Goal: Feedback & Contribution: Submit feedback/report problem

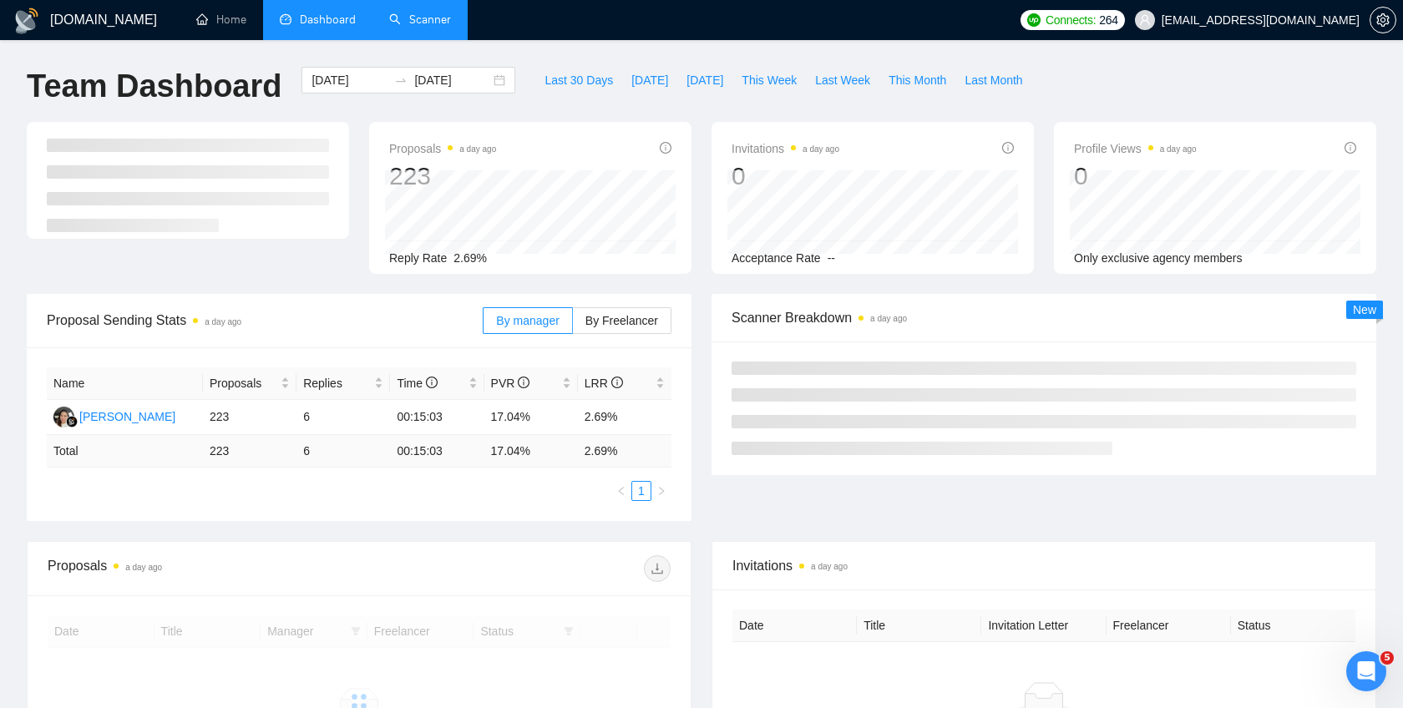
click at [438, 27] on link "Scanner" at bounding box center [420, 20] width 62 height 14
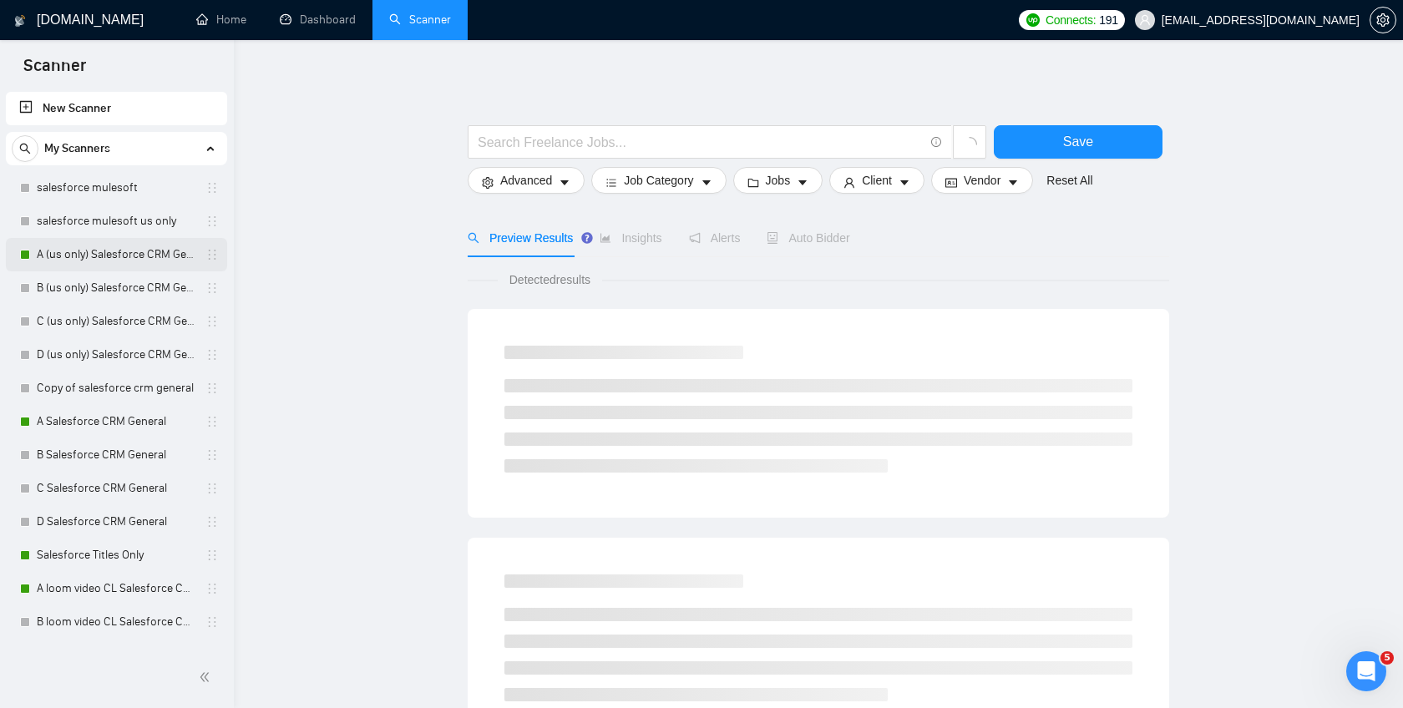
click at [107, 247] on link "A (us only) Salesforce CRM General" at bounding box center [116, 254] width 159 height 33
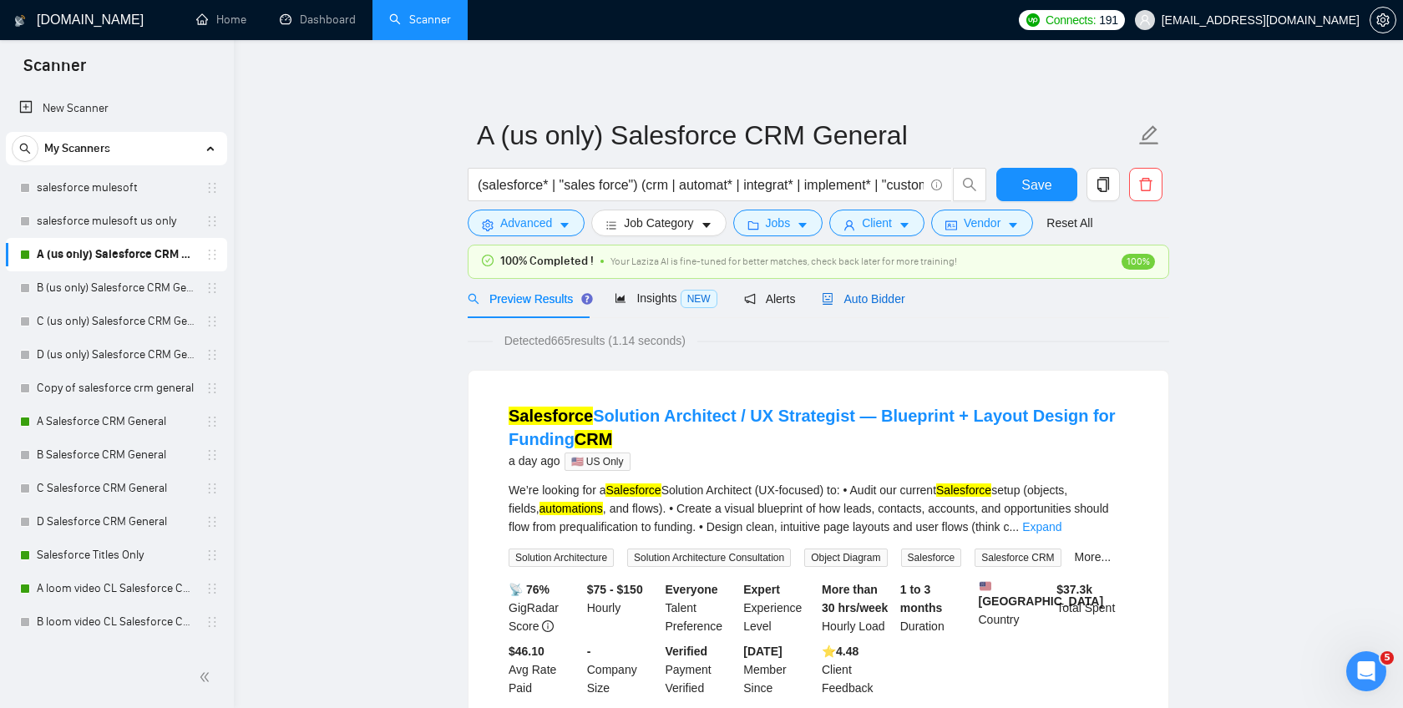
click at [857, 304] on span "Auto Bidder" at bounding box center [863, 298] width 83 height 13
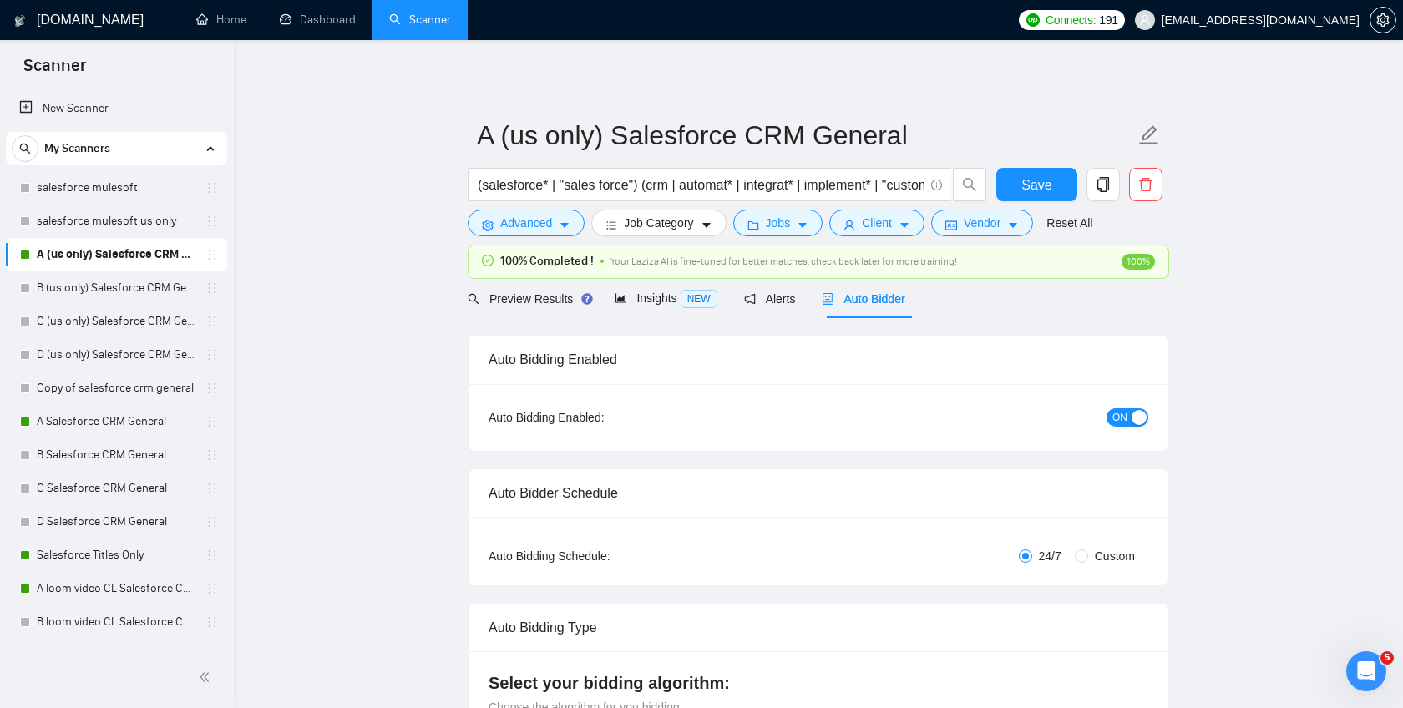
checkbox input "true"
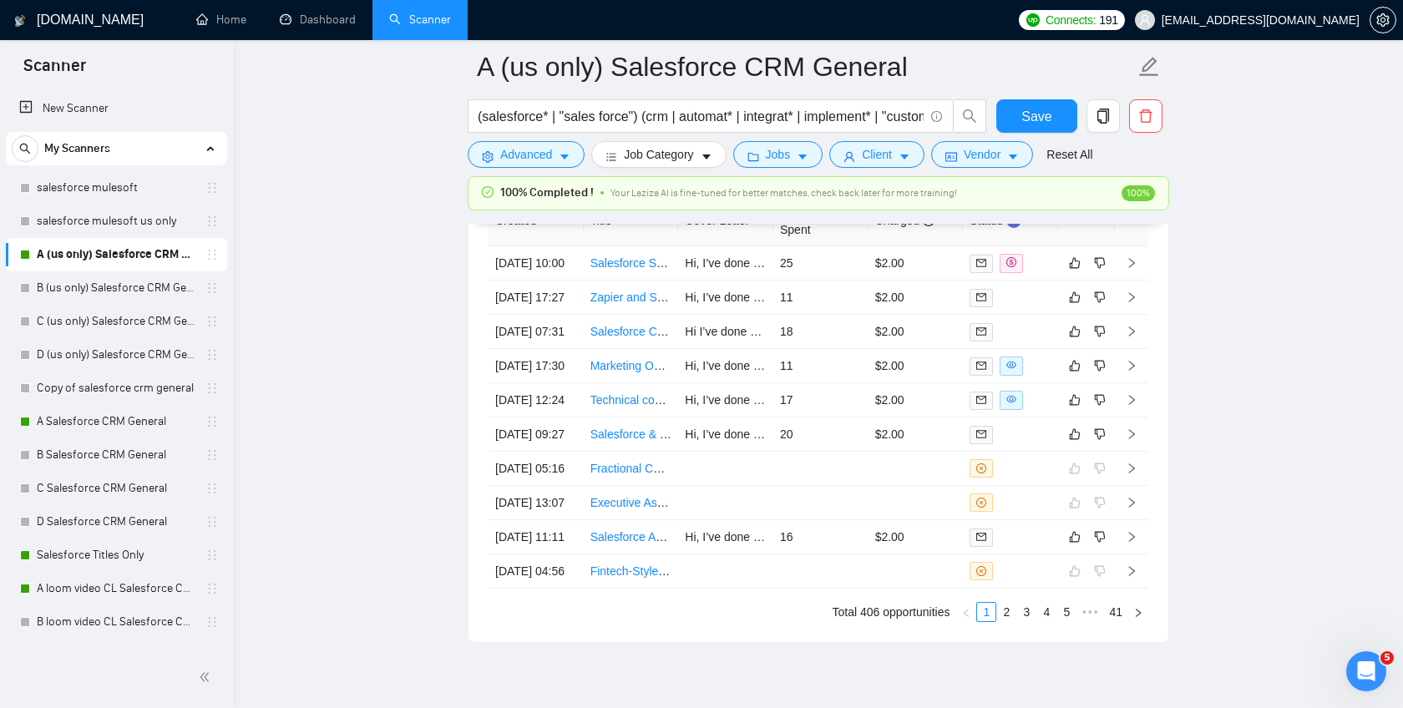
scroll to position [4582, 0]
click at [123, 418] on link "A Salesforce CRM General" at bounding box center [116, 421] width 159 height 33
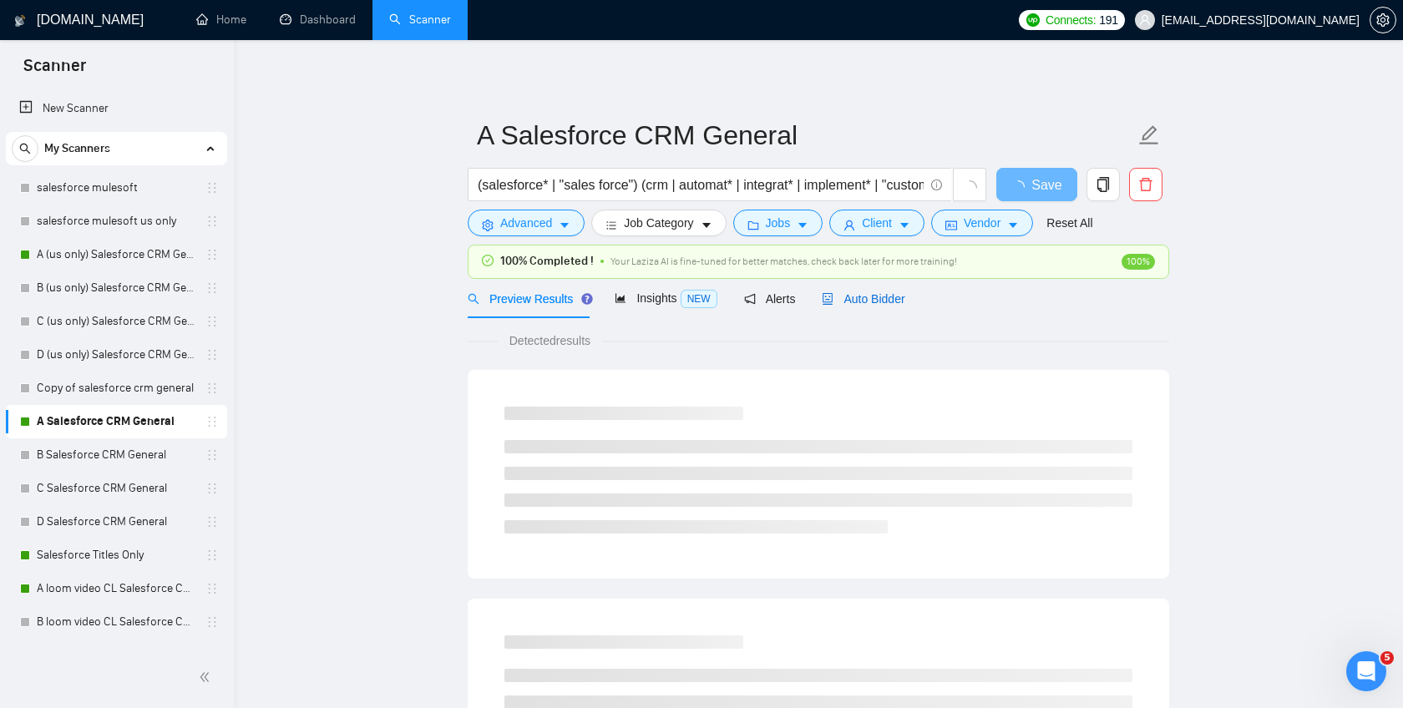
click at [876, 298] on span "Auto Bidder" at bounding box center [863, 298] width 83 height 13
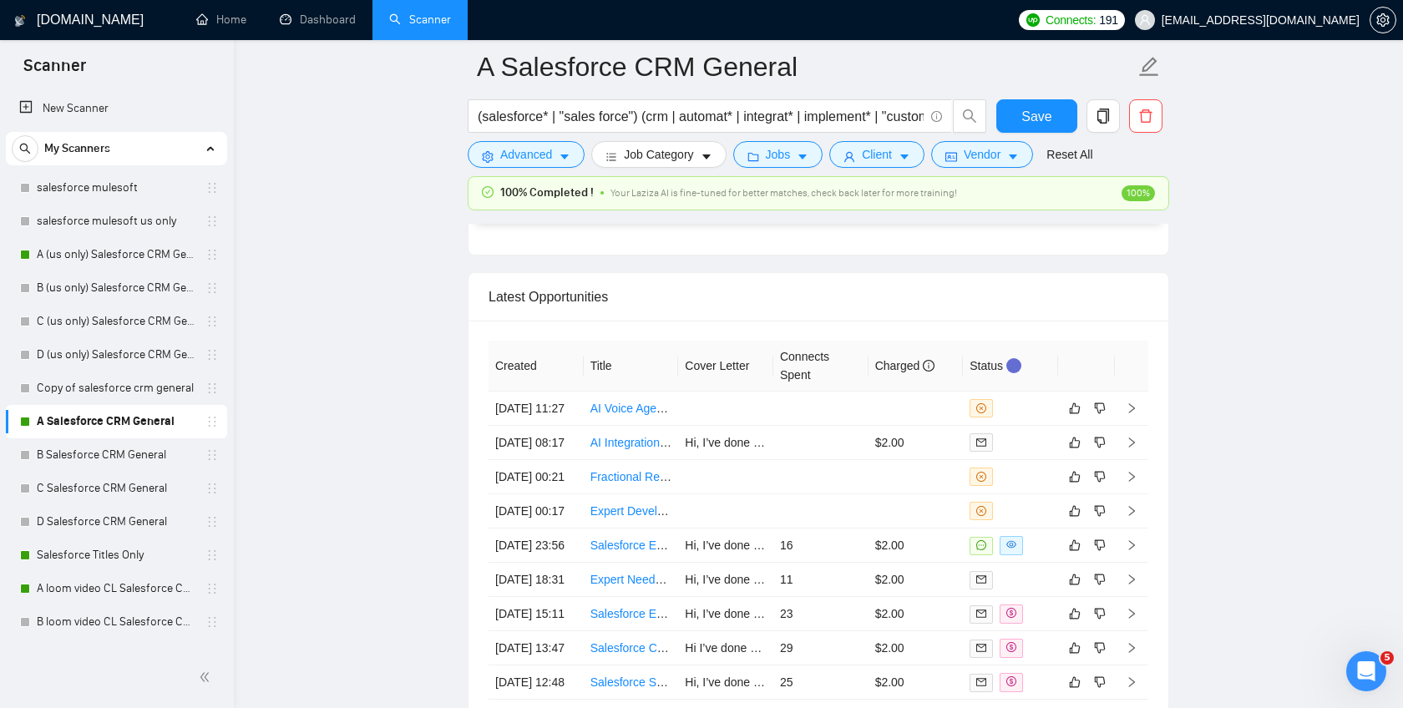
scroll to position [4214, 0]
click at [900, 530] on td at bounding box center [916, 512] width 95 height 34
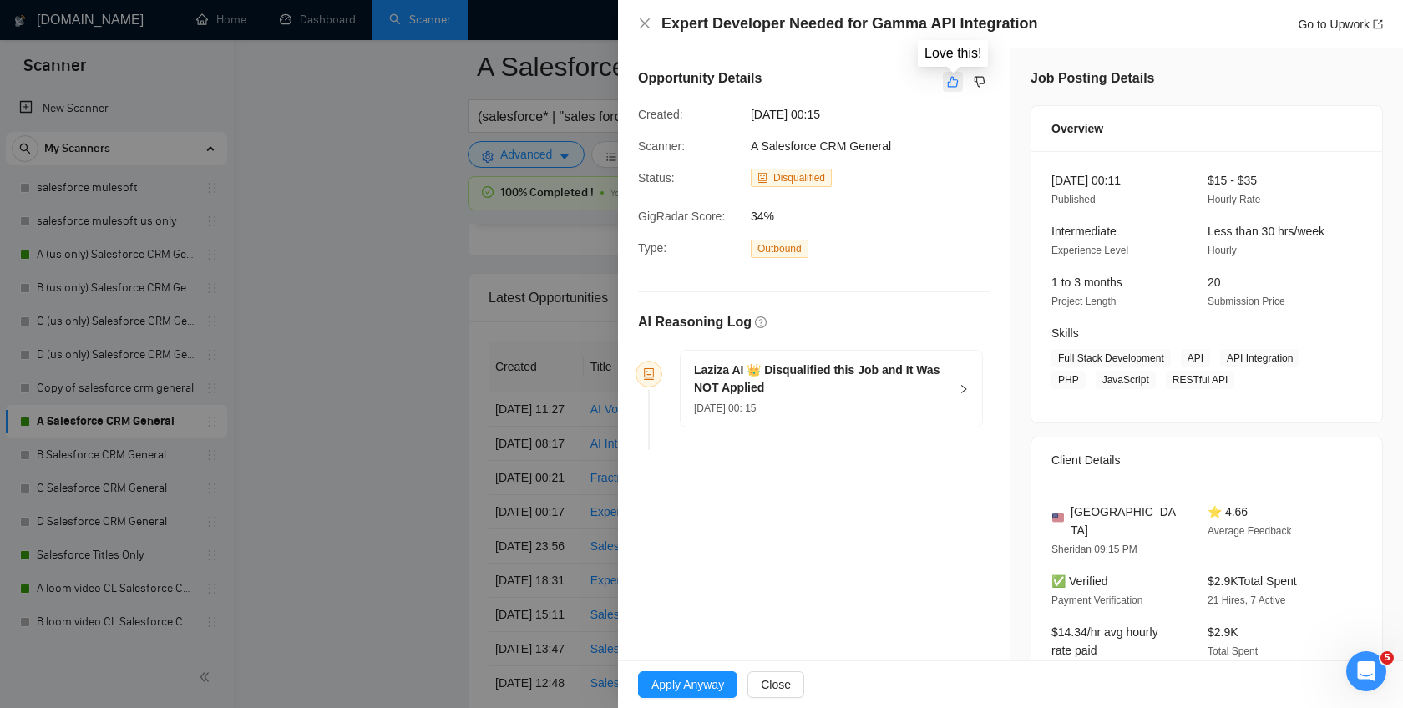
click at [952, 74] on button "button" at bounding box center [953, 82] width 20 height 20
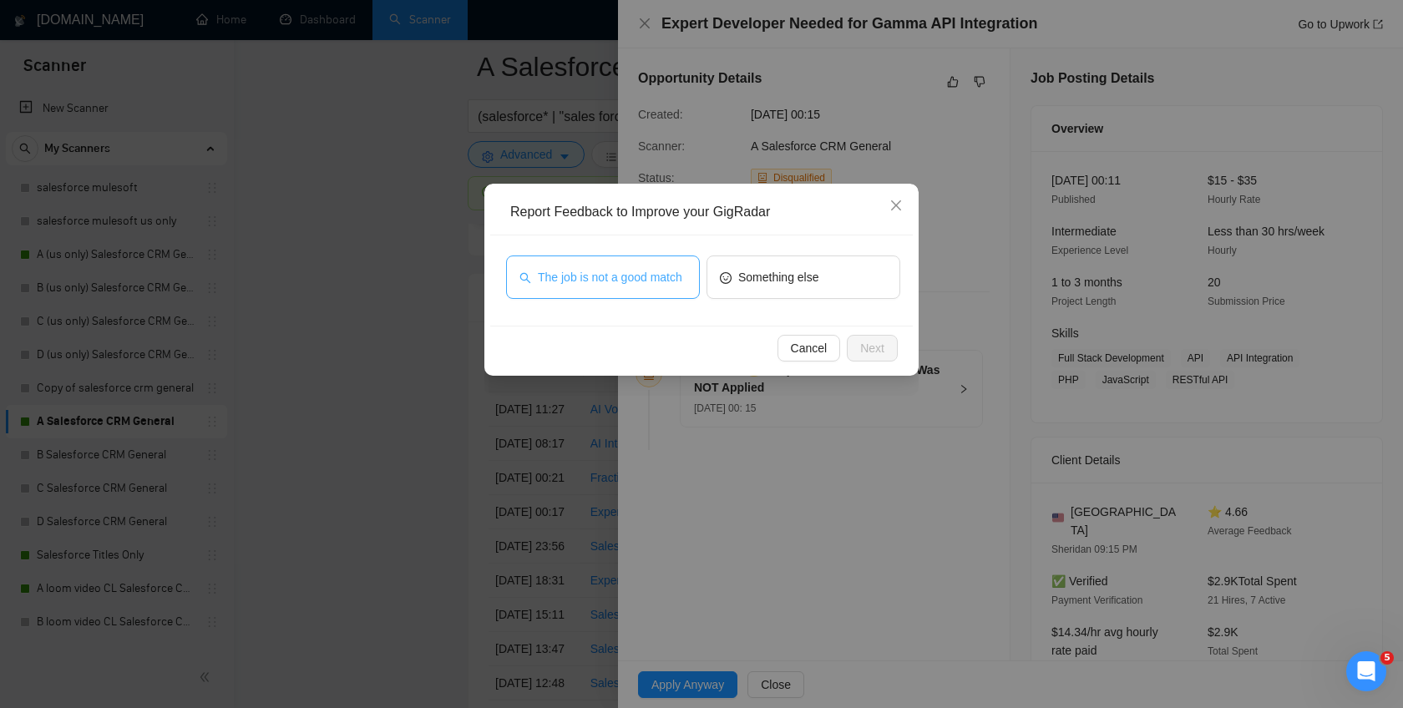
click at [673, 278] on span "The job is not a good match" at bounding box center [610, 277] width 145 height 18
click at [861, 349] on span "Next" at bounding box center [872, 348] width 24 height 18
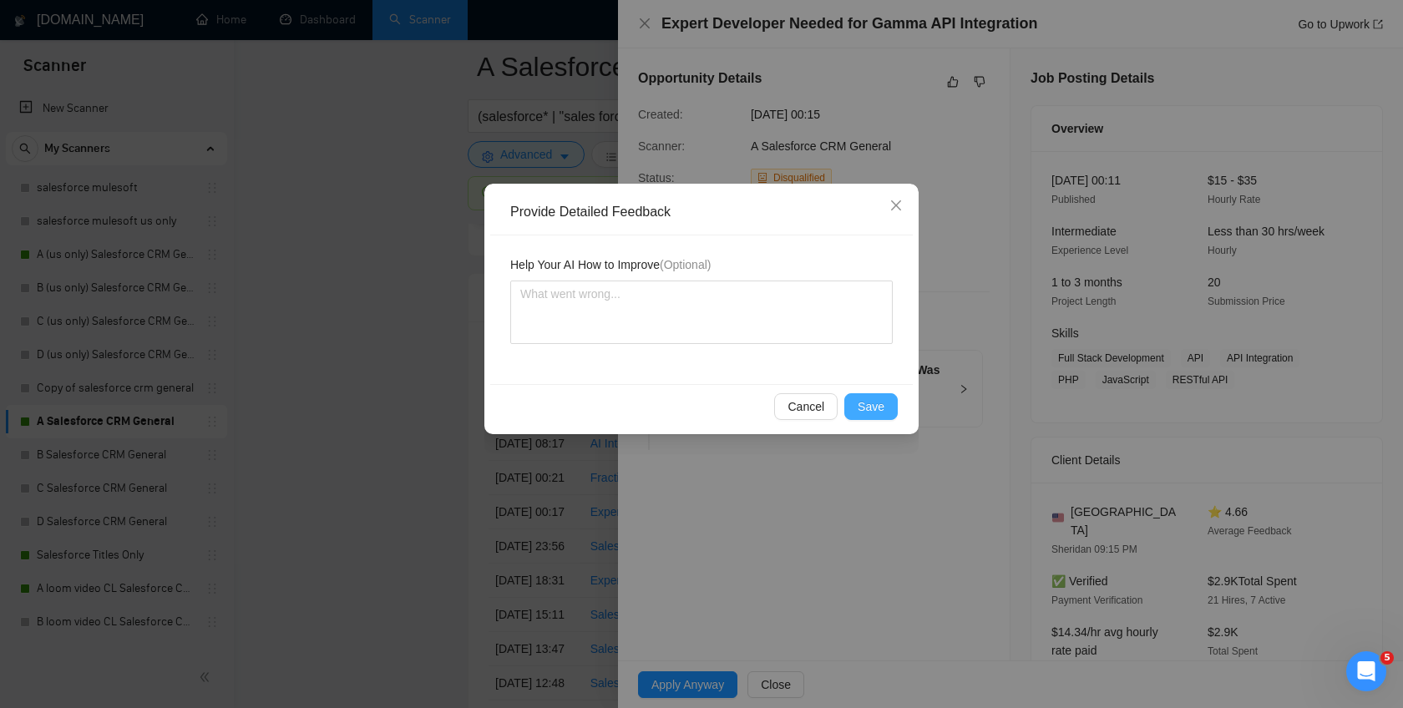
click at [867, 398] on span "Save" at bounding box center [871, 407] width 27 height 18
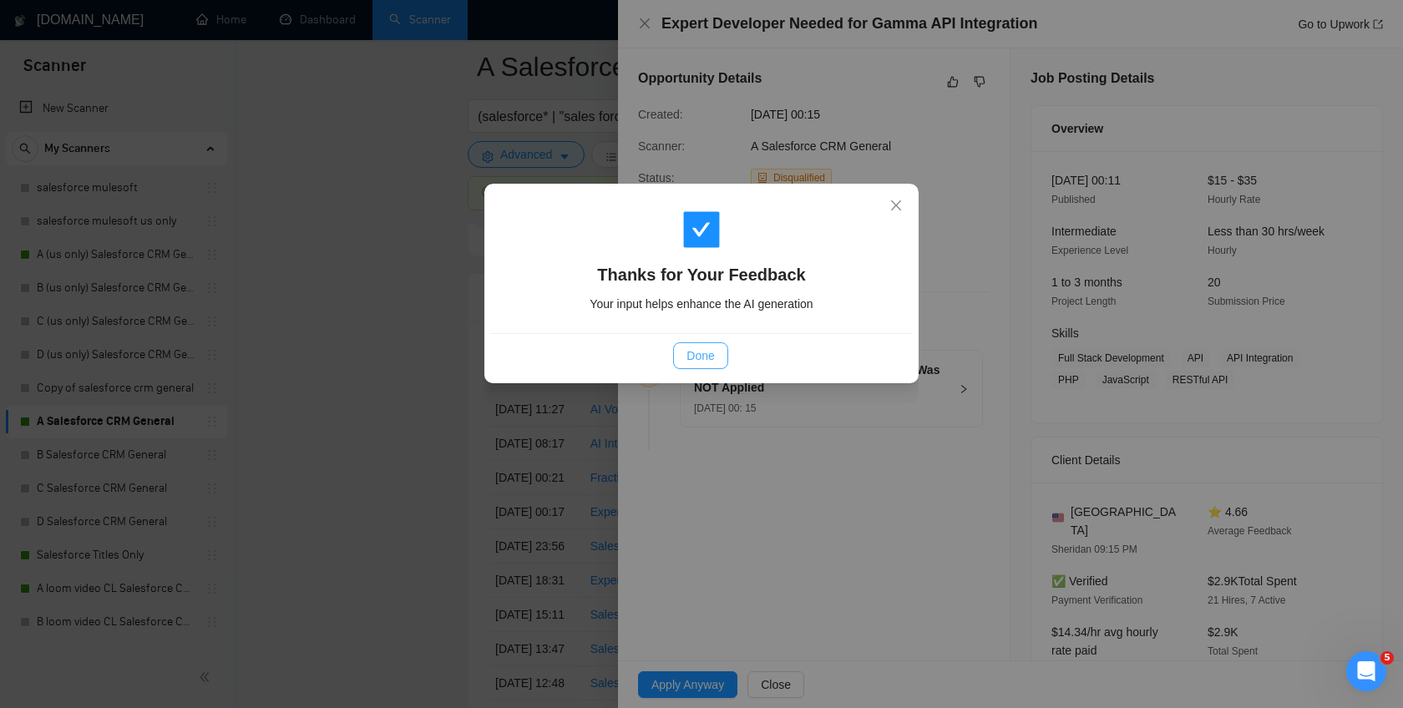
click at [703, 361] on span "Done" at bounding box center [701, 356] width 28 height 18
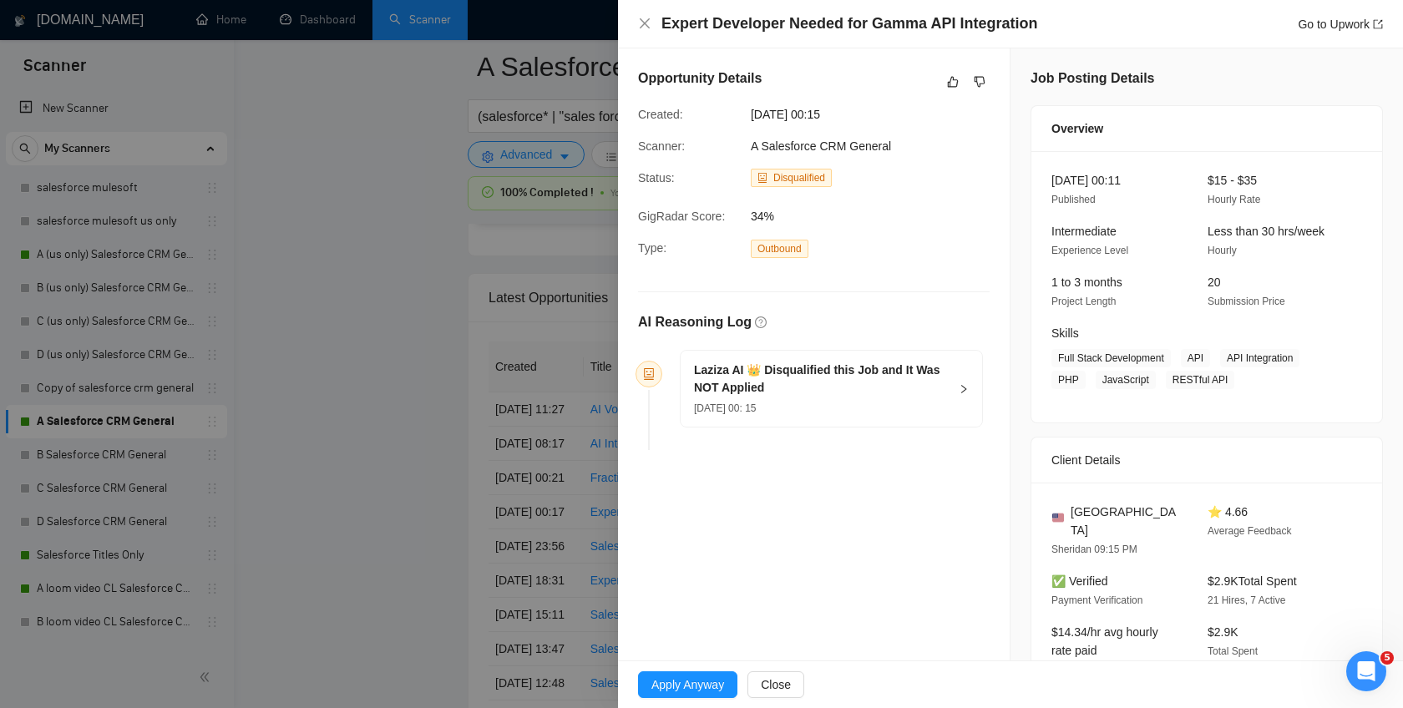
click at [416, 416] on div at bounding box center [701, 354] width 1403 height 708
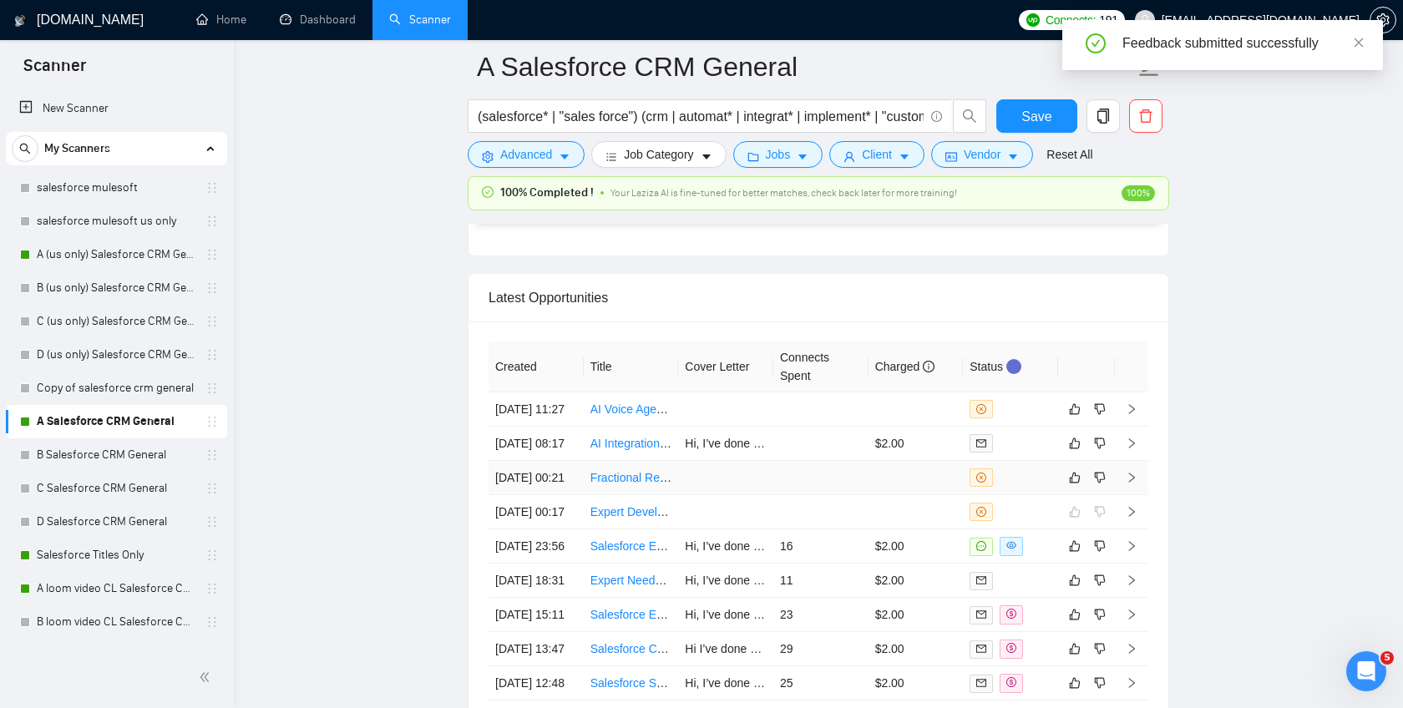
click at [912, 495] on td at bounding box center [916, 478] width 95 height 34
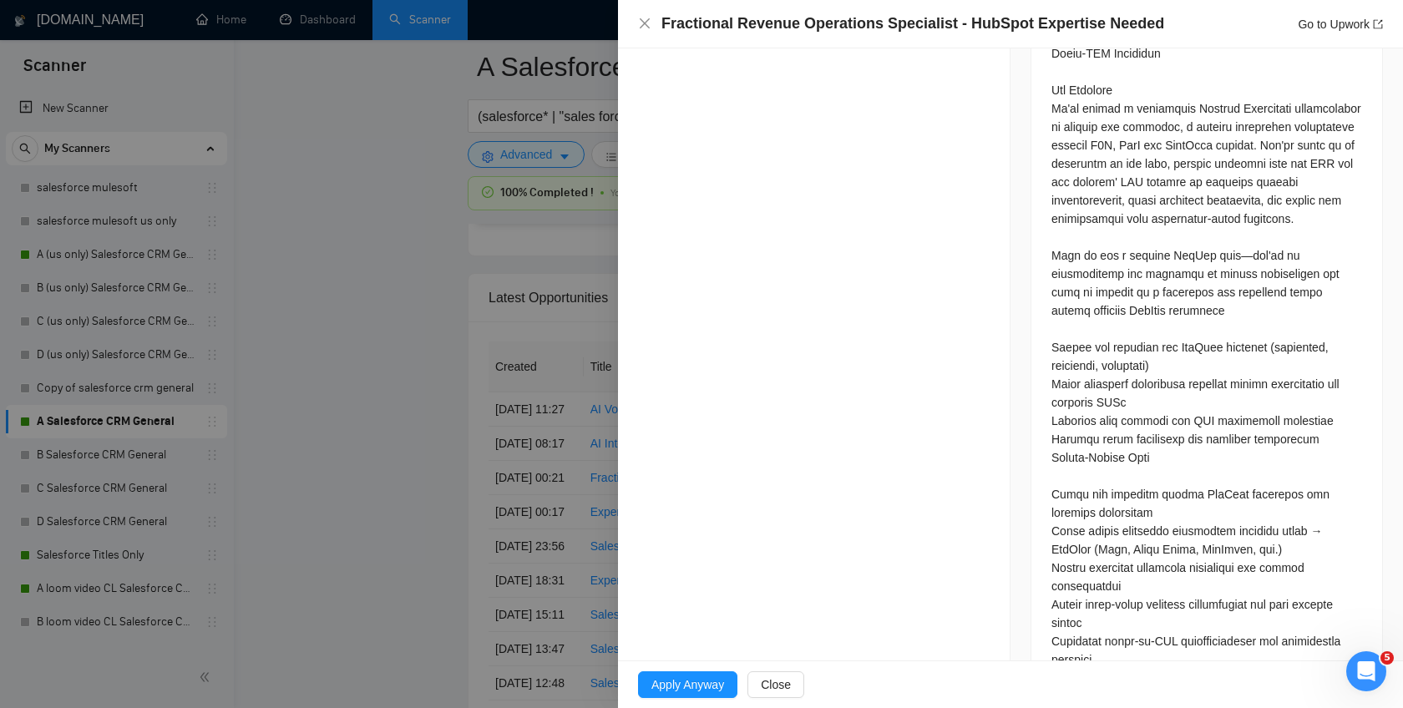
scroll to position [784, 0]
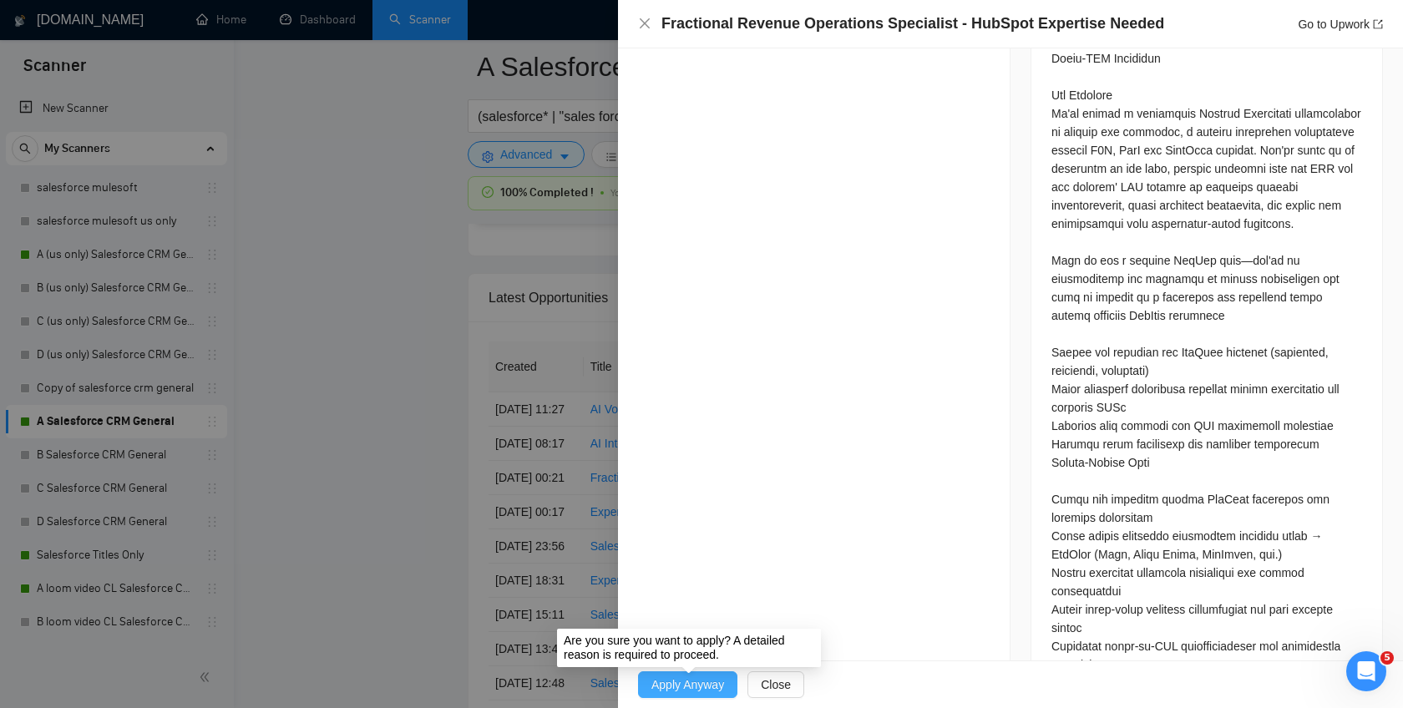
click at [698, 677] on span "Apply Anyway" at bounding box center [688, 685] width 73 height 18
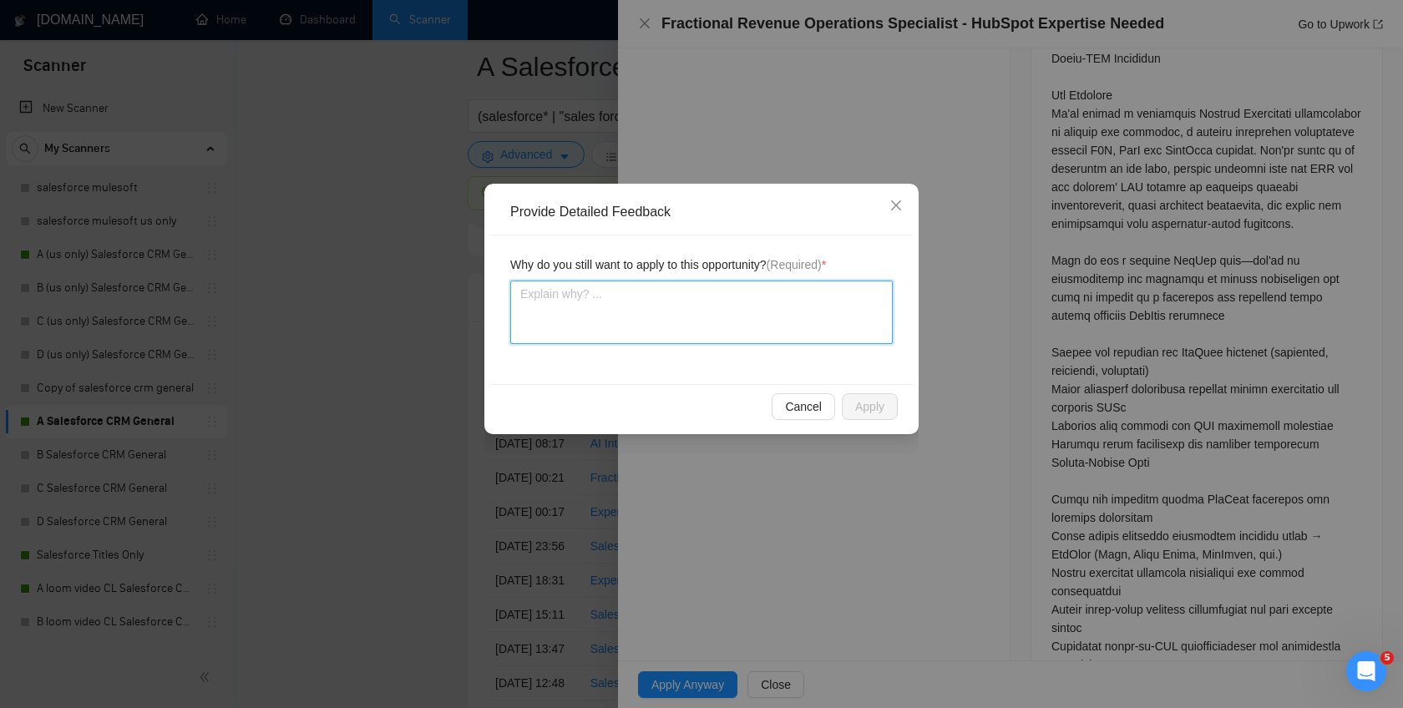
click at [792, 307] on textarea at bounding box center [701, 312] width 383 height 63
type textarea "W"
type textarea "We"
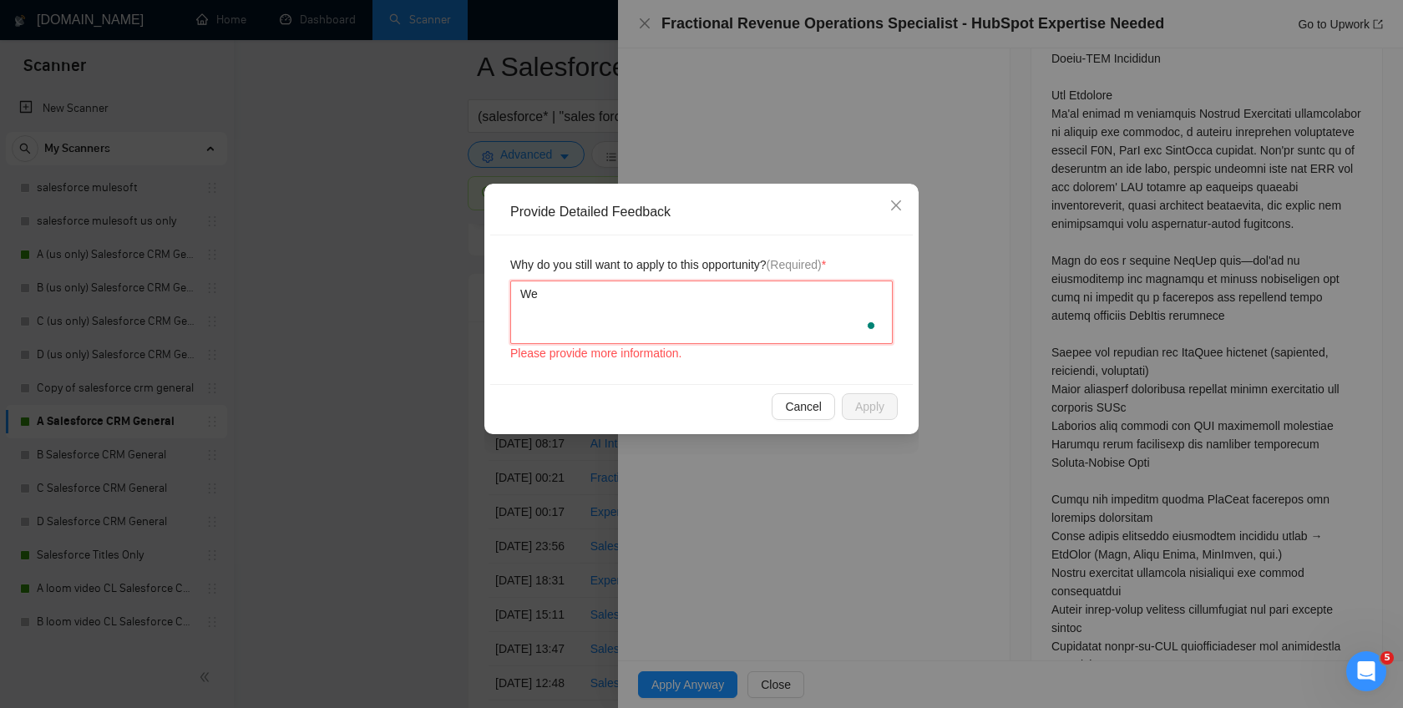
type textarea "W"
type textarea "I"
type textarea "Inf"
type textarea "Info"
type textarea "Infog"
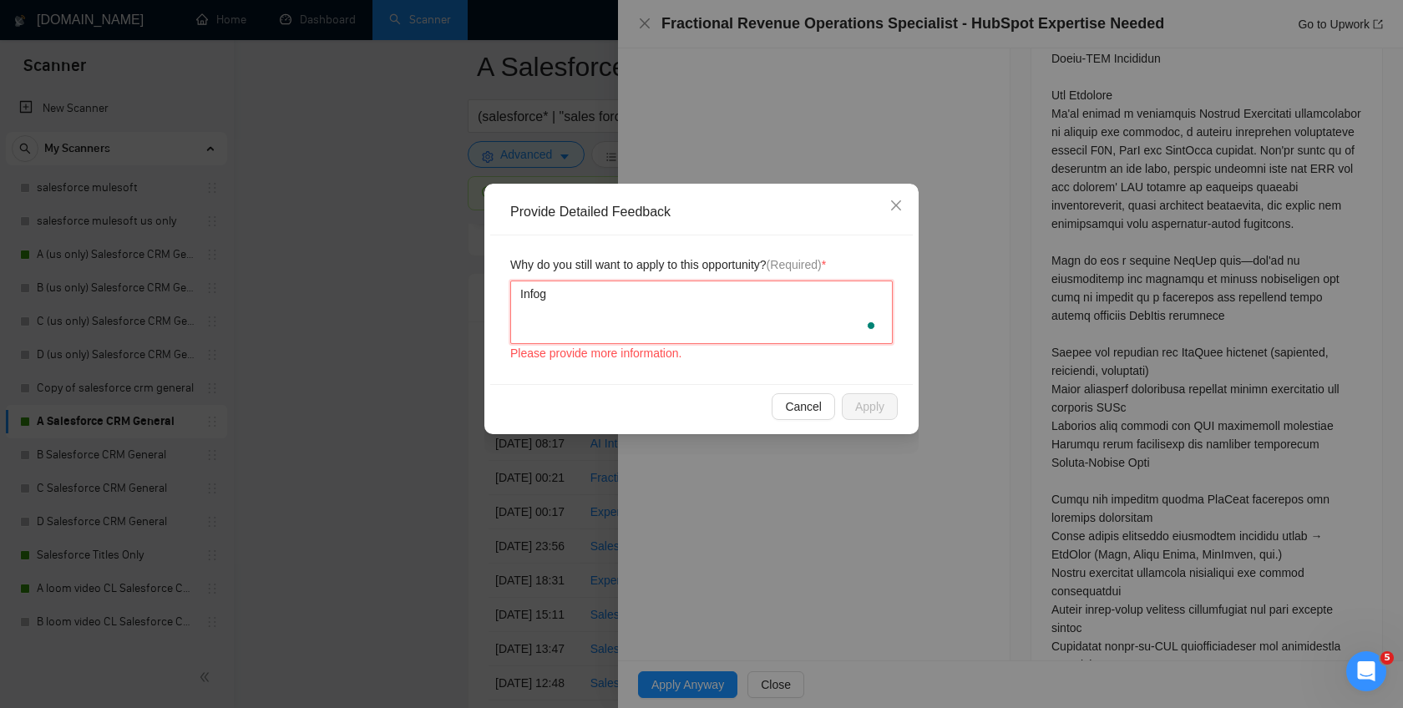
type textarea "Info"
type textarea "Infor"
type textarea "Inforg"
type textarea "Inforge"
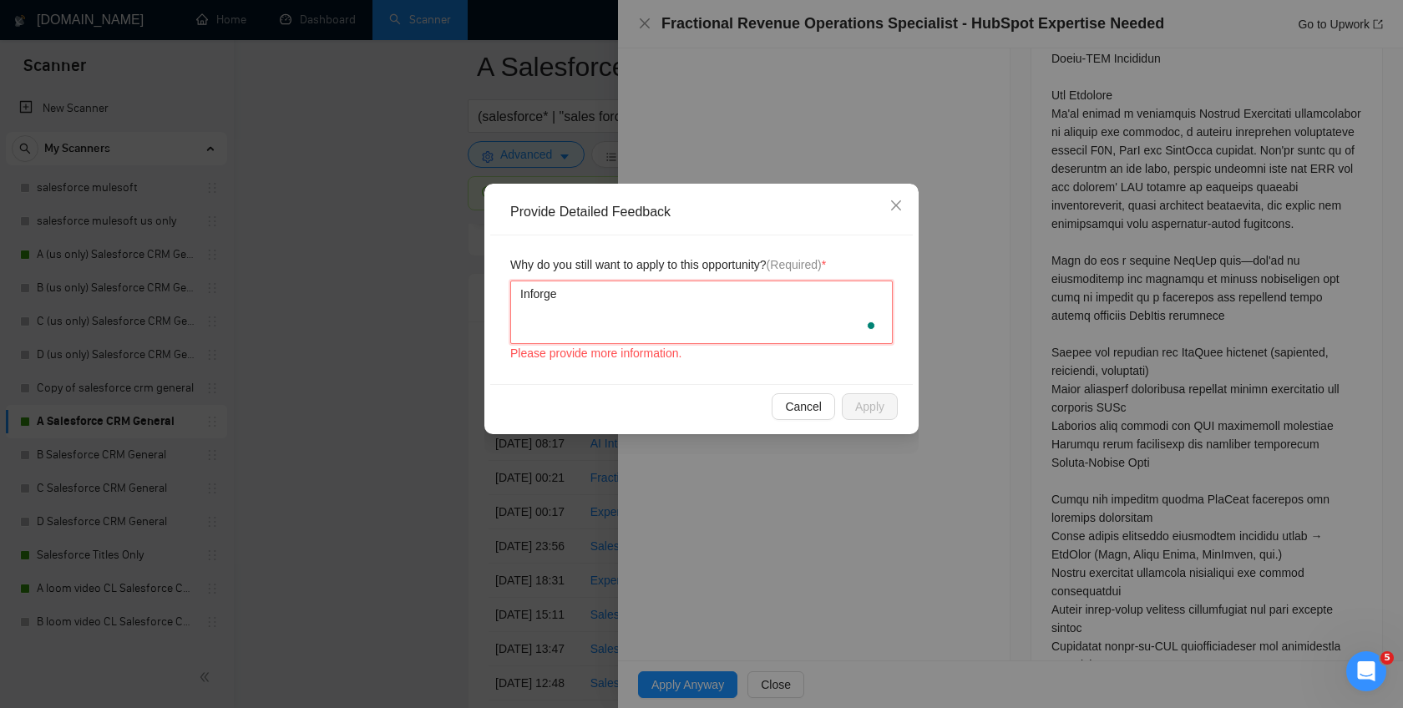
type textarea "Inforge w"
type textarea "Inforge wo"
type textarea "Inforge work"
type textarea "Inforge works"
type textarea "Inforge works w"
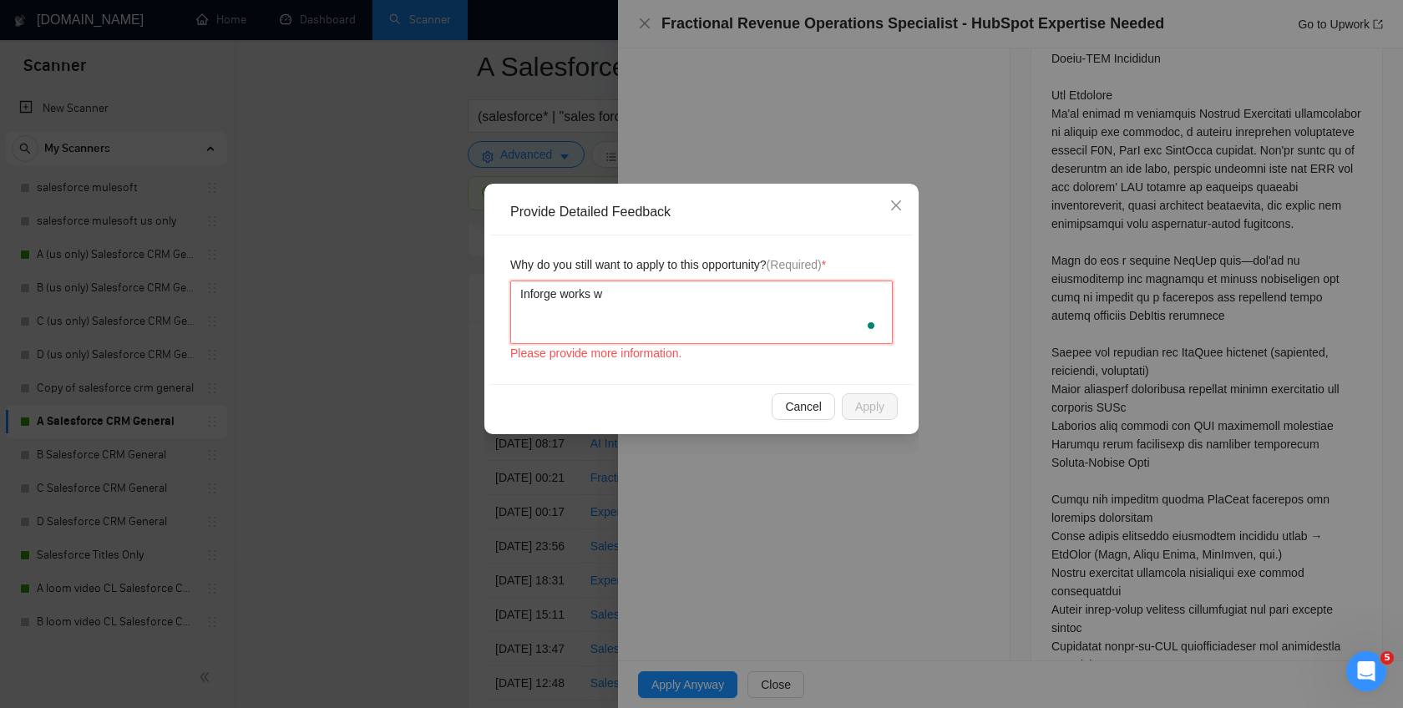
type textarea "Inforge works wi"
type textarea "Inforge works wit"
type textarea "Inforge works with"
type textarea "Inforge works with h"
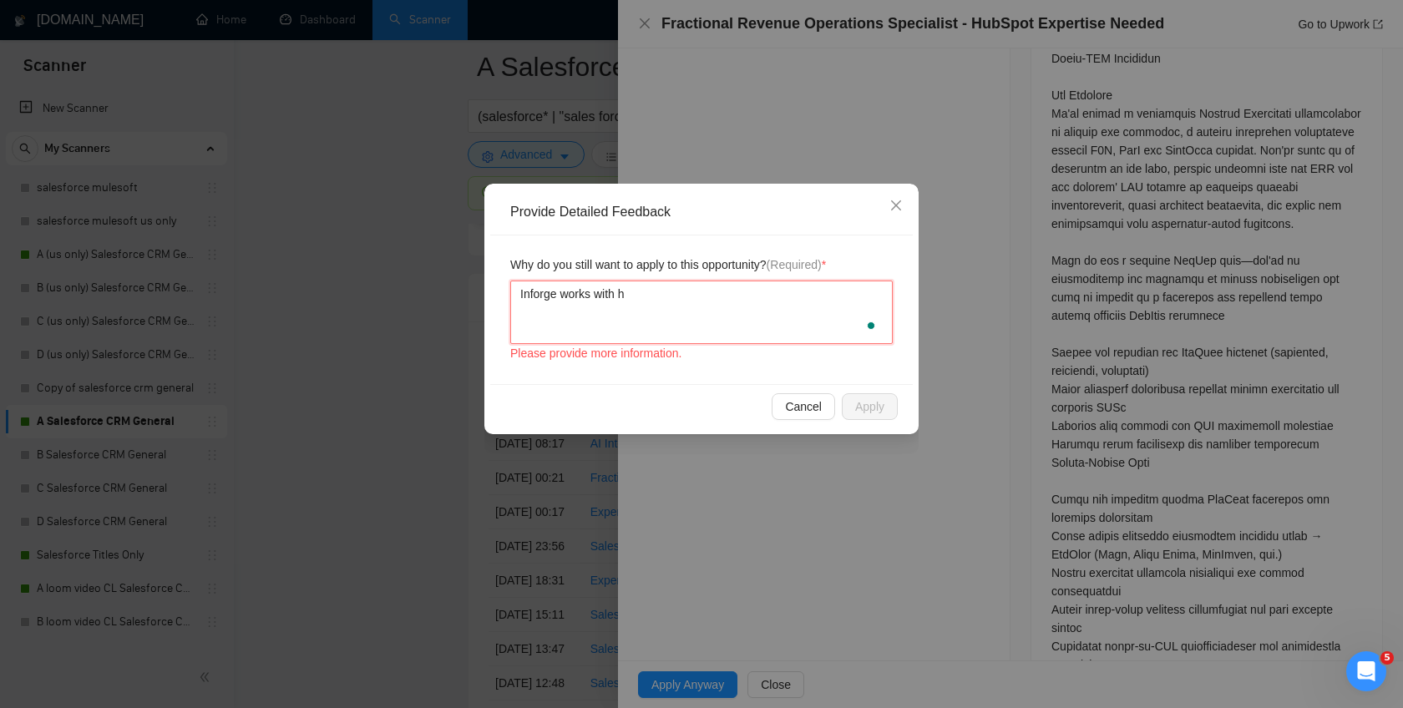
type textarea "Inforge works with [PERSON_NAME]"
type textarea "Inforge works with hub"
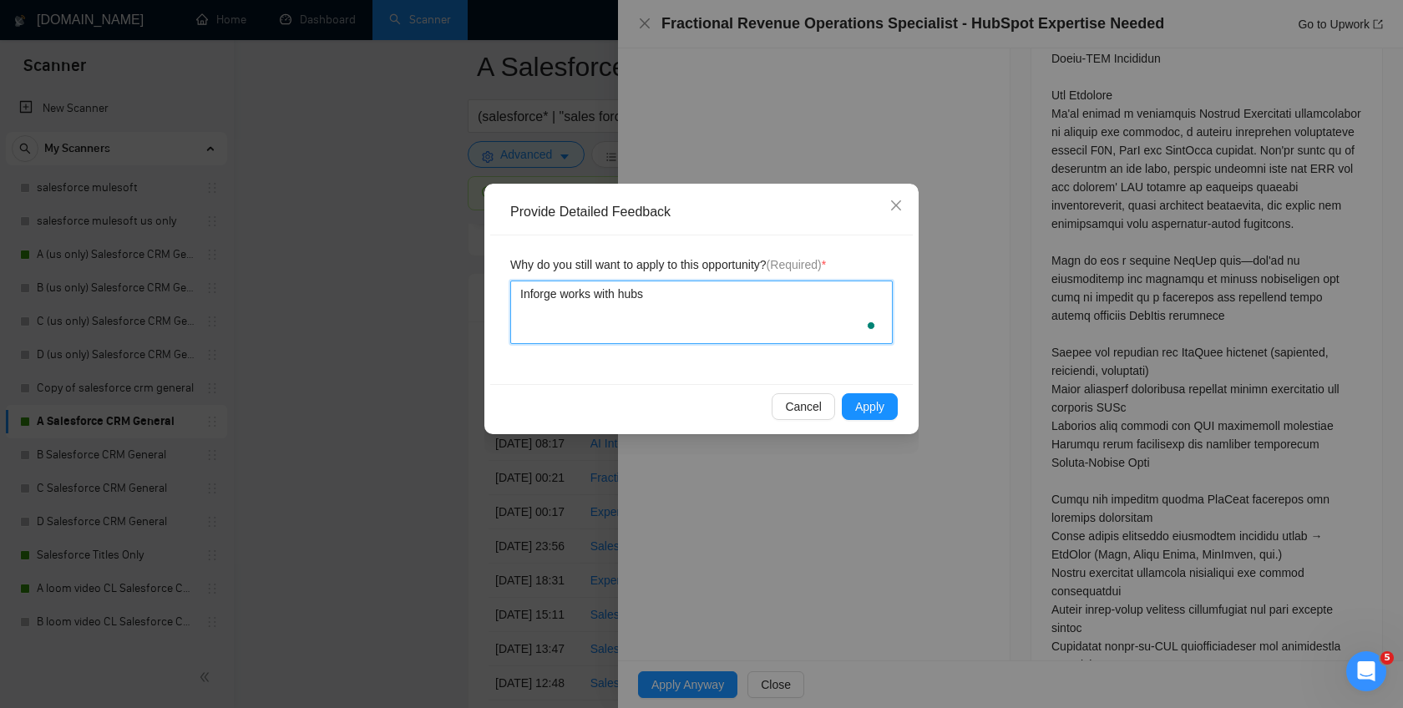
type textarea "Inforge works with hubsp"
type textarea "Inforge works with hubspot"
type textarea "Inforge works with hubspot a"
type textarea "Inforge works with hubspot an"
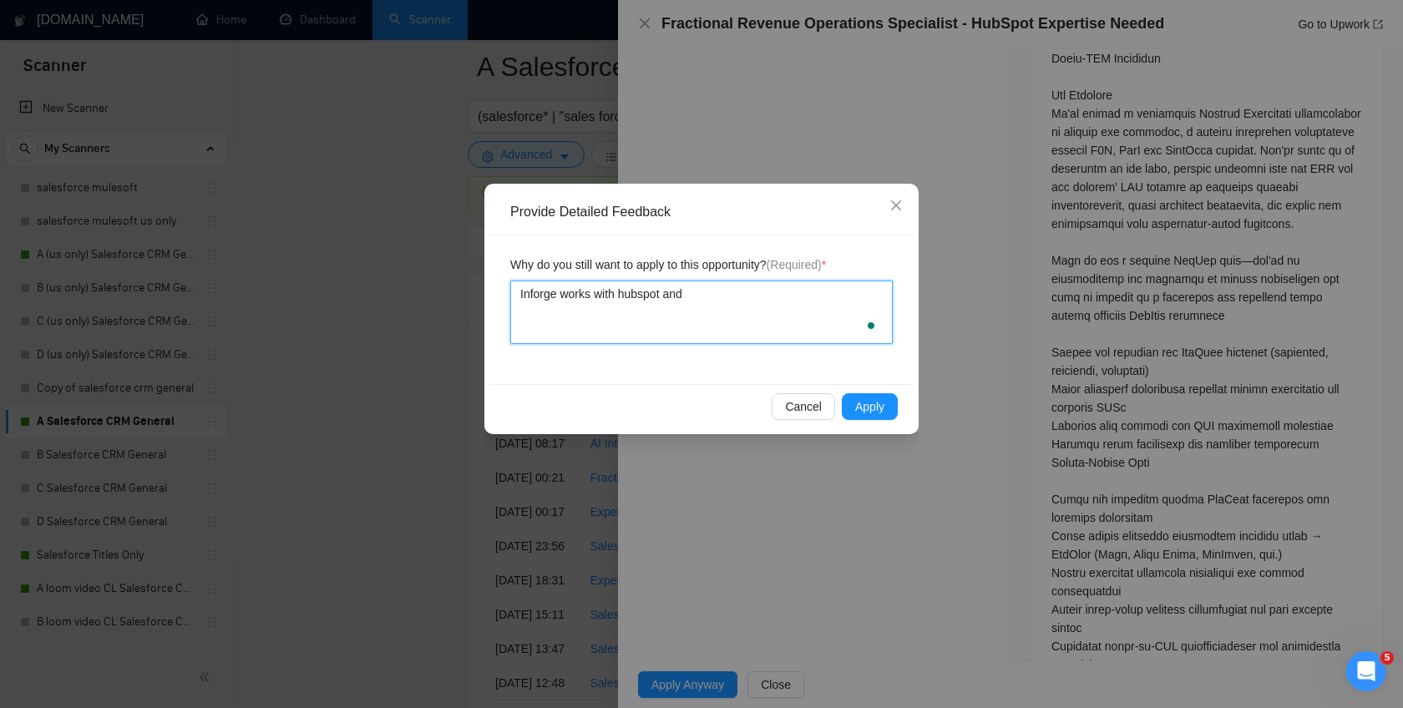
type textarea "Inforge works with hubspot and"
type textarea "Inforge works with hubspot and s"
type textarea "Inforge works with hubspot and sa"
type textarea "Inforge works with hubspot and [PERSON_NAME]"
type textarea "Inforge works with hubspot and sale"
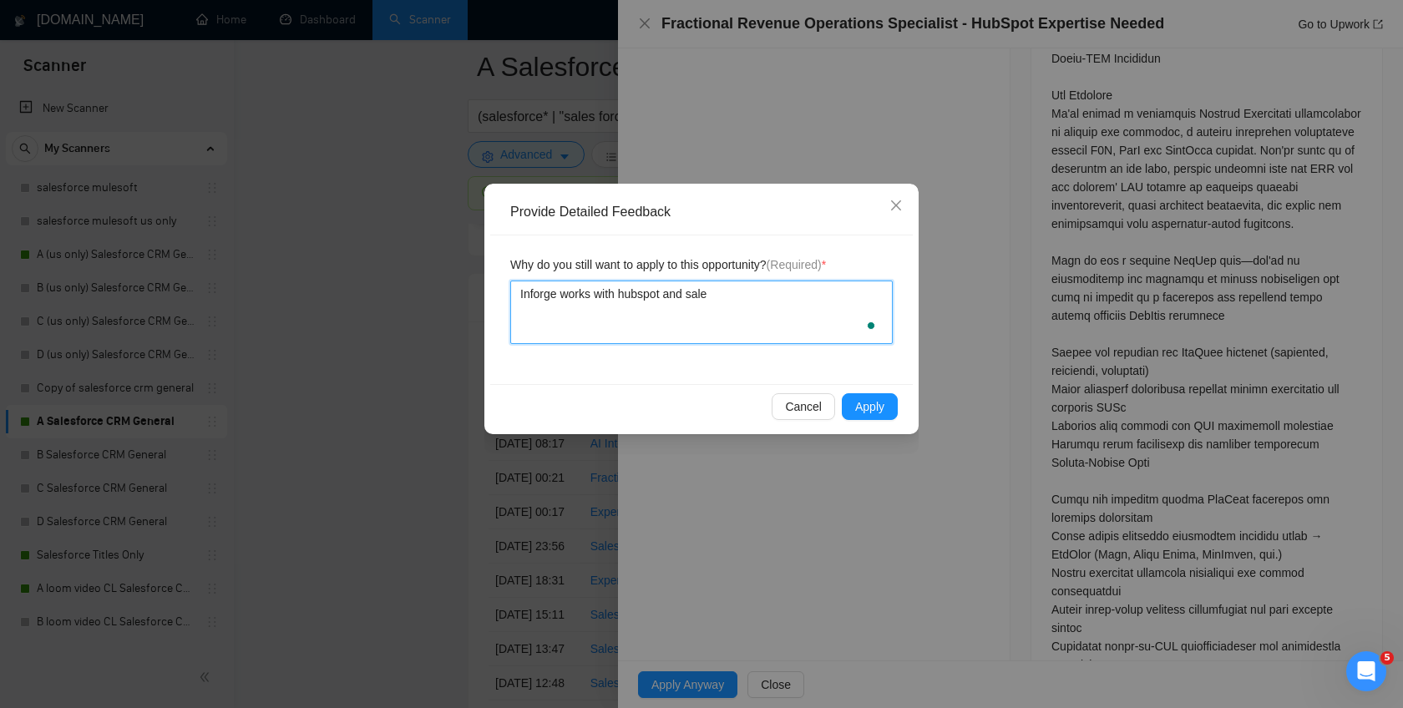
type textarea "Inforge works with hubspot and sales"
type textarea "Inforge works with hubspot and salesf"
type textarea "Inforge works with hubspot and salesfo"
type textarea "Inforge works with hubspot and salesfor"
type textarea "Inforge works with hubspot and salesforc"
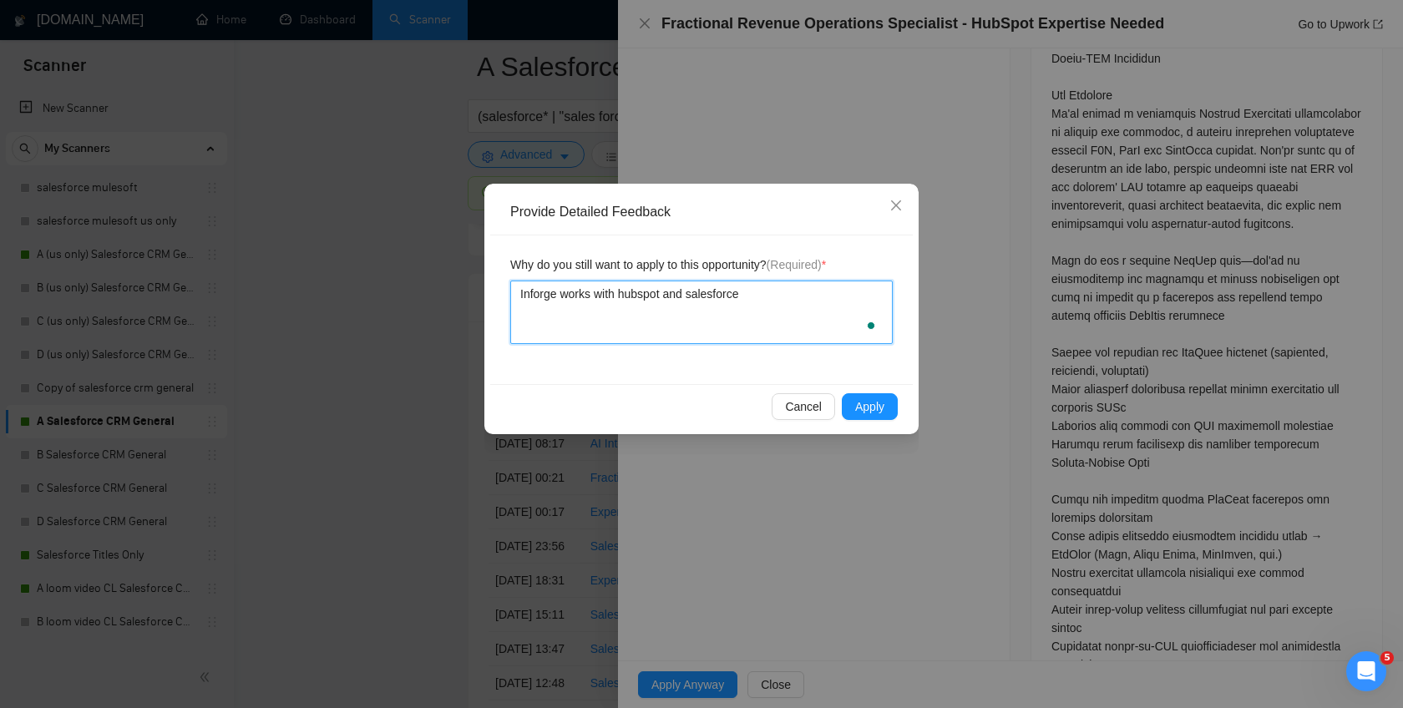
type textarea "Inforge works with hubspot and salesforce"
click at [860, 404] on span "Apply" at bounding box center [869, 407] width 29 height 18
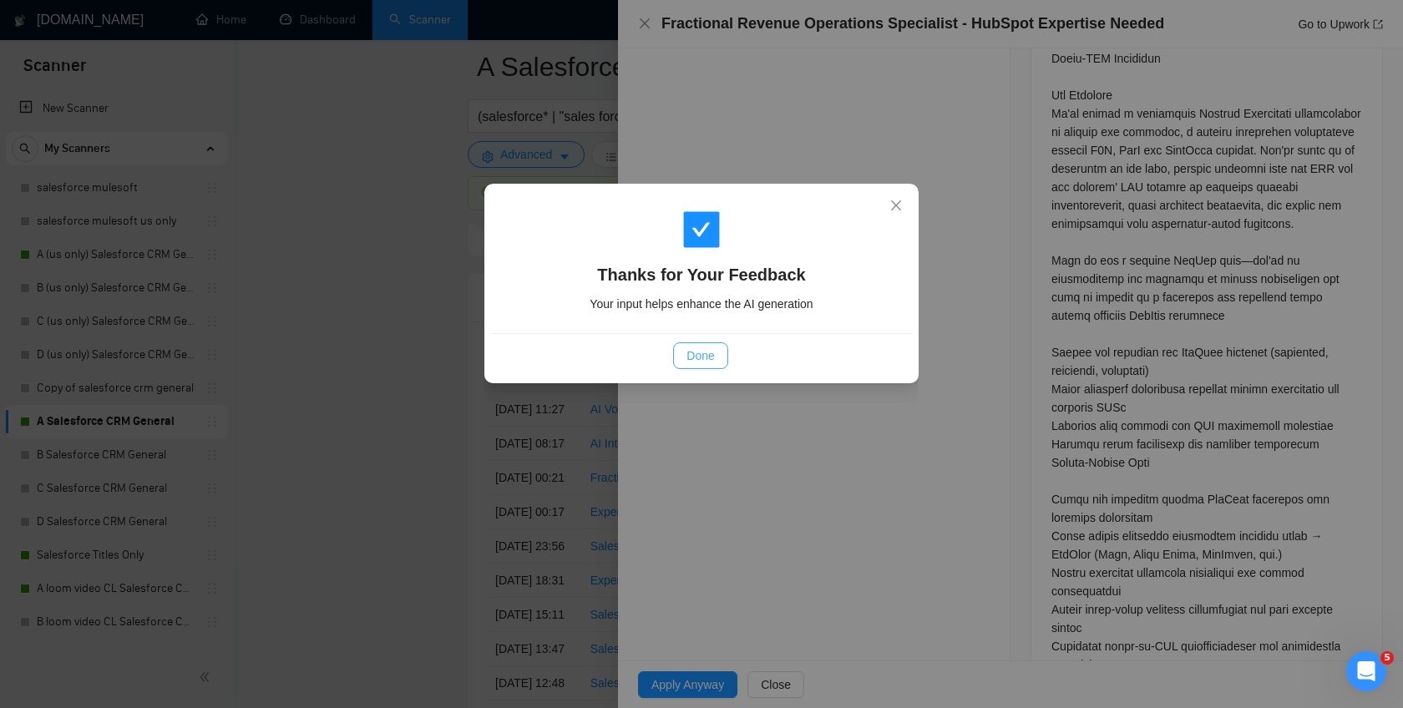
click at [711, 357] on span "Done" at bounding box center [701, 356] width 28 height 18
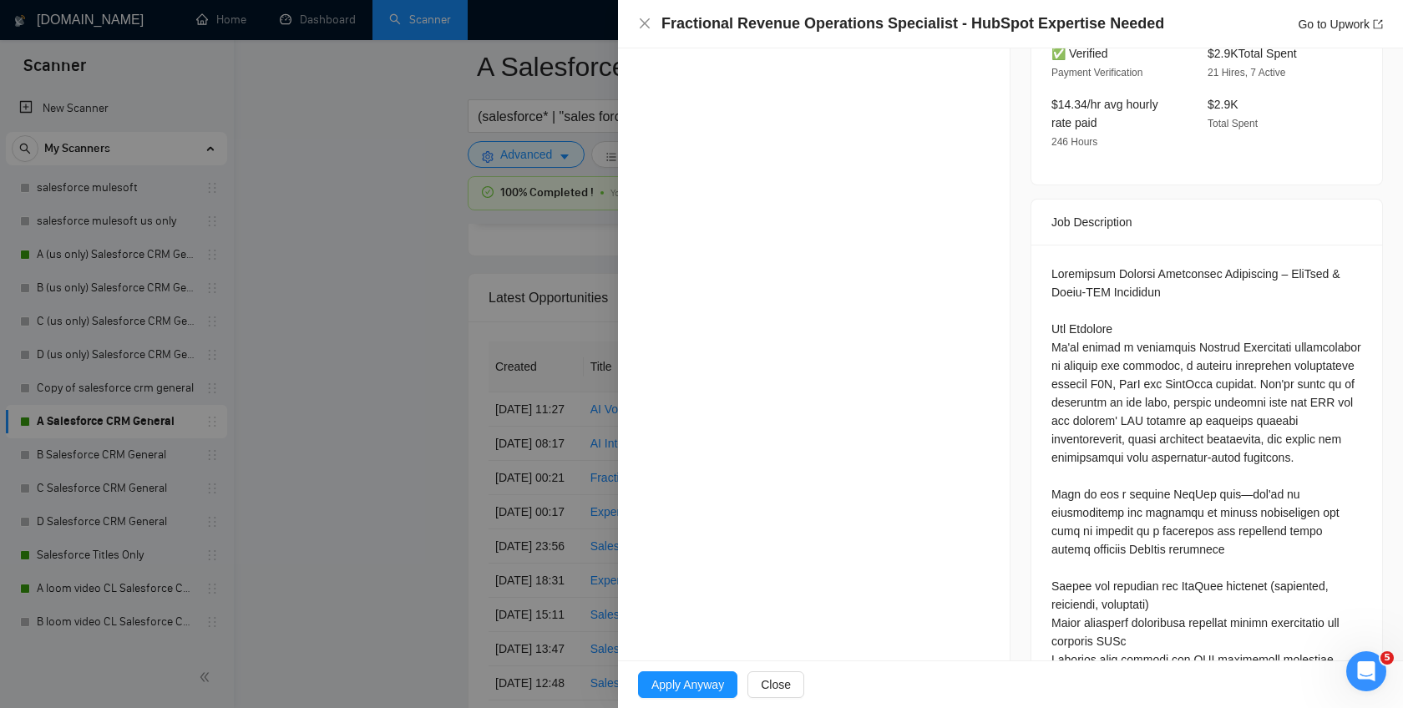
scroll to position [0, 0]
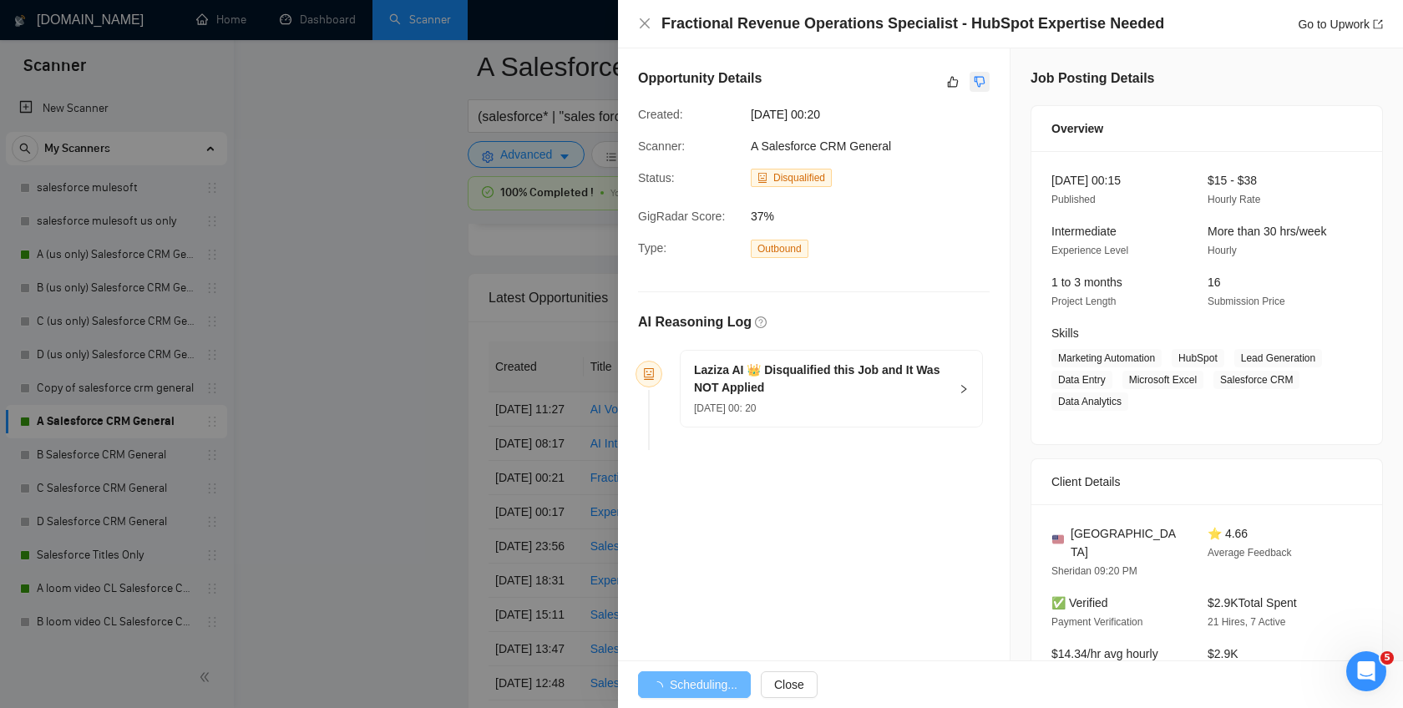
click at [975, 77] on icon "dislike" at bounding box center [980, 82] width 11 height 11
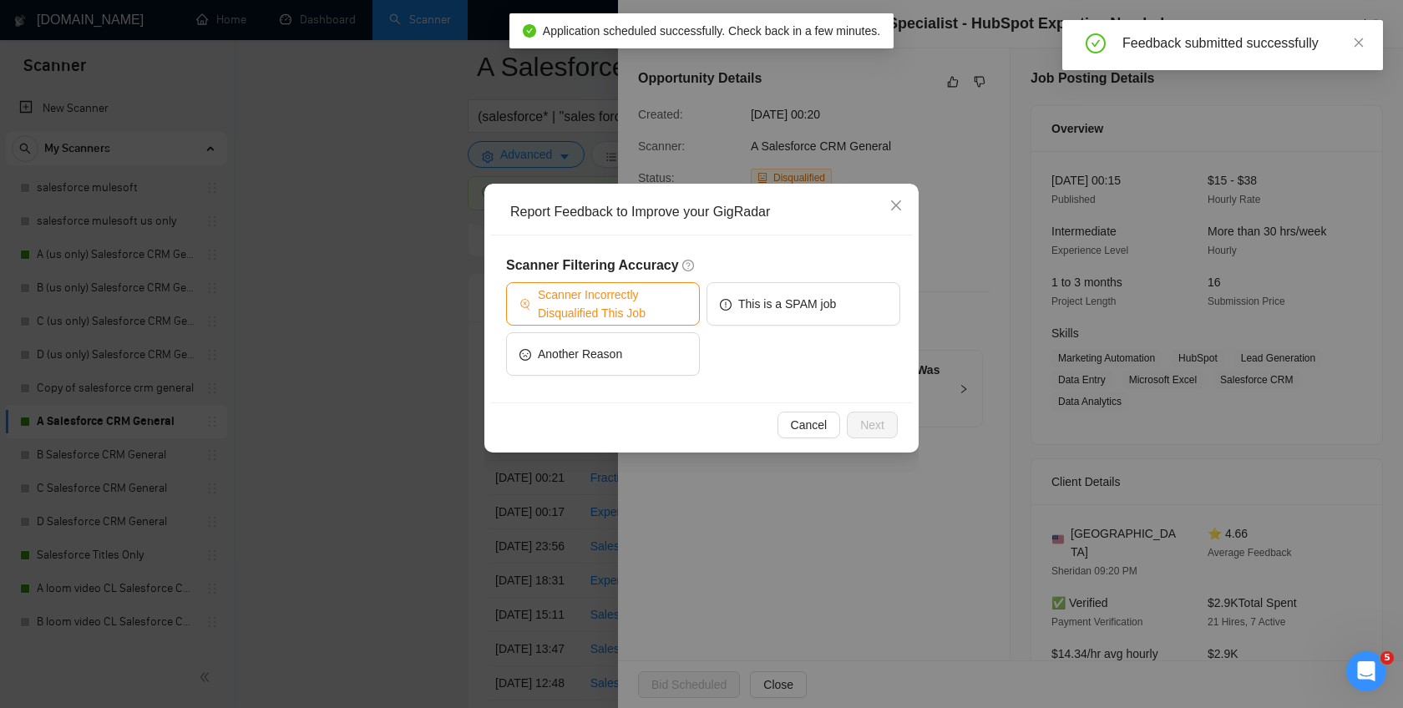
click at [618, 311] on span "Scanner Incorrectly Disqualified This Job" at bounding box center [612, 304] width 149 height 37
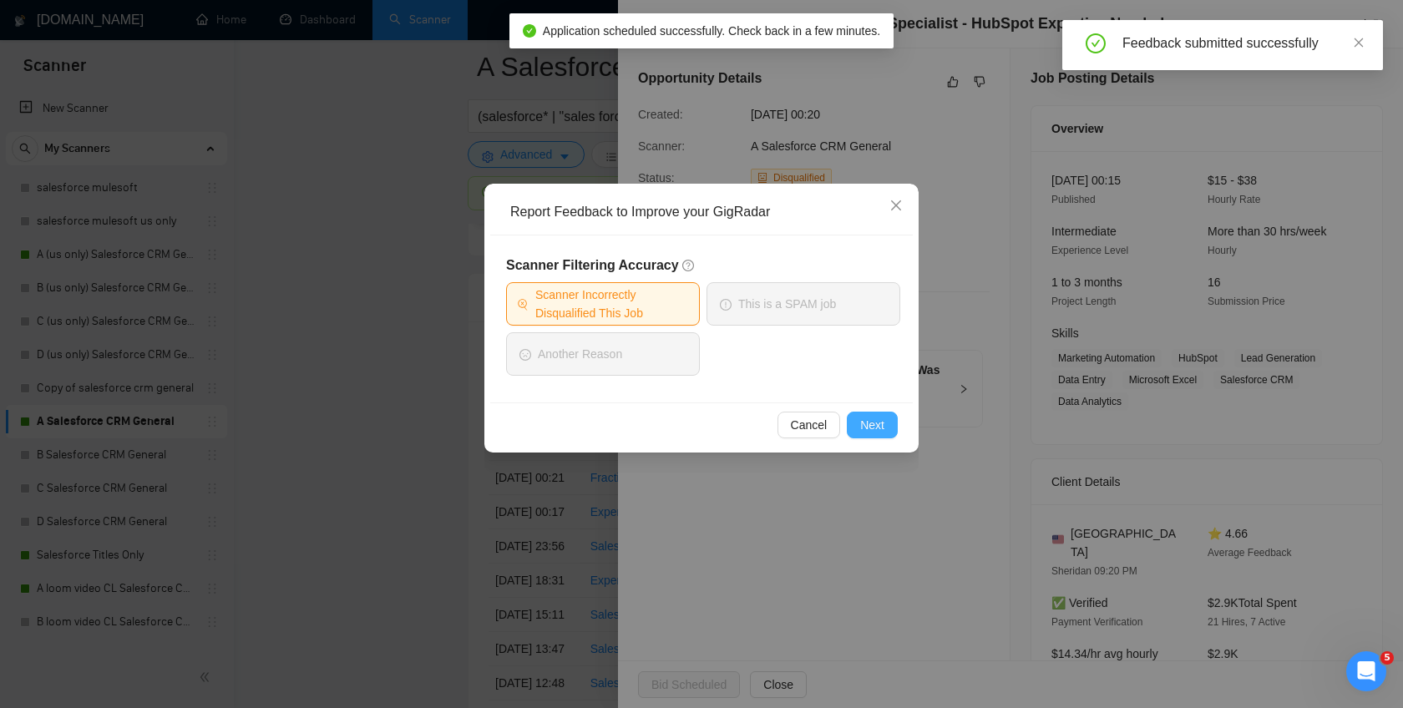
click at [874, 421] on span "Next" at bounding box center [872, 425] width 24 height 18
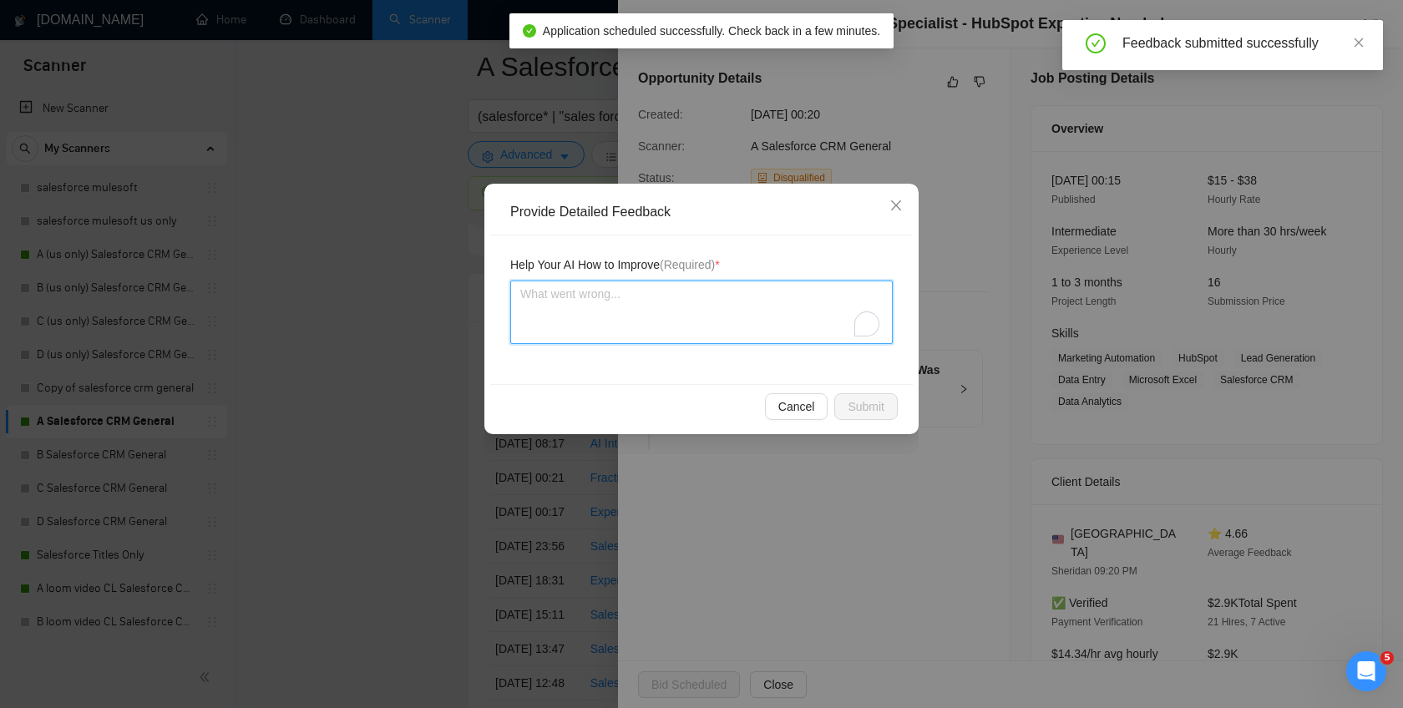
click at [724, 329] on textarea "To enrich screen reader interactions, please activate Accessibility in Grammarl…" at bounding box center [701, 312] width 383 height 63
type textarea "IN"
type textarea "INfo"
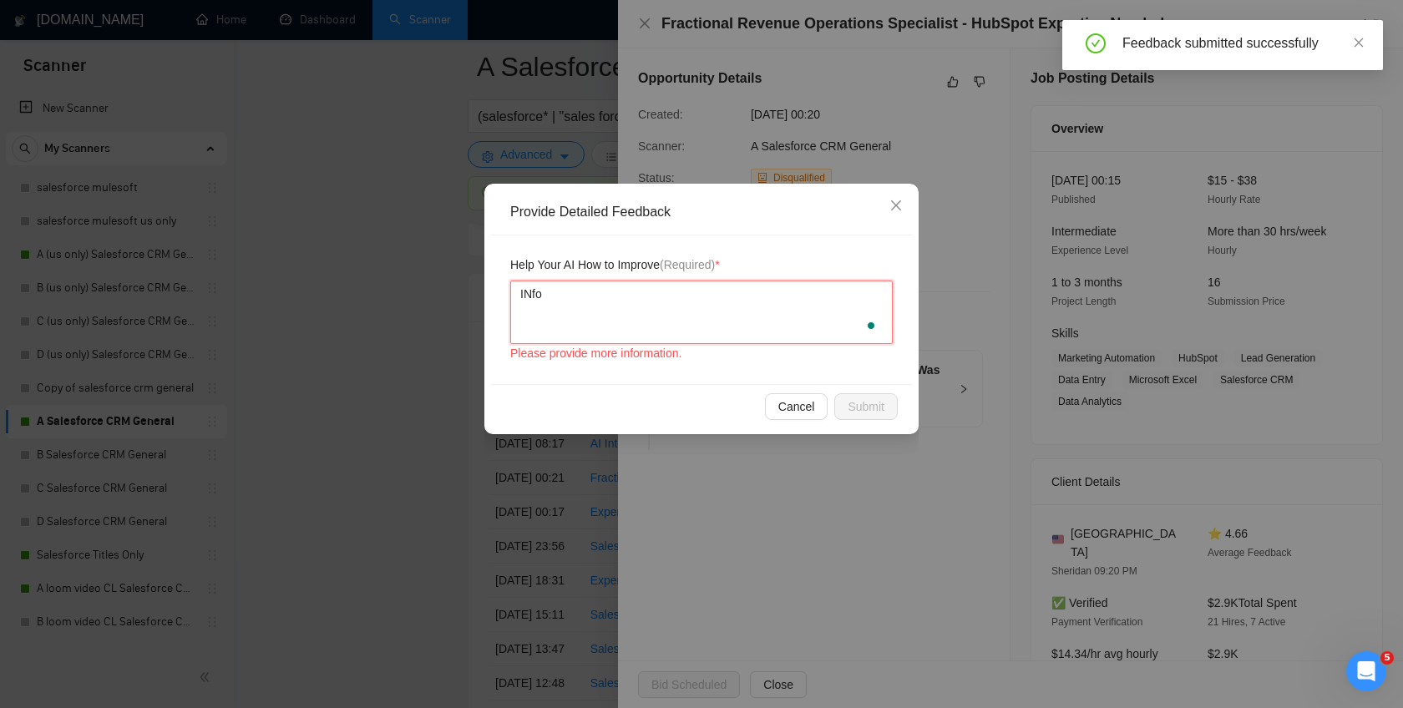
type textarea "INfor"
type textarea "INforg"
type textarea "INforge"
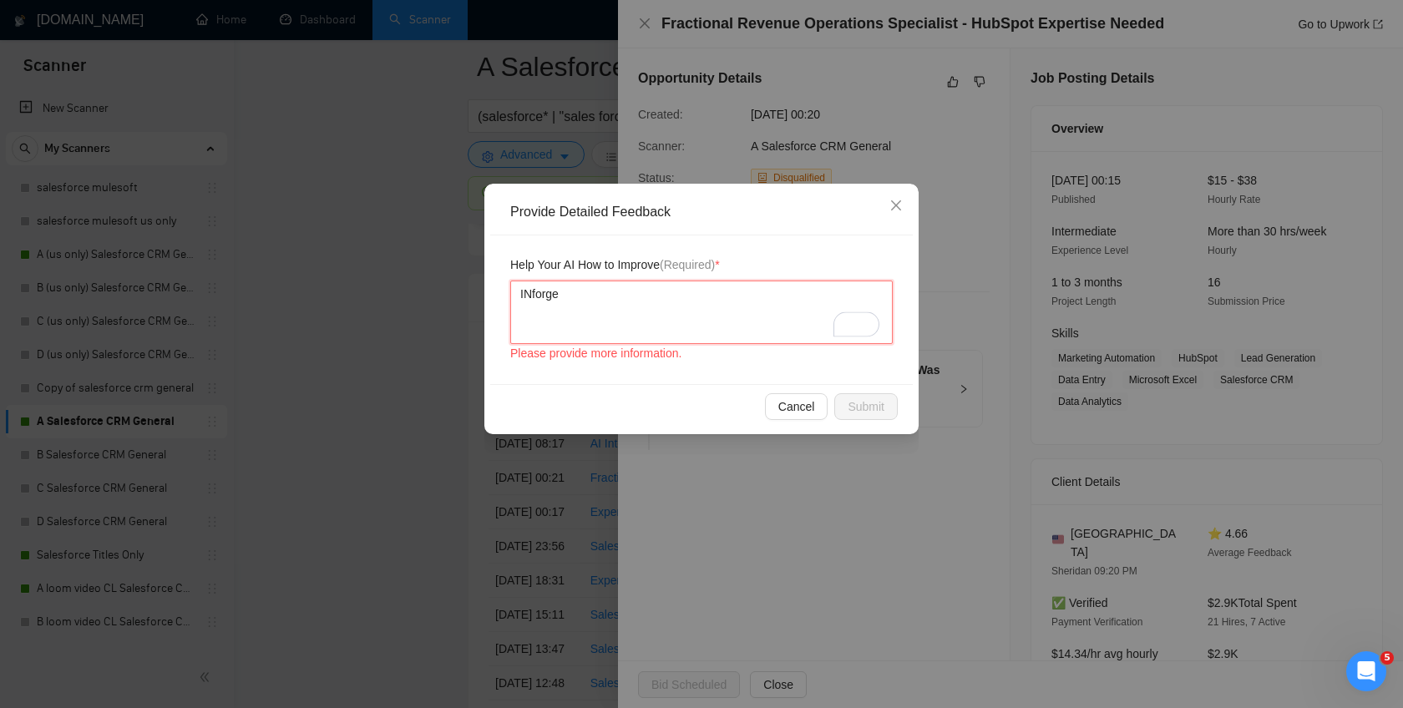
type textarea "INforge f"
type textarea "INforge fo"
type textarea "INforge f"
type textarea "INforge"
type textarea "INforge d"
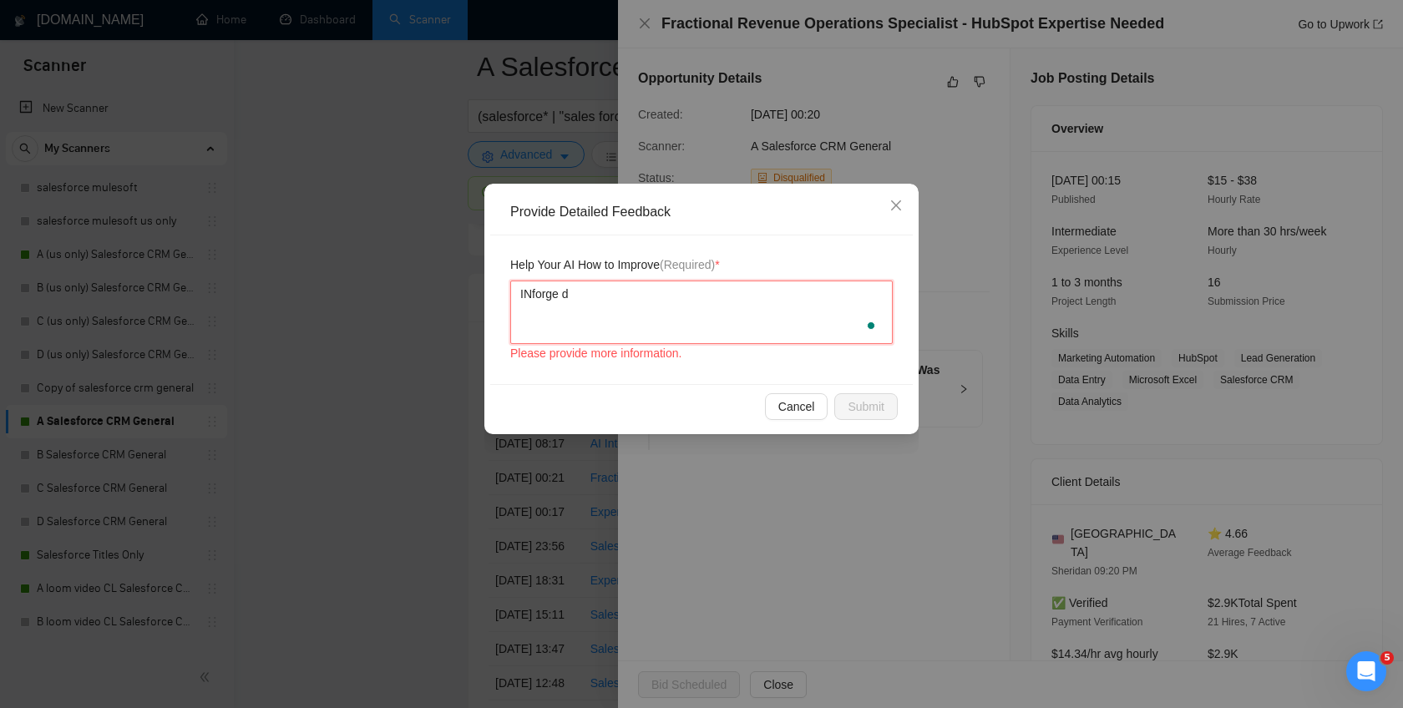
type textarea "INforge do"
type textarea "INforge doe"
type textarea "INforge does"
type textarea "INforge does wo"
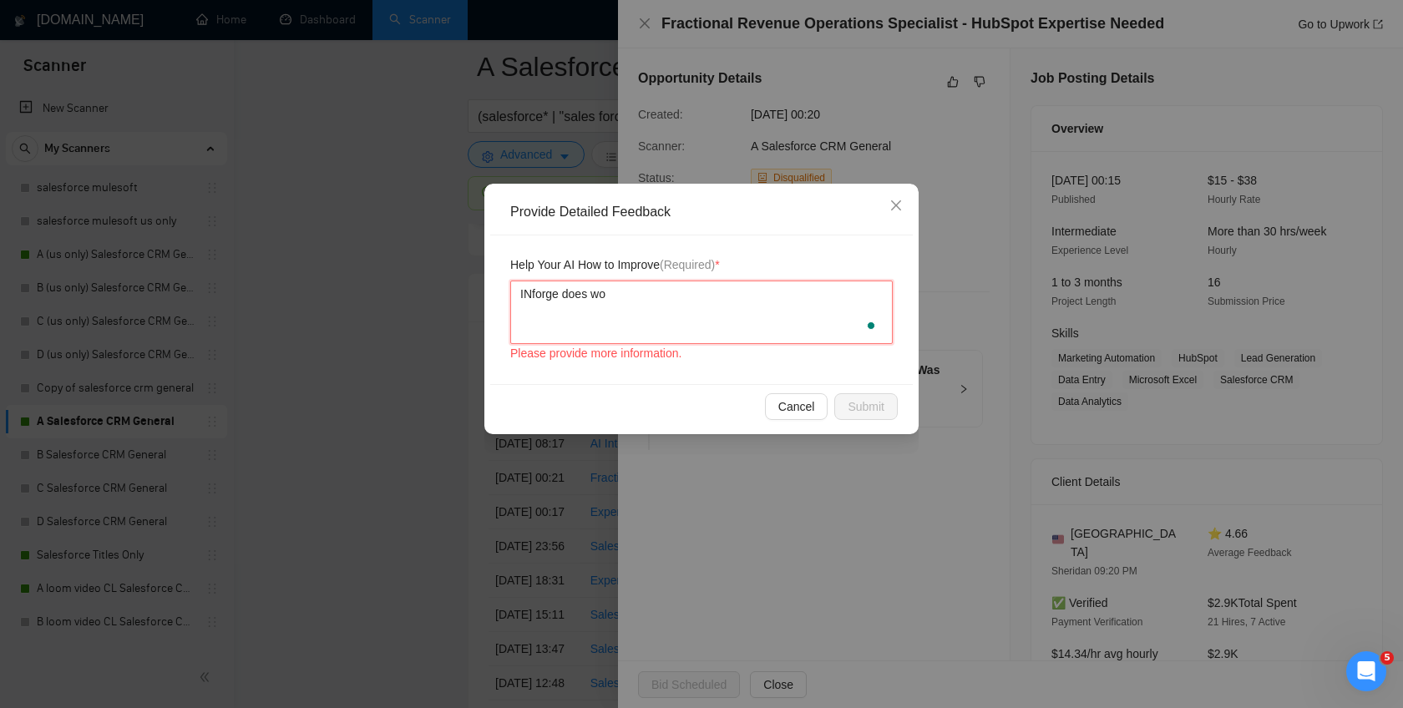
type textarea "INforge does wok"
type textarea "INforge does wokr"
type textarea "INforge does wokr w"
type textarea "INforge does wokr wq"
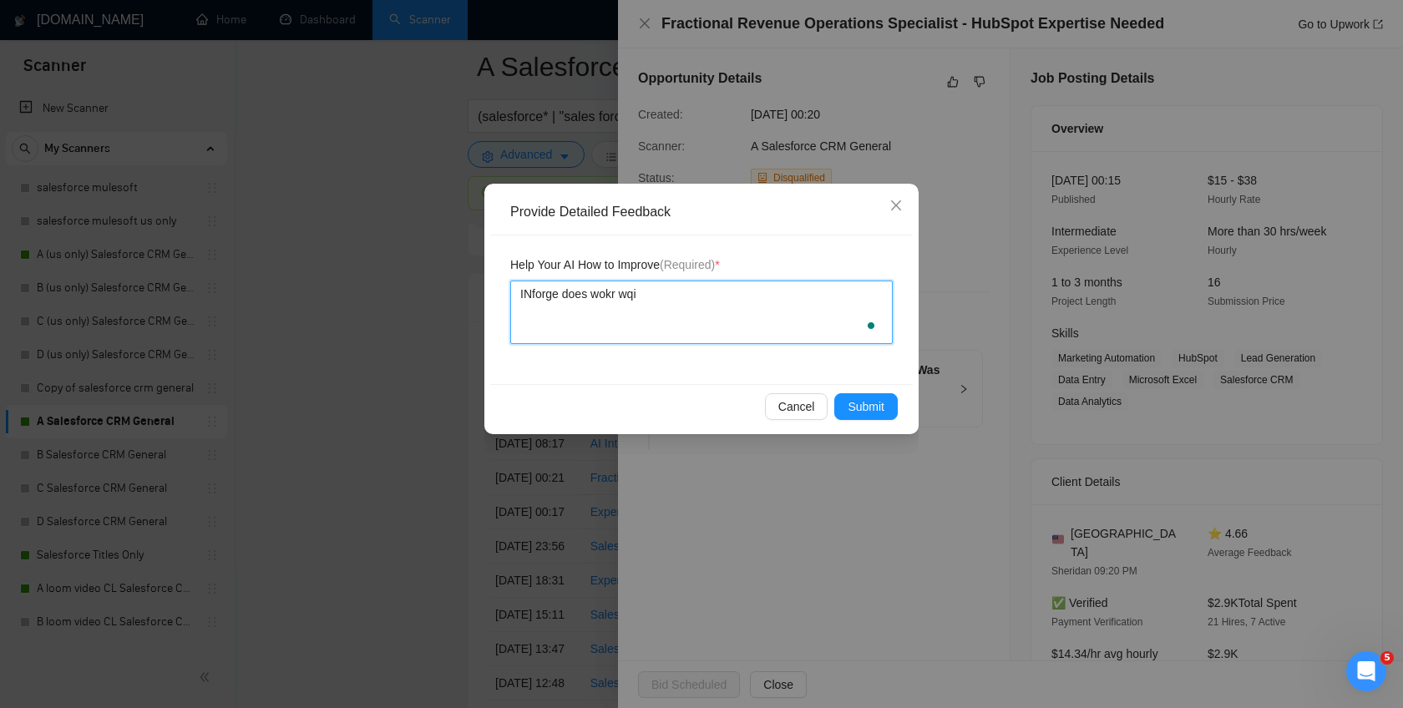
type textarea "INforge does wokr wqit"
type textarea "INforge does wokr wqith"
type textarea "INforge does wokr wqith b"
type textarea "INforge does wokr wqith bu"
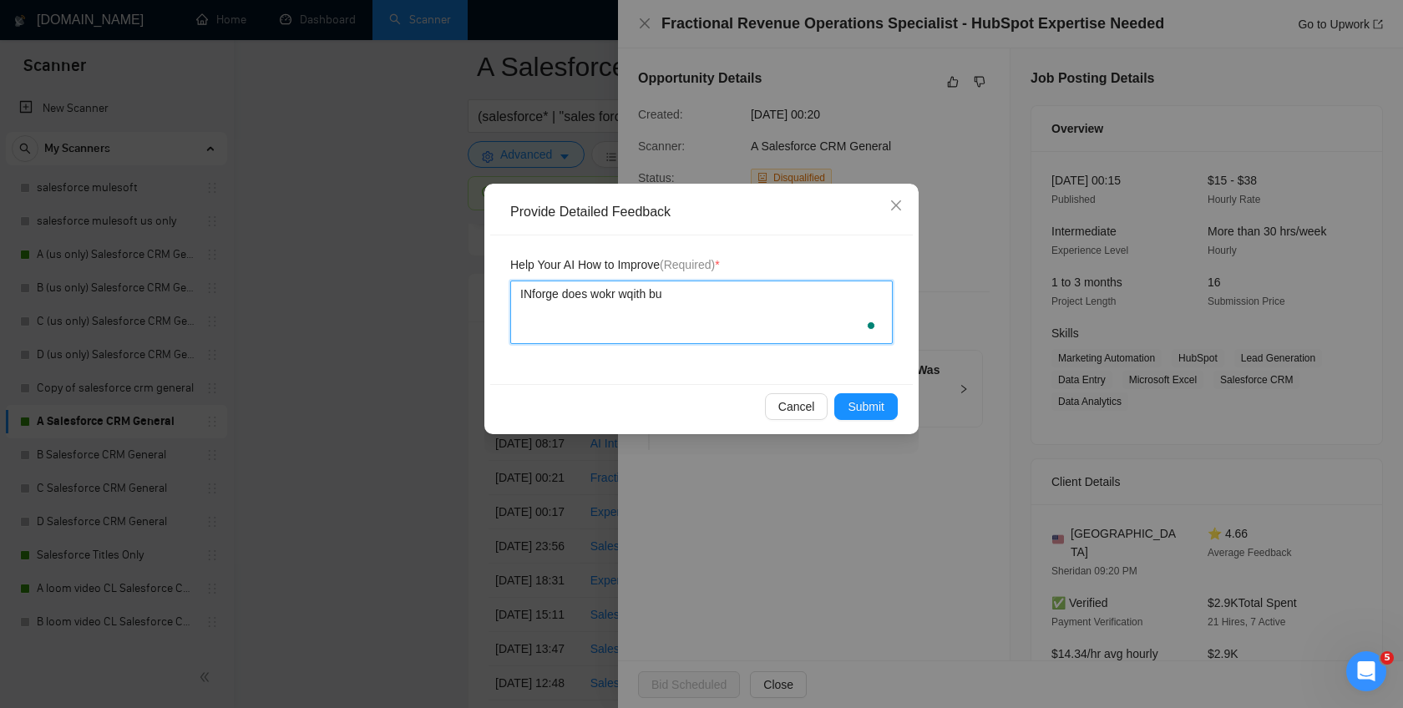
type textarea "INforge does wokr wqith b"
type textarea "INforge does wokr wqith"
type textarea "INforge does wokr wqith h"
type textarea "INforge does wokr wqith hu"
type textarea "INforge does wokr wqith hub"
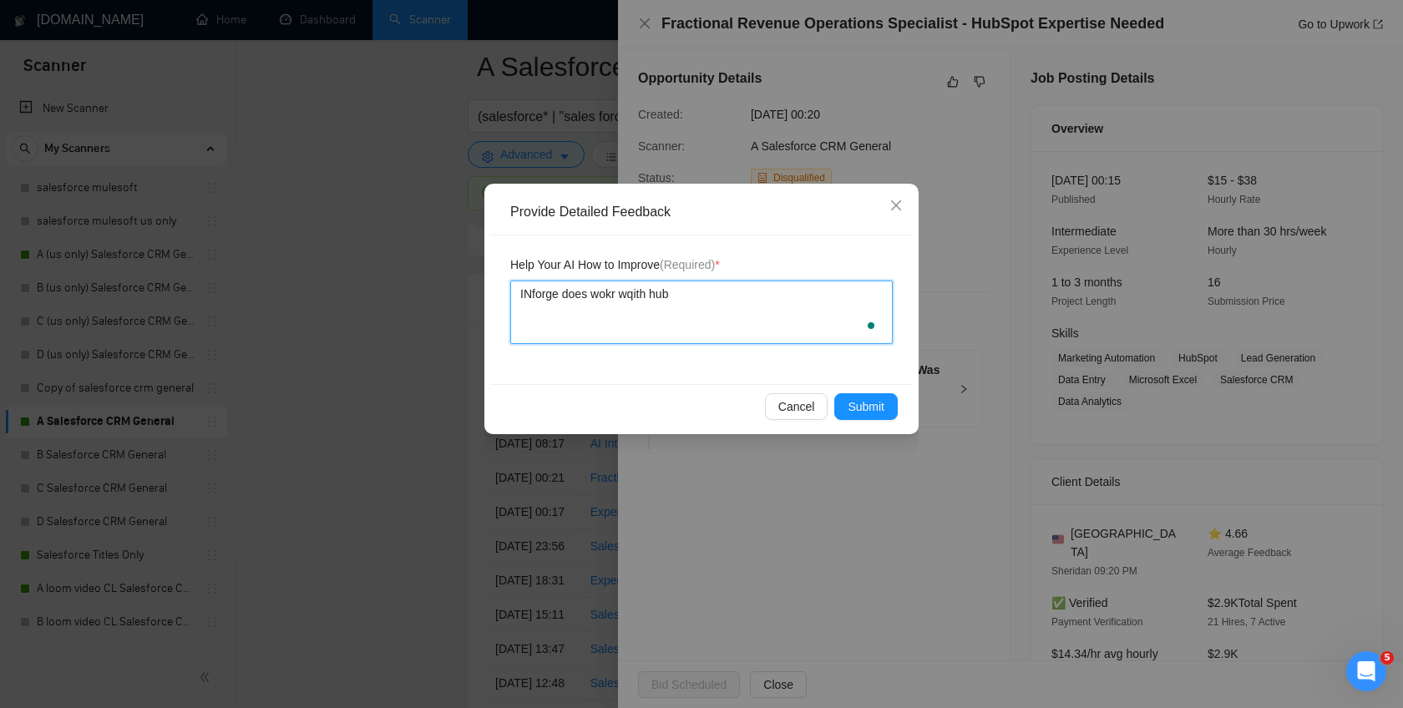
type textarea "INforge does wokr wqith hubs"
type textarea "INforge does wokr wqith hubsp"
type textarea "INforge does wokr wqith hubspo"
type textarea "INforge does wokr wqith hubspot"
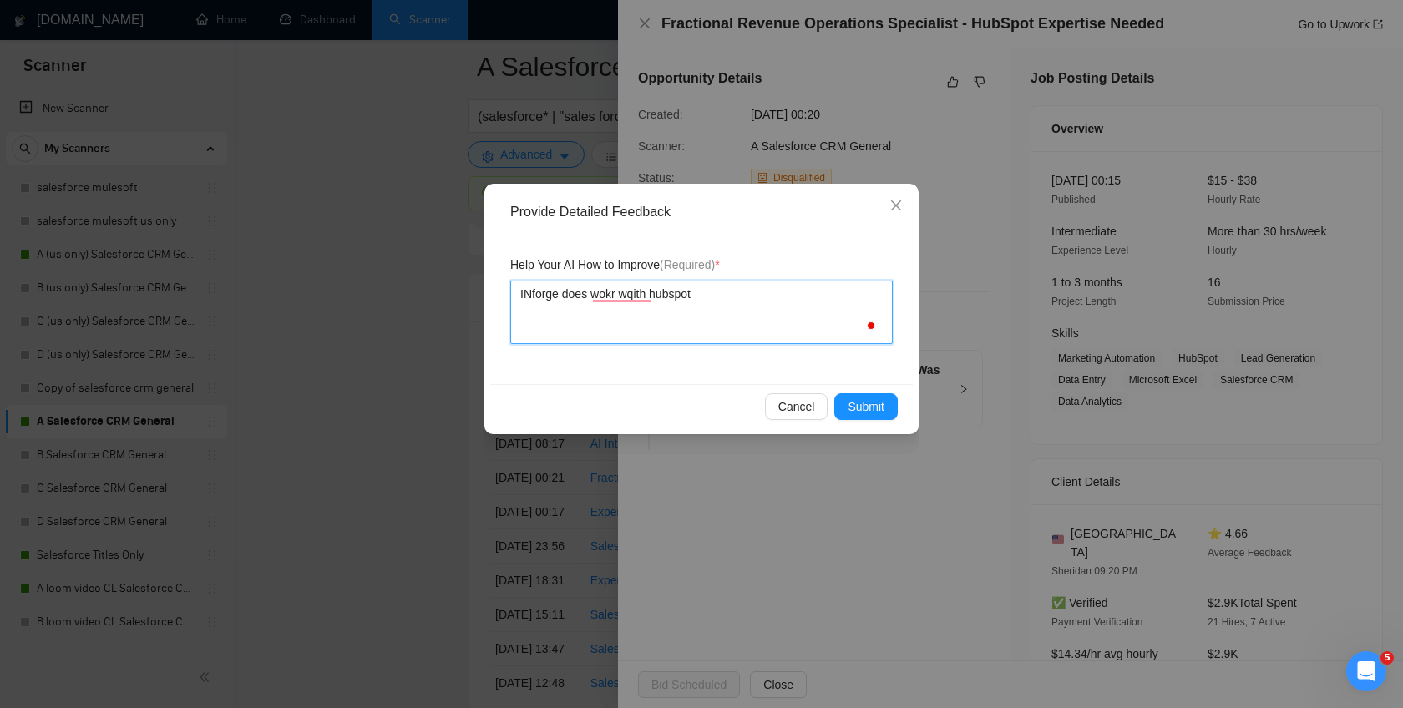
type textarea "INforge does wokr wqith hubspot a"
type textarea "INforge does wokr wqith hubspot an"
type textarea "INforge does wokr wqith hubspot and"
type textarea "INforge does wokr wqith hubspot and s"
type textarea "INforge does wokr wqith hubspot and [PERSON_NAME]"
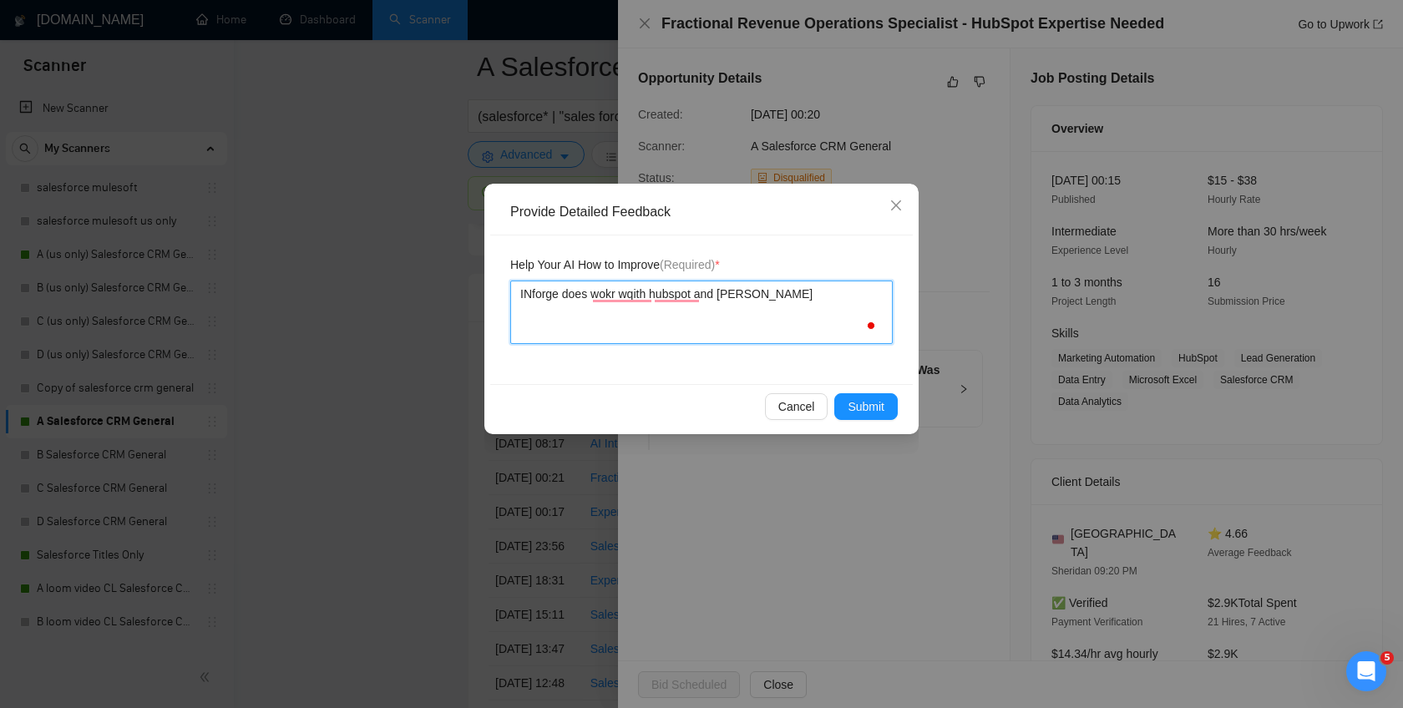
type textarea "INforge does wokr wqith hubspot and sale"
type textarea "INforge does wokr wqith hubspot and sales"
type textarea "INforge does wokr wqith hubspot and salesfo"
type textarea "INforge does wokr wqith hubspot and salesfor"
type textarea "INforge does wokr wqith hubspot and salesforc"
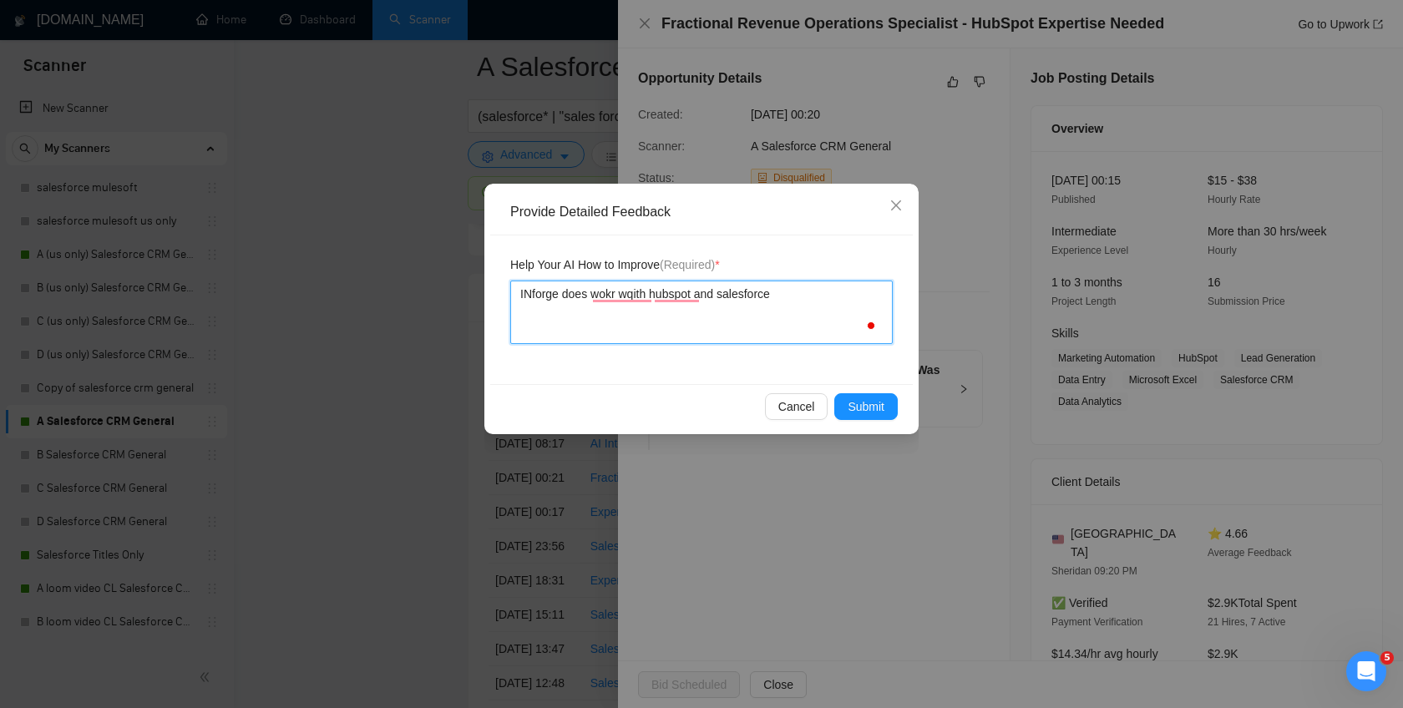
type textarea "INforge does wokr wqith hubspot and salesforce"
click at [866, 420] on div "Cancel Submit" at bounding box center [701, 406] width 423 height 44
click at [865, 401] on span "Submit" at bounding box center [866, 407] width 37 height 18
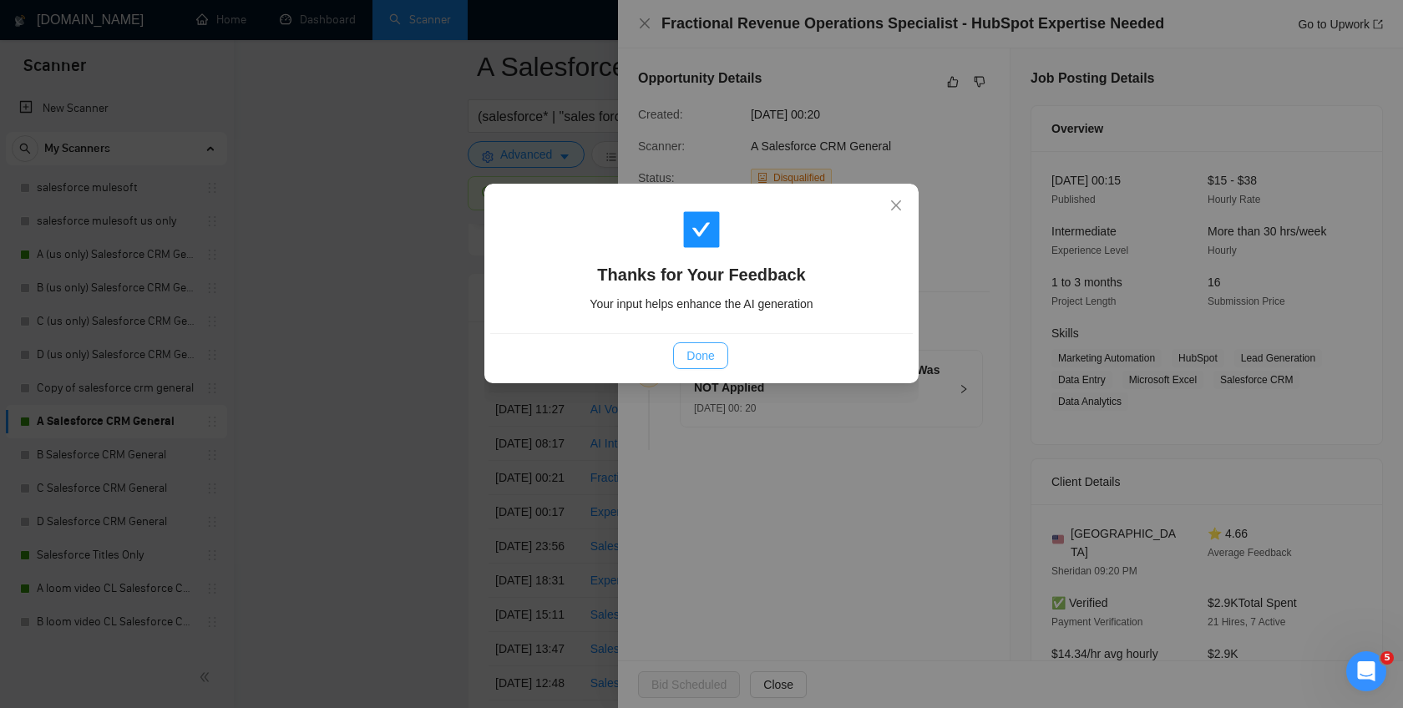
click at [708, 357] on span "Done" at bounding box center [701, 356] width 28 height 18
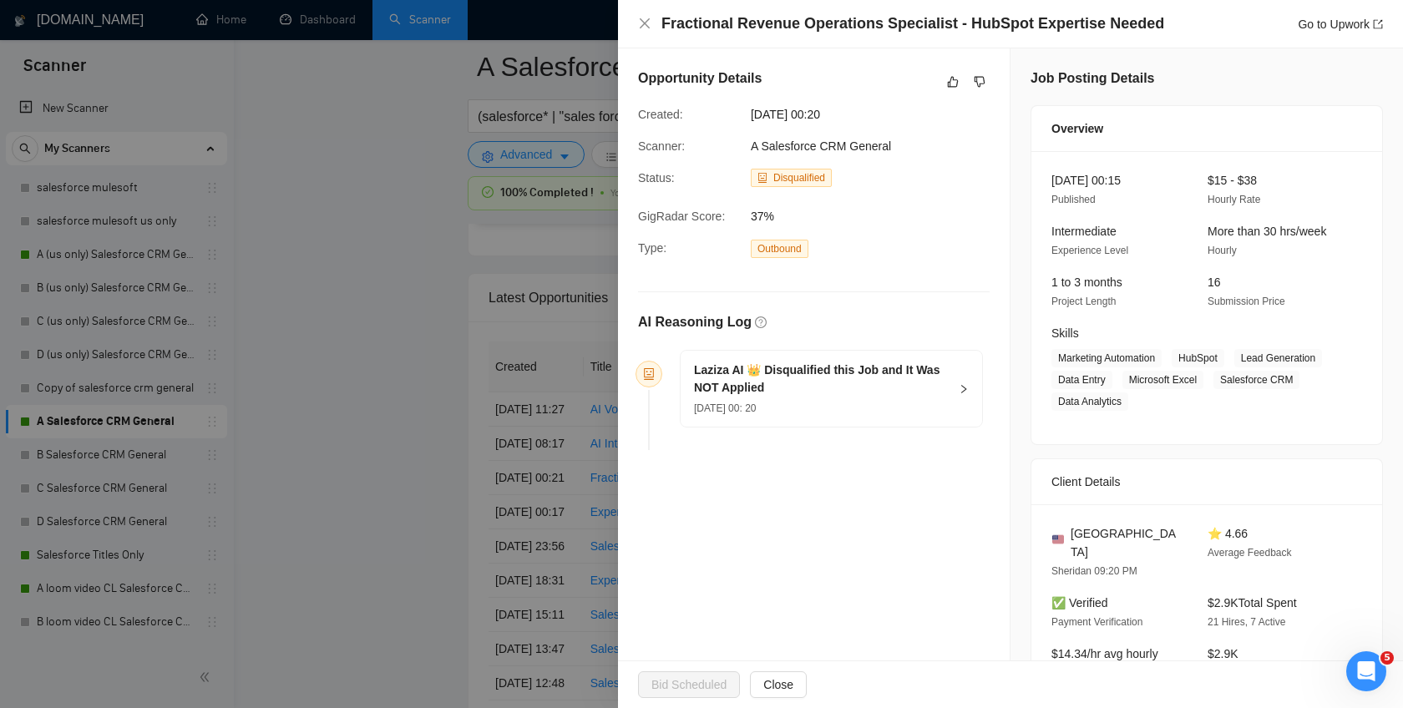
click at [345, 370] on div at bounding box center [701, 354] width 1403 height 708
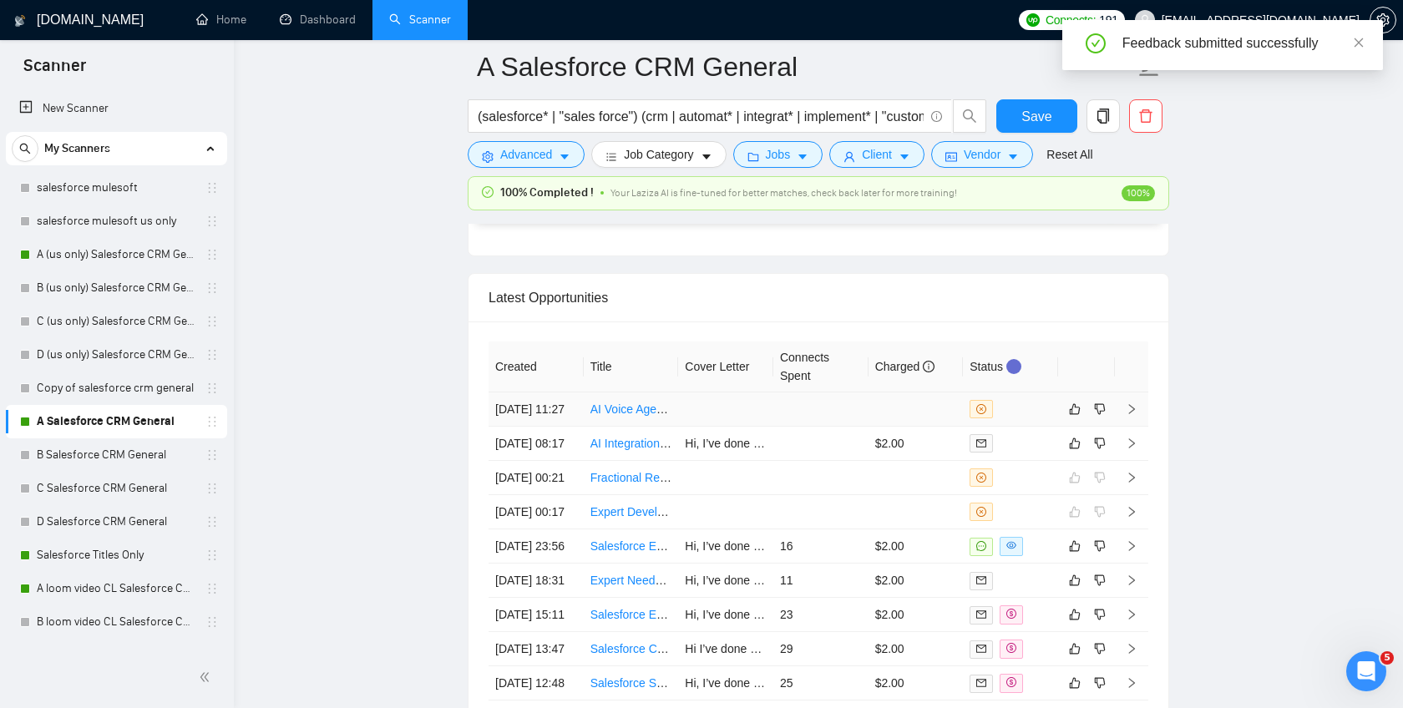
click at [855, 425] on td at bounding box center [820, 410] width 95 height 34
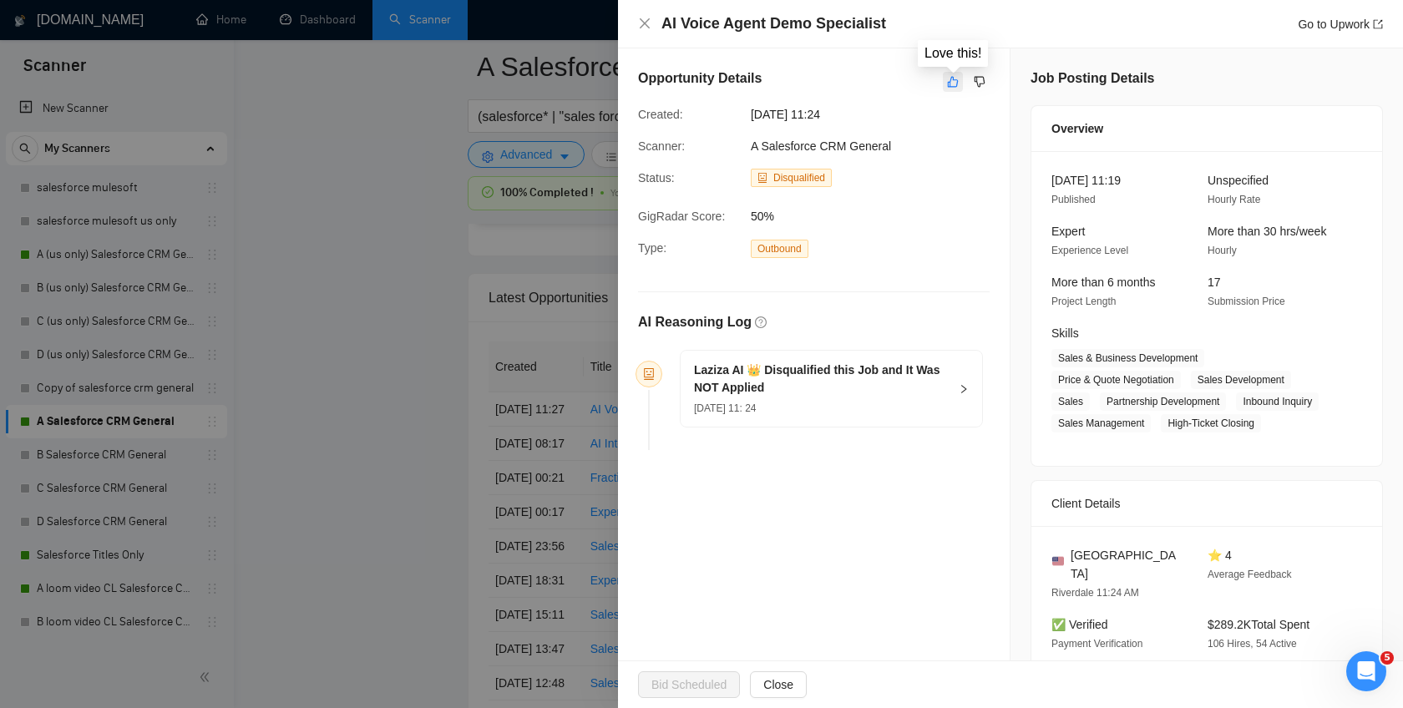
click at [951, 84] on icon "like" at bounding box center [953, 81] width 12 height 13
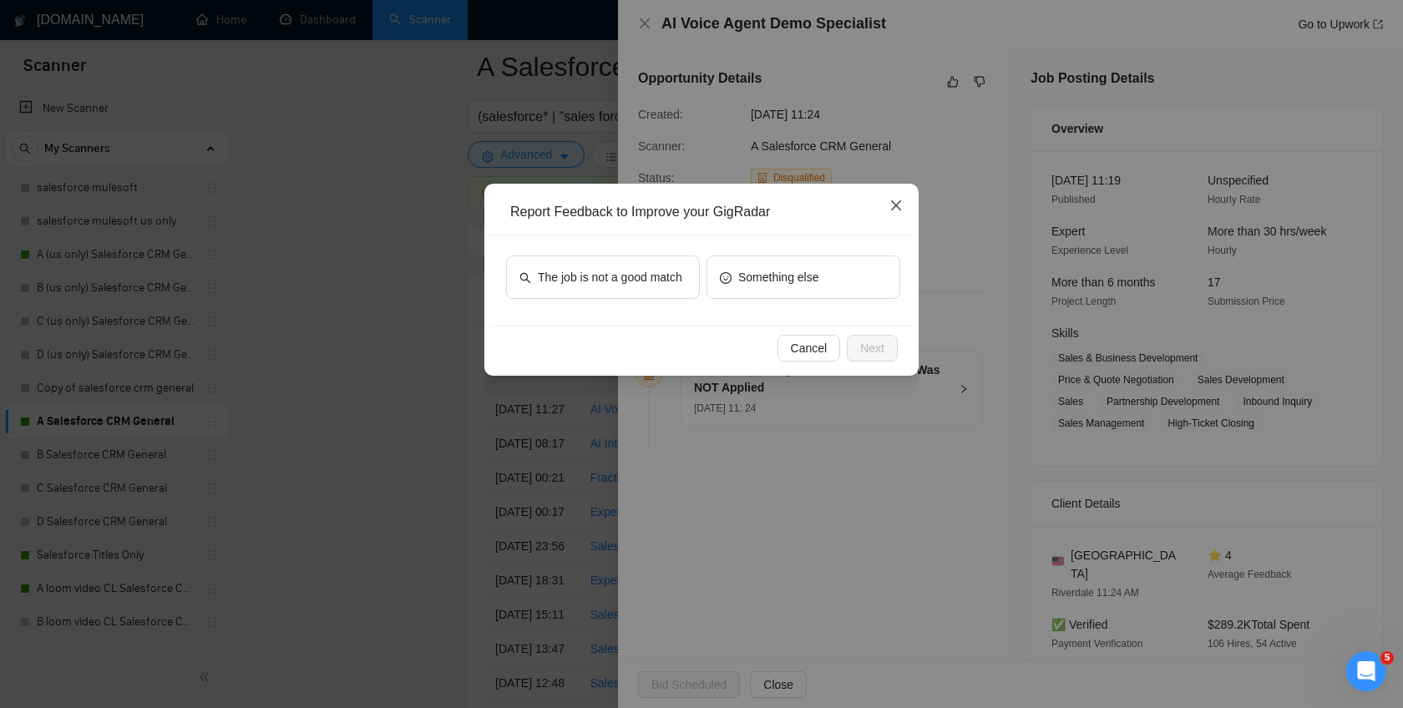
click at [900, 204] on icon "close" at bounding box center [896, 205] width 13 height 13
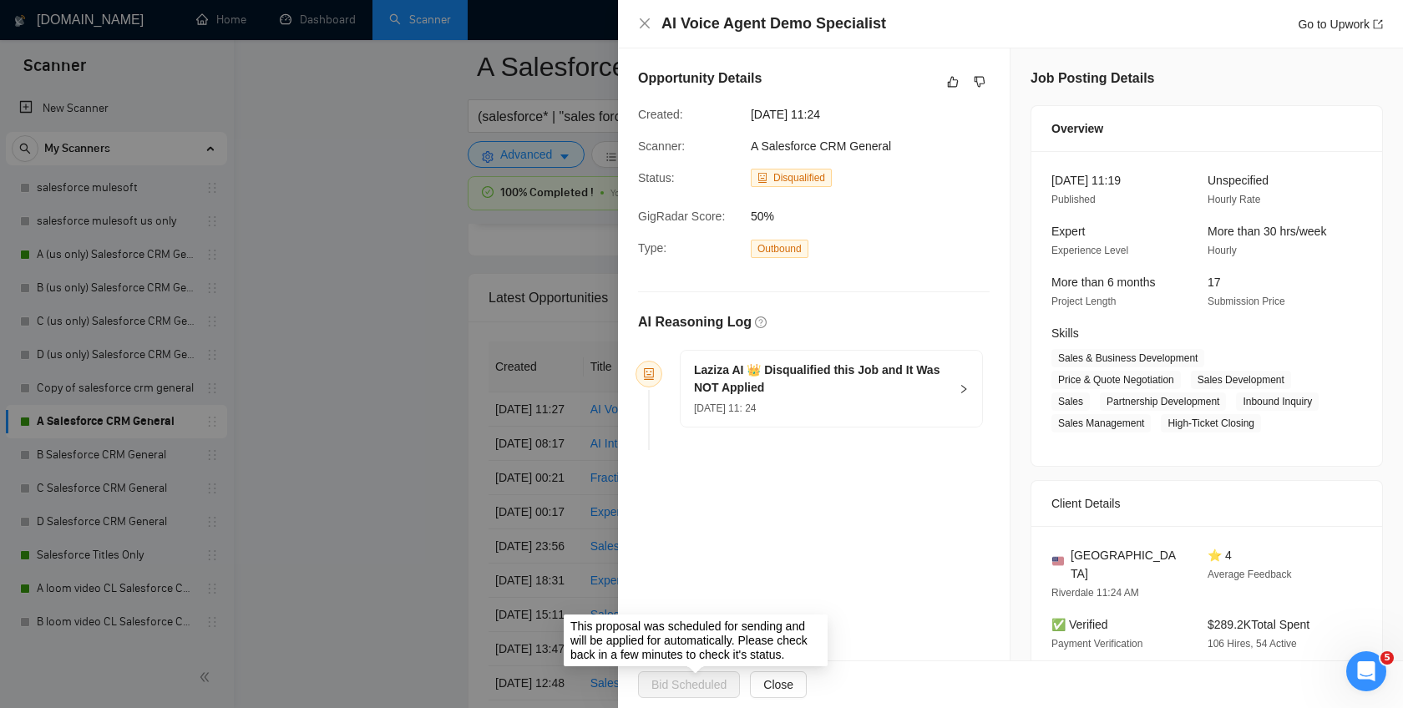
click at [715, 691] on span "Bid Scheduled" at bounding box center [694, 685] width 112 height 27
click at [715, 690] on span "Bid Scheduled" at bounding box center [694, 685] width 112 height 27
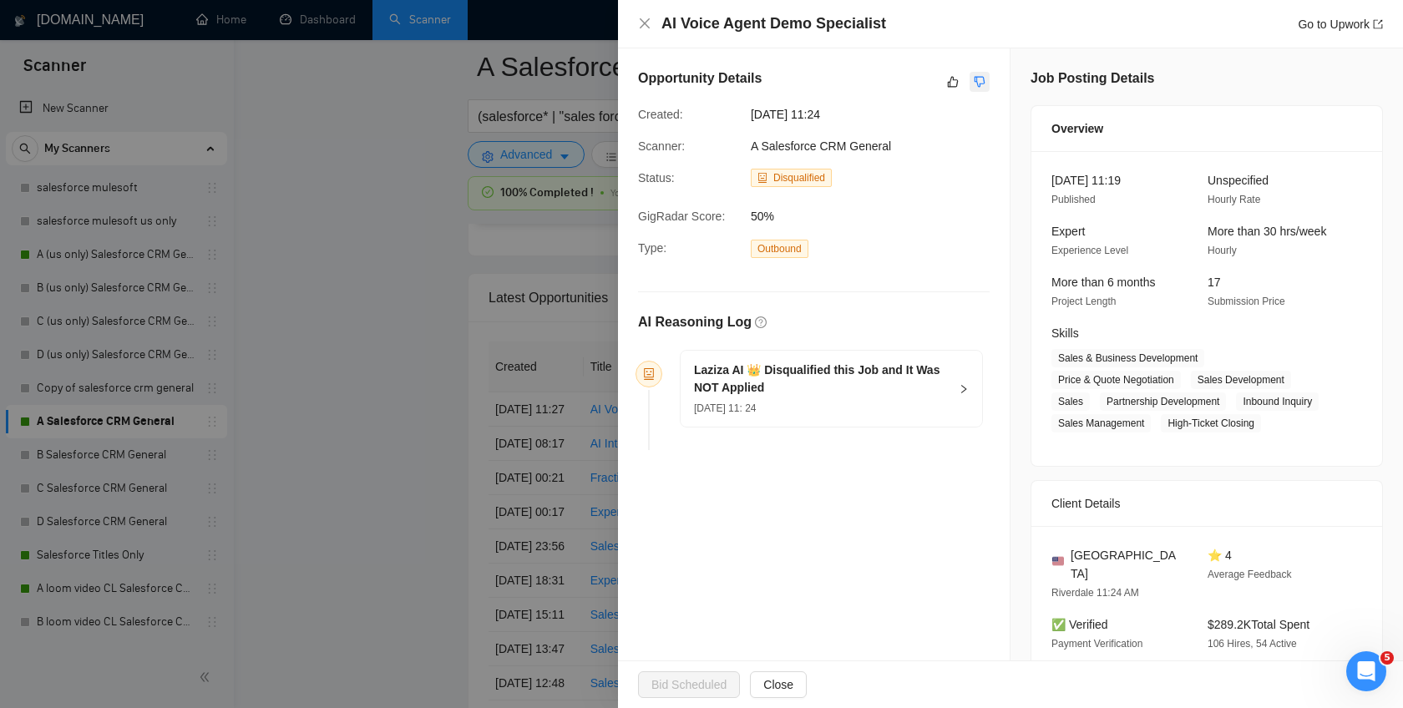
click at [973, 88] on button "button" at bounding box center [980, 82] width 20 height 20
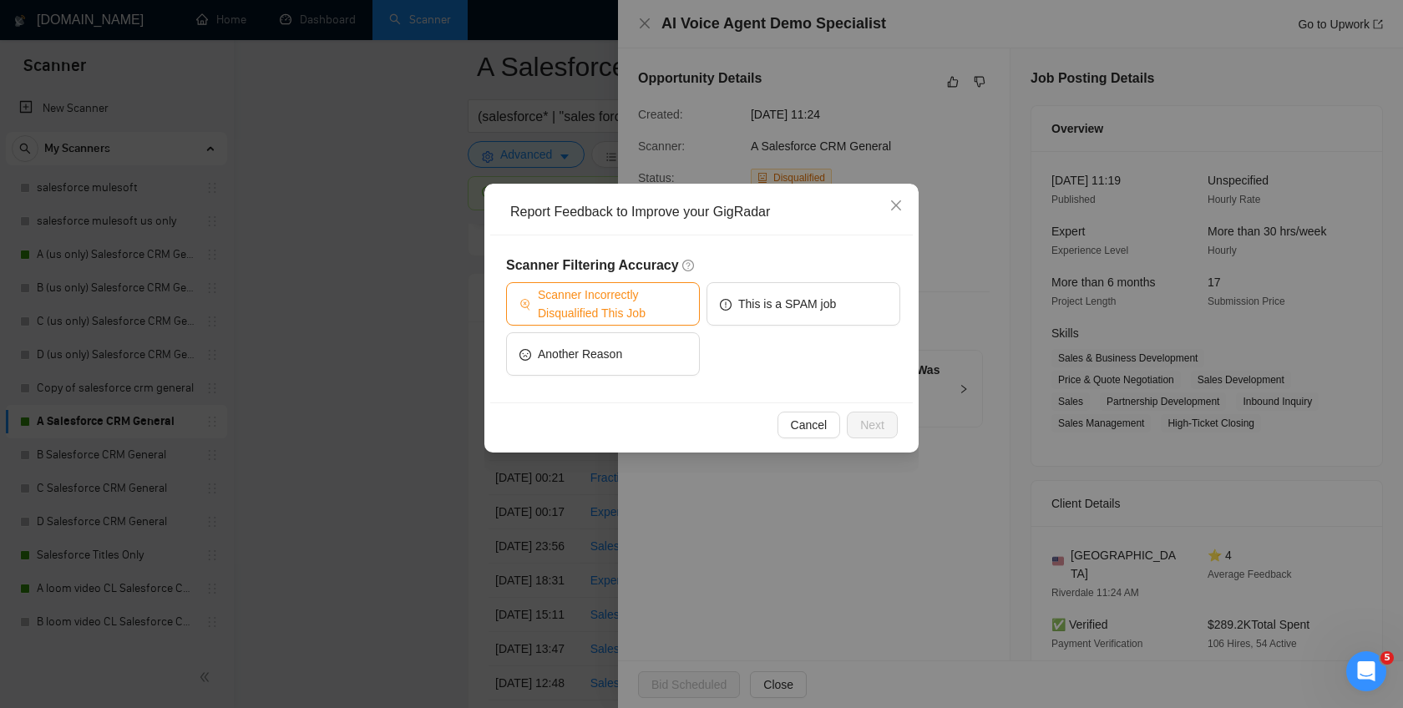
click at [662, 298] on span "Scanner Incorrectly Disqualified This Job" at bounding box center [612, 304] width 149 height 37
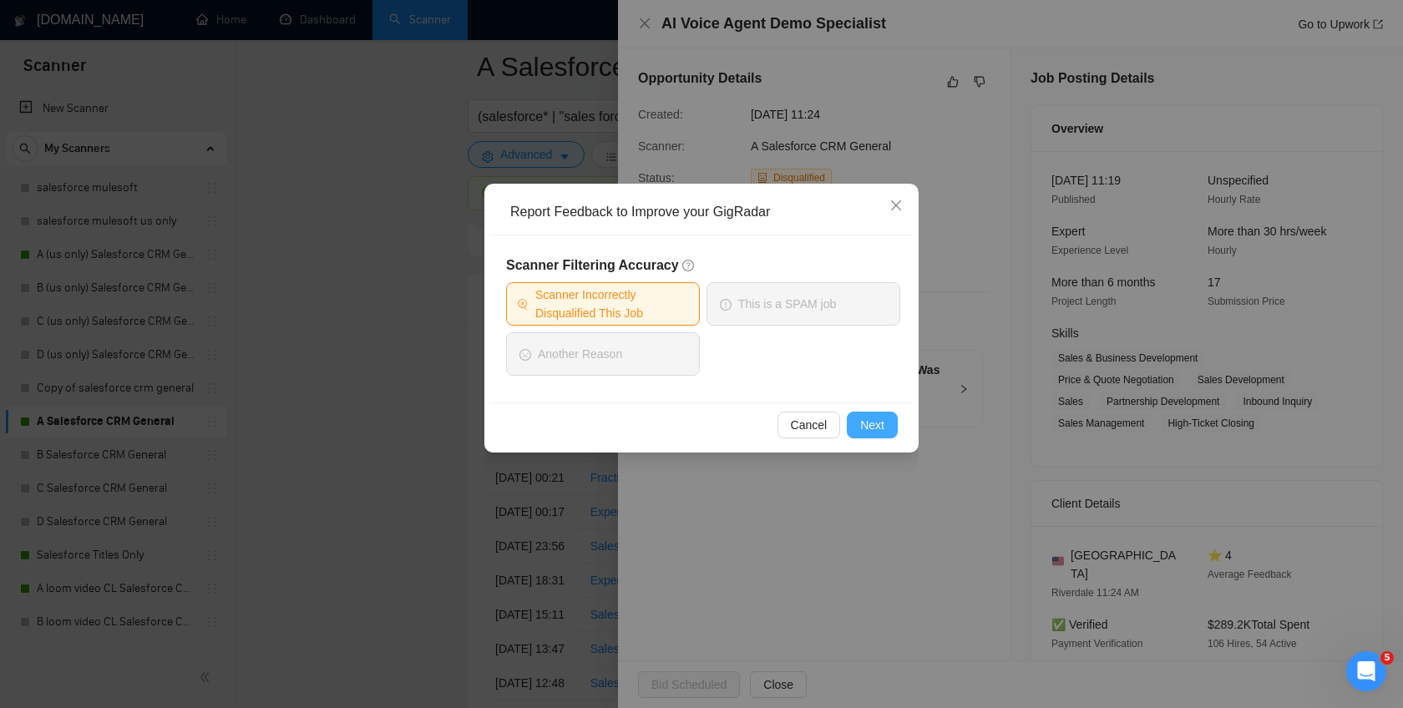
click at [875, 421] on span "Next" at bounding box center [872, 425] width 24 height 18
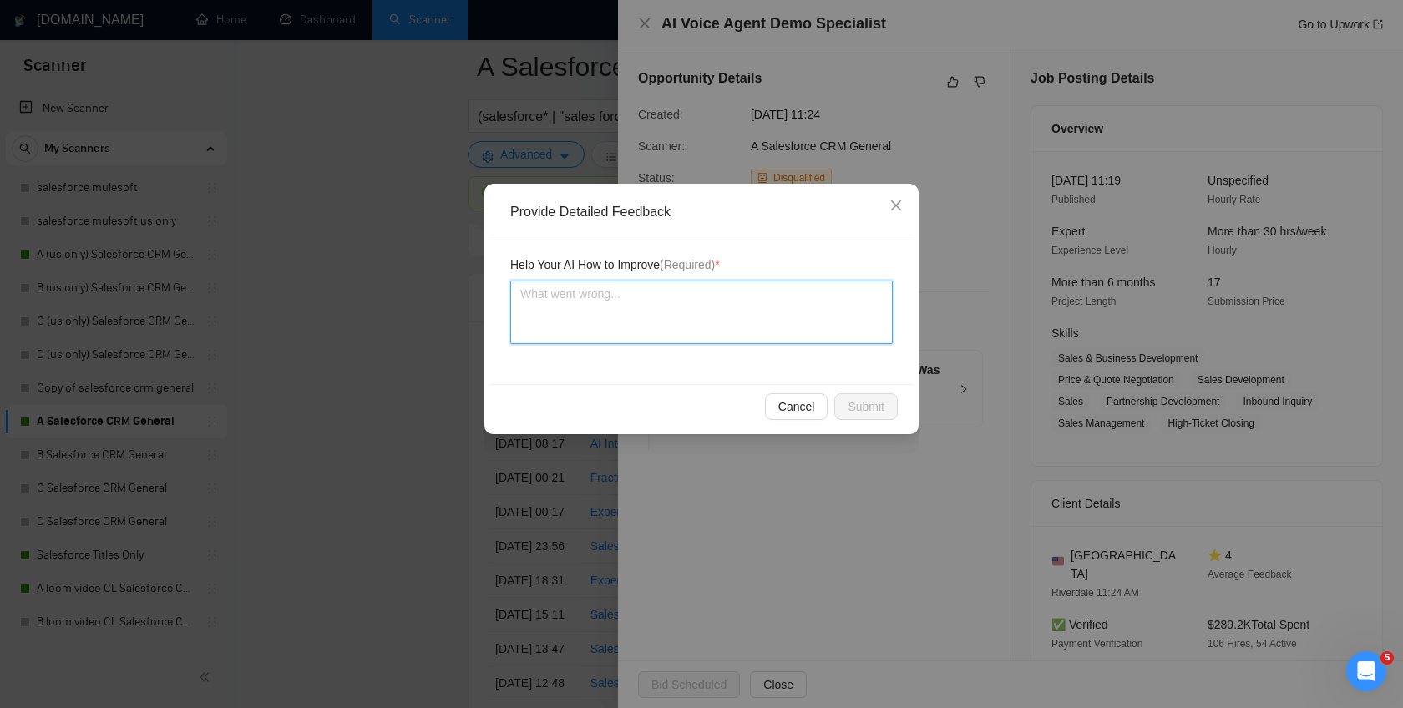
click at [731, 318] on textarea at bounding box center [701, 312] width 383 height 63
type textarea "I"
type textarea "In"
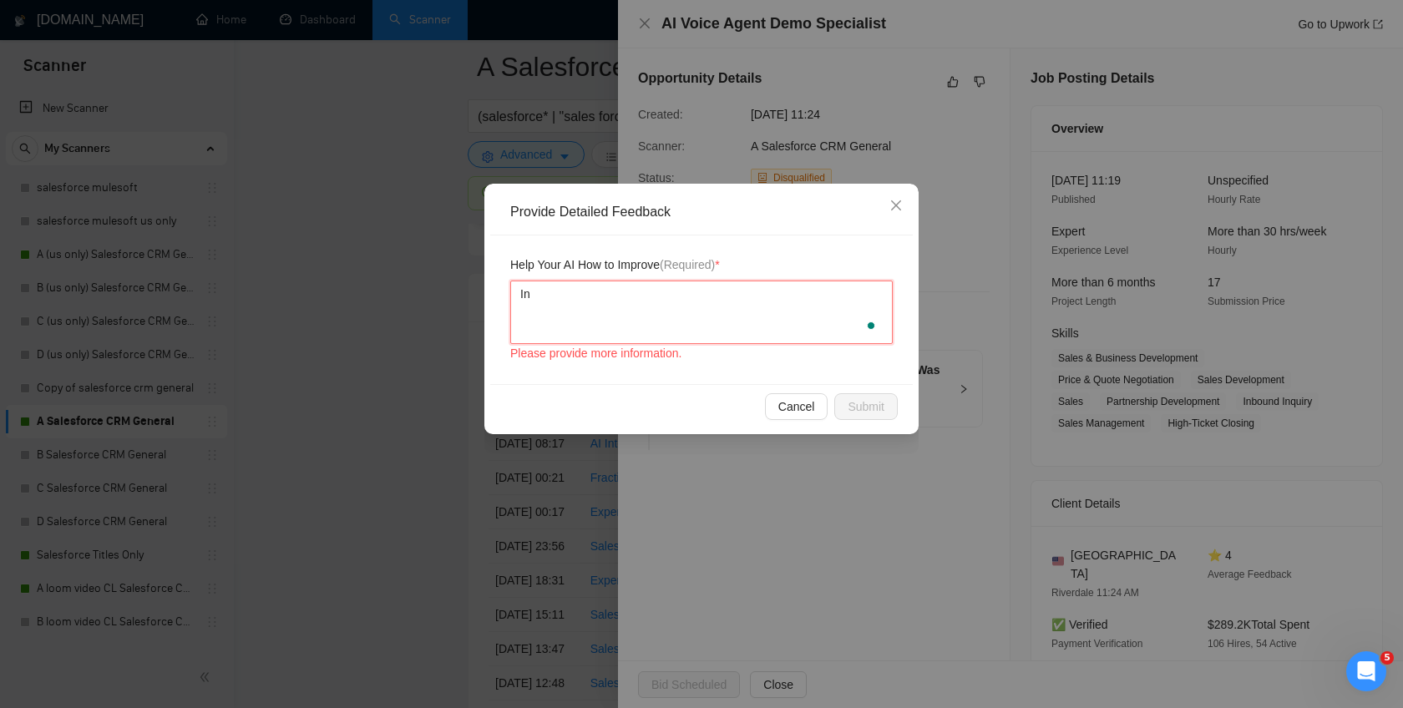
type textarea "Inf"
type textarea "Infor"
type textarea "Inforg"
type textarea "Inforge"
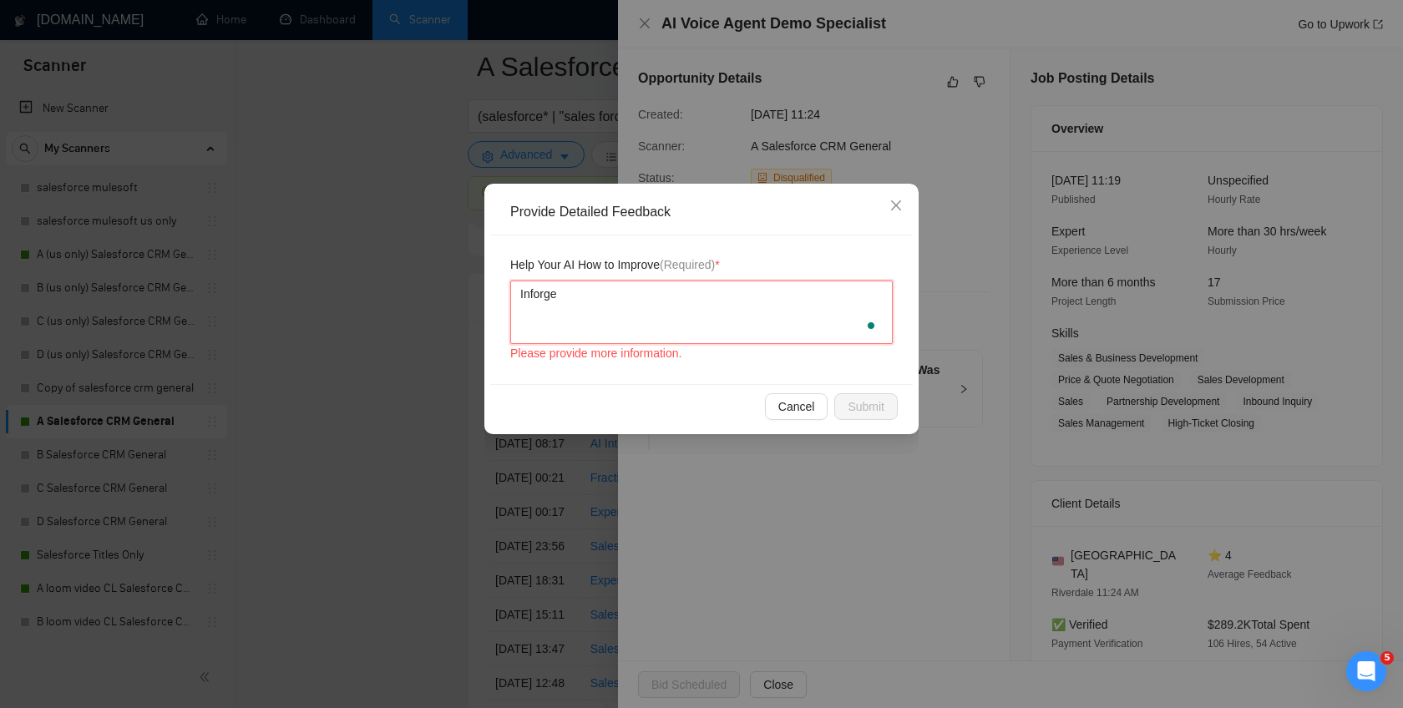
type textarea "Inforge c"
type textarea "Inforge ca"
type textarea "Inforge can"
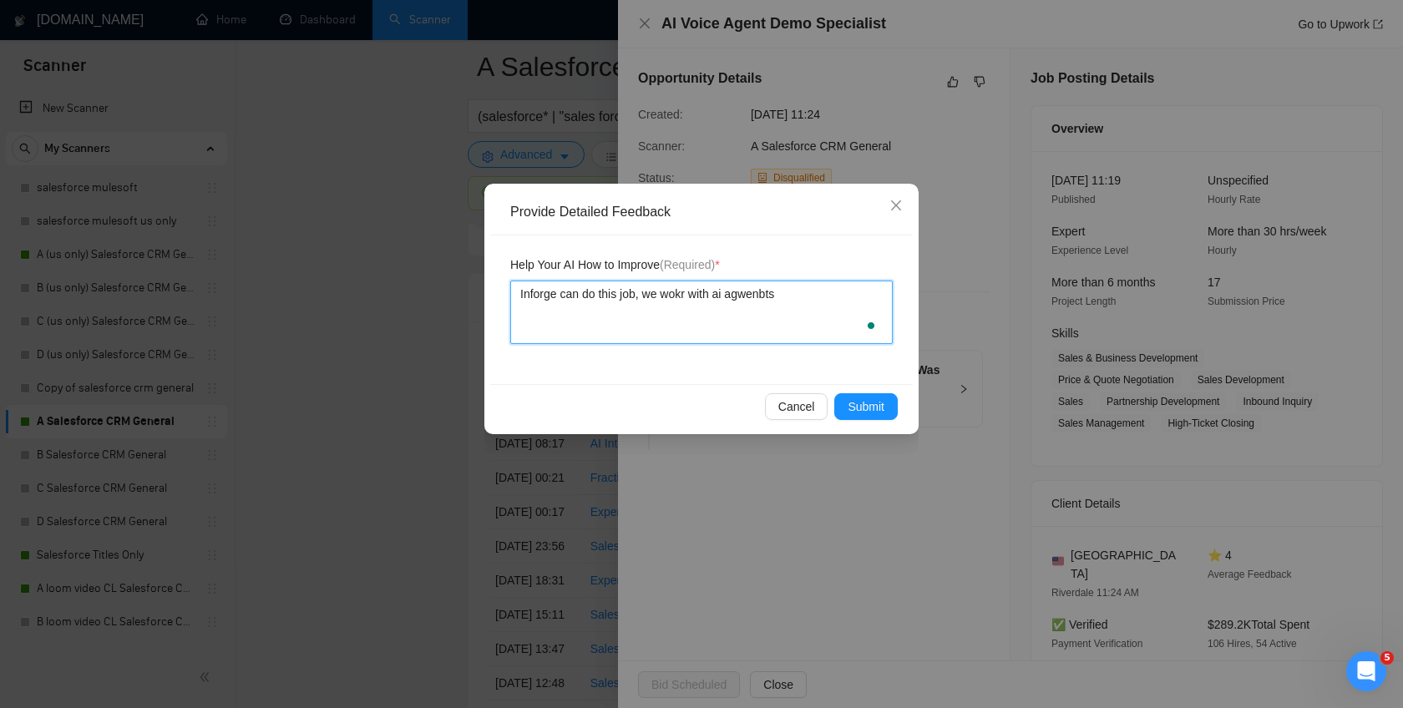
click at [751, 298] on textarea "Inforge can do this job, we wokr with ai agwenbts" at bounding box center [701, 312] width 383 height 63
click at [853, 413] on span "Submit" at bounding box center [866, 407] width 37 height 18
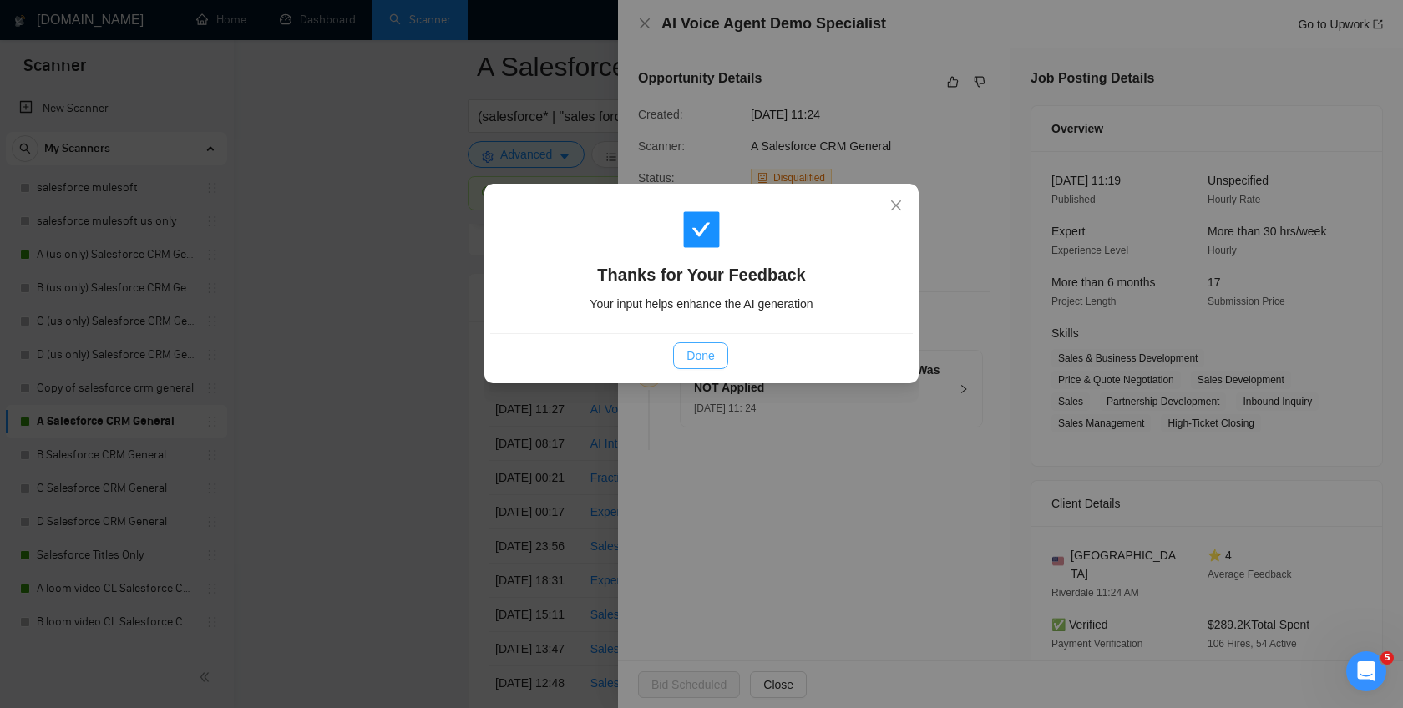
click at [699, 354] on span "Done" at bounding box center [701, 356] width 28 height 18
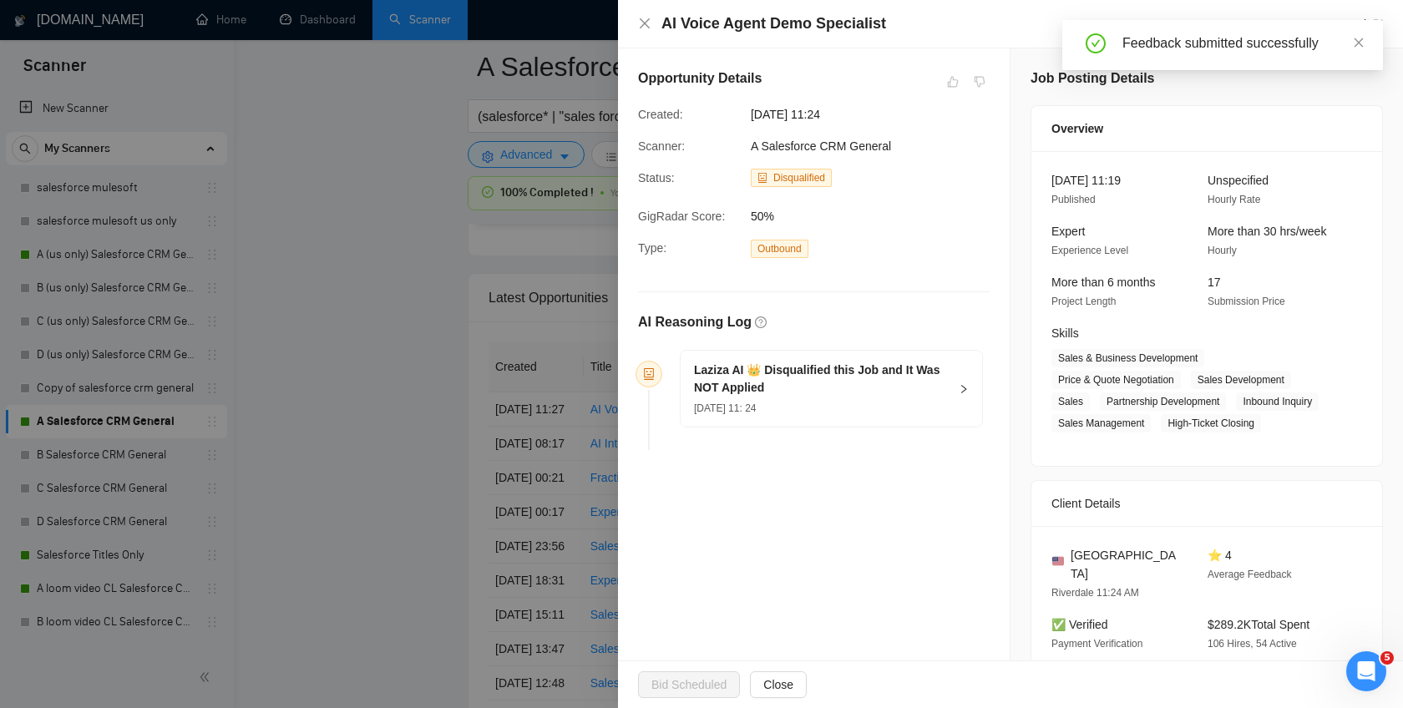
click at [439, 349] on div at bounding box center [701, 354] width 1403 height 708
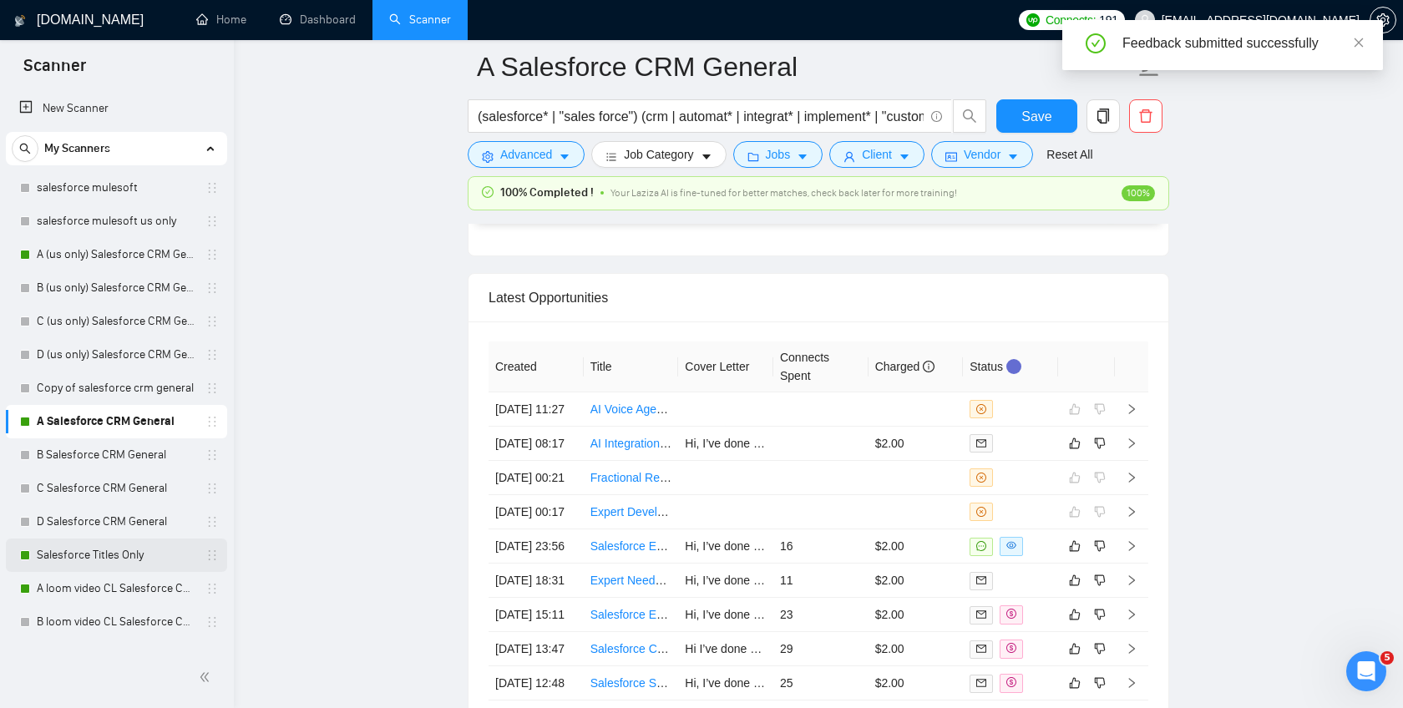
click at [84, 558] on link "Salesforce Titles Only" at bounding box center [116, 555] width 159 height 33
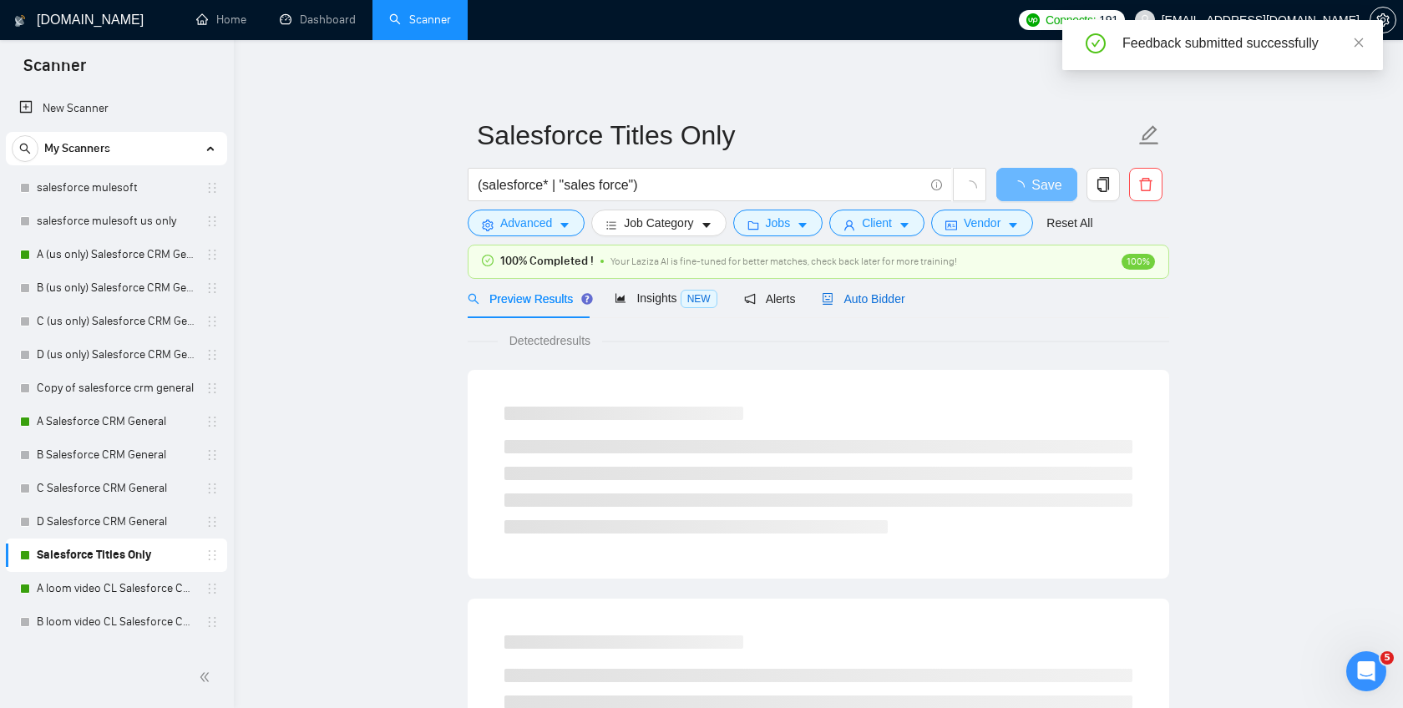
click at [854, 295] on span "Auto Bidder" at bounding box center [863, 298] width 83 height 13
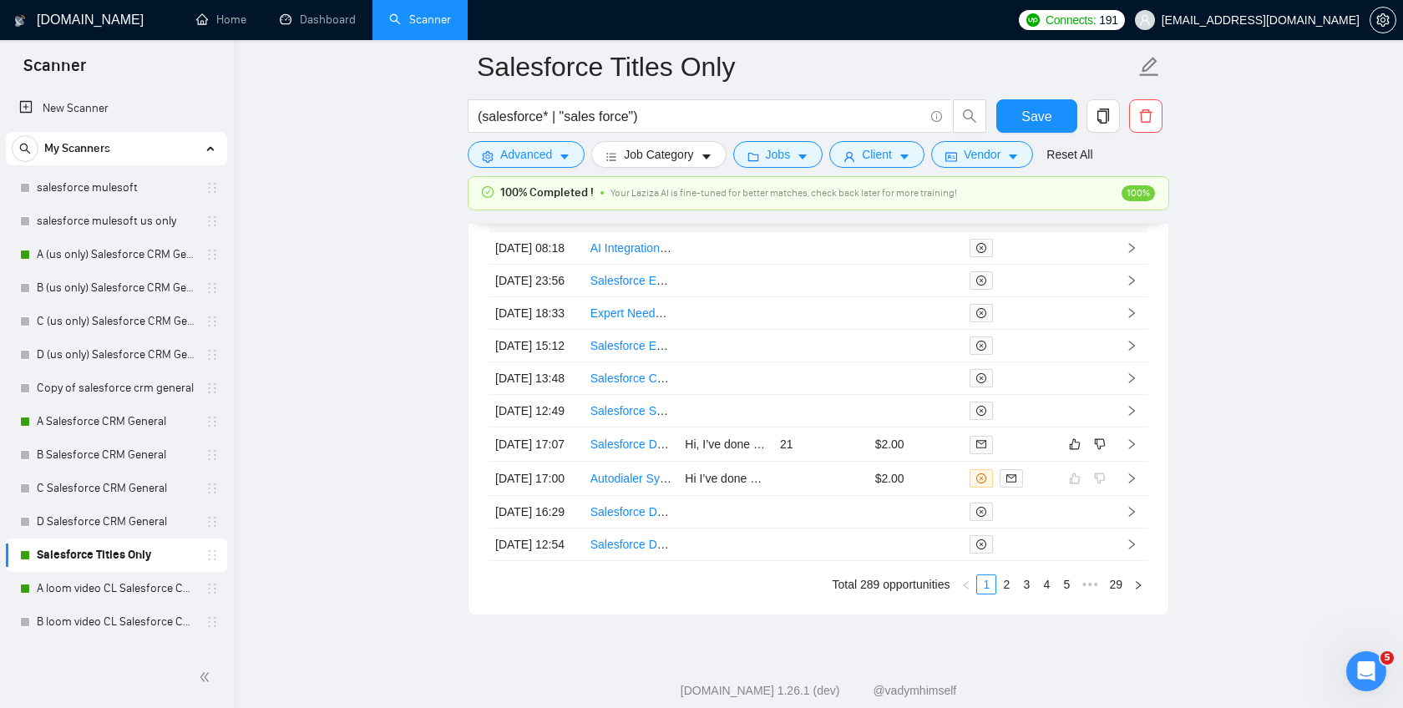
scroll to position [4553, 0]
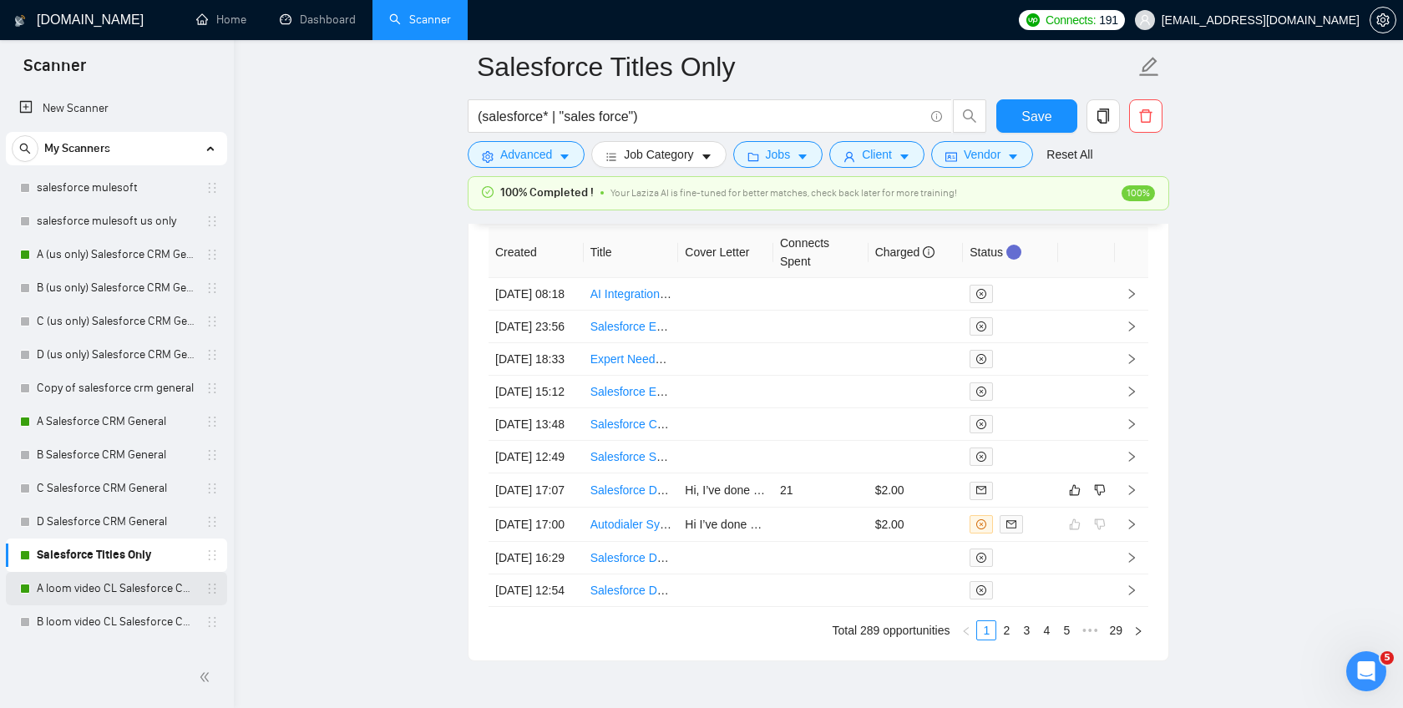
click at [132, 590] on link "A loom video CL Salesforce CRM General" at bounding box center [116, 588] width 159 height 33
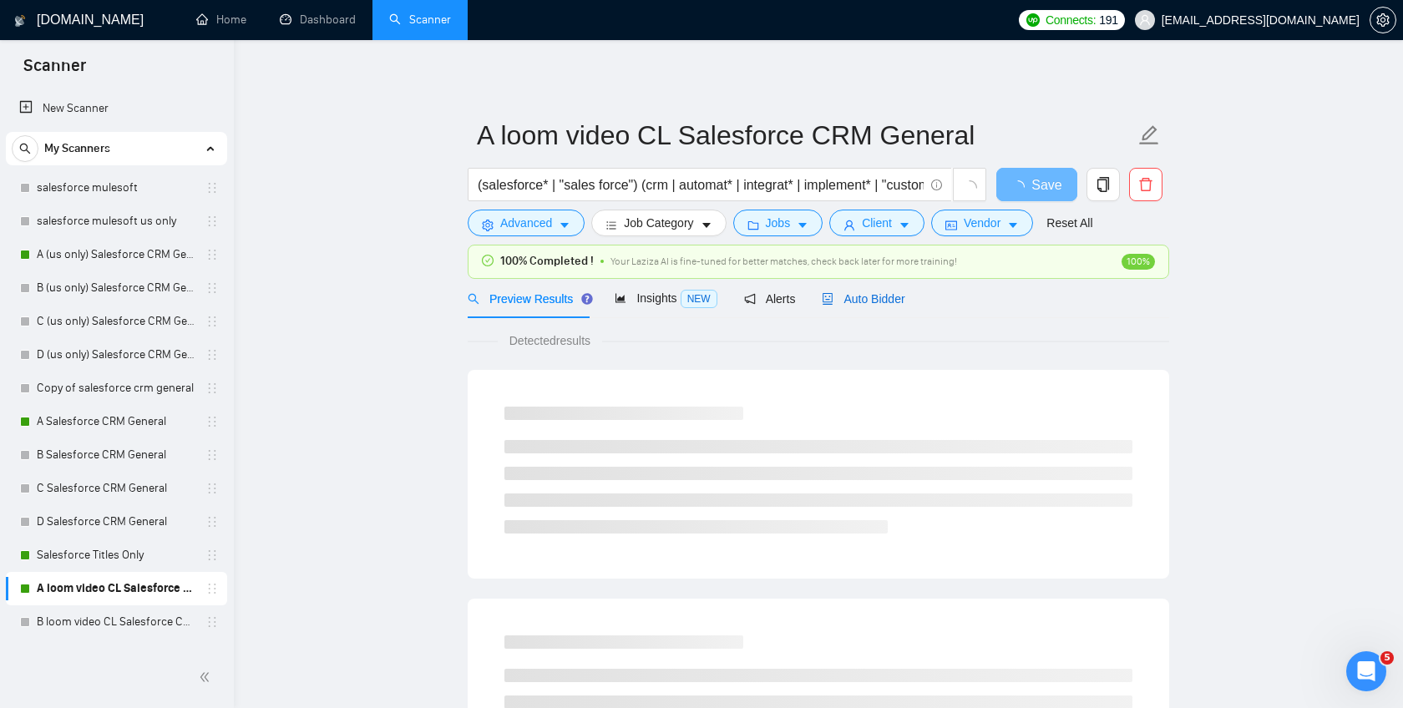
click at [890, 290] on div "Auto Bidder" at bounding box center [863, 299] width 83 height 18
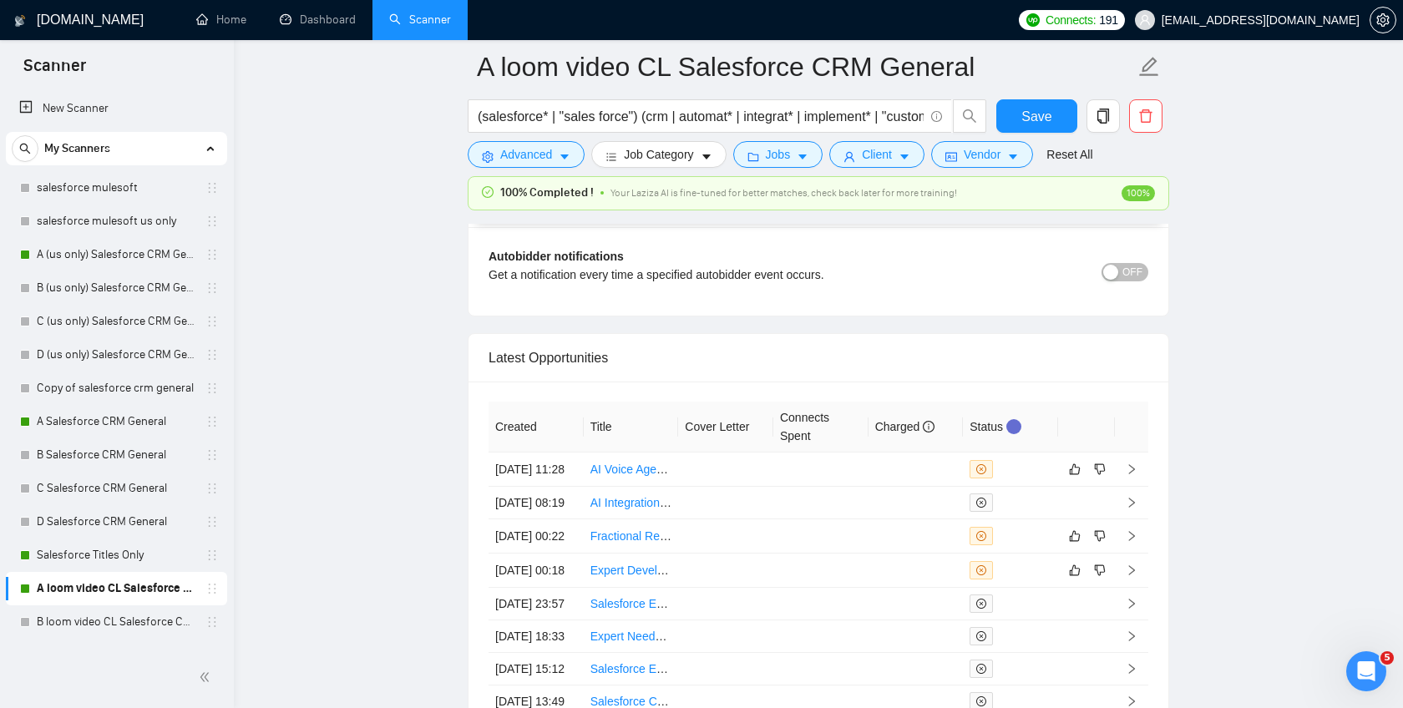
scroll to position [4157, 0]
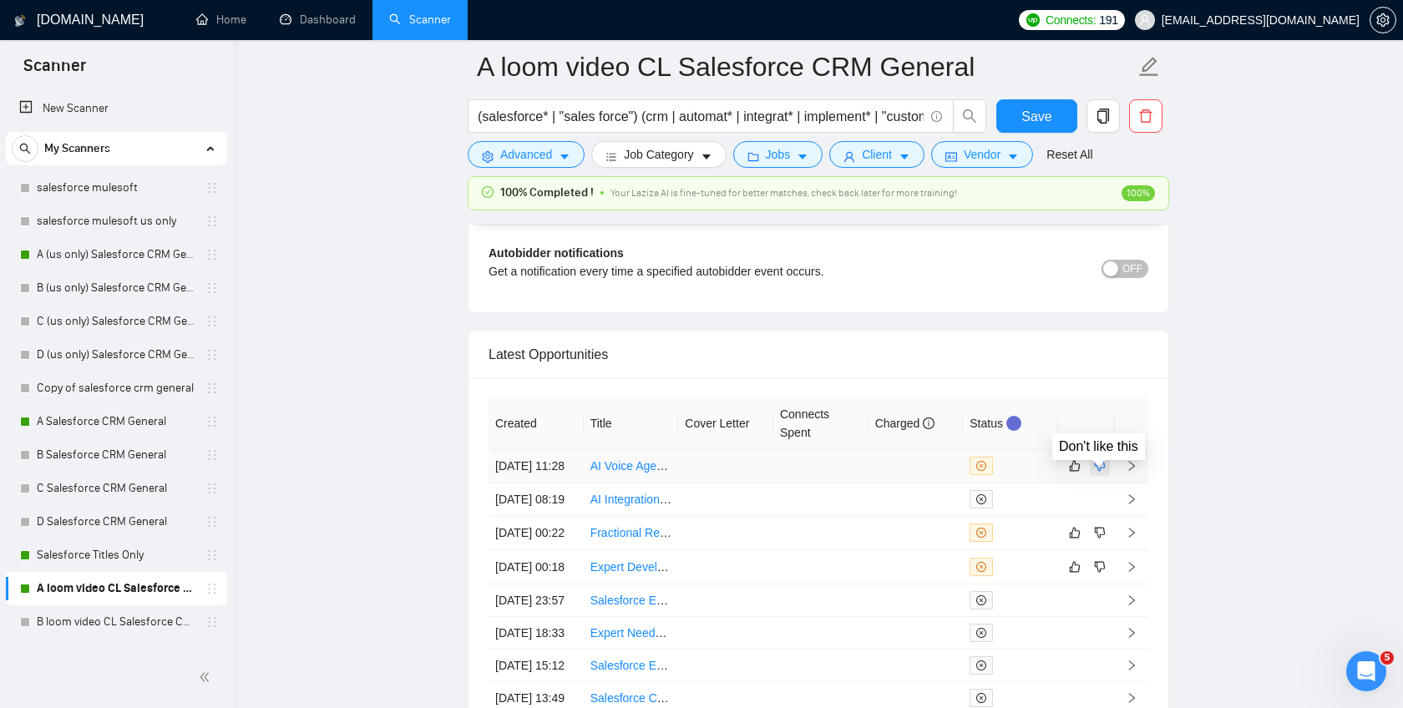
click at [1100, 473] on icon "dislike" at bounding box center [1100, 465] width 12 height 13
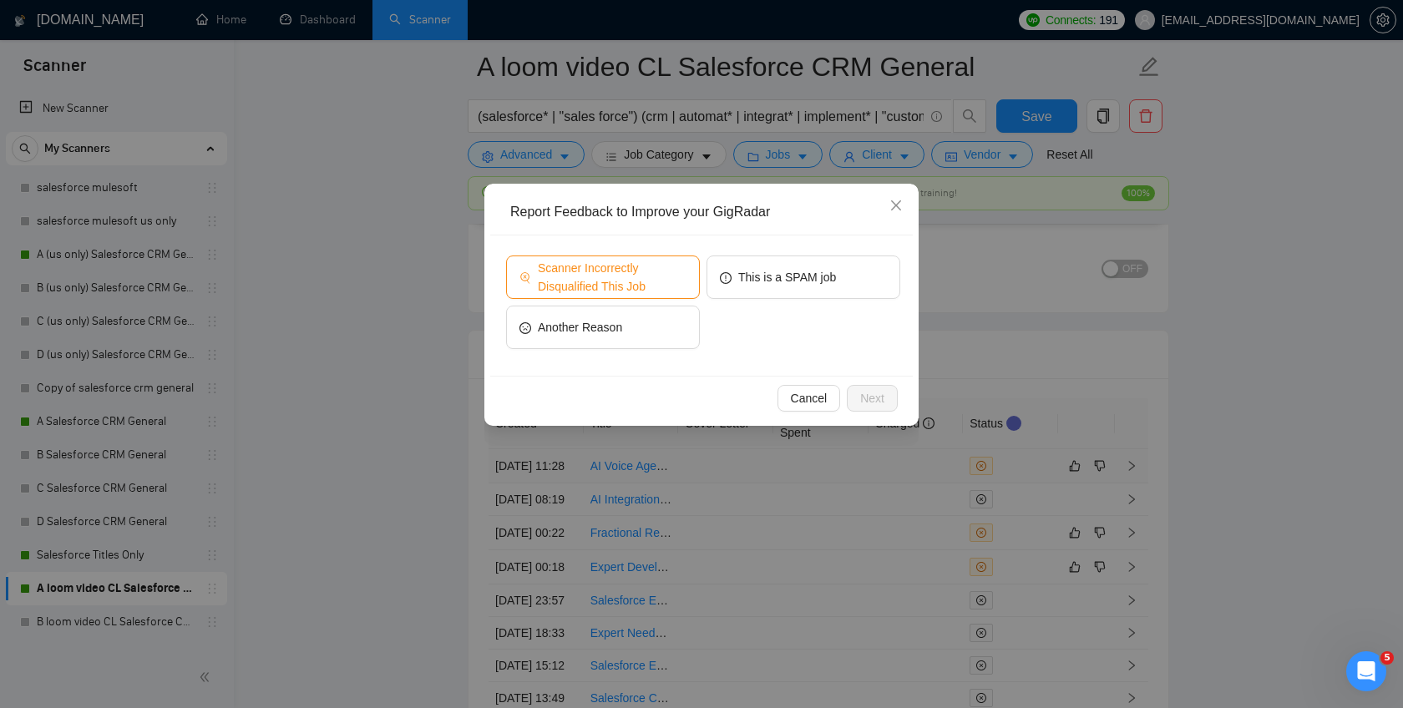
click at [647, 270] on span "Scanner Incorrectly Disqualified This Job" at bounding box center [612, 277] width 149 height 37
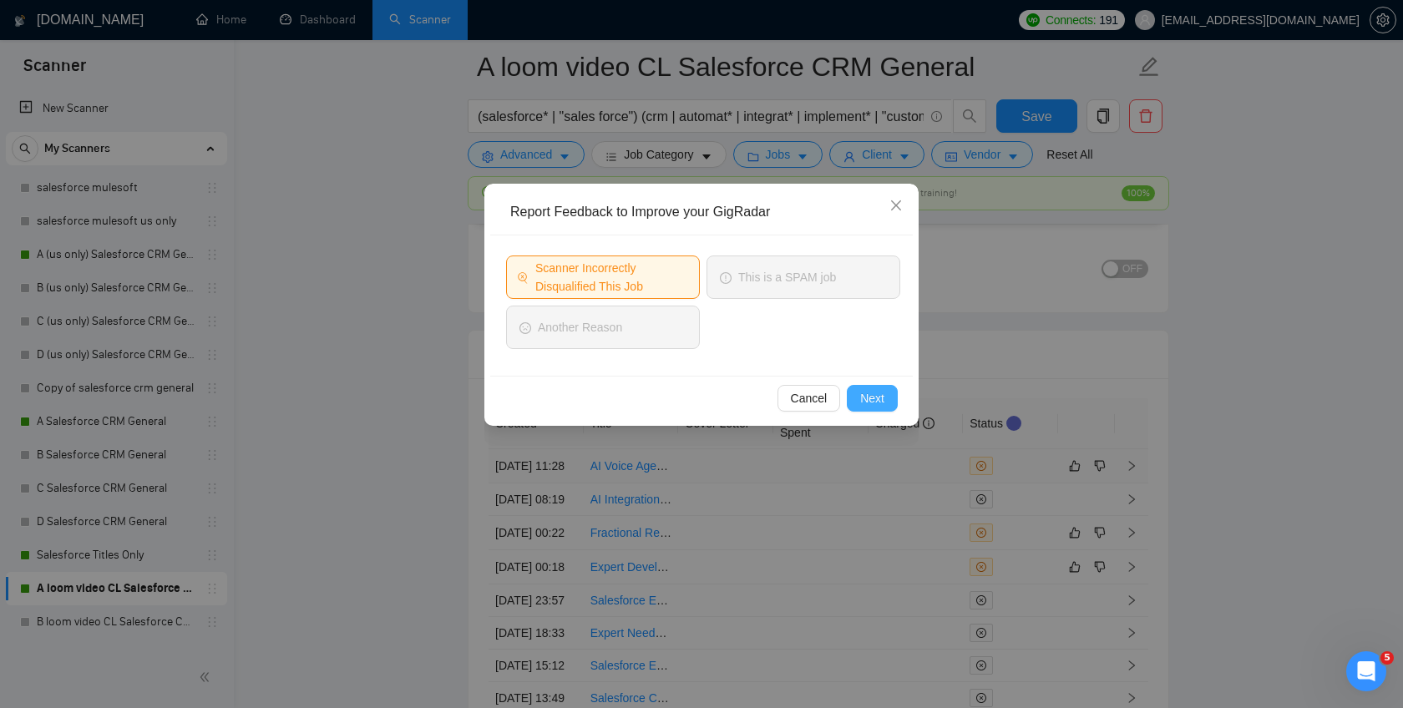
click at [876, 388] on button "Next" at bounding box center [872, 398] width 51 height 27
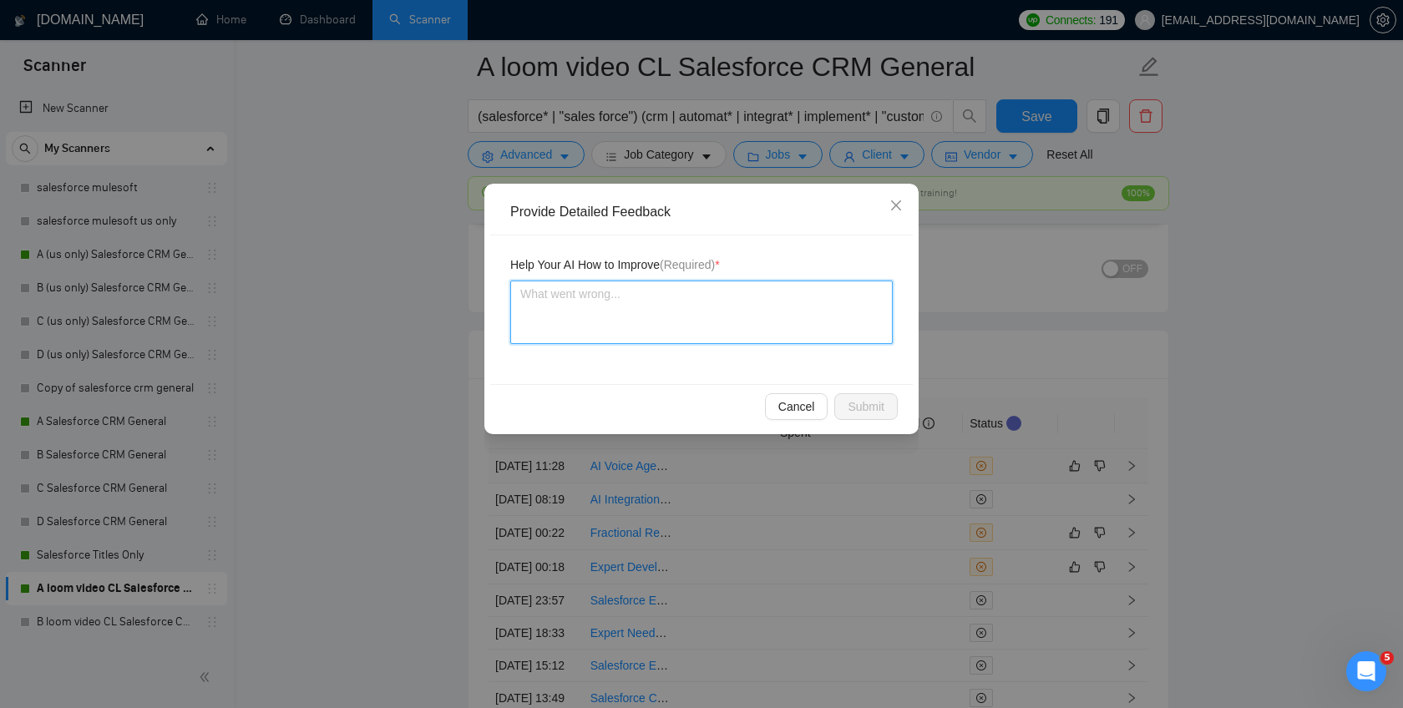
click at [801, 319] on textarea at bounding box center [701, 312] width 383 height 63
click at [866, 394] on button "Submit" at bounding box center [865, 406] width 63 height 27
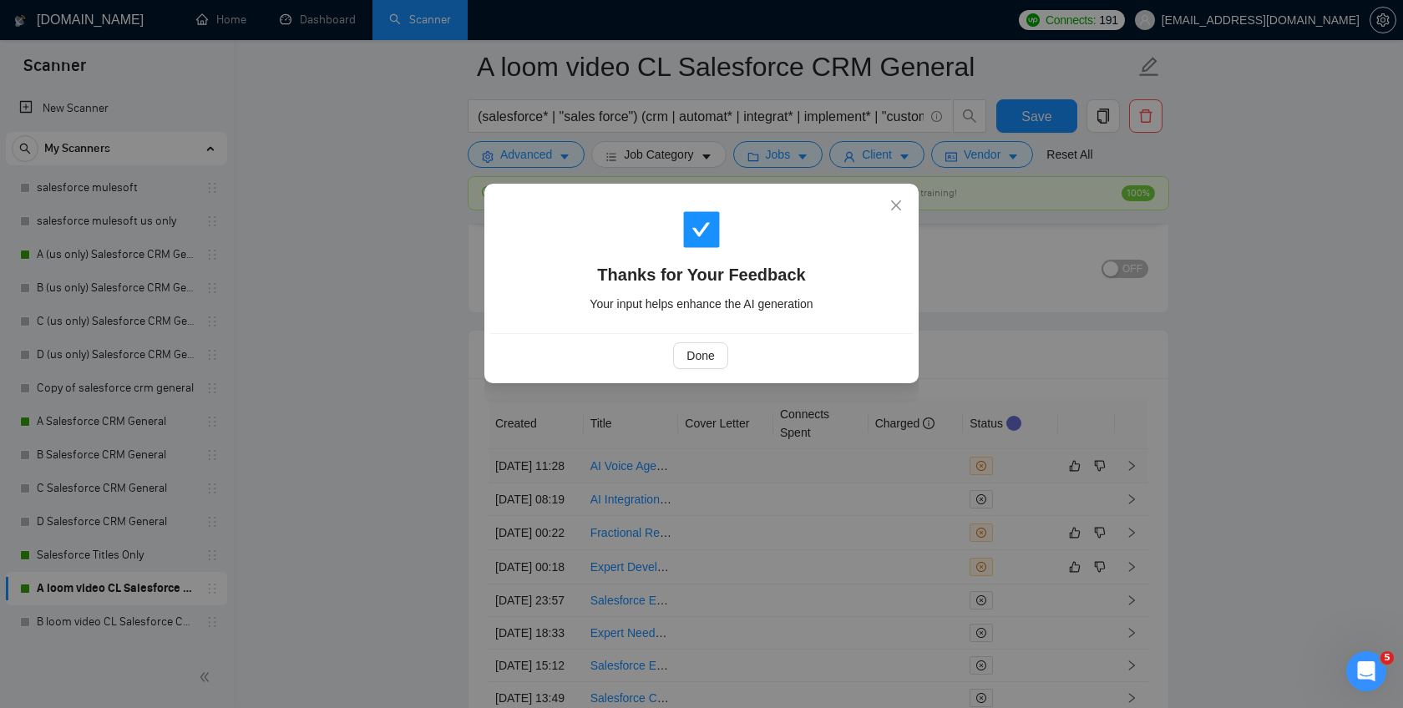
click at [1039, 468] on div "Thanks for Your Feedback Your input helps enhance the AI generation Done" at bounding box center [701, 354] width 1403 height 708
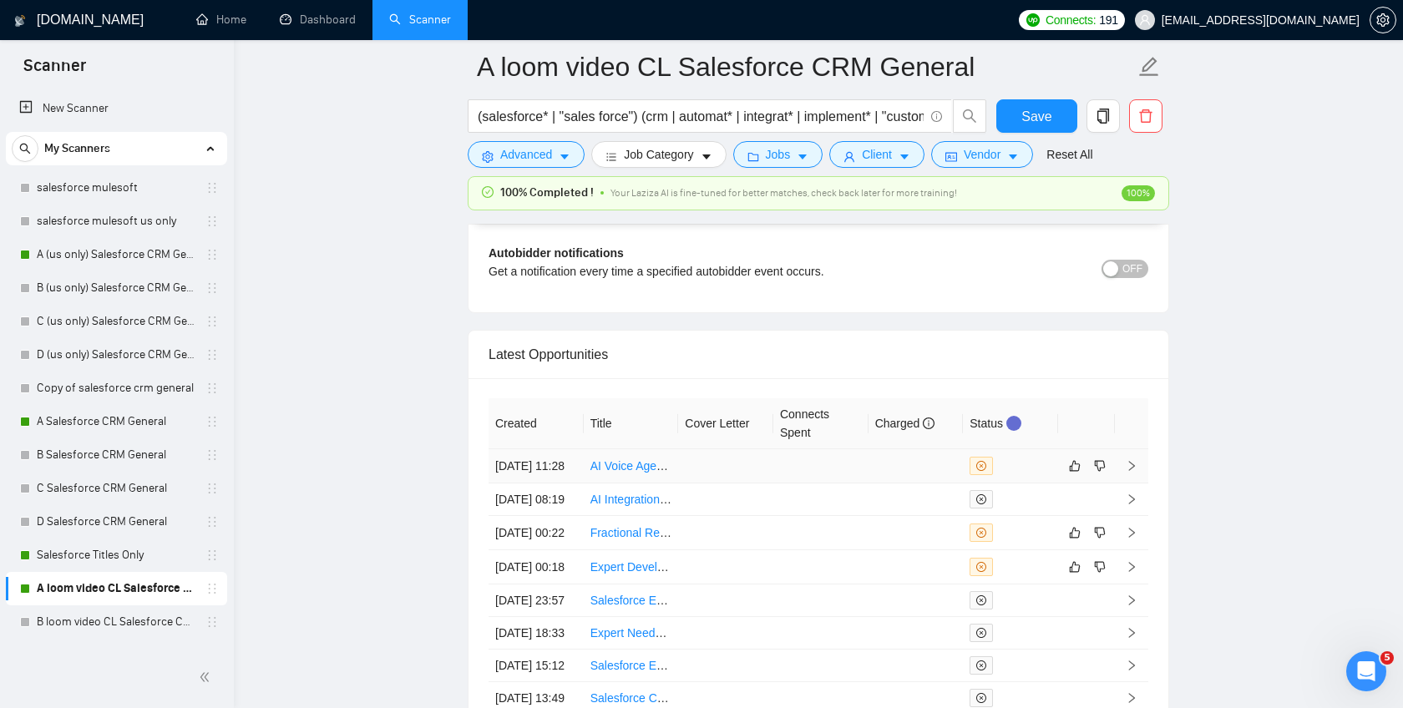
click at [940, 479] on td at bounding box center [916, 466] width 95 height 34
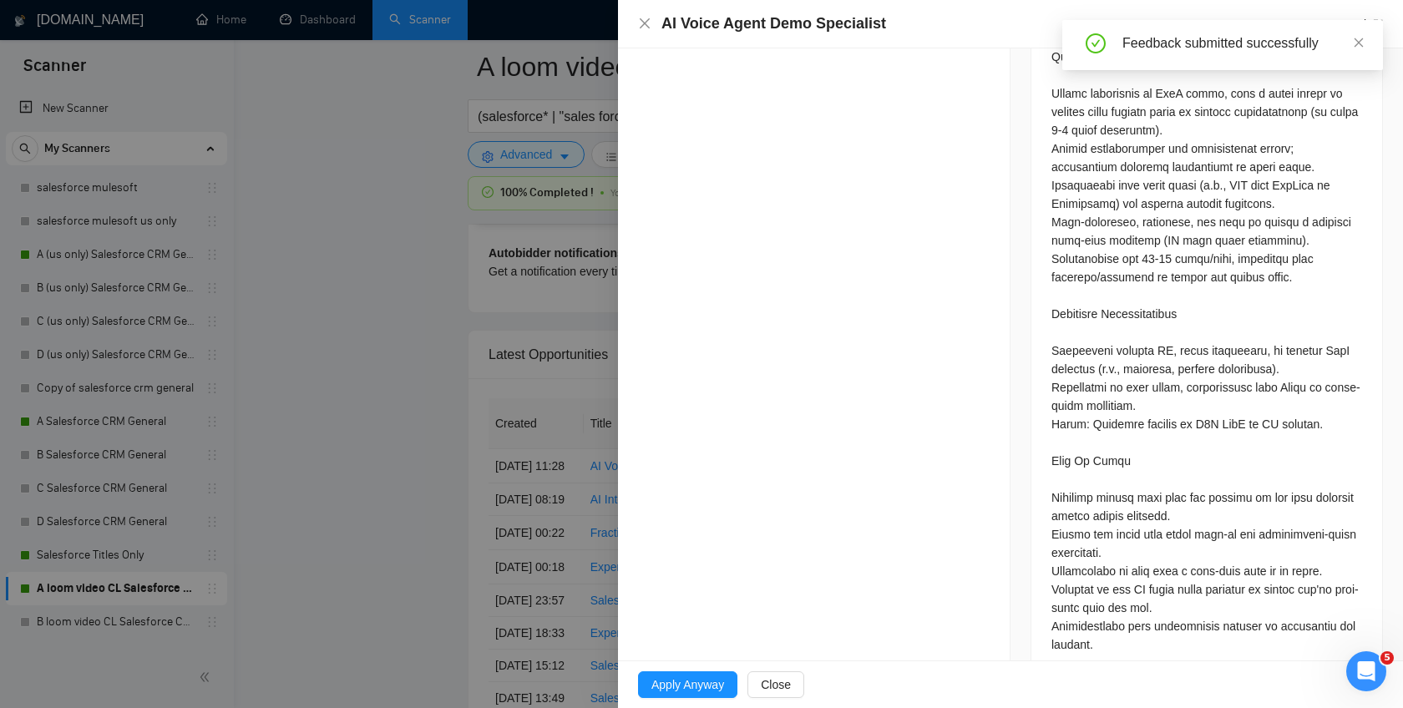
scroll to position [1341, 0]
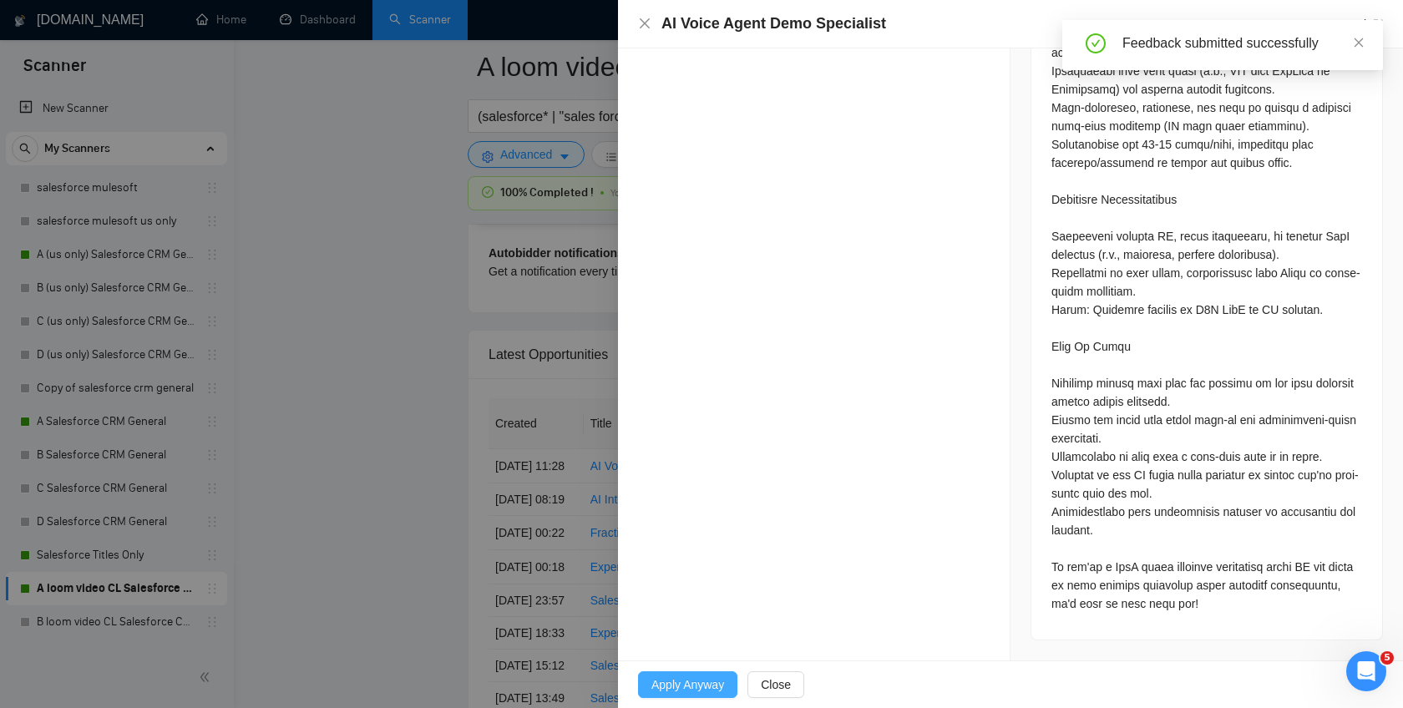
click at [703, 688] on span "Apply Anyway" at bounding box center [688, 685] width 73 height 18
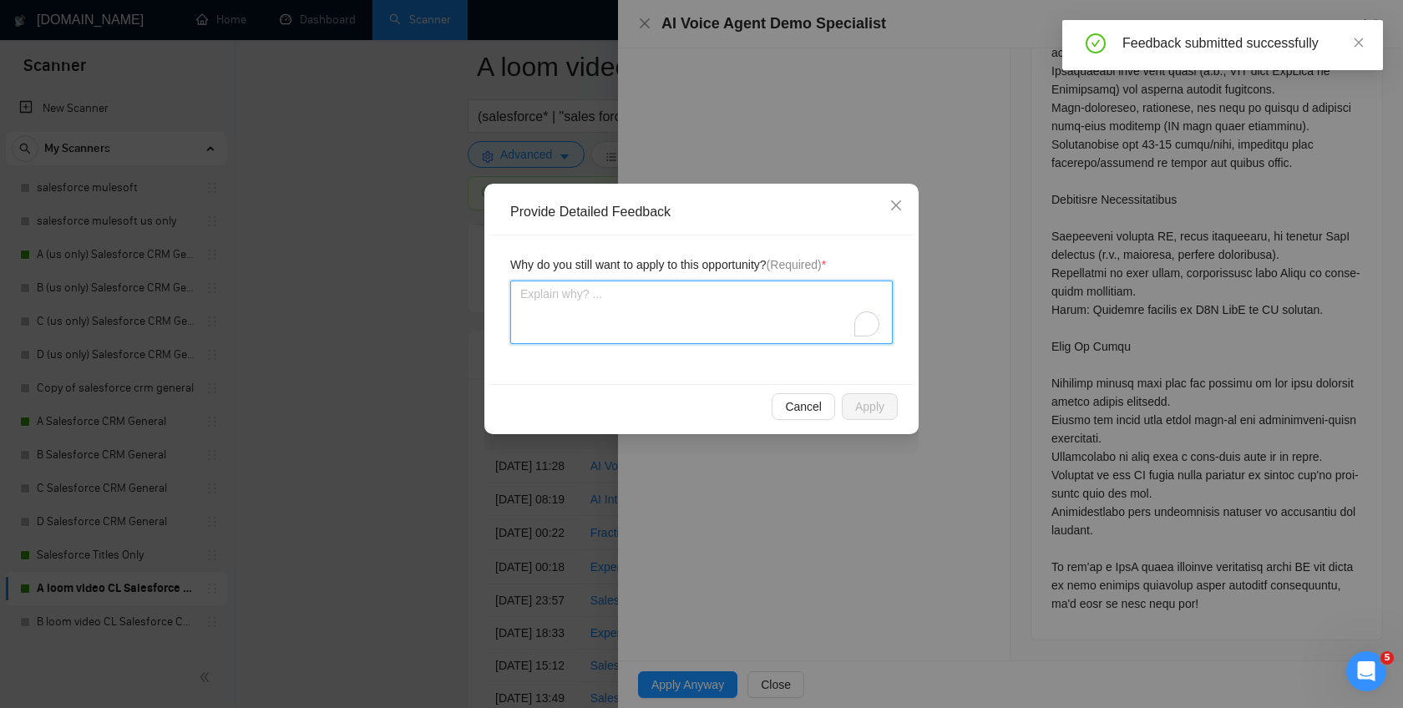
click at [789, 307] on textarea "To enrich screen reader interactions, please activate Accessibility in Grammarl…" at bounding box center [701, 312] width 383 height 63
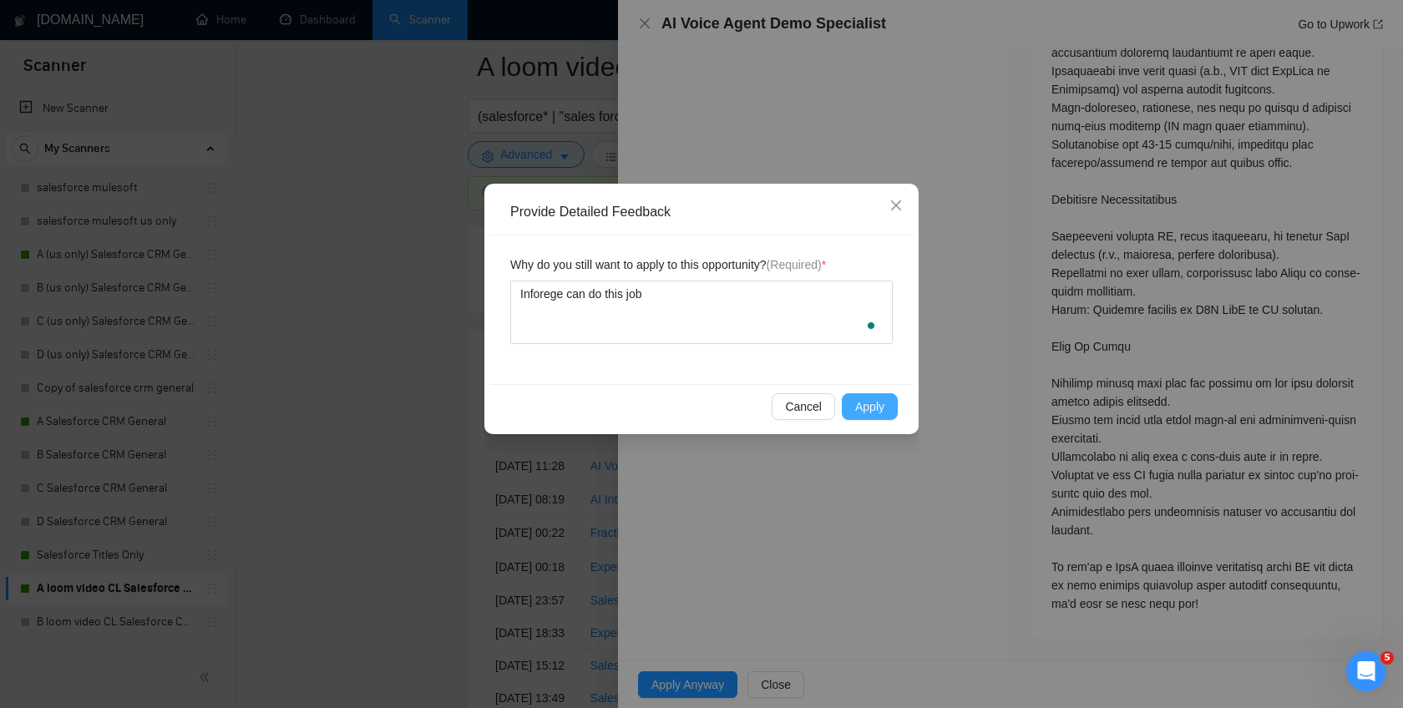
click at [860, 398] on span "Apply" at bounding box center [869, 407] width 29 height 18
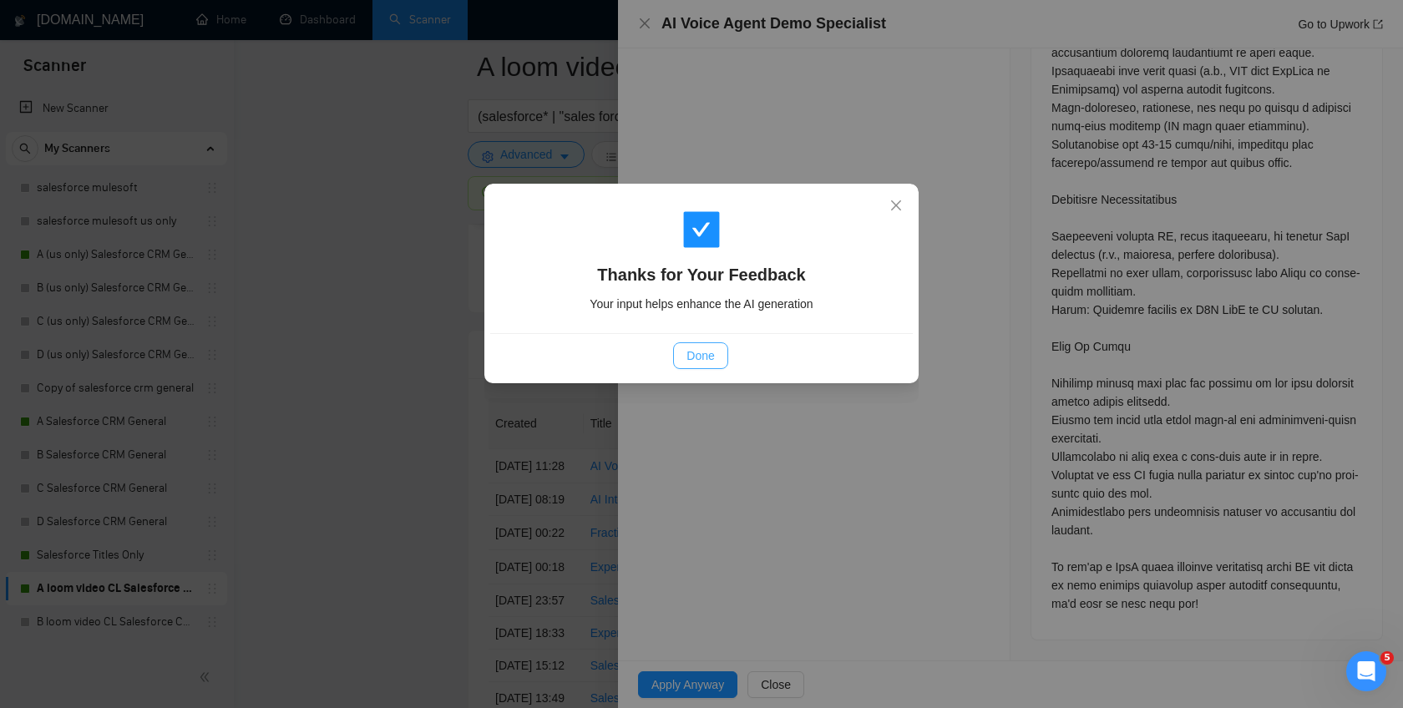
click at [702, 361] on span "Done" at bounding box center [701, 356] width 28 height 18
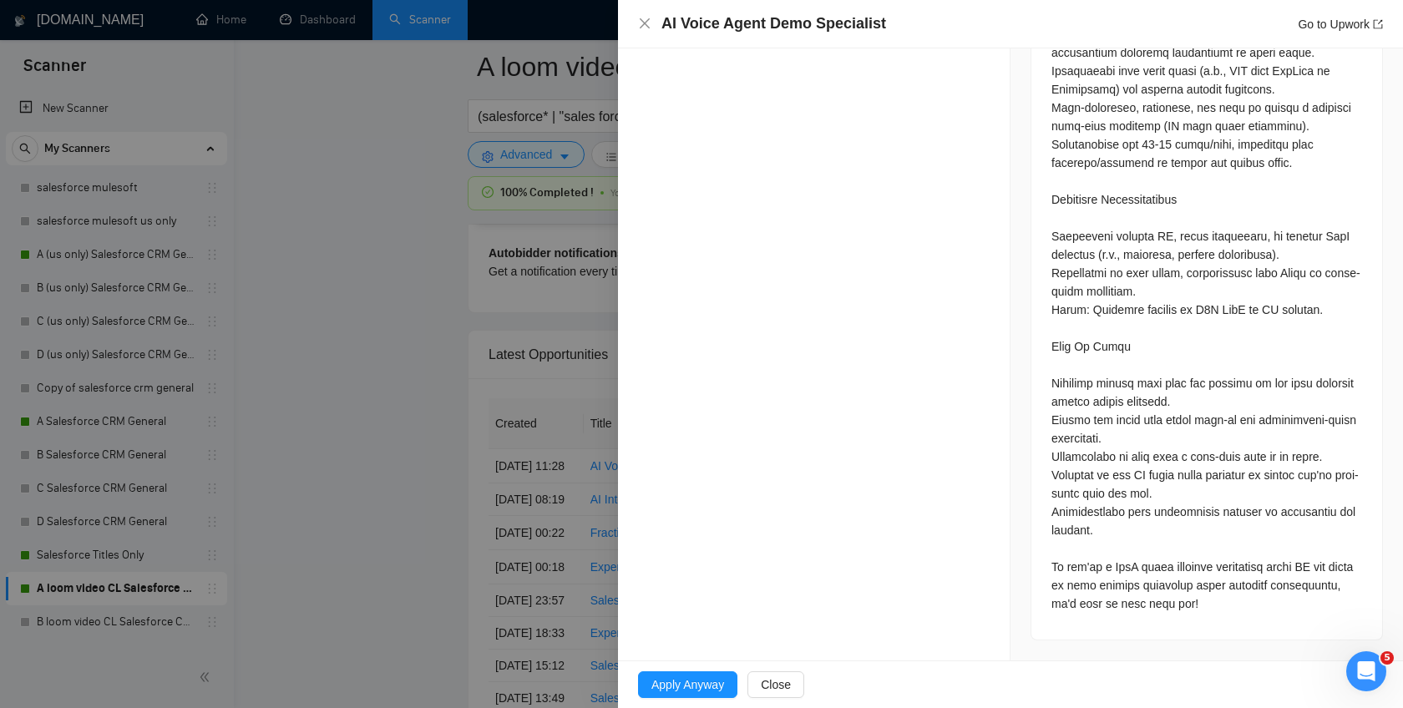
click at [377, 449] on div at bounding box center [701, 354] width 1403 height 708
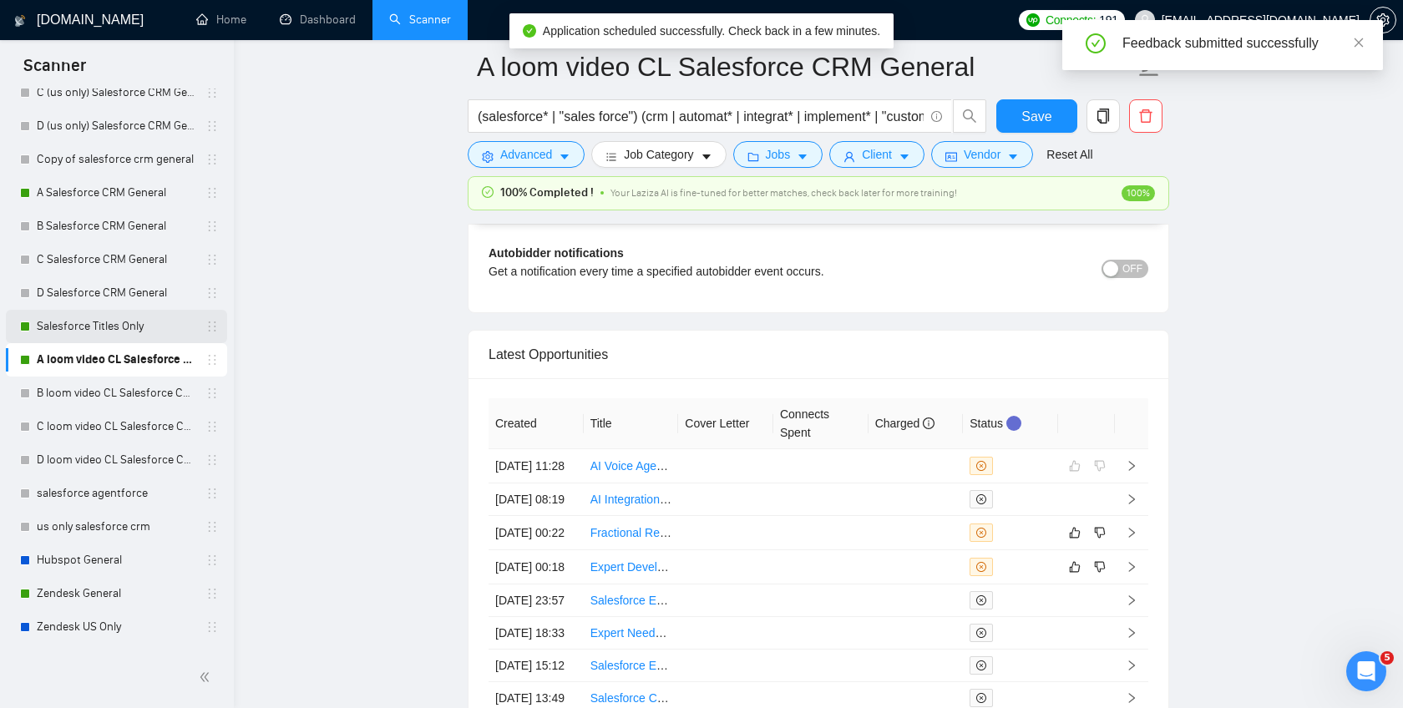
scroll to position [230, 0]
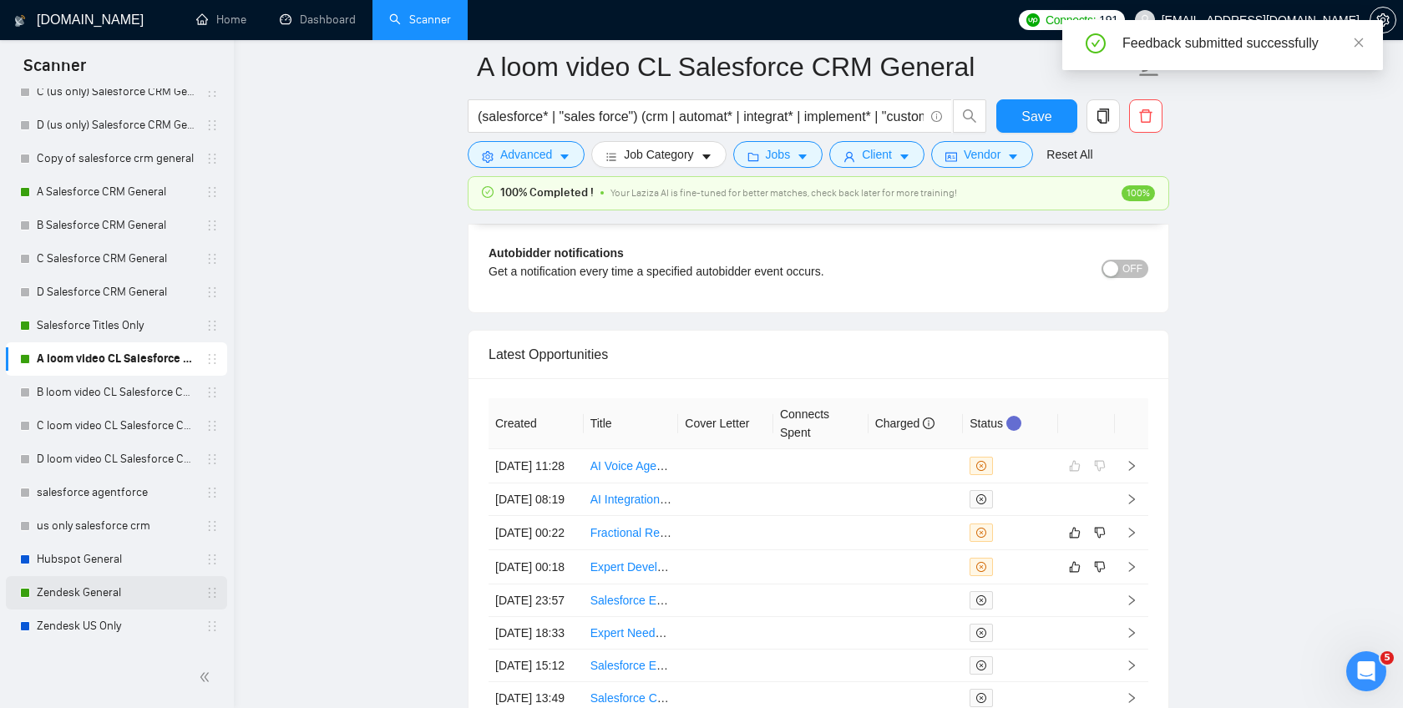
click at [94, 586] on link "Zendesk General" at bounding box center [116, 592] width 159 height 33
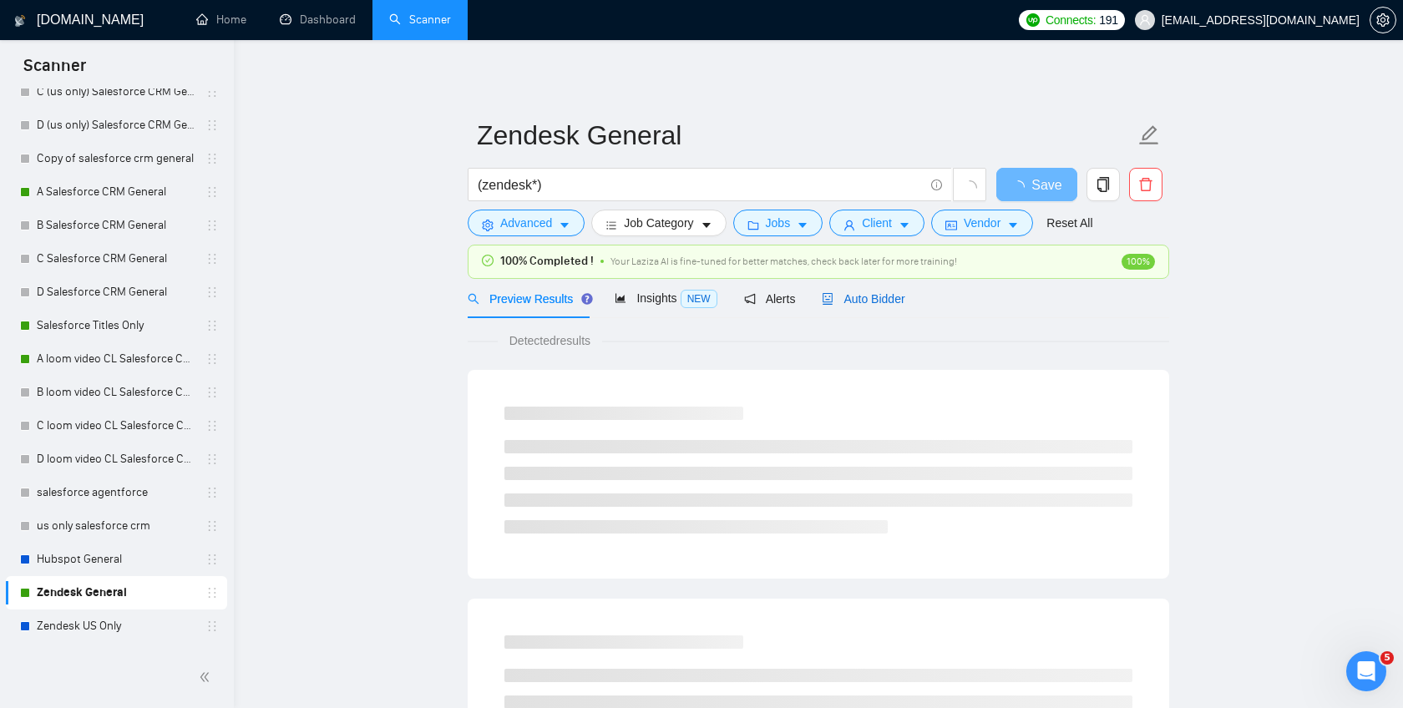
click at [872, 300] on span "Auto Bidder" at bounding box center [863, 298] width 83 height 13
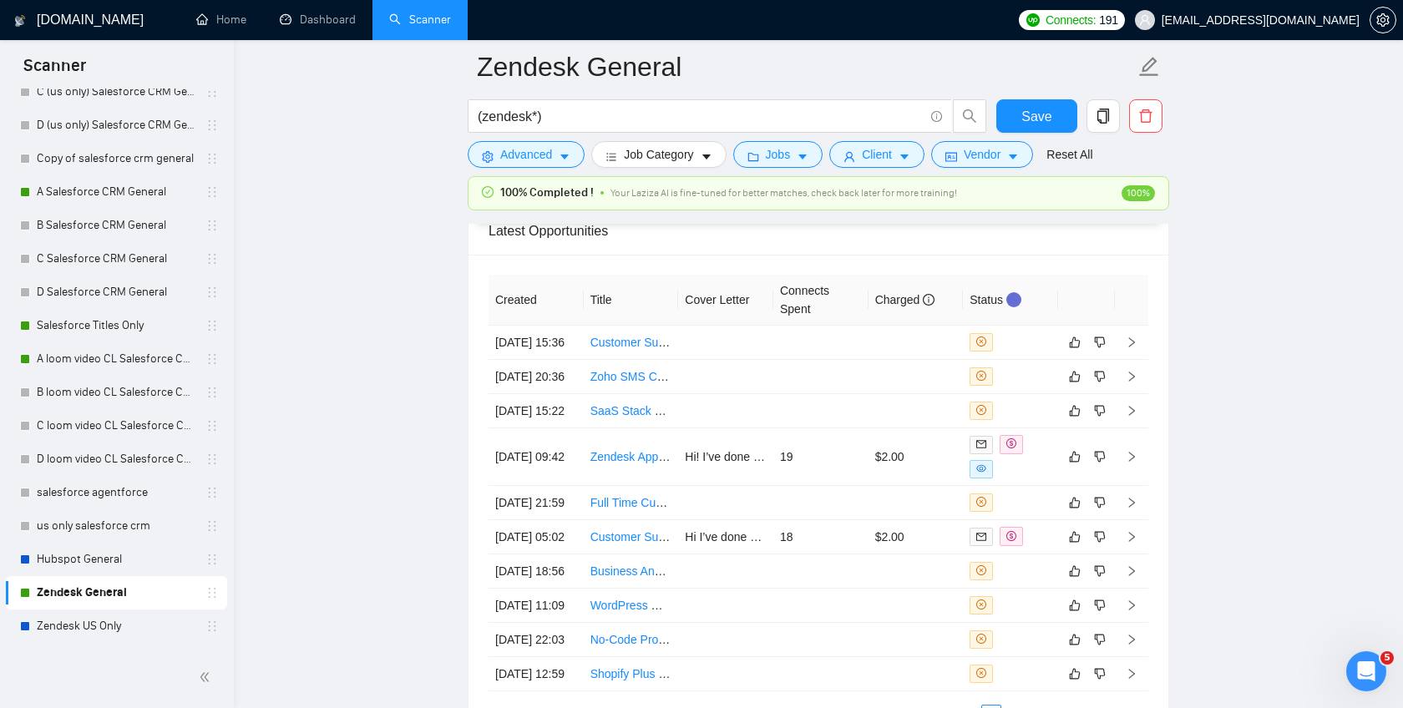
scroll to position [4450, 0]
click at [932, 361] on td at bounding box center [916, 344] width 95 height 34
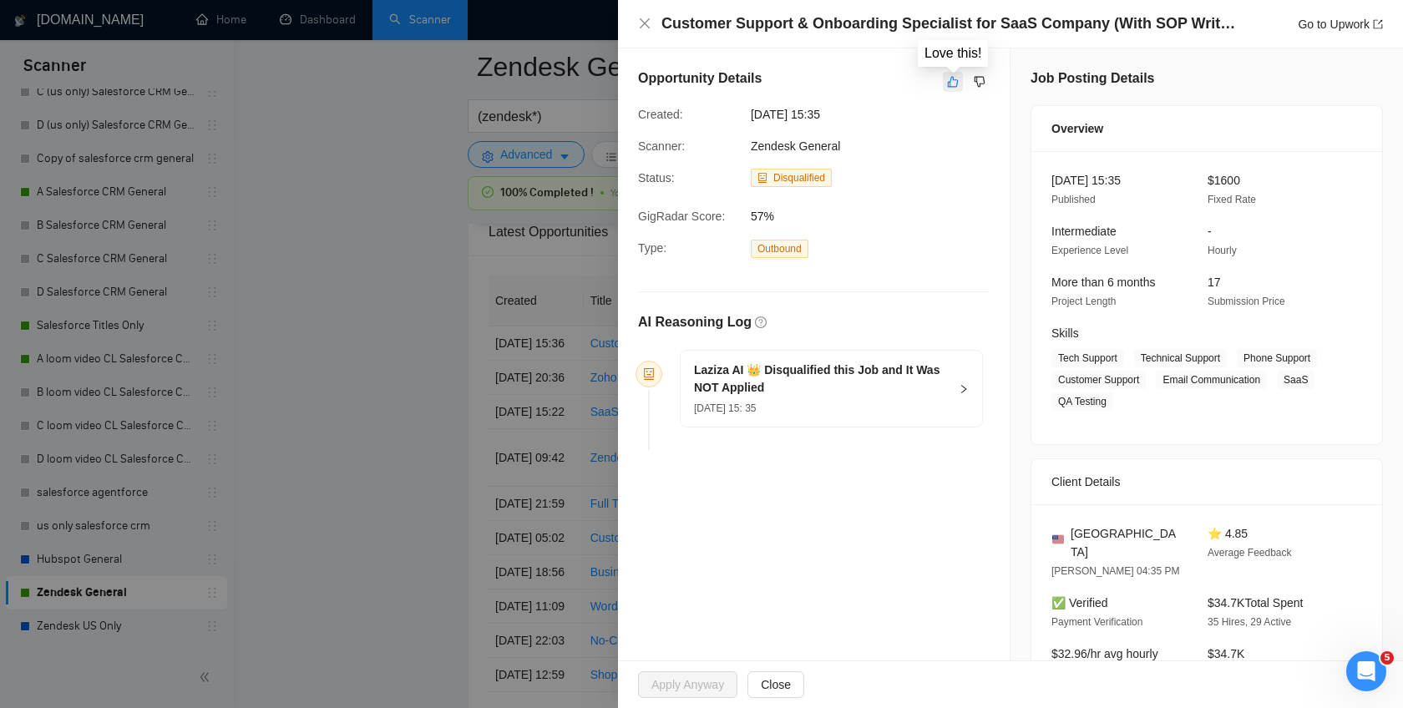
click at [954, 82] on icon "like" at bounding box center [953, 81] width 12 height 13
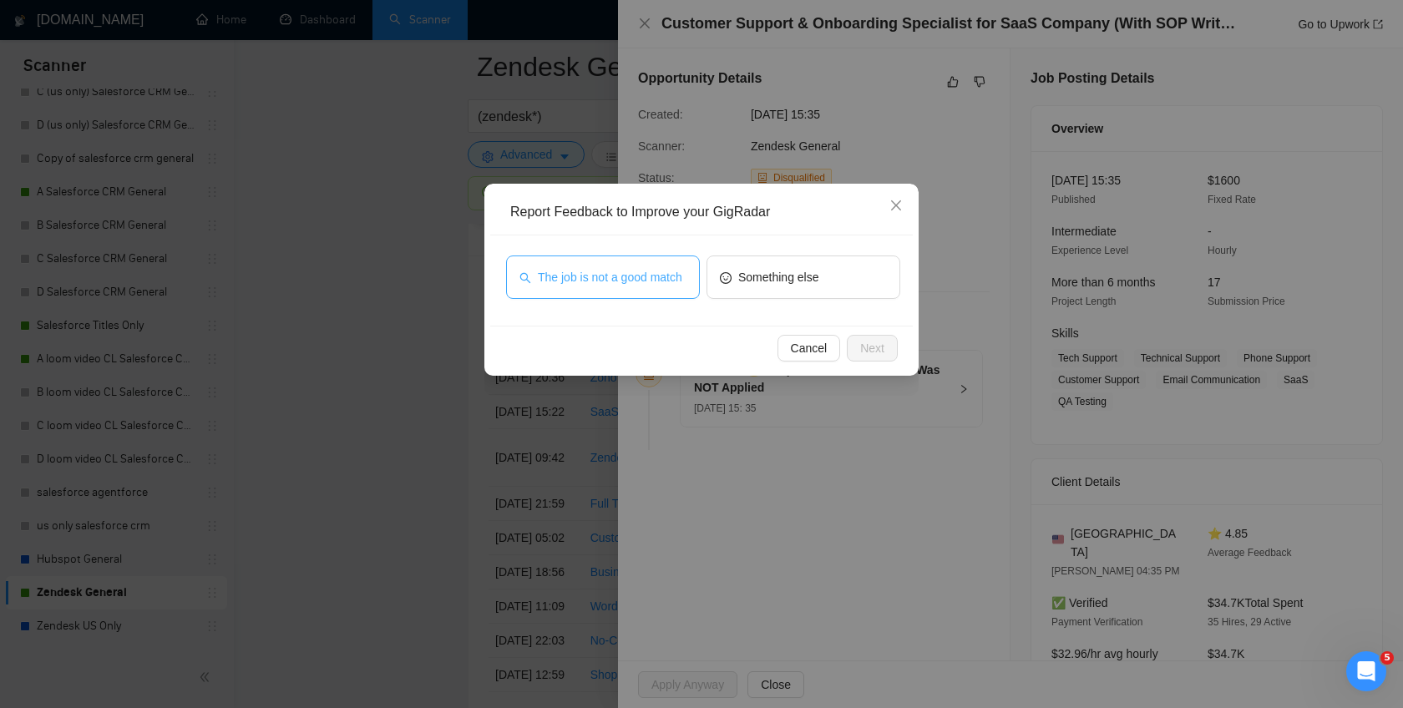
click at [652, 283] on span "The job is not a good match" at bounding box center [610, 277] width 145 height 18
click at [870, 356] on span "Next" at bounding box center [872, 348] width 24 height 18
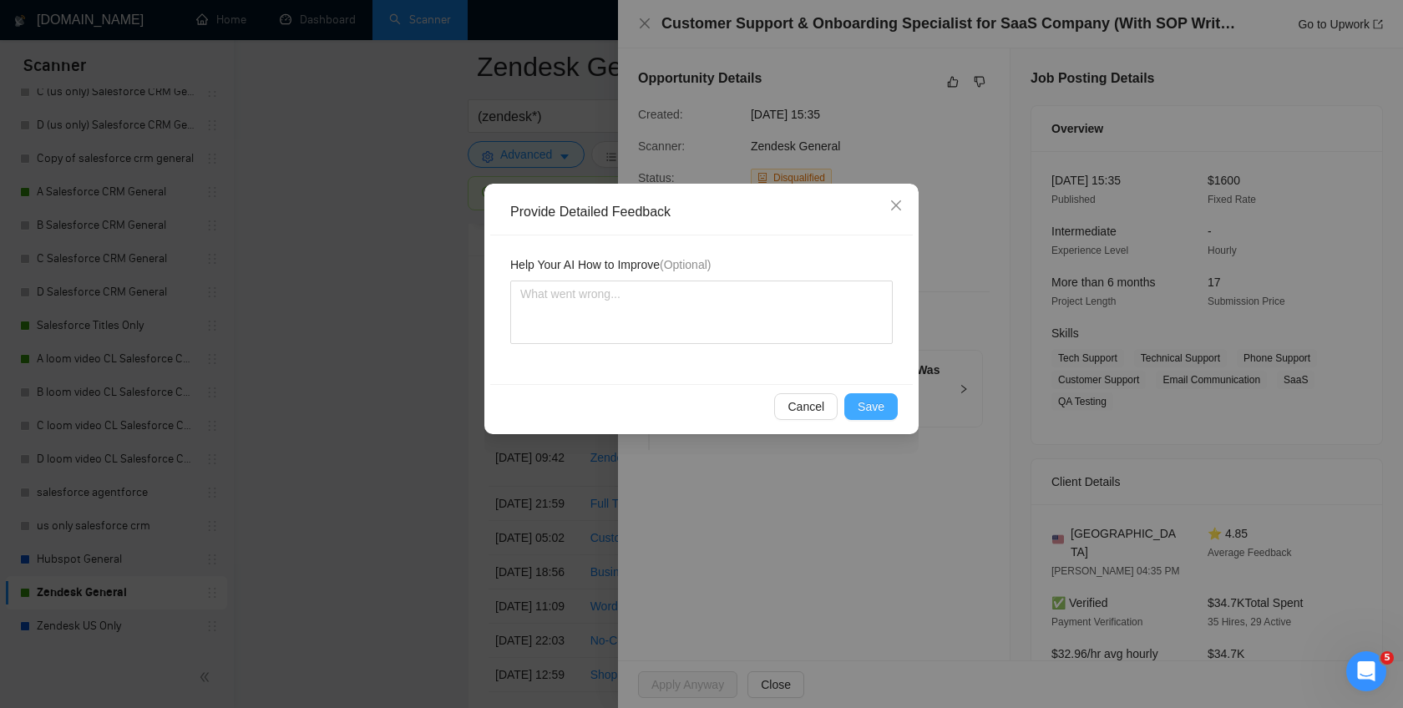
click at [872, 414] on span "Save" at bounding box center [871, 407] width 27 height 18
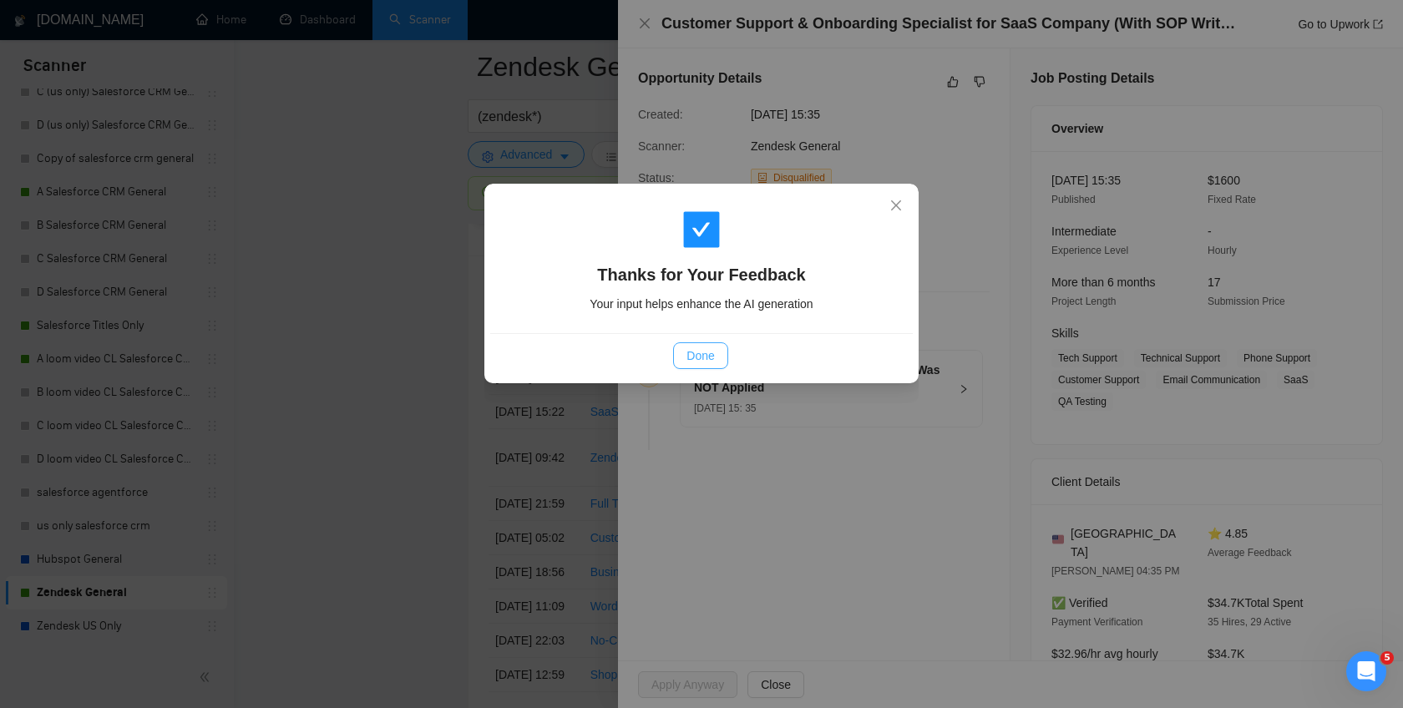
click at [685, 359] on button "Done" at bounding box center [700, 355] width 54 height 27
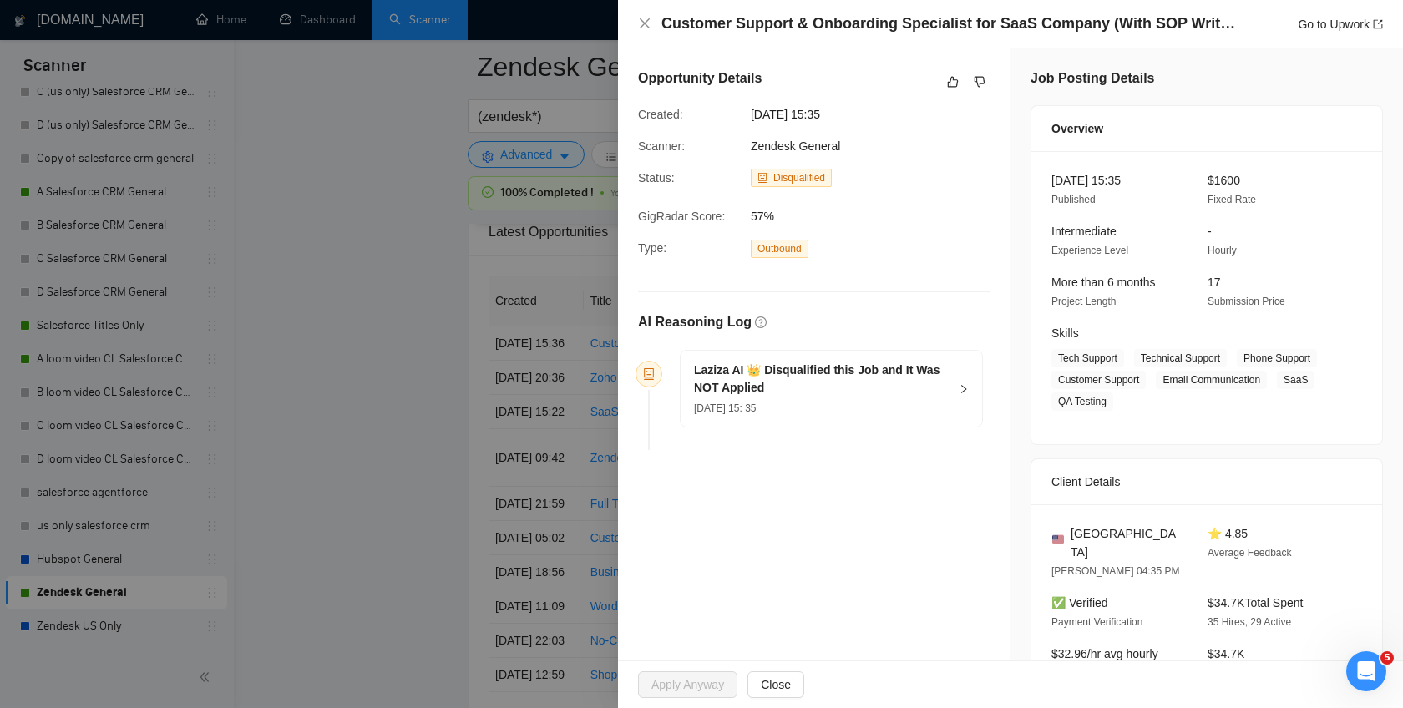
click at [474, 439] on div at bounding box center [701, 354] width 1403 height 708
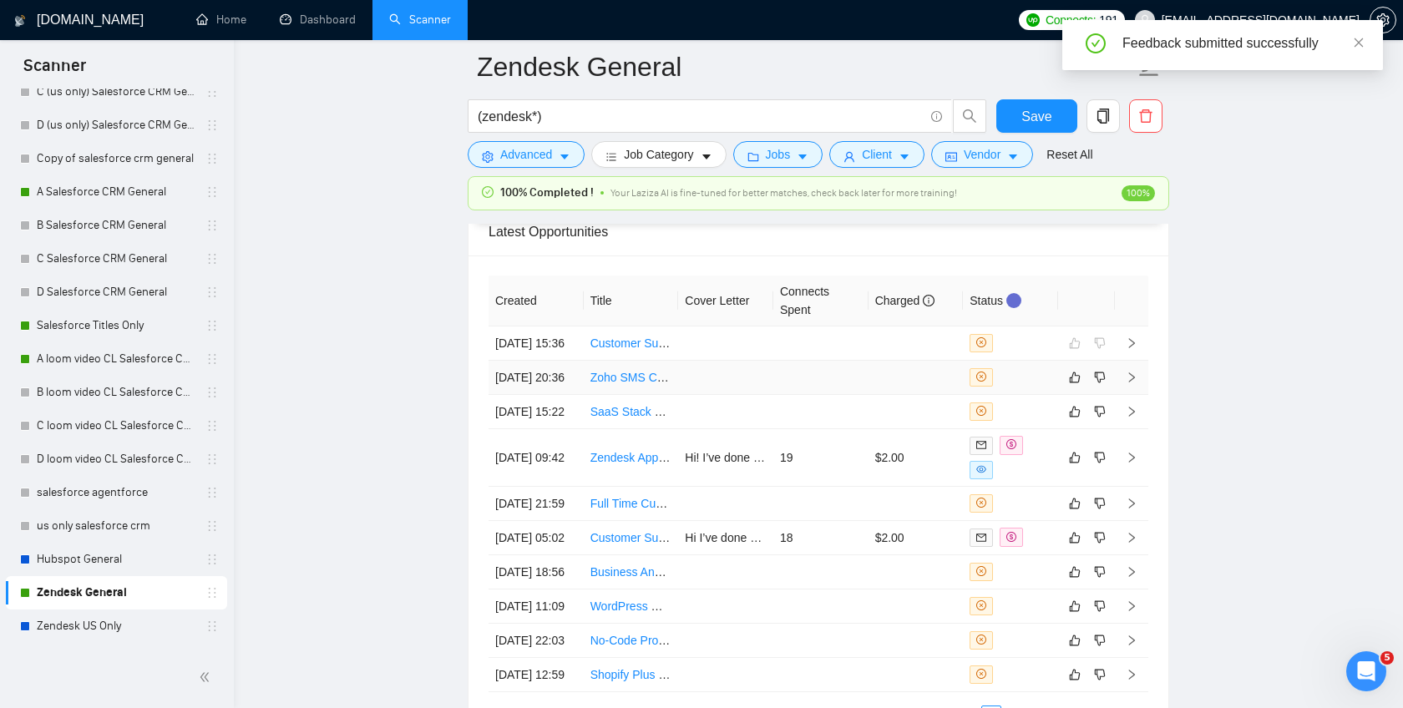
click at [905, 395] on td at bounding box center [916, 378] width 95 height 34
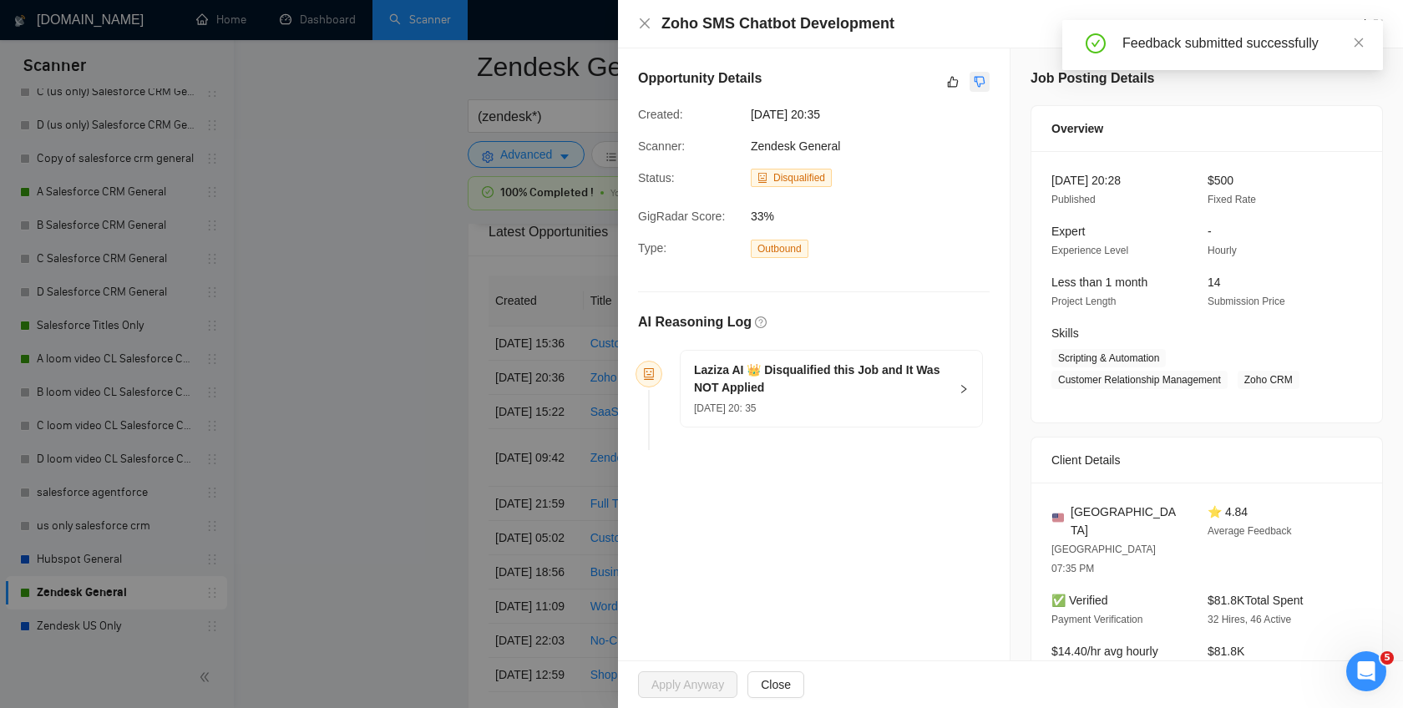
click at [981, 85] on icon "dislike" at bounding box center [980, 81] width 12 height 13
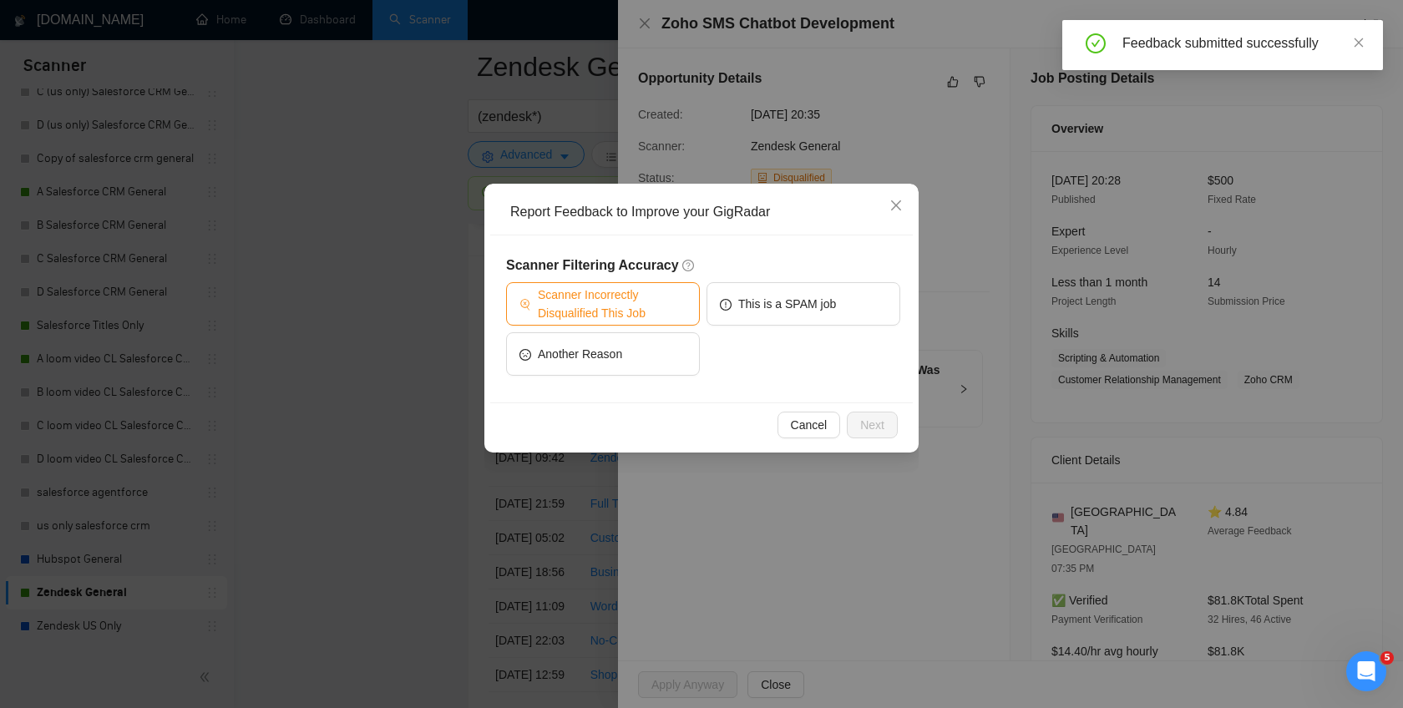
click at [680, 312] on span "Scanner Incorrectly Disqualified This Job" at bounding box center [612, 304] width 149 height 37
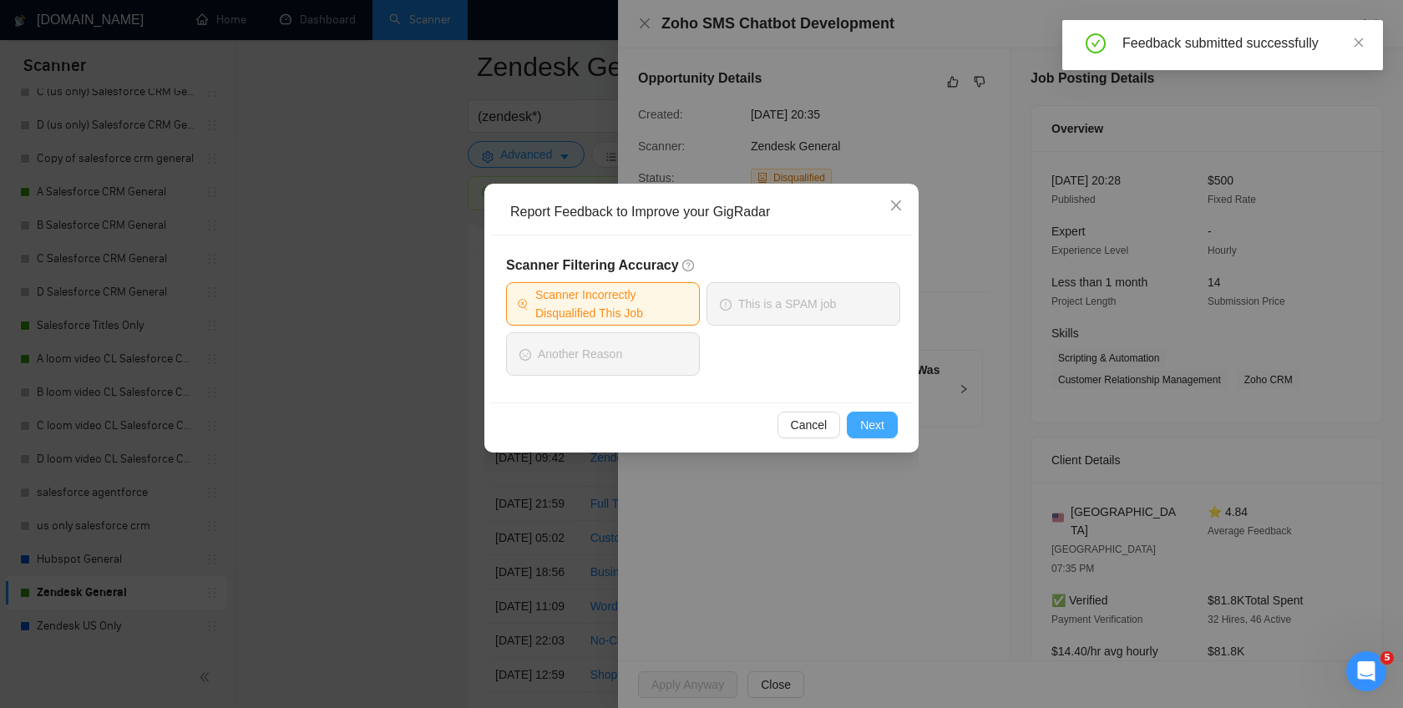
click at [866, 422] on span "Next" at bounding box center [872, 425] width 24 height 18
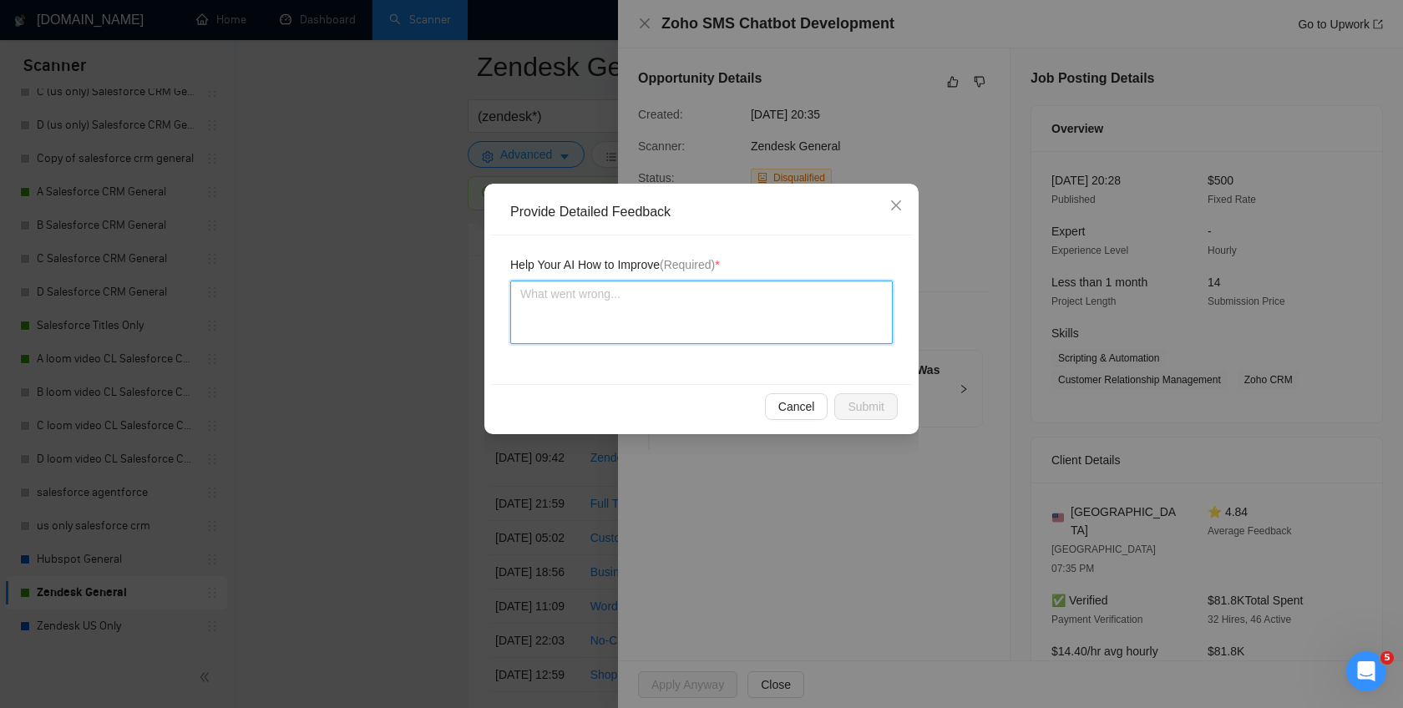
click at [814, 298] on textarea at bounding box center [701, 312] width 383 height 63
click at [848, 398] on span "Submit" at bounding box center [866, 407] width 37 height 18
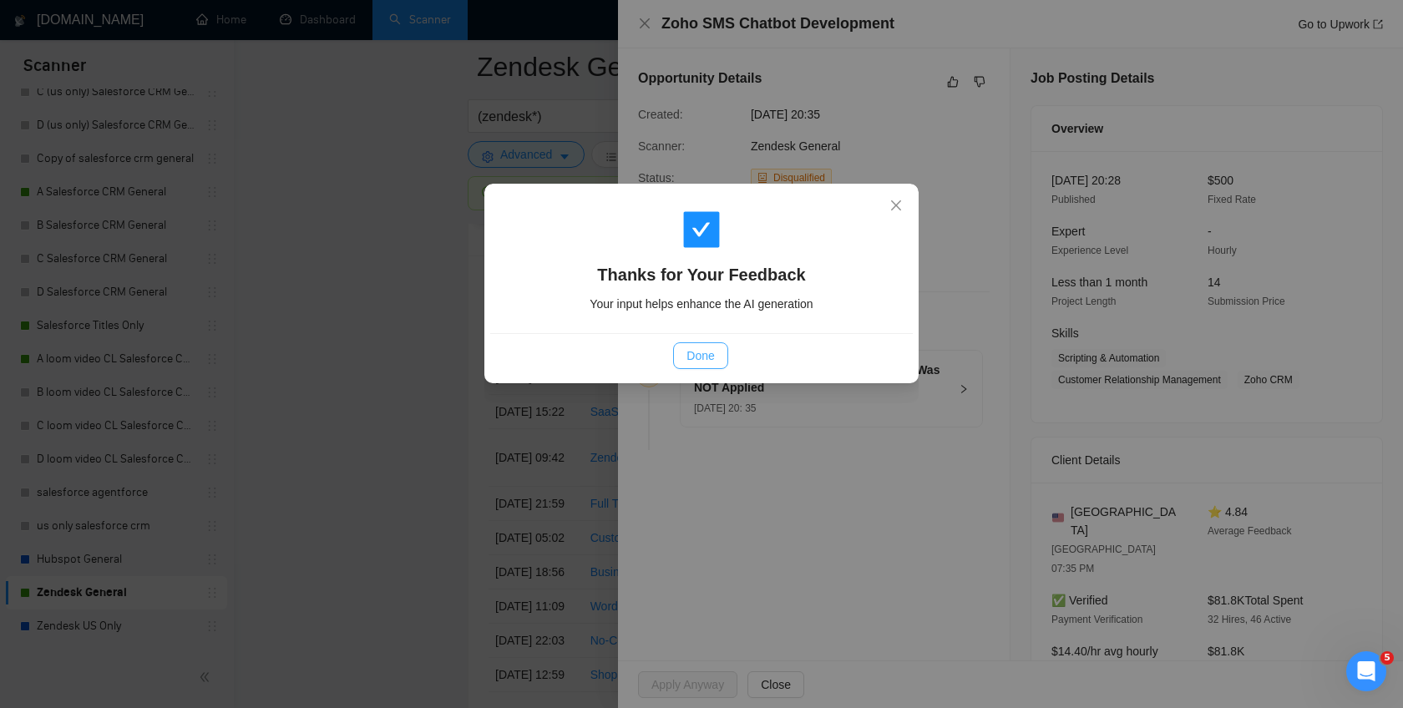
click at [696, 356] on span "Done" at bounding box center [701, 356] width 28 height 18
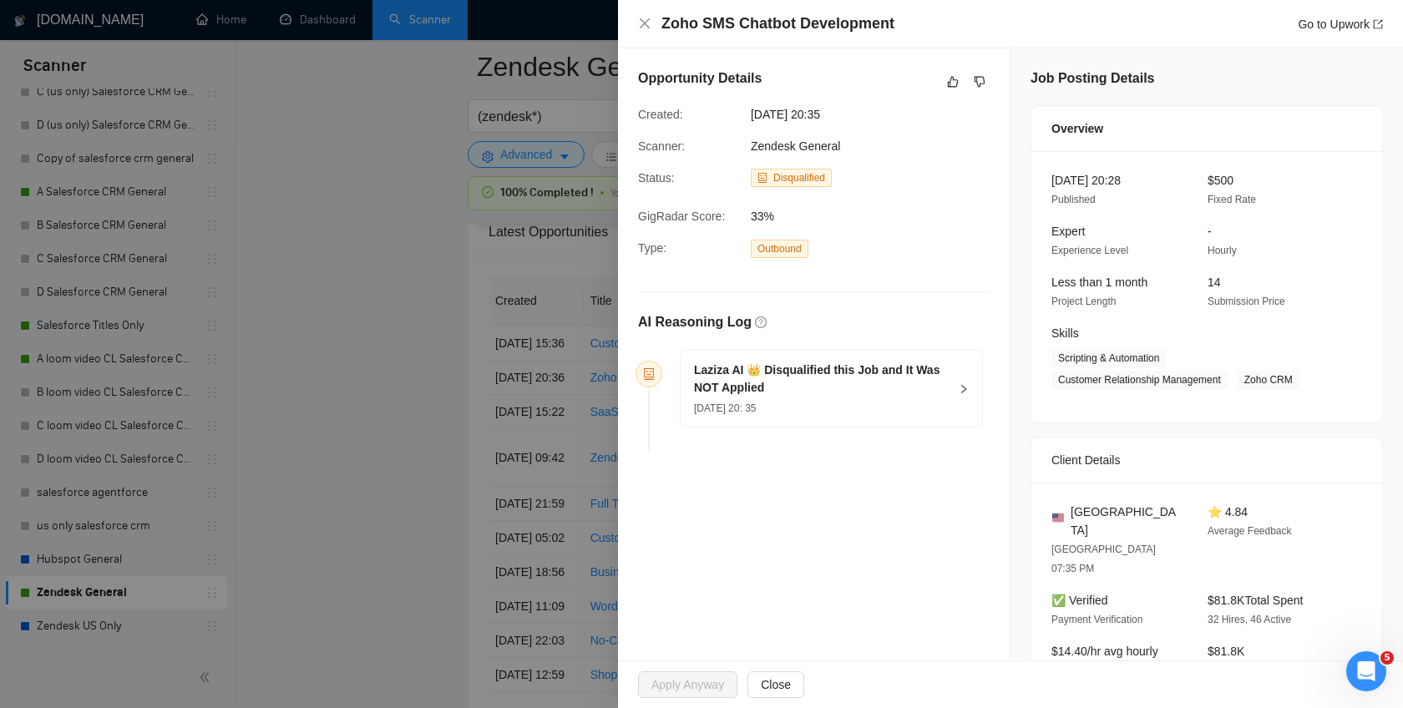
click at [428, 421] on div at bounding box center [701, 354] width 1403 height 708
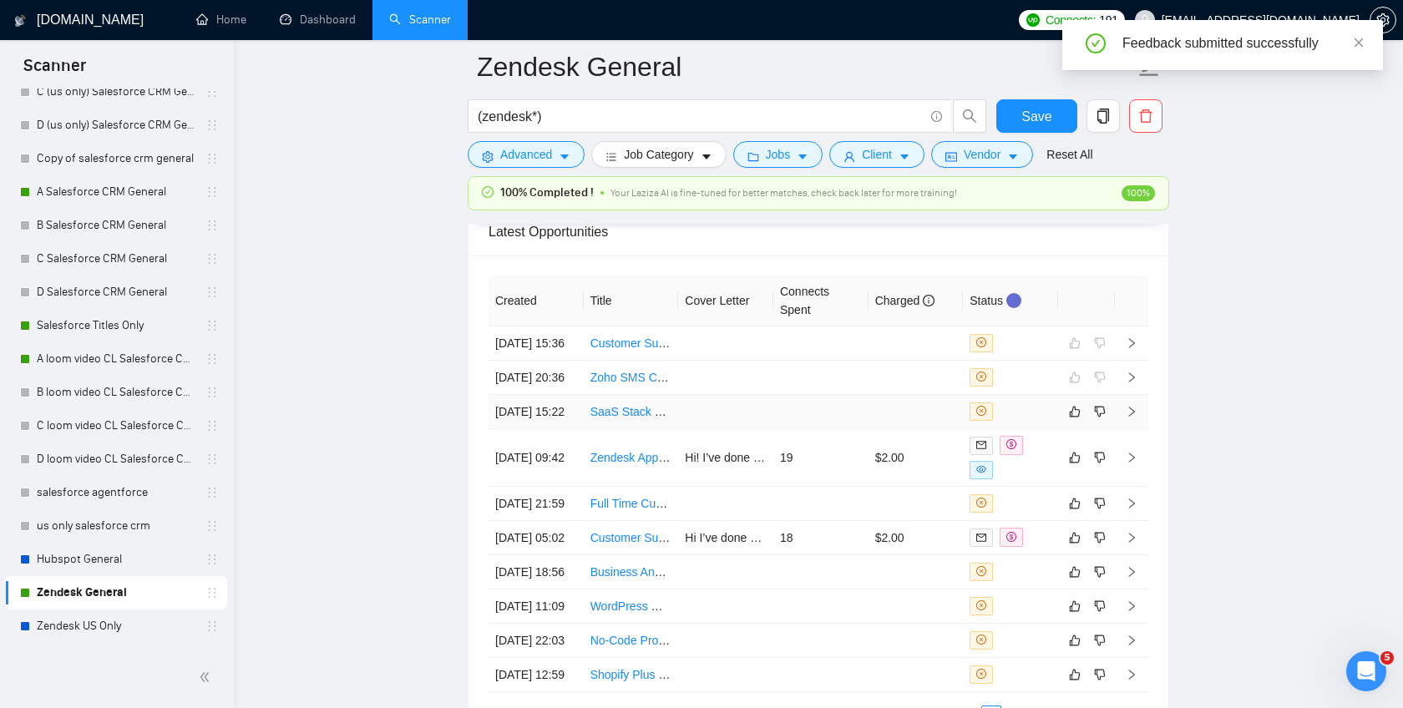
click at [905, 429] on td at bounding box center [916, 412] width 95 height 34
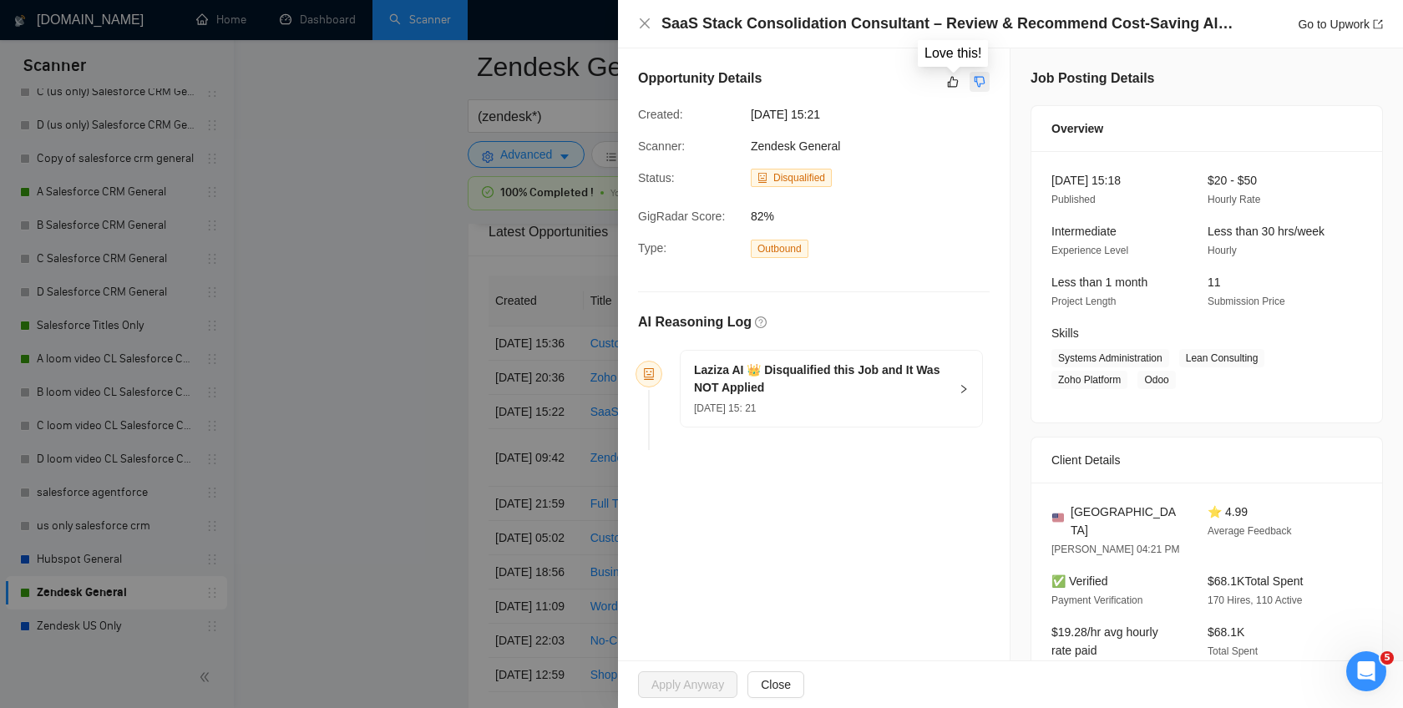
click at [974, 82] on icon "dislike" at bounding box center [980, 81] width 12 height 13
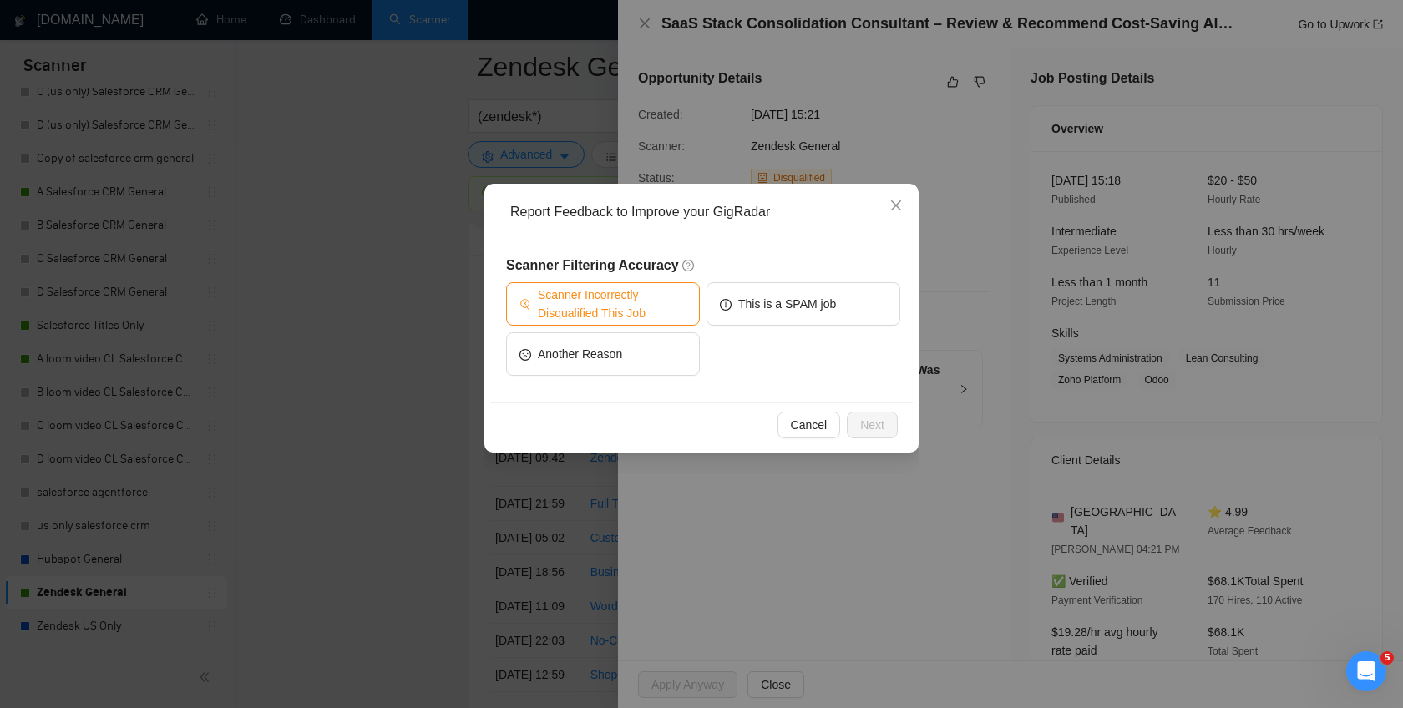
click at [671, 301] on span "Scanner Incorrectly Disqualified This Job" at bounding box center [612, 304] width 149 height 37
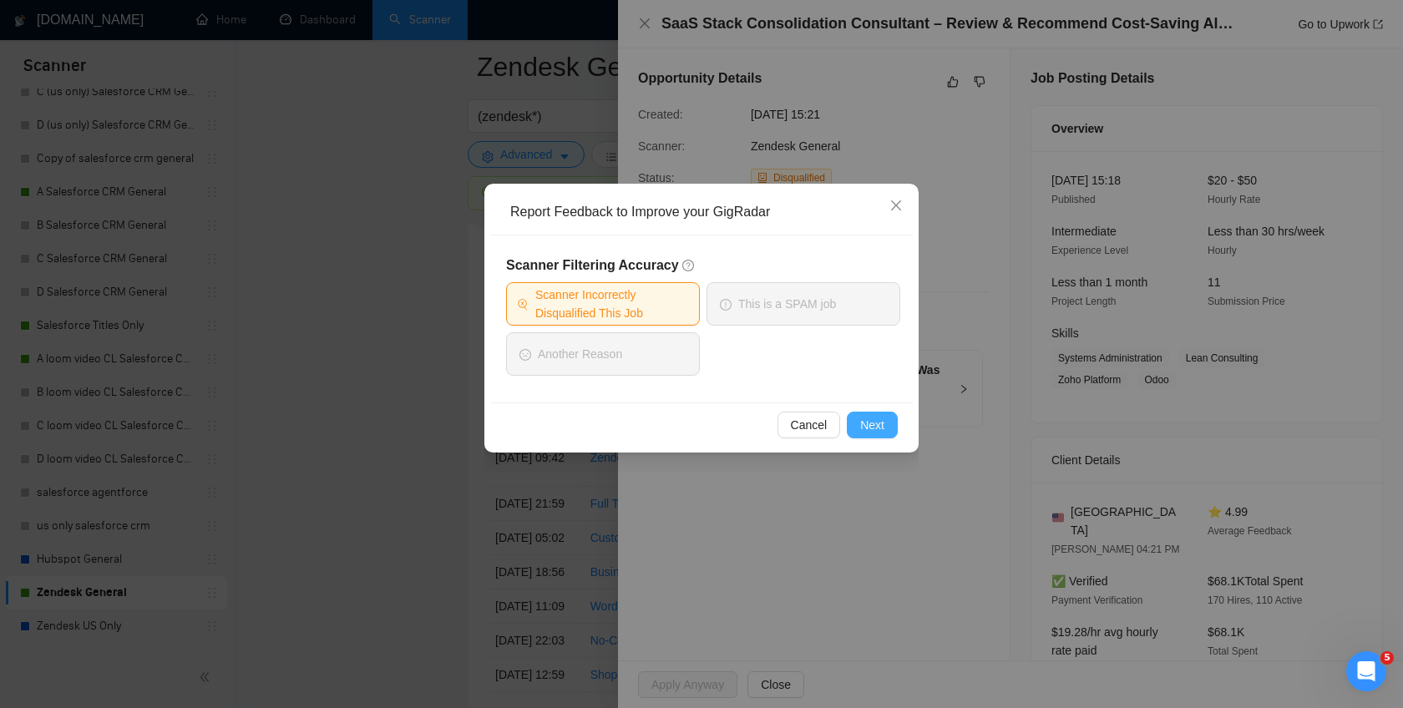
click at [887, 422] on button "Next" at bounding box center [872, 425] width 51 height 27
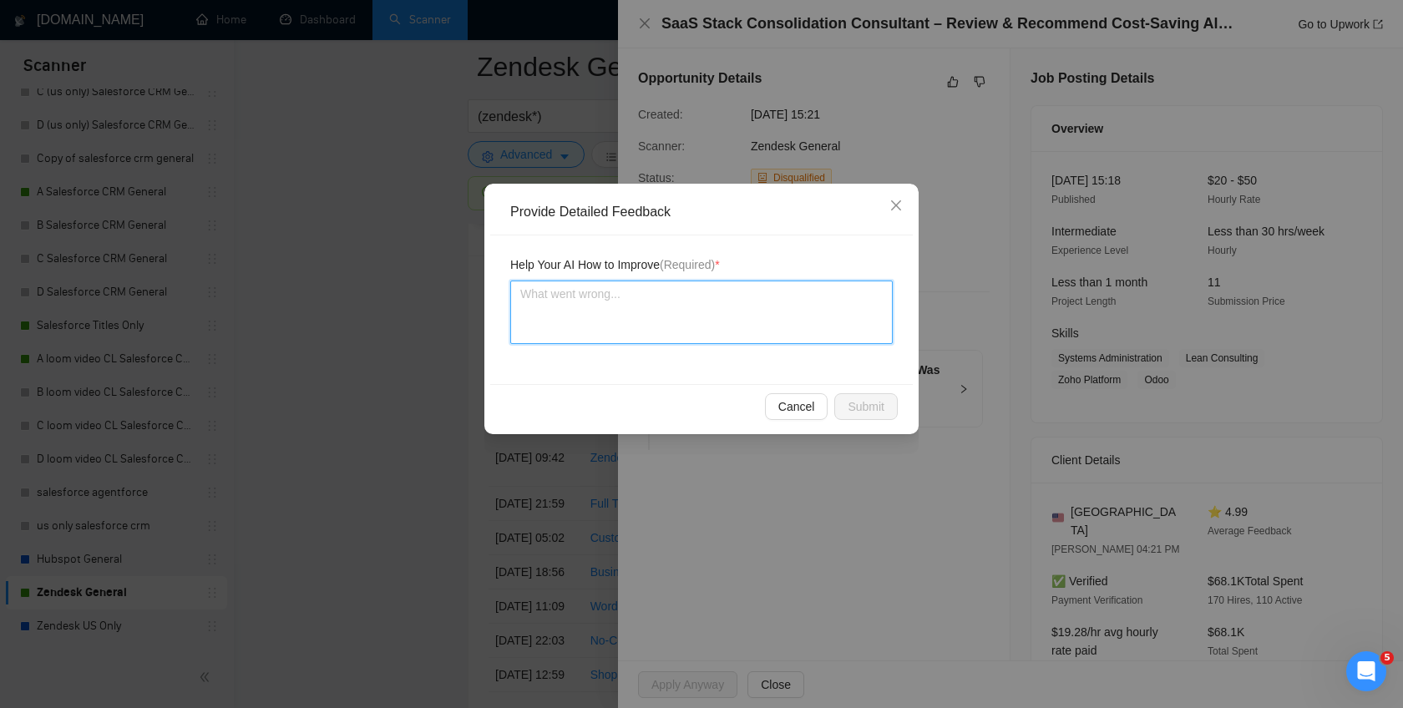
click at [754, 322] on textarea at bounding box center [701, 312] width 383 height 63
click at [875, 410] on span "Submit" at bounding box center [866, 407] width 37 height 18
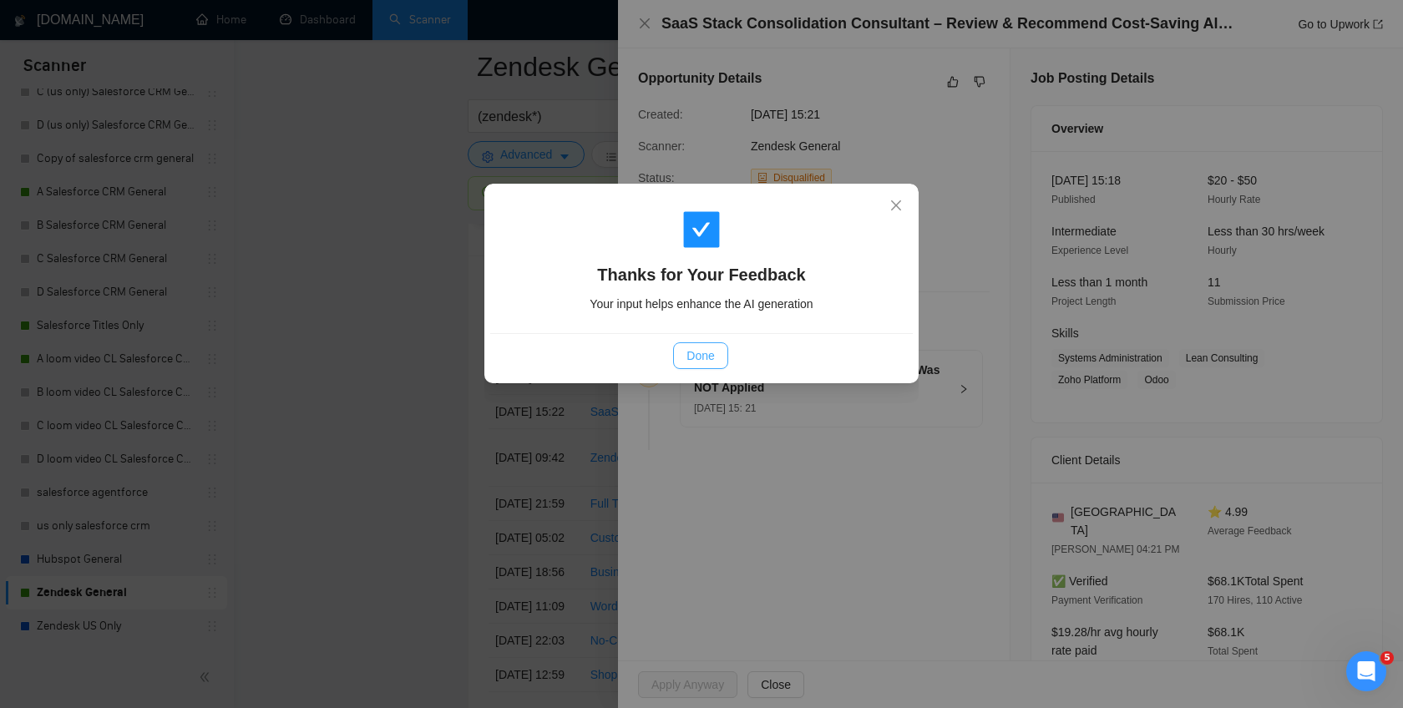
click at [697, 358] on span "Done" at bounding box center [701, 356] width 28 height 18
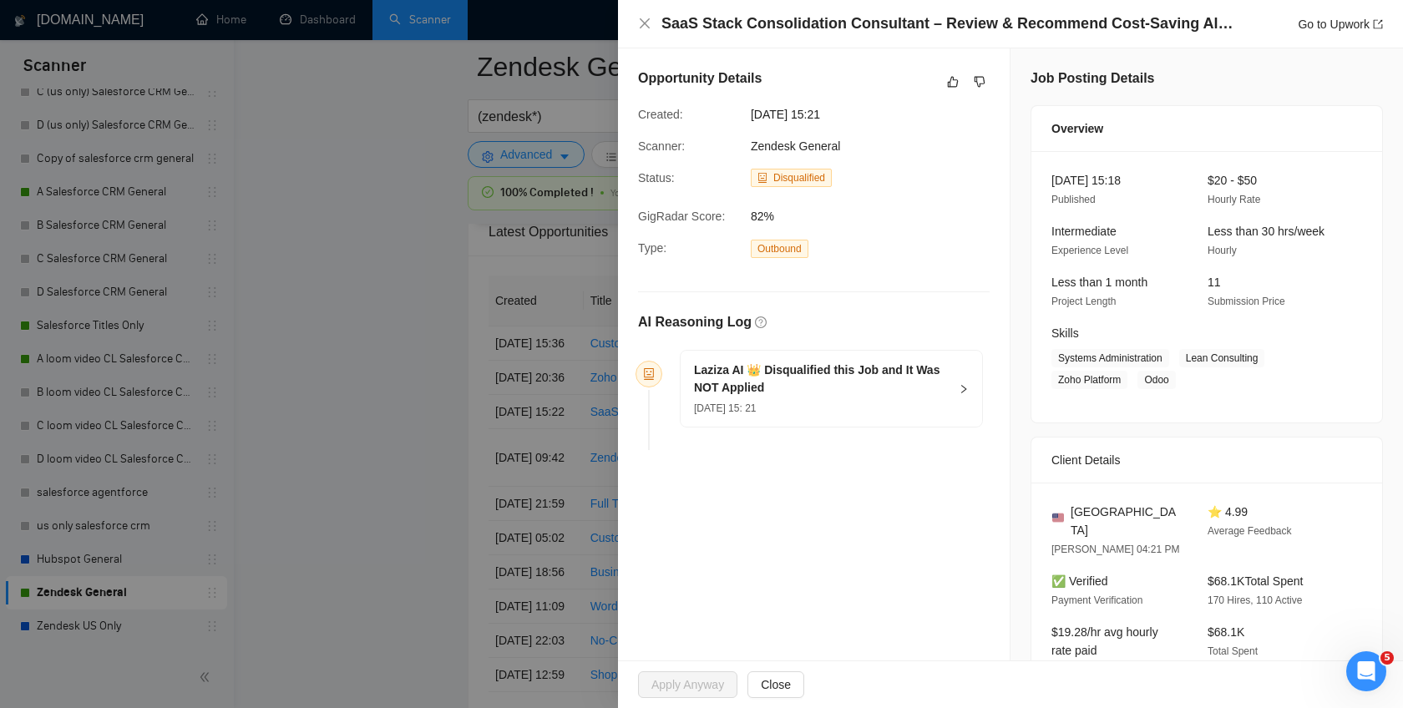
click at [403, 398] on div at bounding box center [701, 354] width 1403 height 708
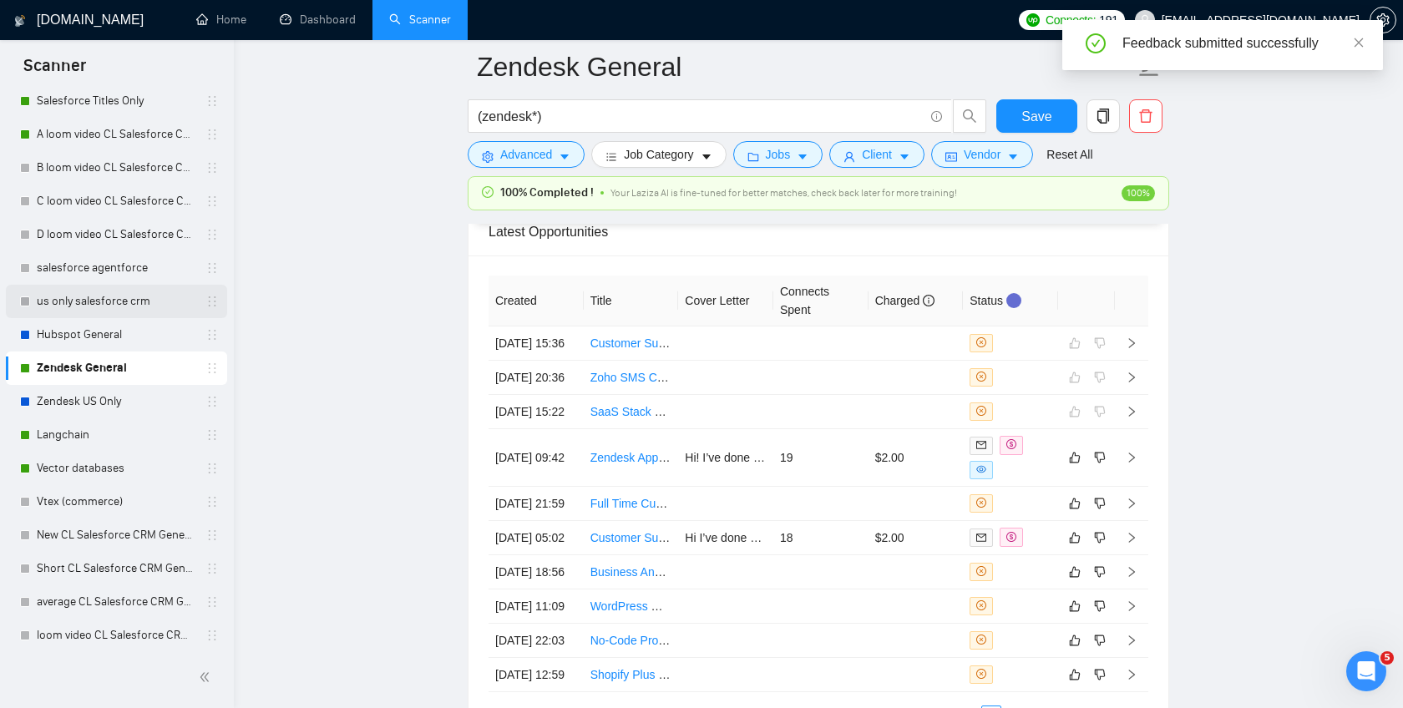
scroll to position [484, 0]
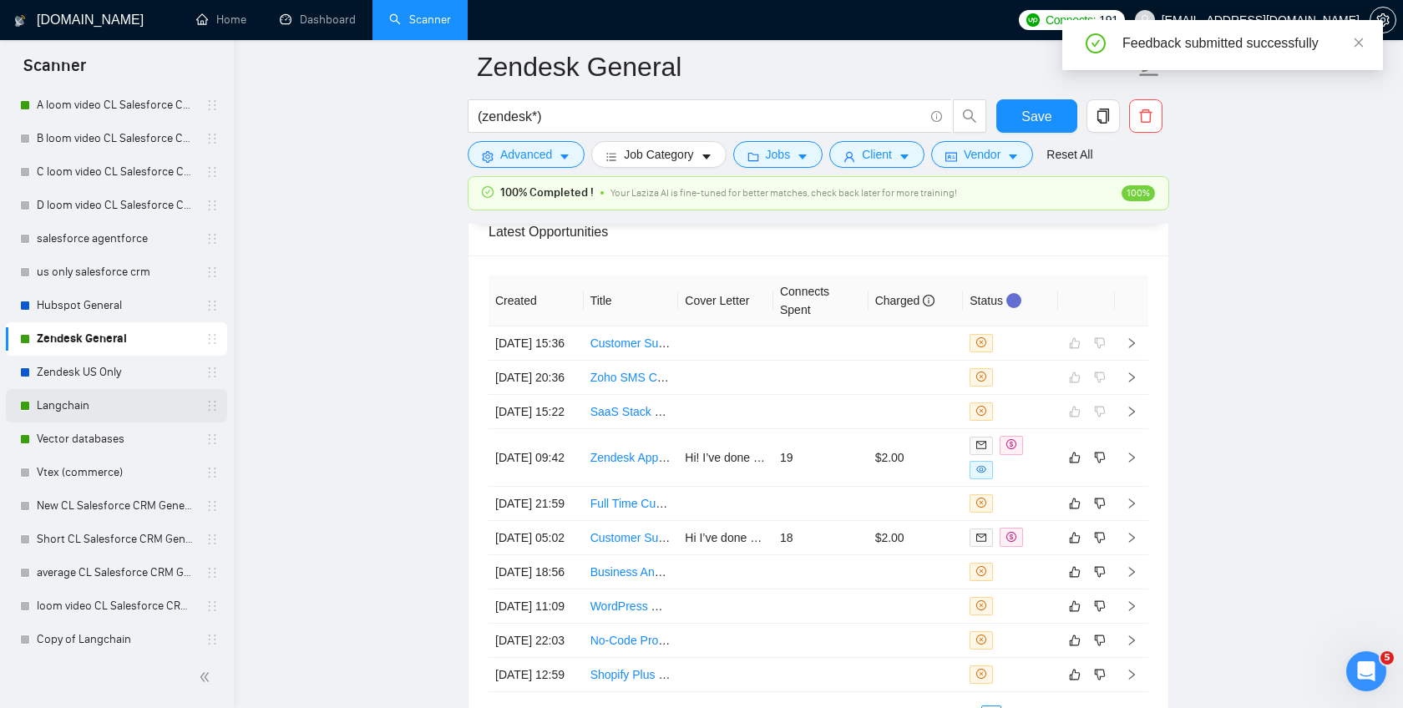
click at [105, 408] on link "Langchain" at bounding box center [116, 405] width 159 height 33
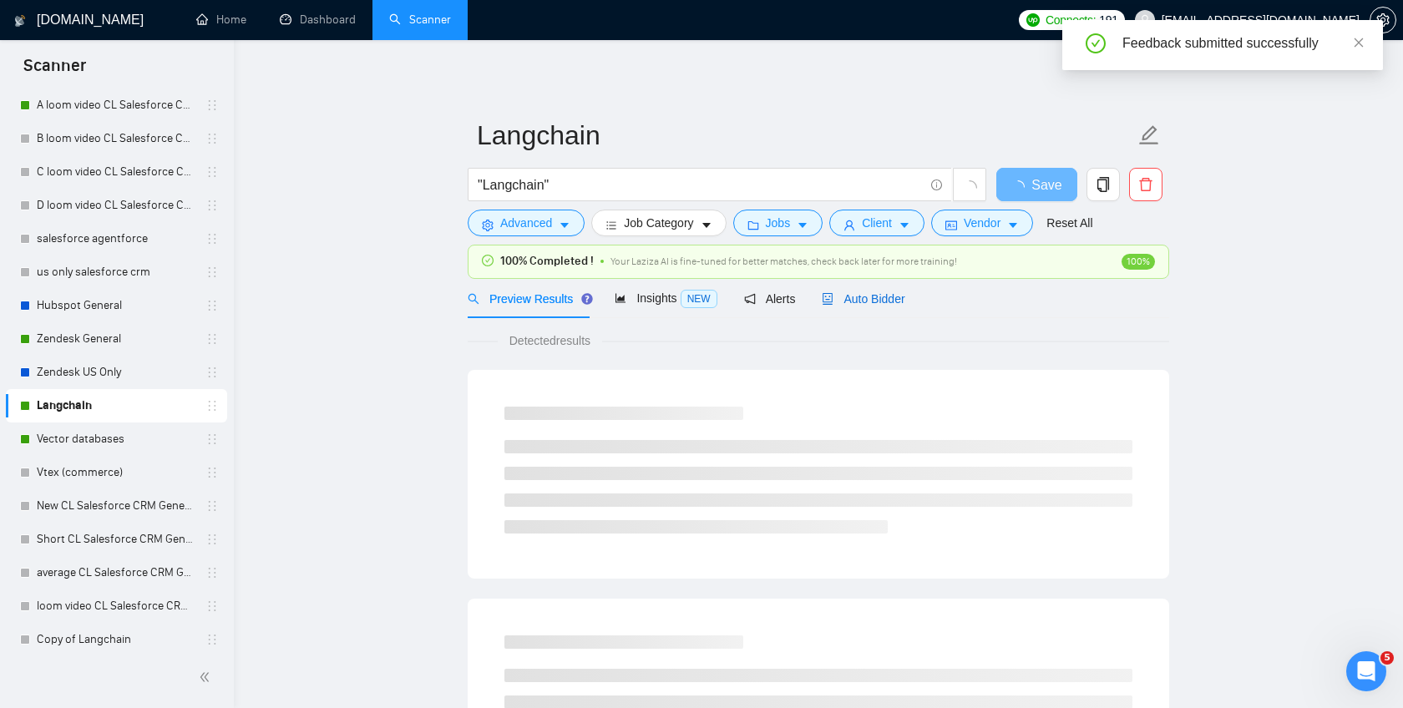
click at [873, 300] on span "Auto Bidder" at bounding box center [863, 298] width 83 height 13
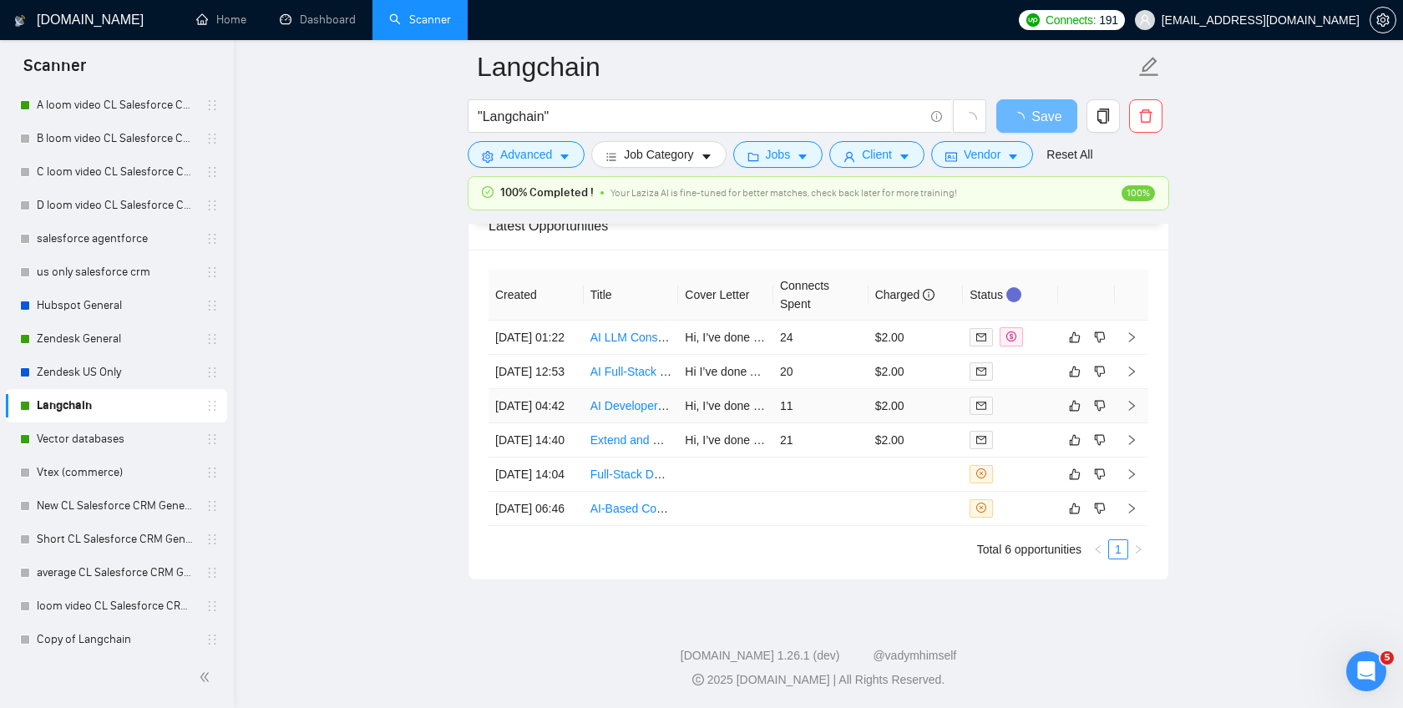
scroll to position [4025, 0]
click at [1070, 479] on icon "like" at bounding box center [1075, 473] width 11 height 11
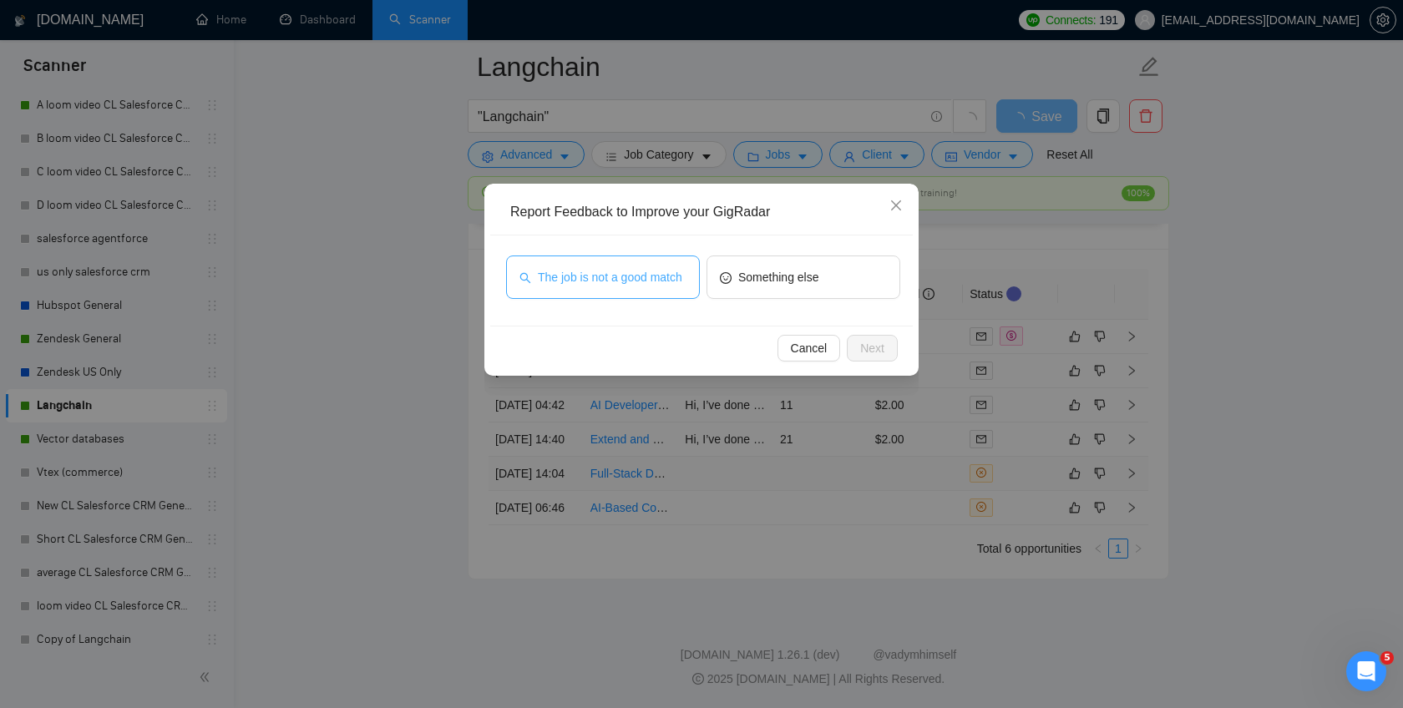
click at [628, 286] on span "The job is not a good match" at bounding box center [610, 277] width 145 height 18
click at [854, 349] on button "Next" at bounding box center [872, 348] width 51 height 27
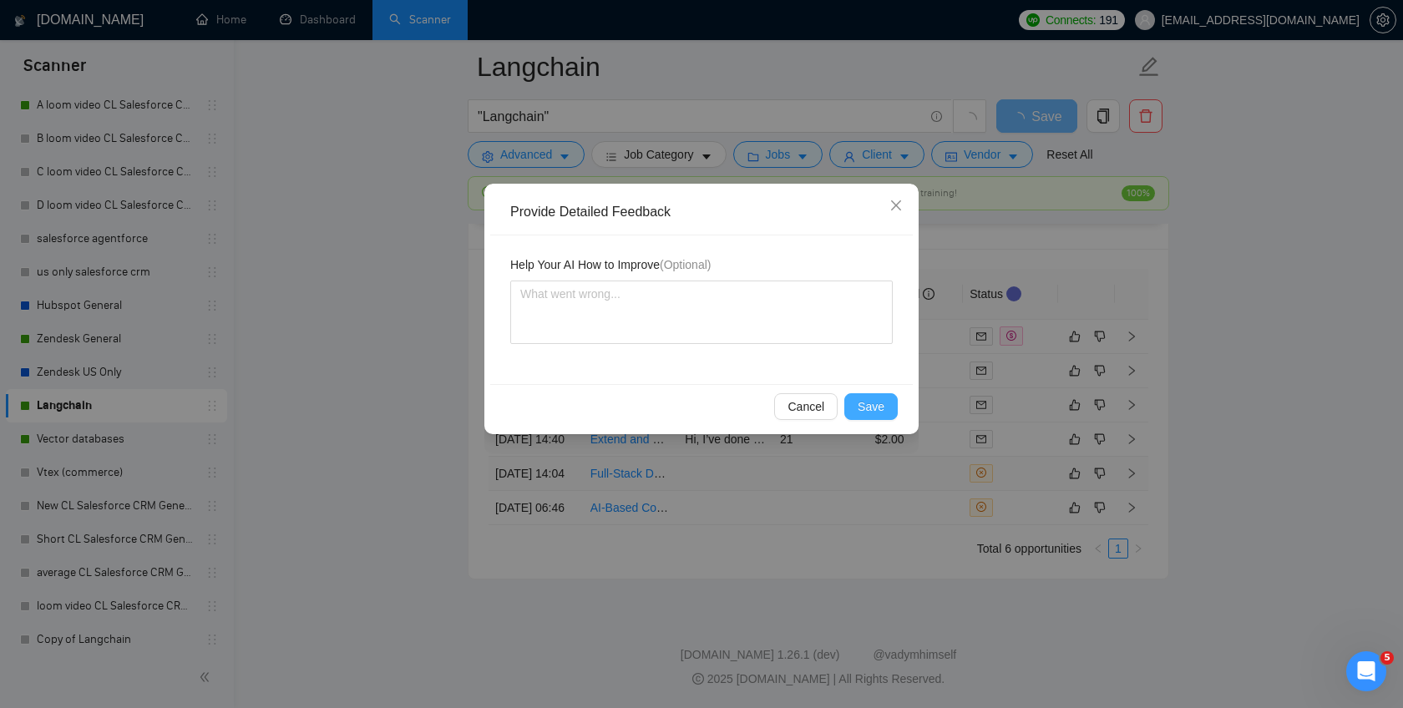
click at [868, 411] on span "Save" at bounding box center [871, 407] width 27 height 18
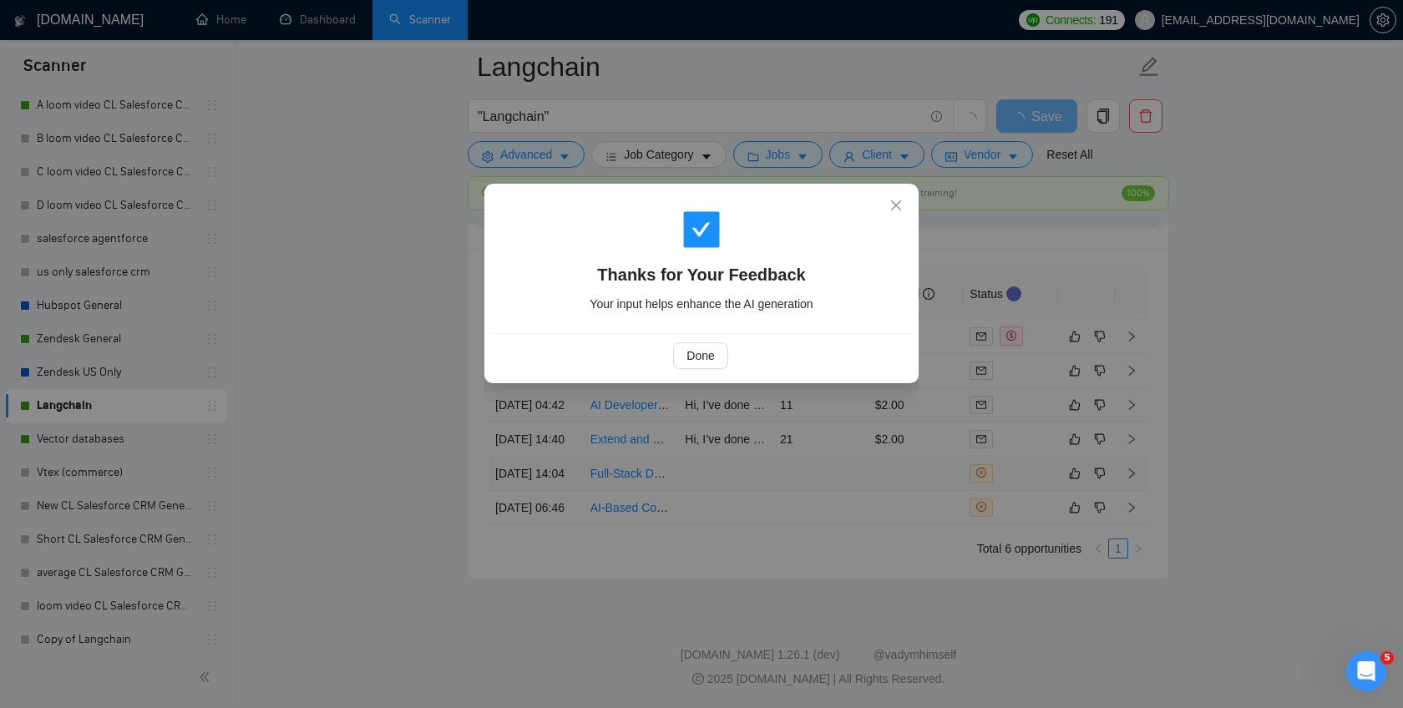
click at [1075, 597] on div "Thanks for Your Feedback Your input helps enhance the AI generation Done" at bounding box center [701, 354] width 1403 height 708
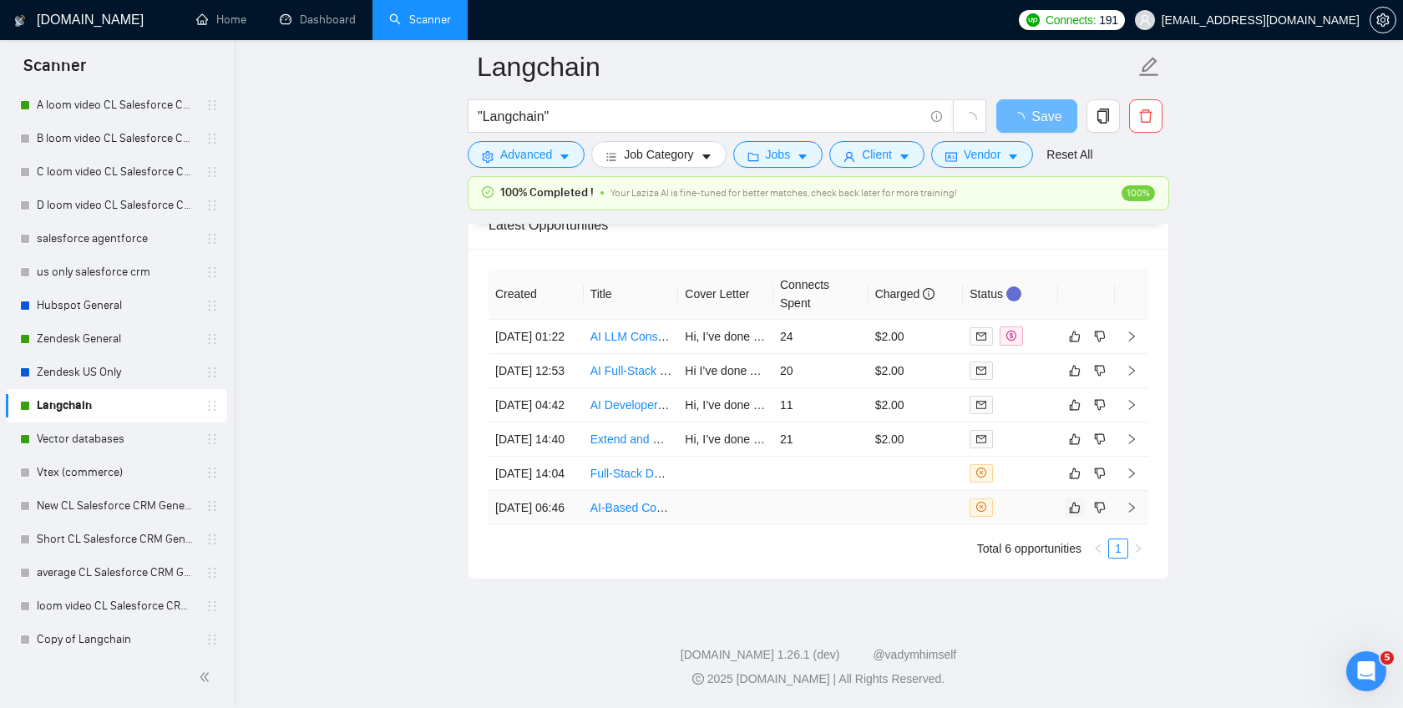
click at [1075, 515] on icon "like" at bounding box center [1075, 507] width 12 height 13
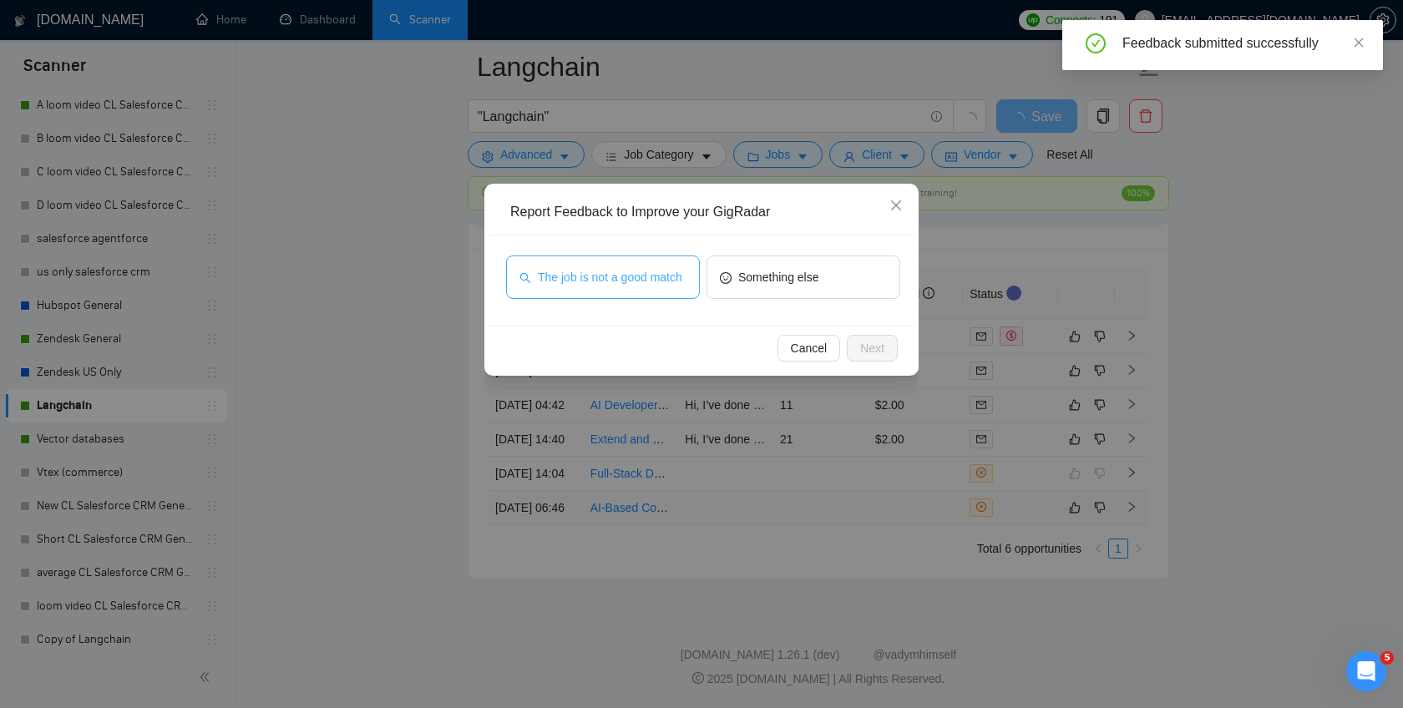
click at [644, 283] on span "The job is not a good match" at bounding box center [610, 277] width 145 height 18
click at [854, 344] on button "Next" at bounding box center [872, 348] width 51 height 27
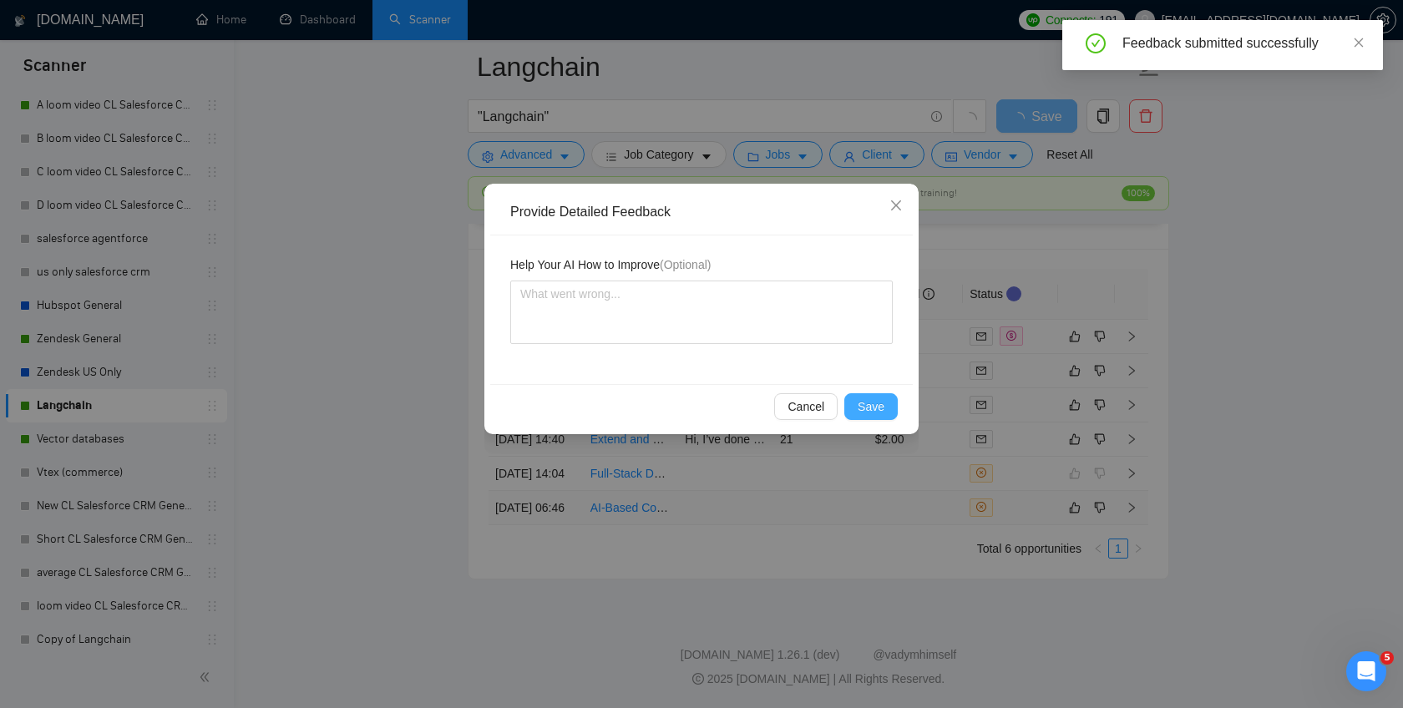
click at [873, 396] on button "Save" at bounding box center [870, 406] width 53 height 27
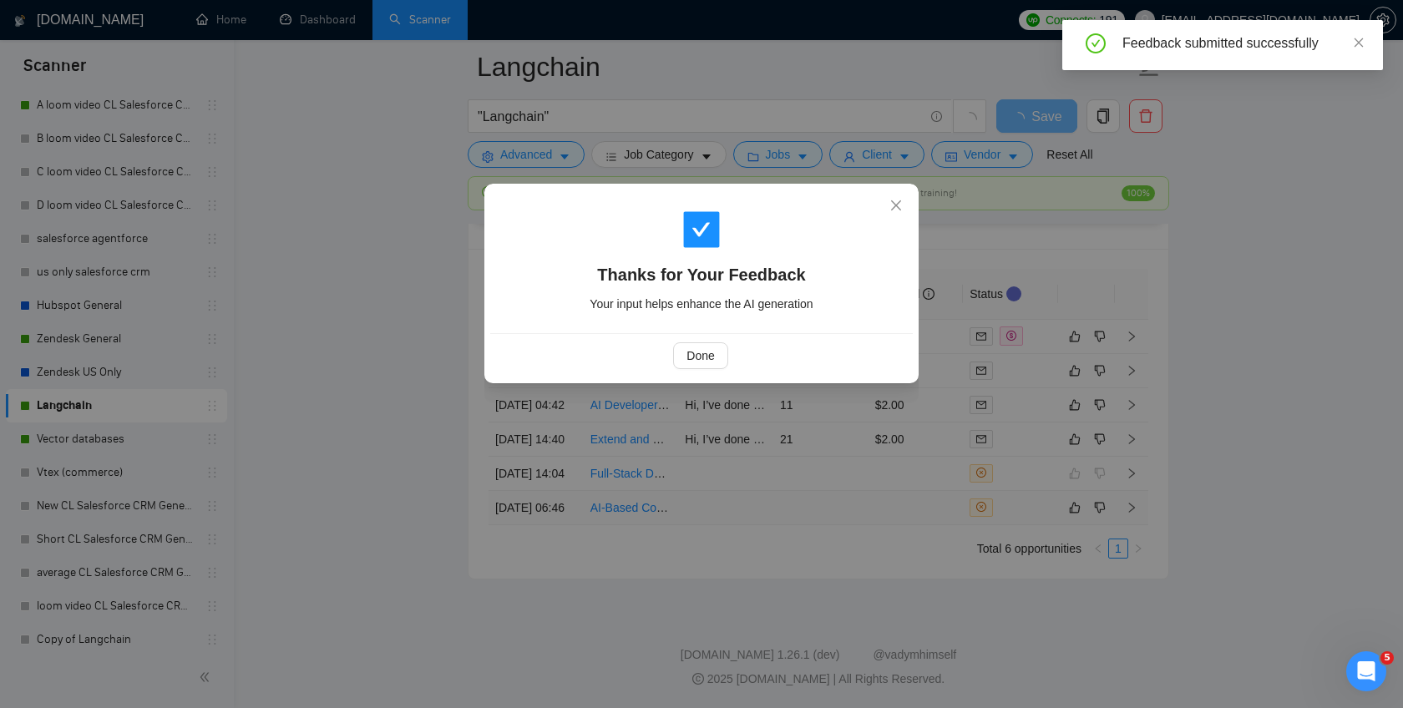
click at [972, 506] on div "Thanks for Your Feedback Your input helps enhance the AI generation Done" at bounding box center [701, 354] width 1403 height 708
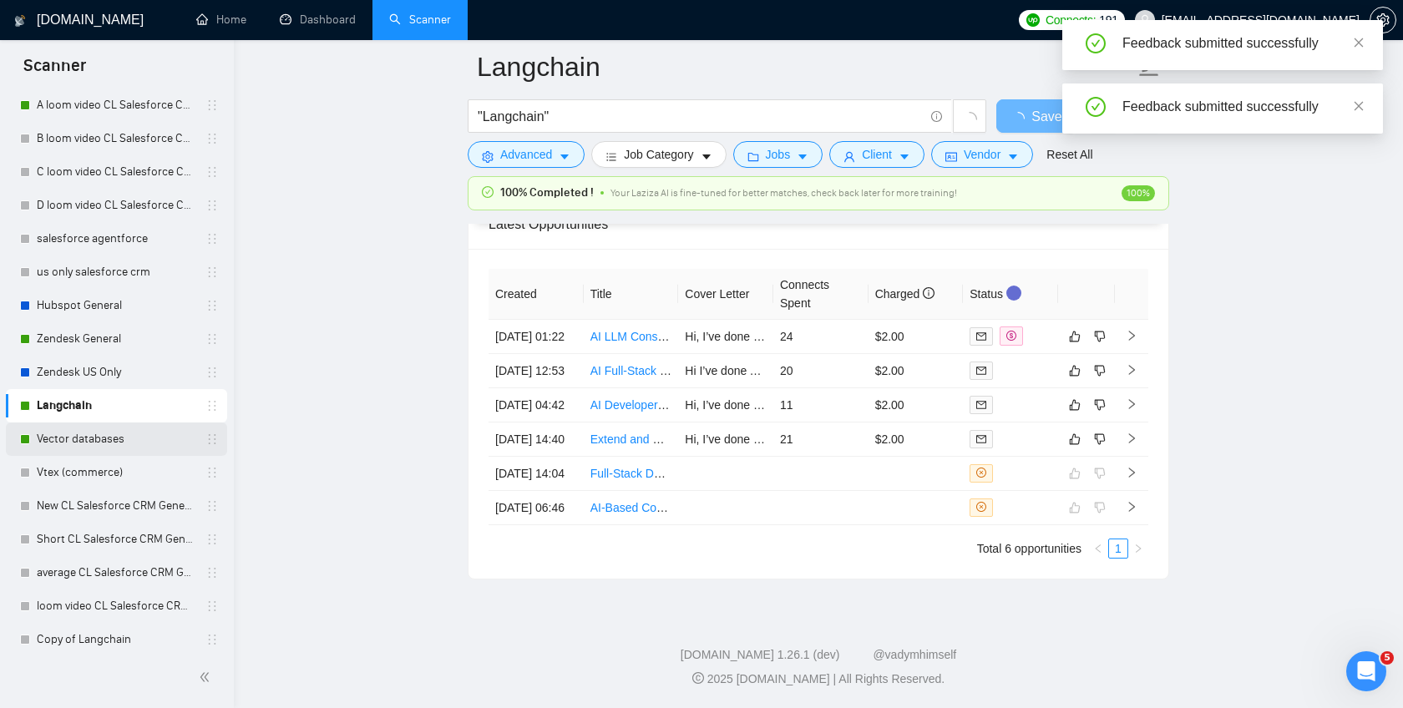
click at [96, 440] on link "Vector databases" at bounding box center [116, 439] width 159 height 33
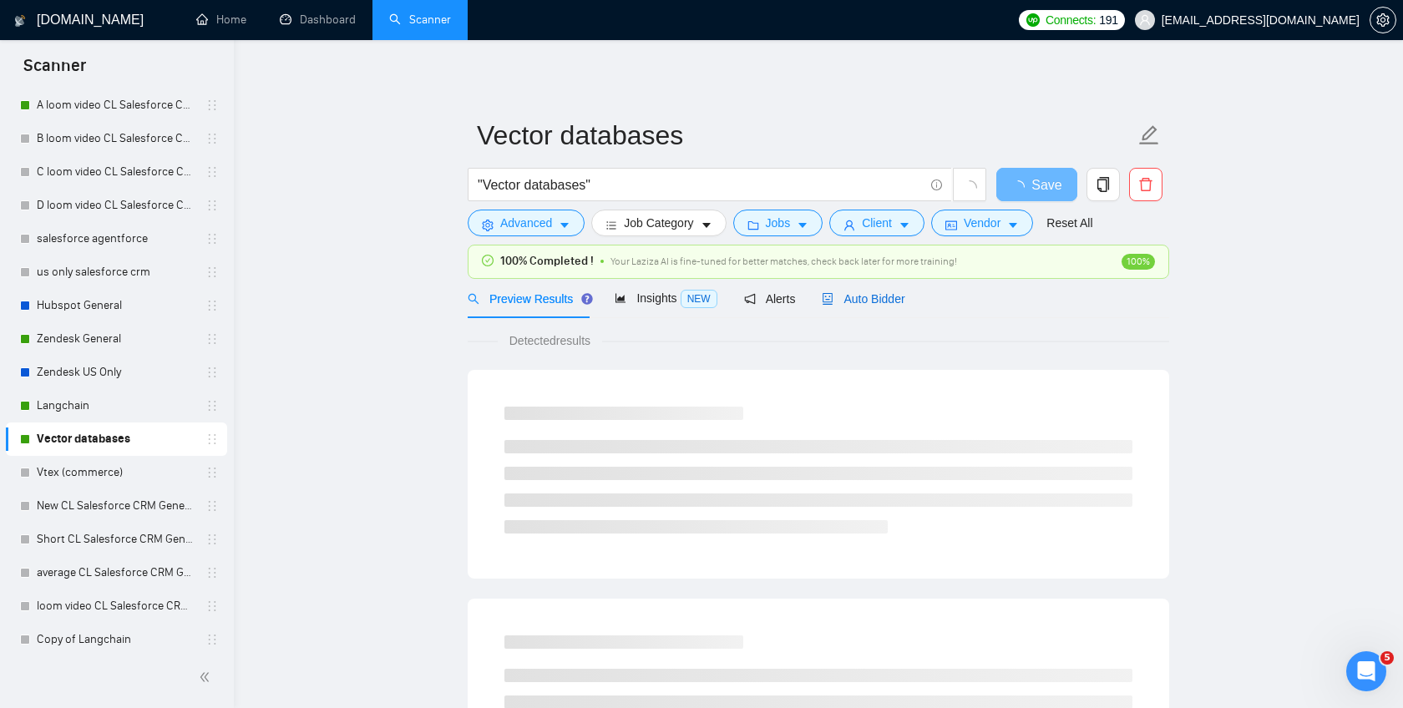
click at [861, 290] on div "Auto Bidder" at bounding box center [863, 299] width 83 height 18
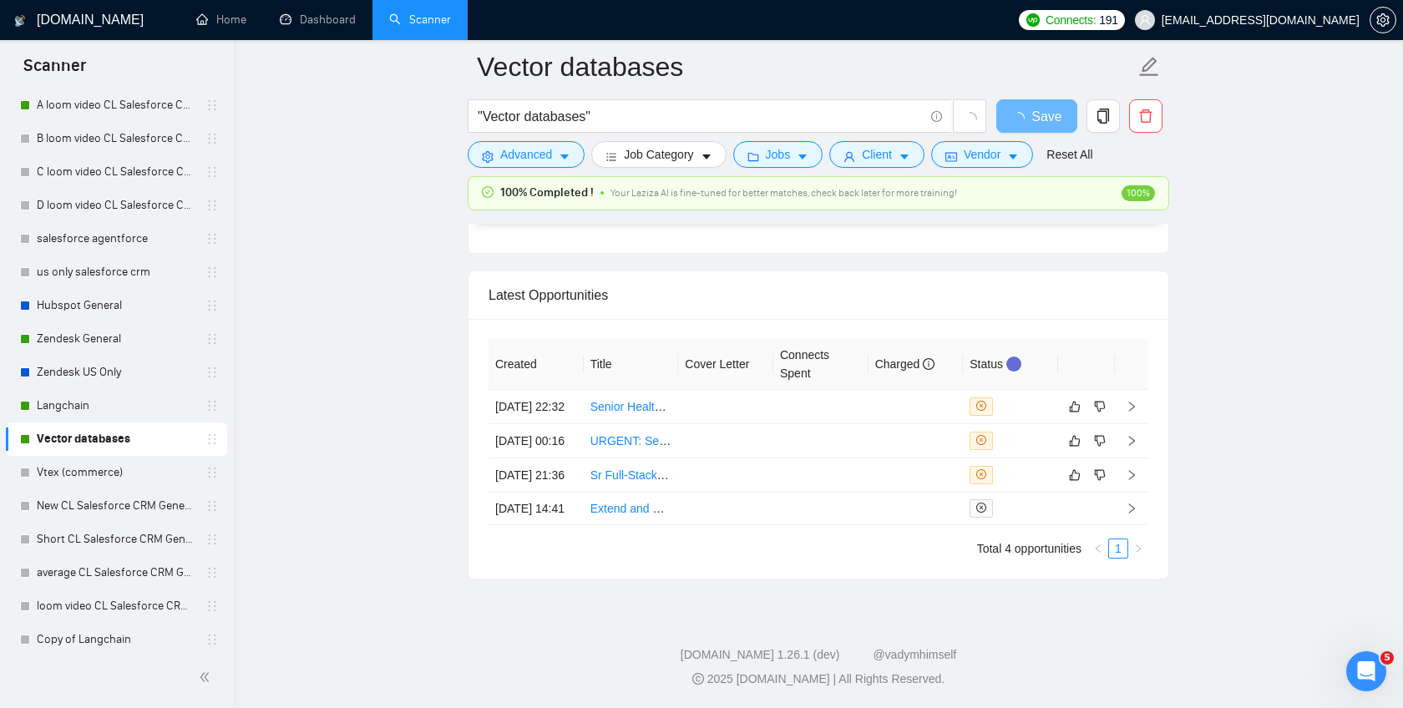
scroll to position [4008, 0]
click at [903, 390] on td at bounding box center [916, 407] width 95 height 34
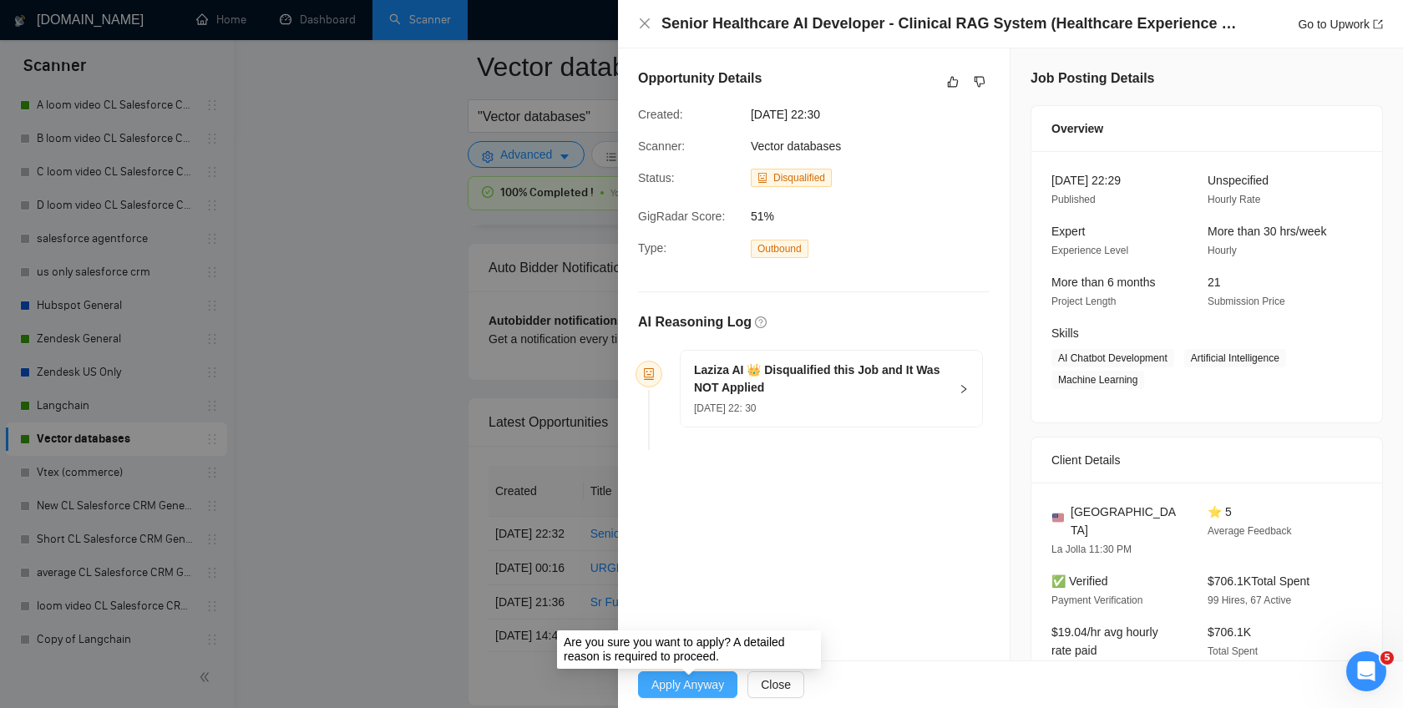
click at [692, 682] on span "Apply Anyway" at bounding box center [688, 685] width 73 height 18
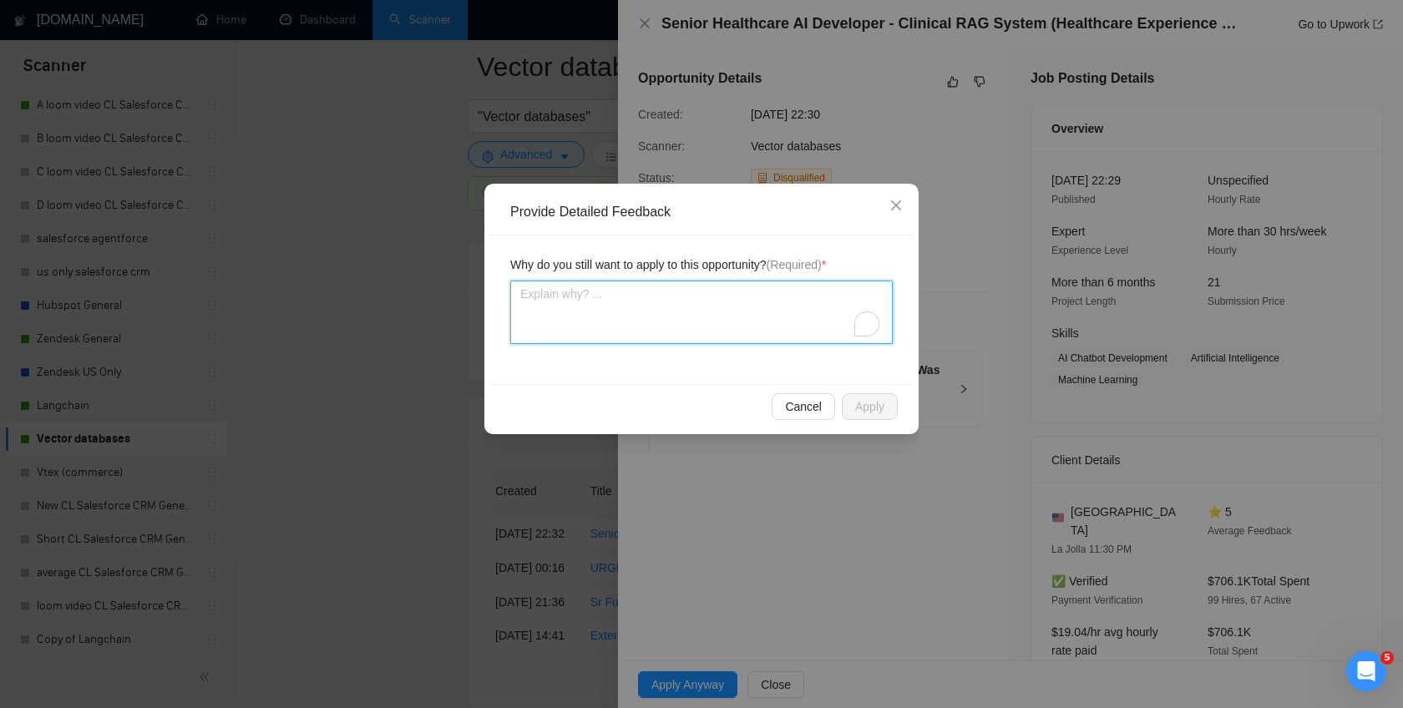
click at [824, 312] on textarea "To enrich screen reader interactions, please activate Accessibility in Grammarl…" at bounding box center [701, 312] width 383 height 63
click at [870, 393] on button "Apply" at bounding box center [870, 406] width 56 height 27
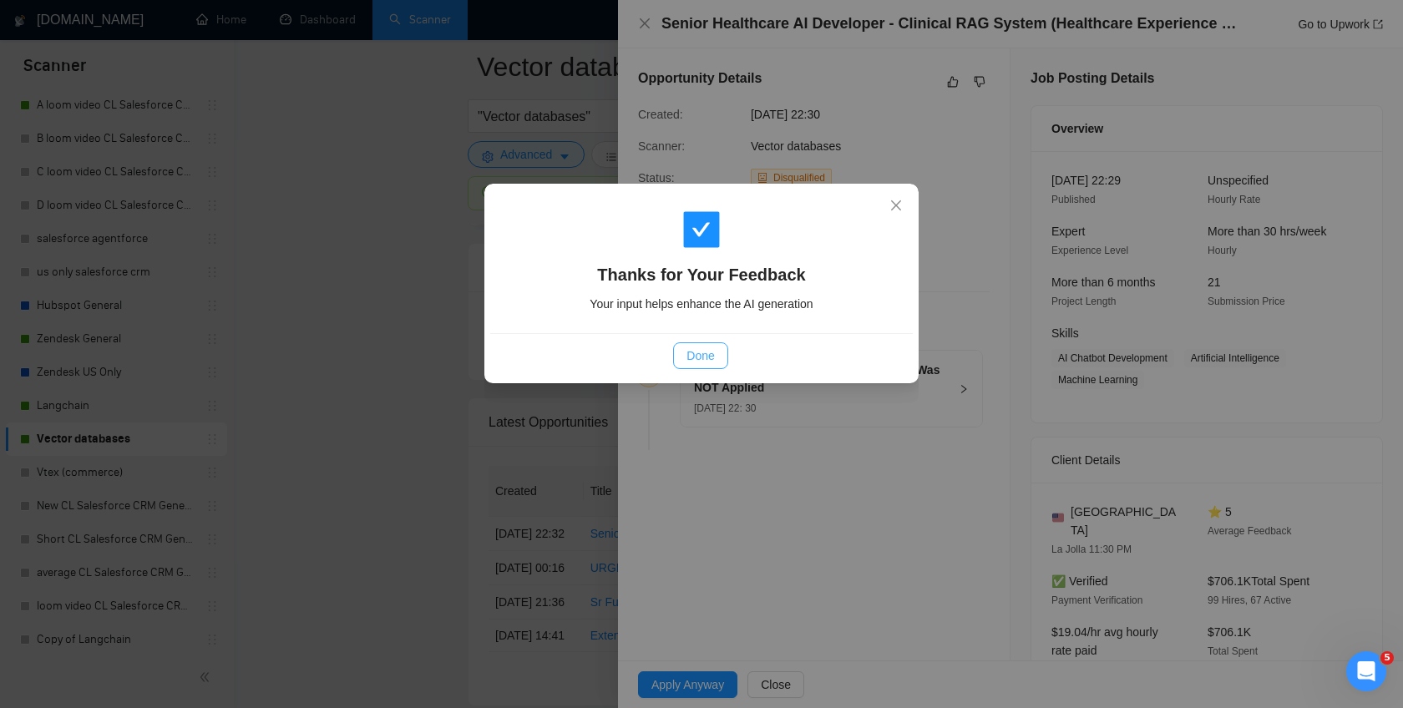
click at [696, 348] on span "Done" at bounding box center [701, 356] width 28 height 18
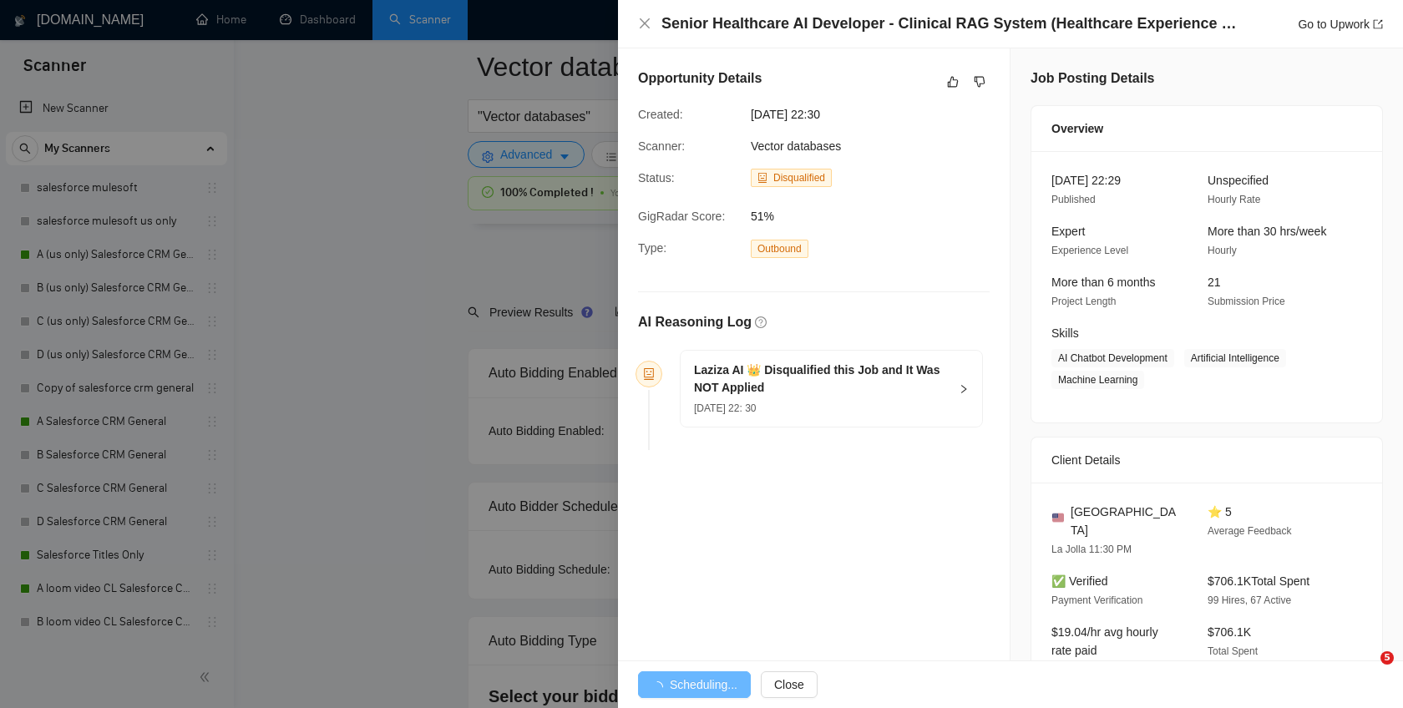
click at [345, 404] on div at bounding box center [701, 354] width 1403 height 708
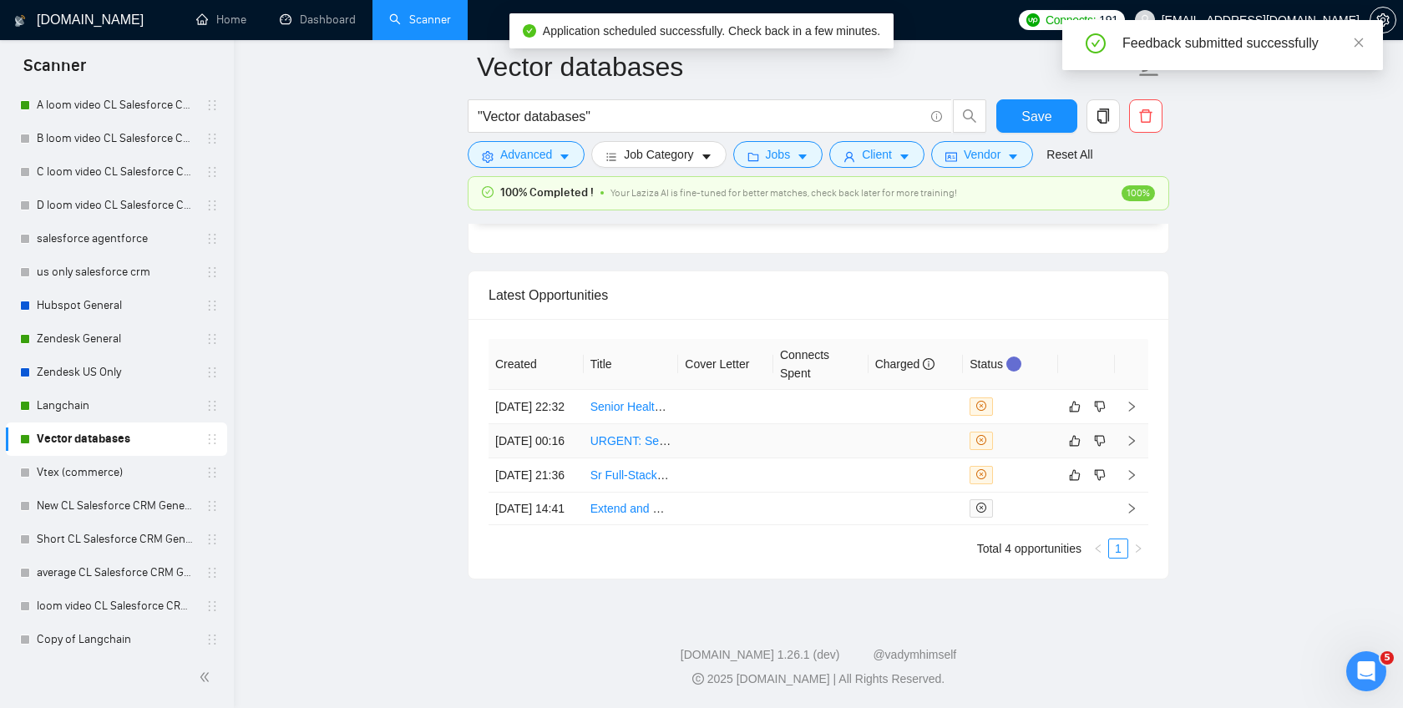
scroll to position [4159, 0]
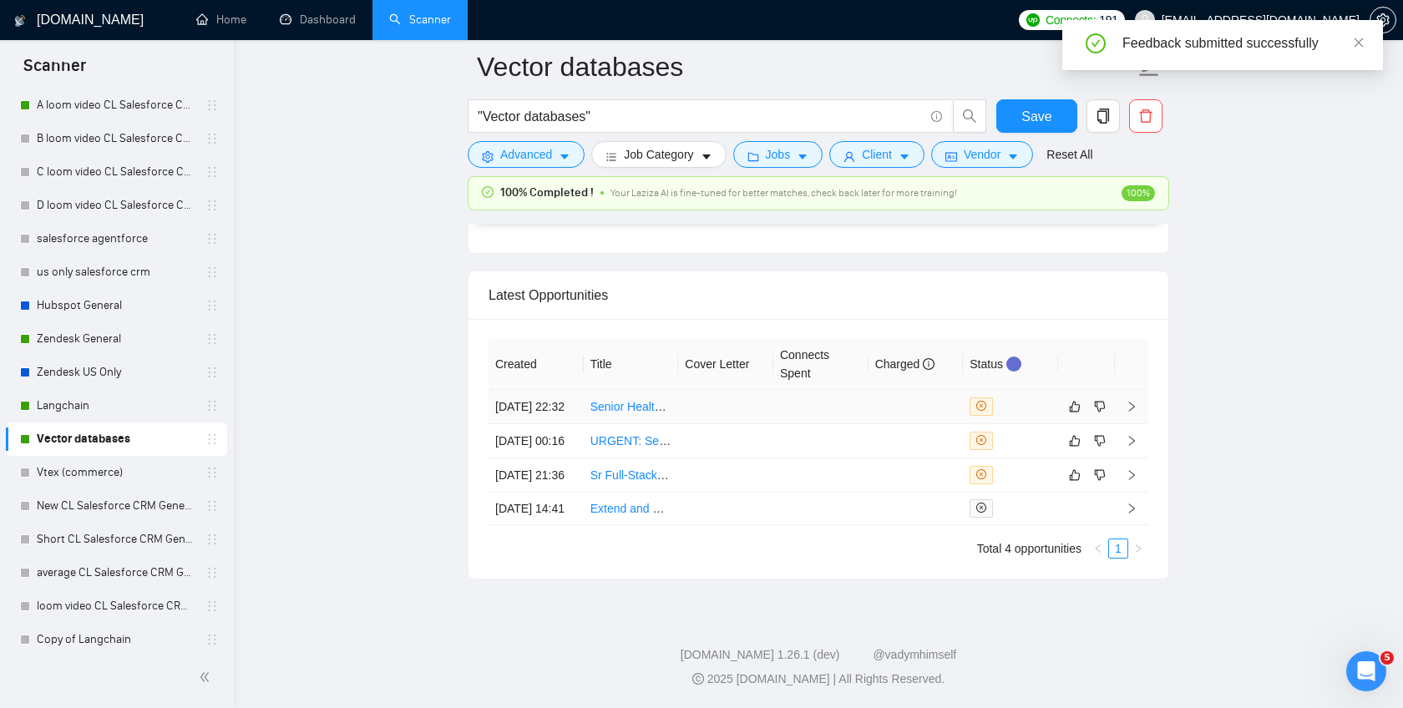
click at [1022, 416] on div at bounding box center [1011, 407] width 82 height 18
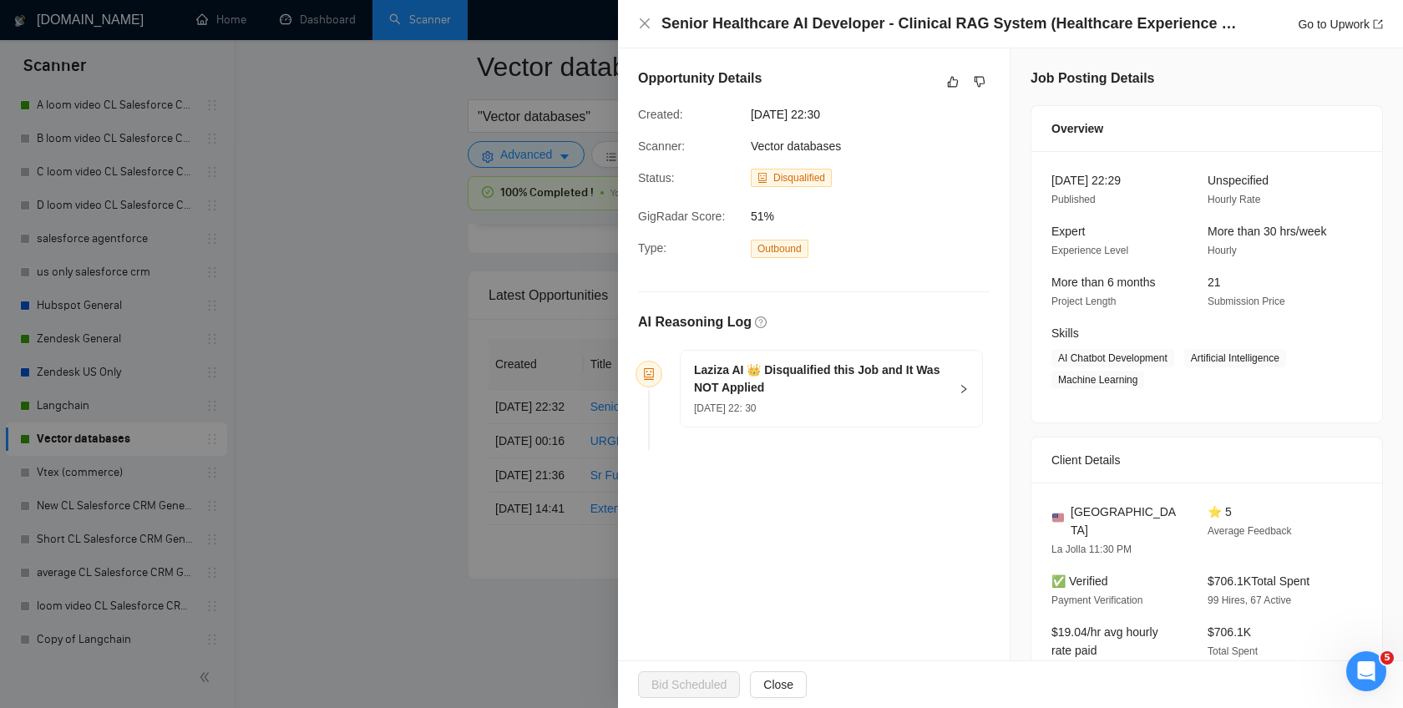
click at [581, 603] on div at bounding box center [701, 354] width 1403 height 708
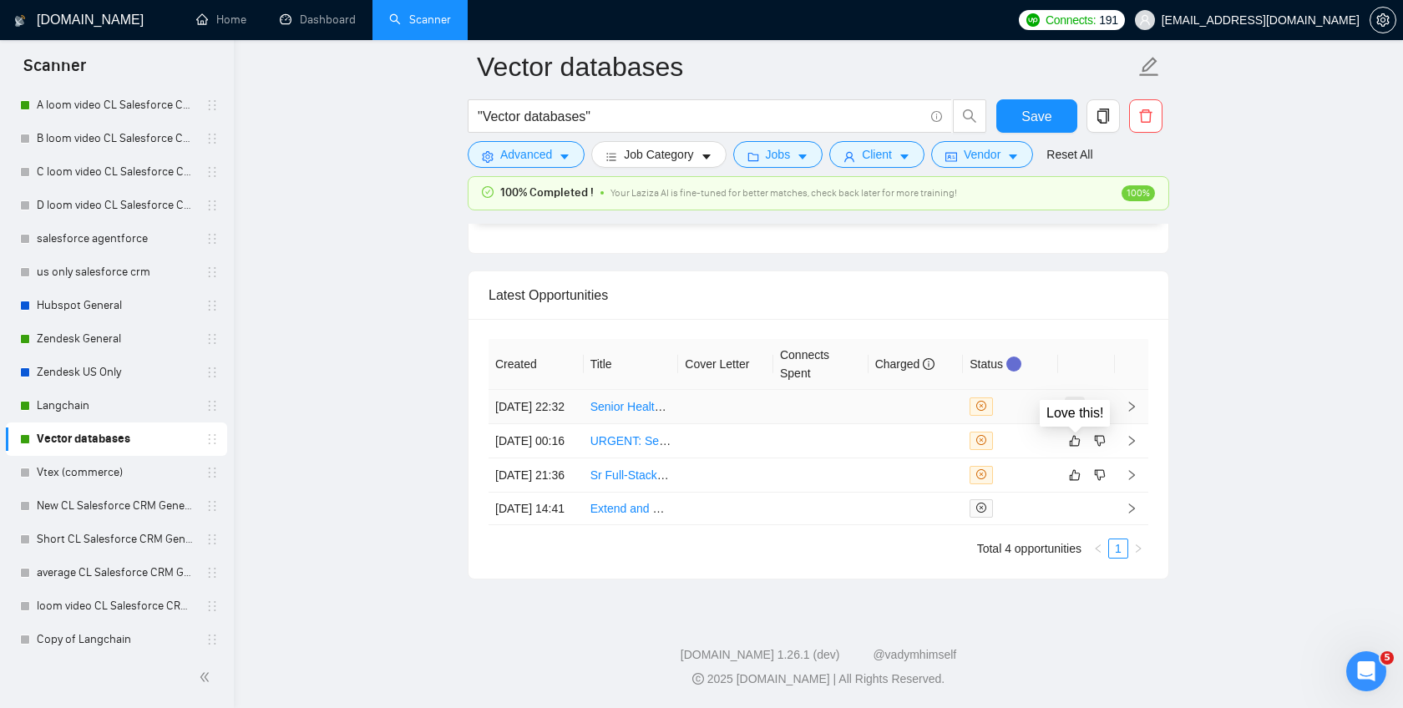
click at [1073, 413] on icon "like" at bounding box center [1075, 406] width 12 height 13
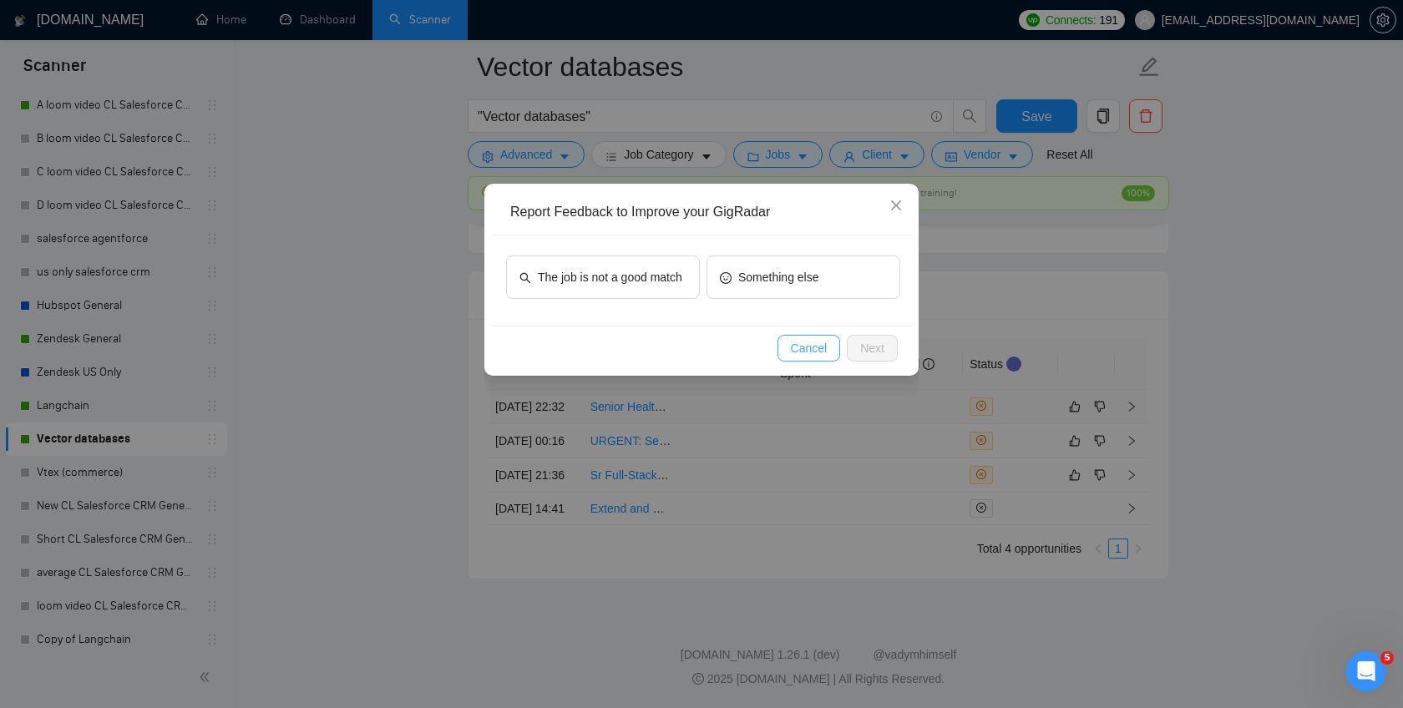
click at [804, 346] on span "Cancel" at bounding box center [809, 348] width 37 height 18
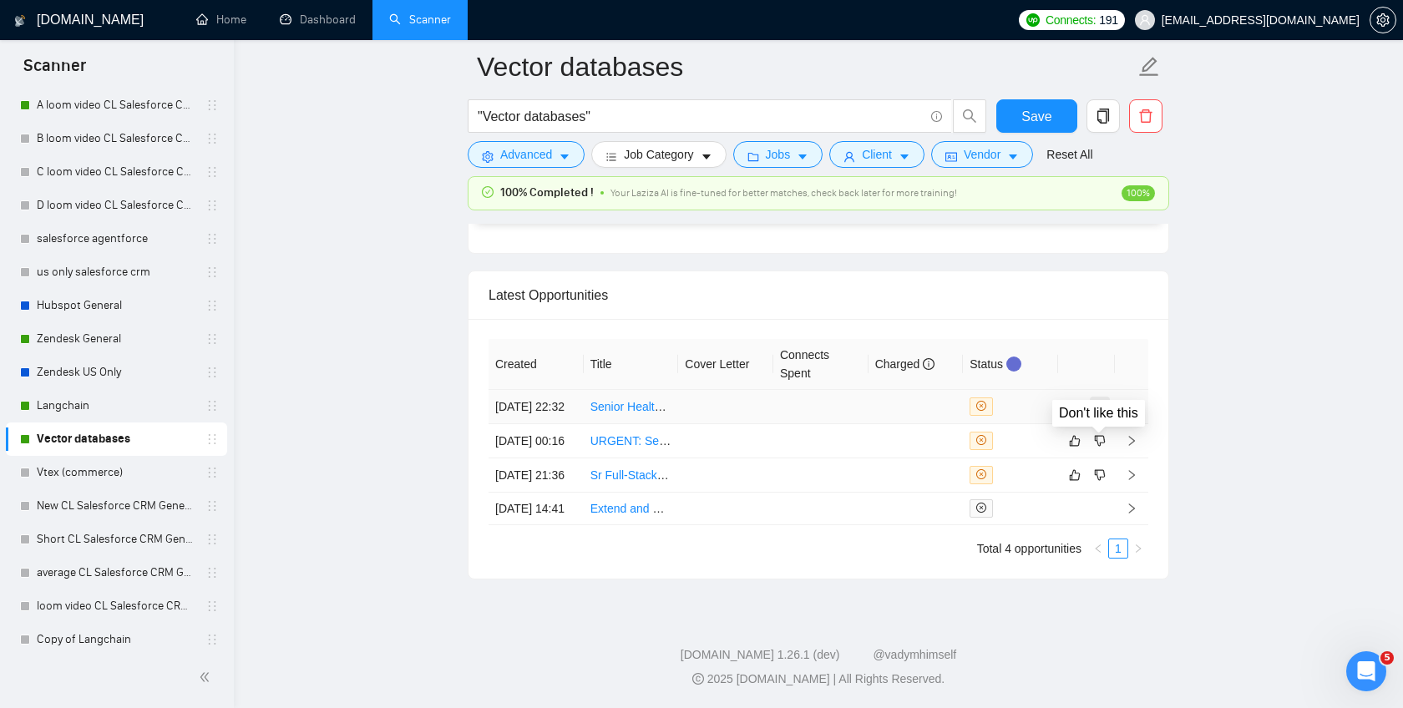
click at [1101, 412] on icon "dislike" at bounding box center [1100, 406] width 11 height 11
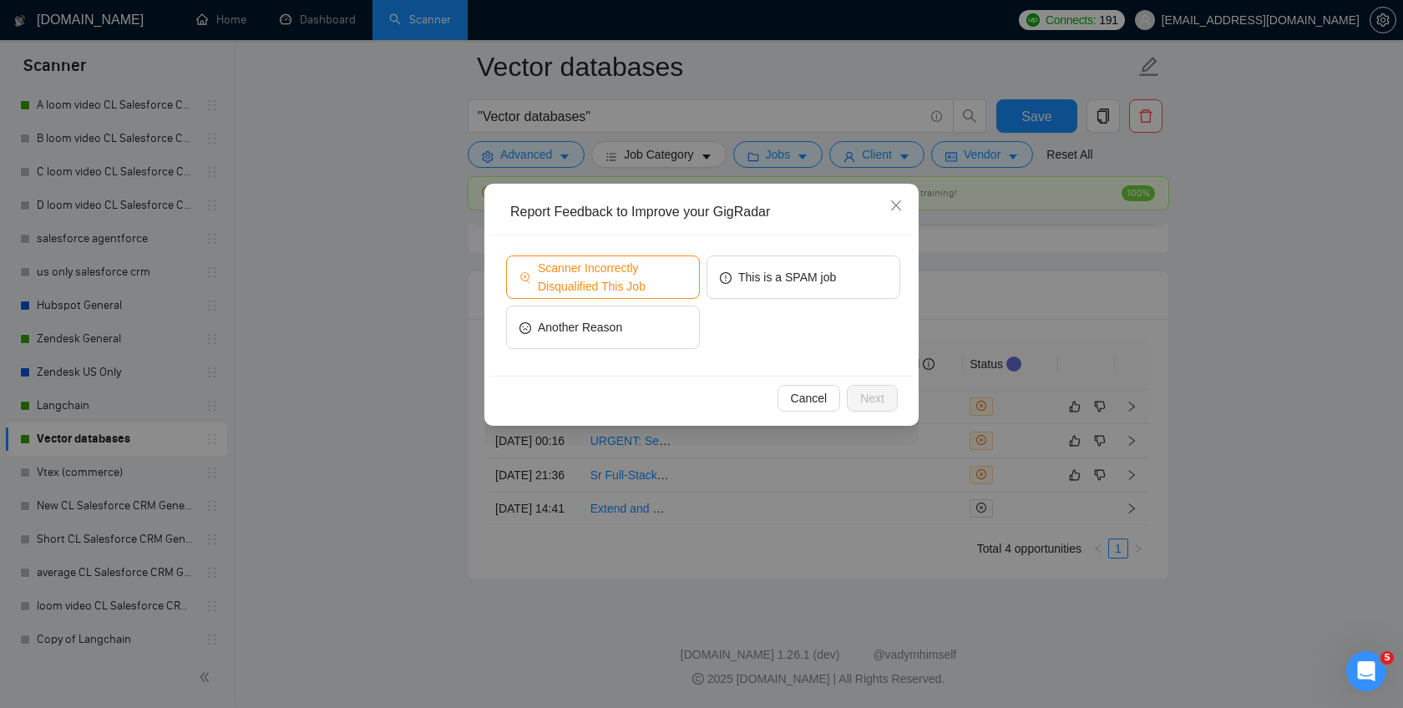
click at [678, 287] on span "Scanner Incorrectly Disqualified This Job" at bounding box center [612, 277] width 149 height 37
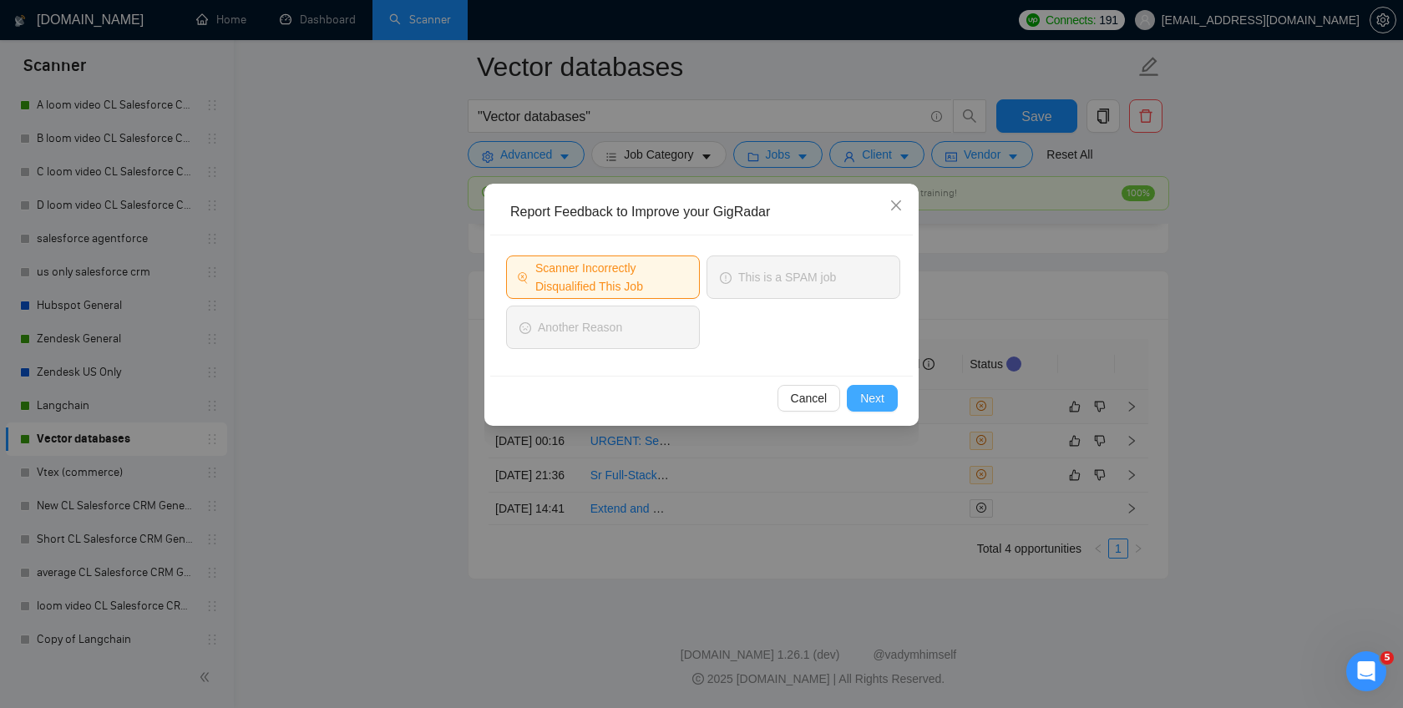
click at [880, 404] on span "Next" at bounding box center [872, 398] width 24 height 18
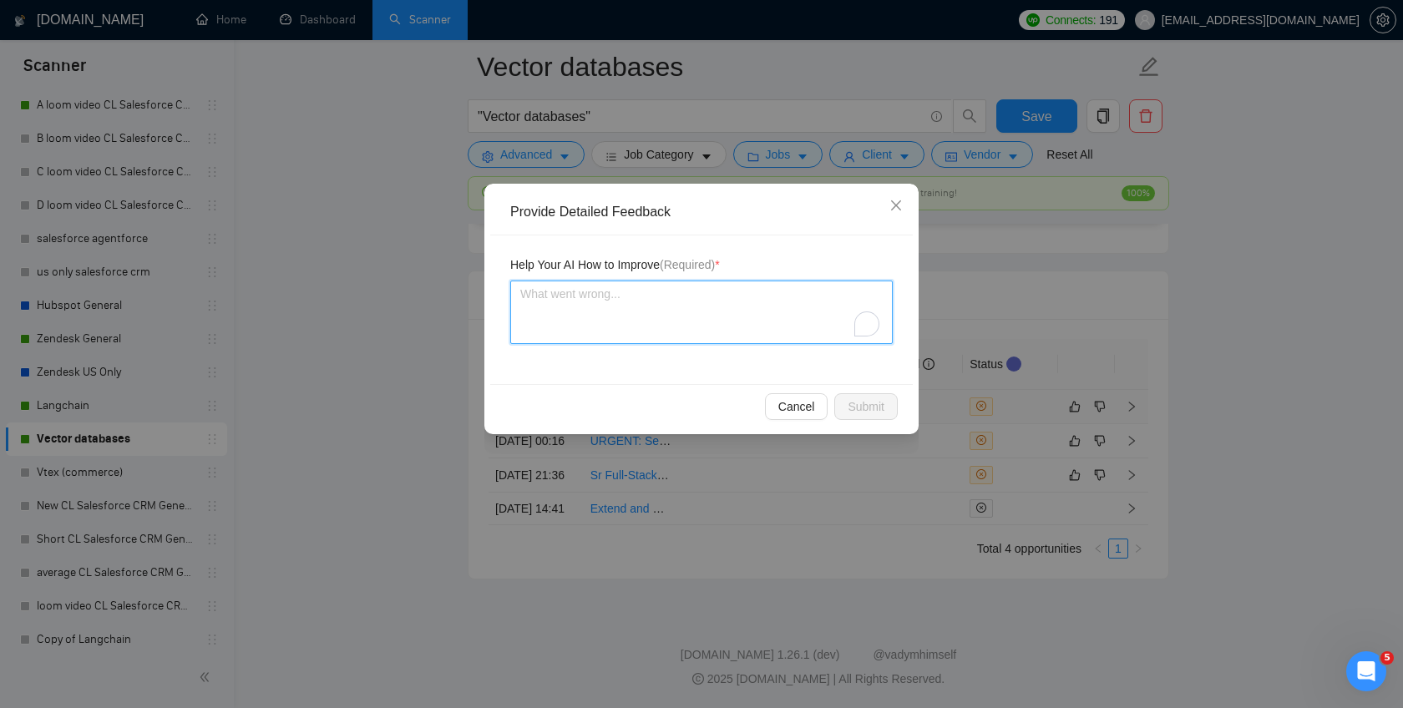
click at [693, 300] on textarea "To enrich screen reader interactions, please activate Accessibility in Grammarl…" at bounding box center [701, 312] width 383 height 63
type textarea "I"
type textarea "In"
type textarea "Info"
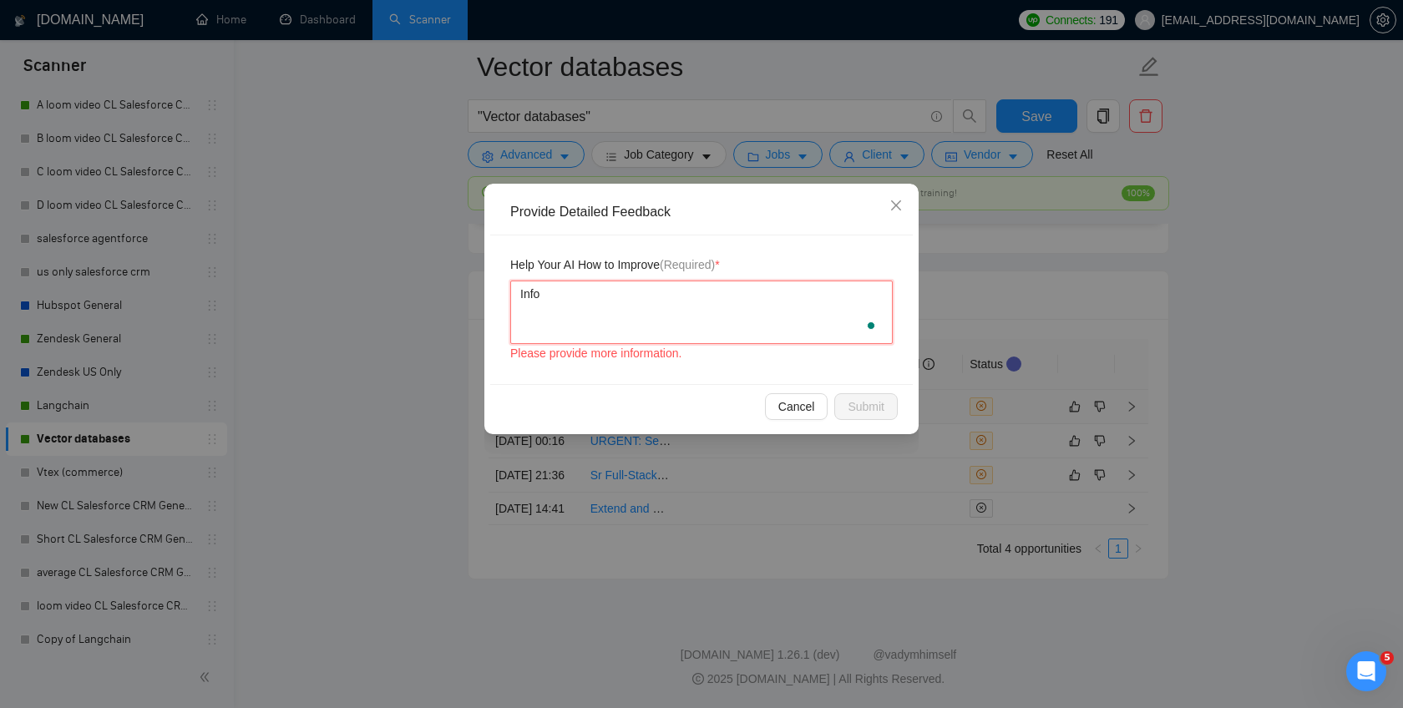
type textarea "Infor"
type textarea "Inforg"
type textarea "Inforge"
type textarea "Inforge w"
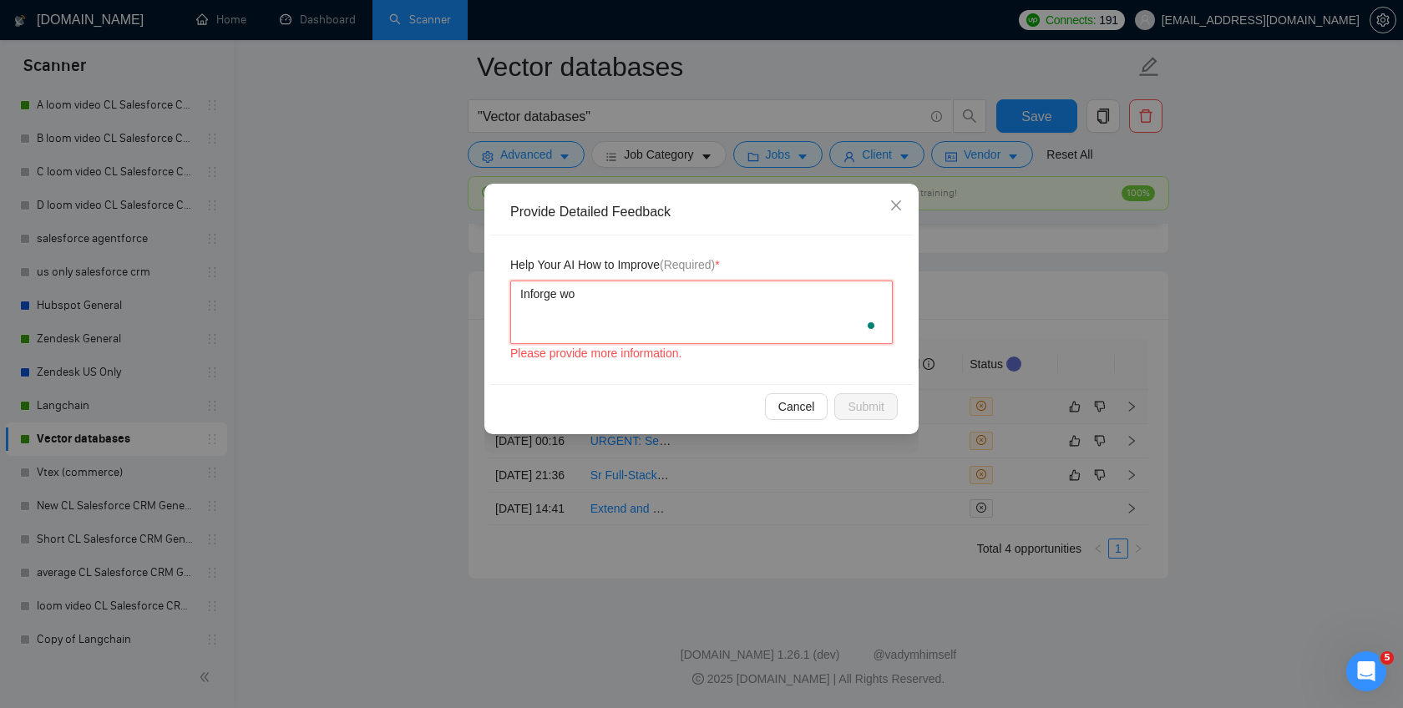
type textarea "Inforge wor"
type textarea "Inforge work"
type textarea "Inforge work w"
type textarea "Inforge work wi"
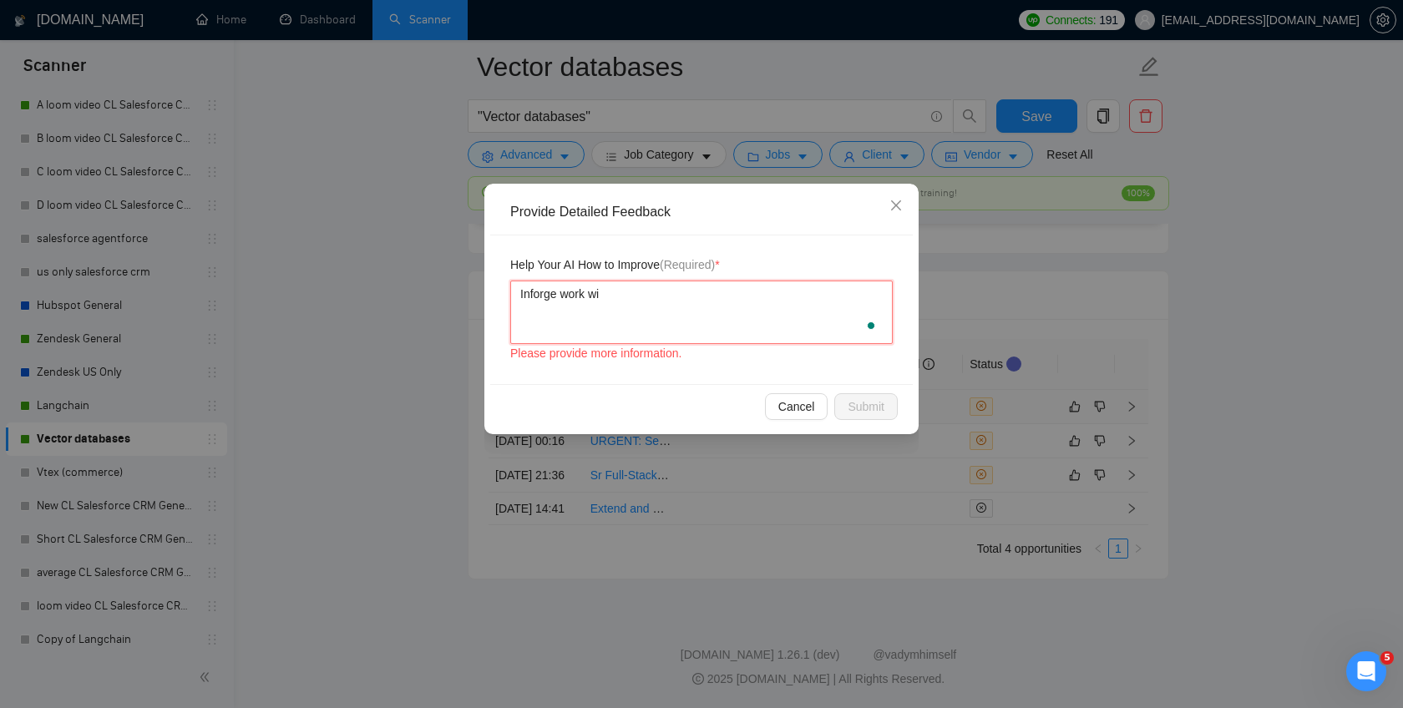
type textarea "Inforge work wit"
type textarea "Inforge work with"
type textarea "Inforge work with t"
type textarea "Inforge work with th"
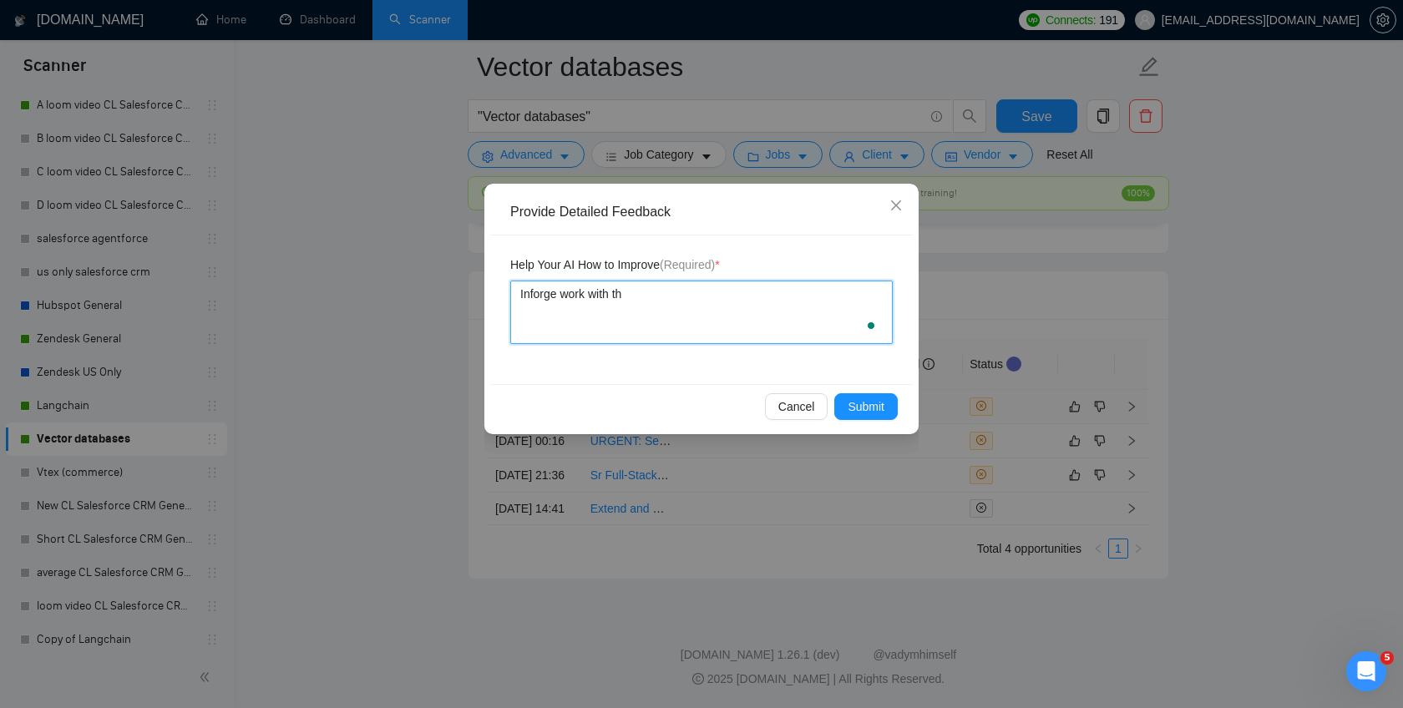
type textarea "Inforge work with thi"
type textarea "Inforge work with this"
type textarea "Inforge work with this t"
type textarea "Inforge work with this te"
type textarea "Inforge work with this tech"
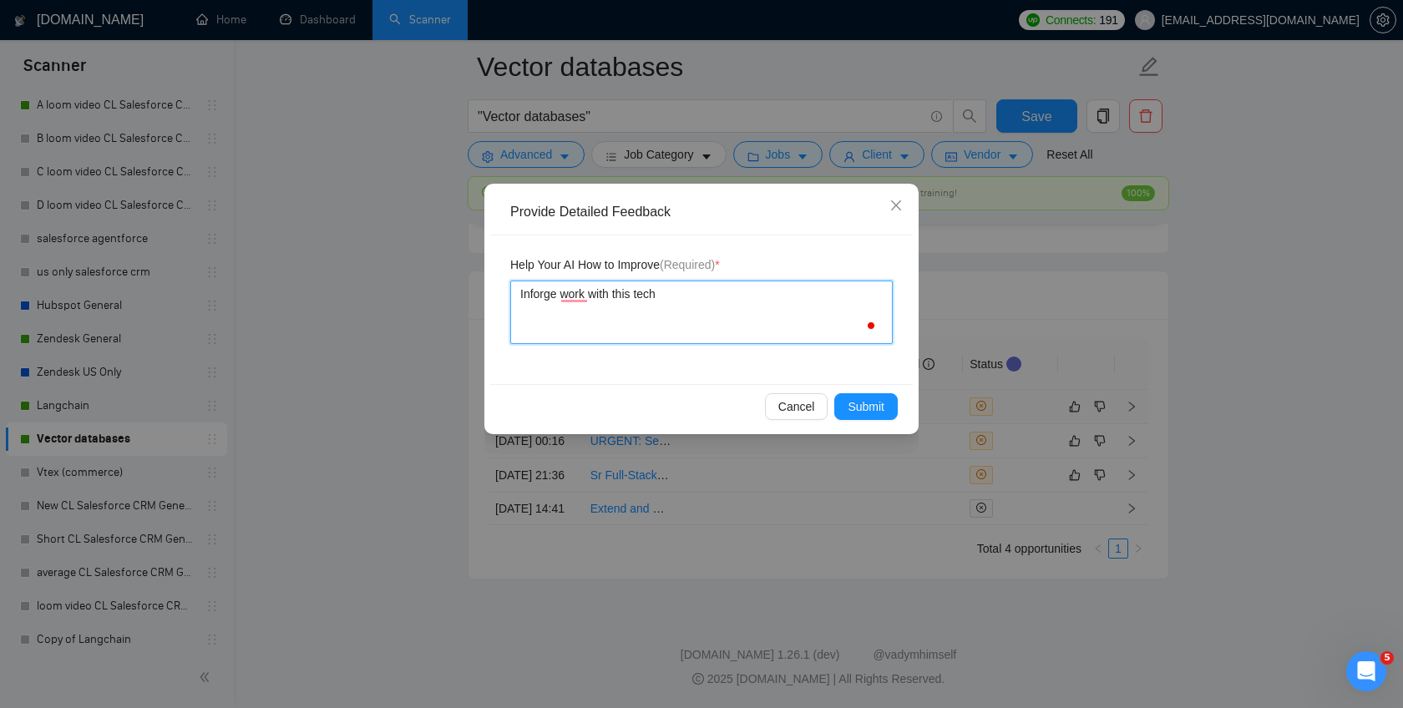
type textarea "Inforge work with this tech"
type textarea "Inforge work with this tech st"
type textarea "Inforge work with this tech sta"
type textarea "Inforge work with this tech stac"
type textarea "Inforge work with this tech stack"
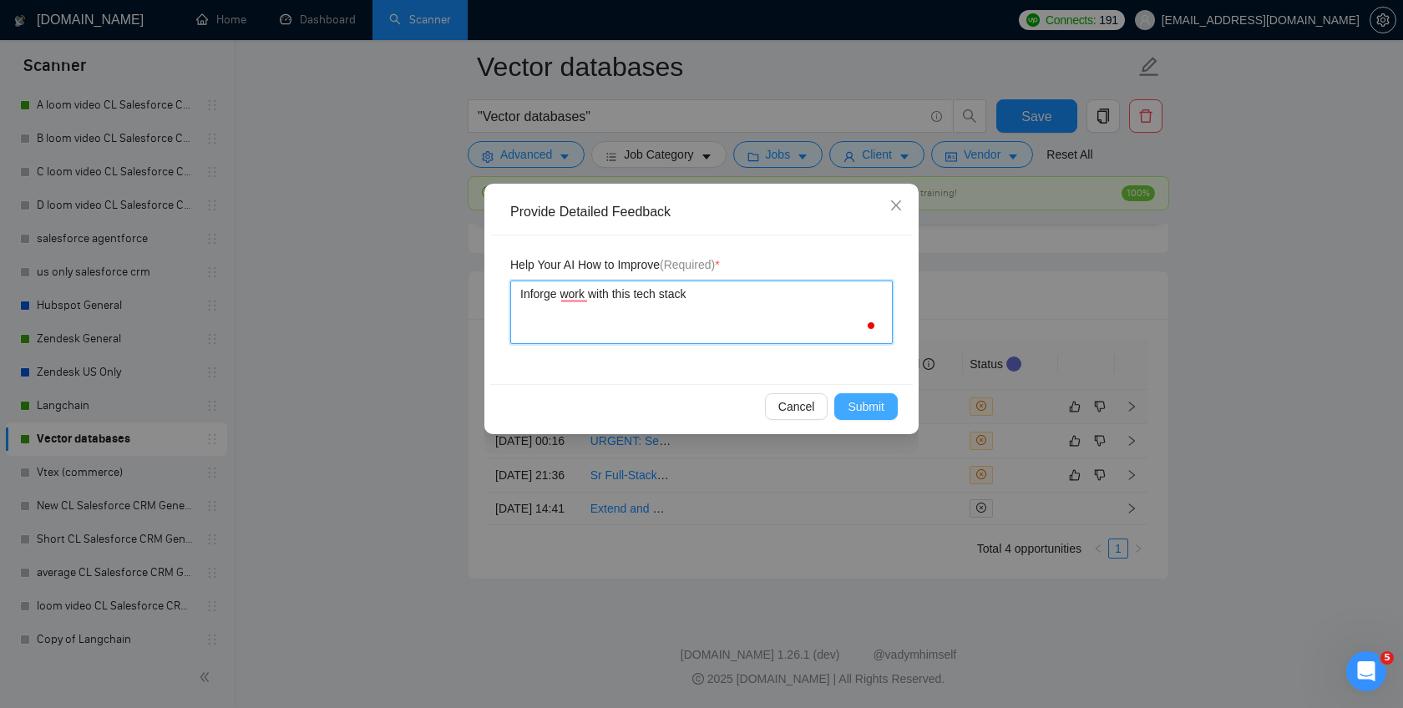
type textarea "Inforge work with this tech stack"
click at [860, 405] on span "Submit" at bounding box center [866, 407] width 37 height 18
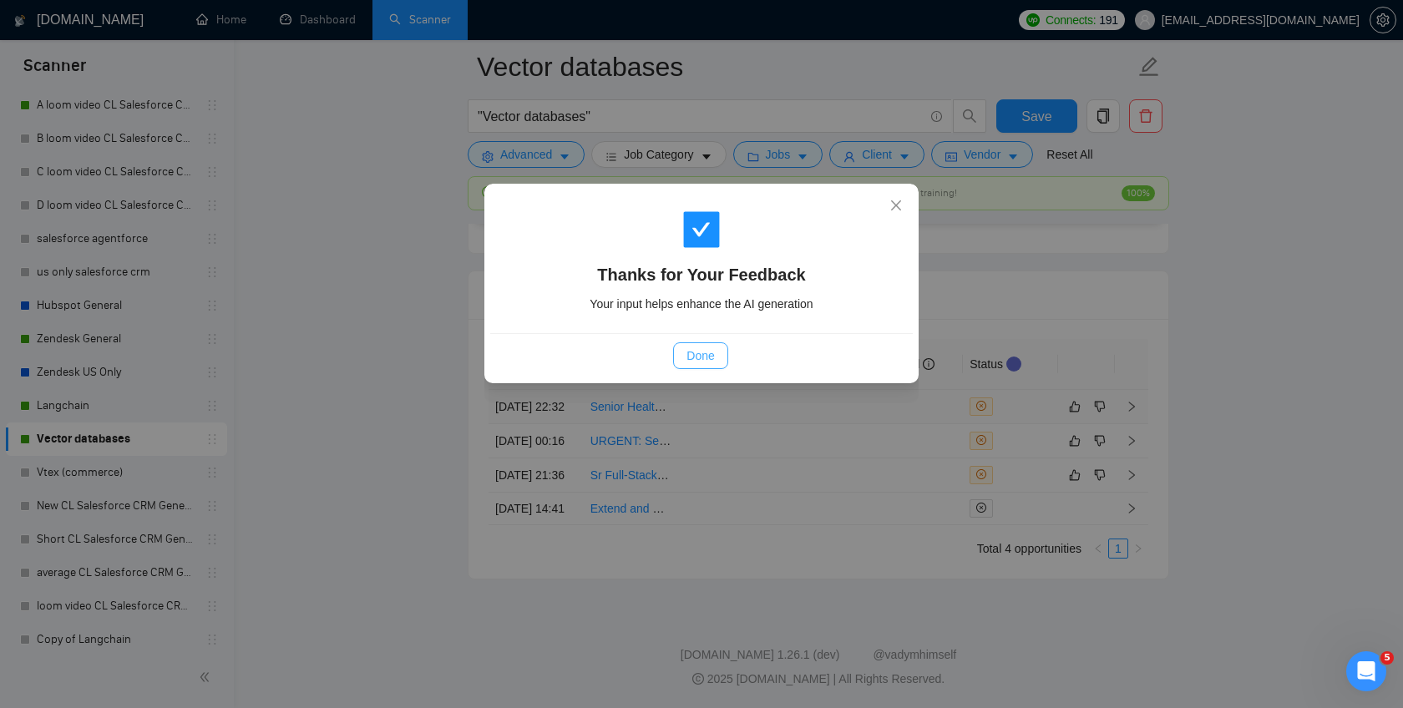
click at [711, 355] on span "Done" at bounding box center [701, 356] width 28 height 18
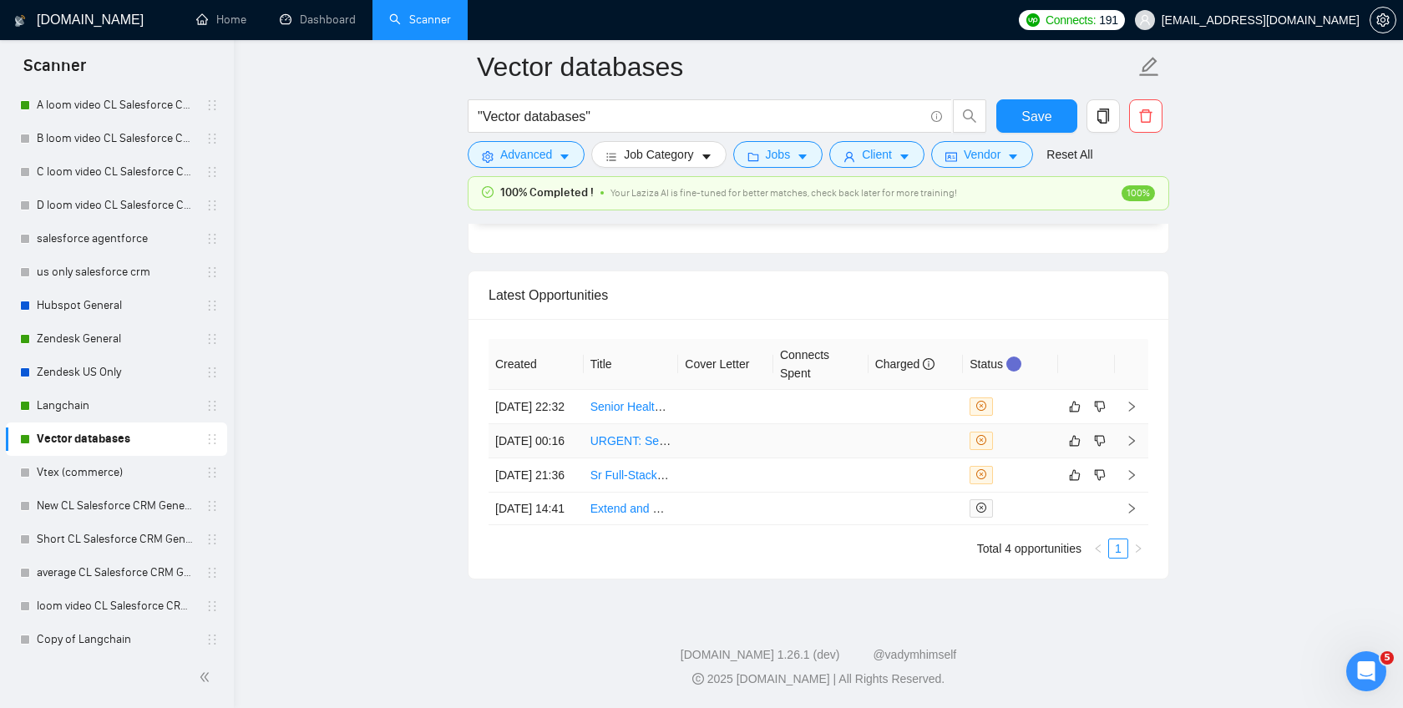
click at [907, 459] on td at bounding box center [916, 441] width 95 height 34
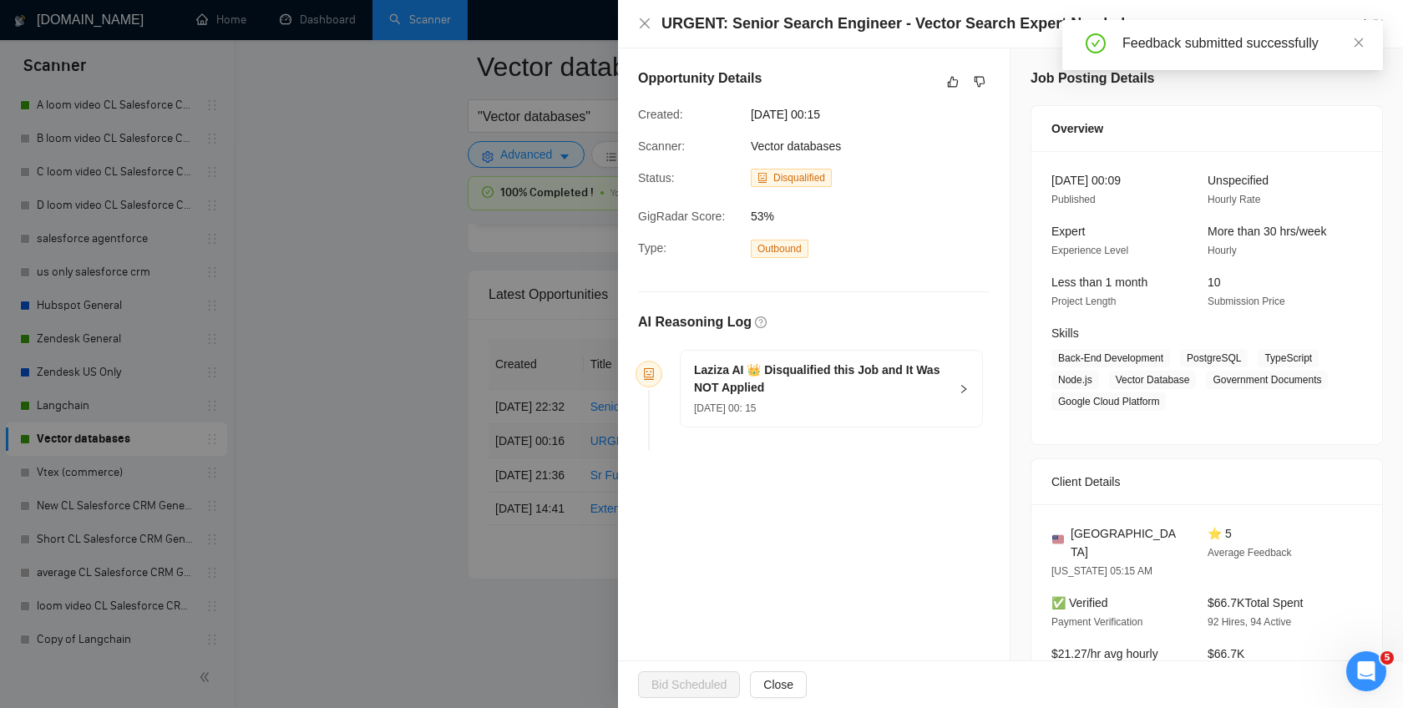
scroll to position [4159, 0]
click at [981, 86] on icon "dislike" at bounding box center [980, 81] width 12 height 13
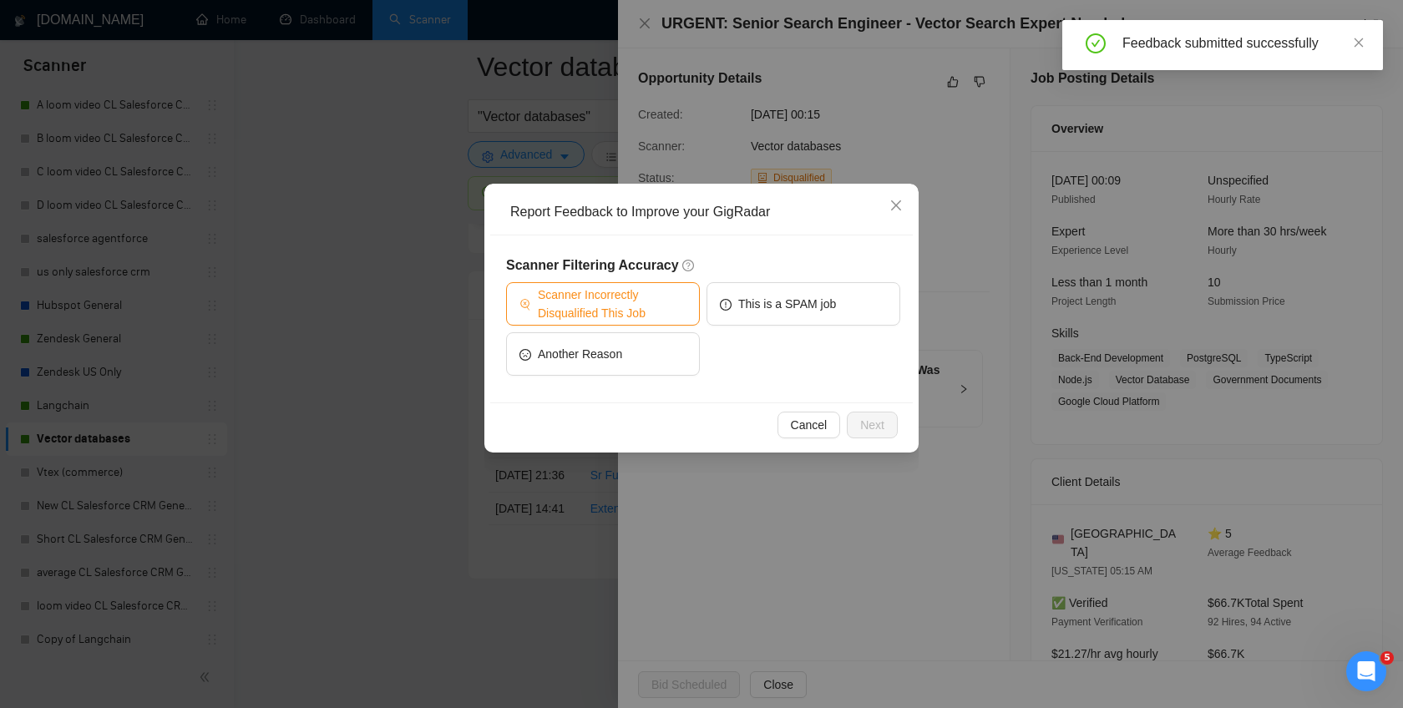
click at [641, 319] on span "Scanner Incorrectly Disqualified This Job" at bounding box center [612, 304] width 149 height 37
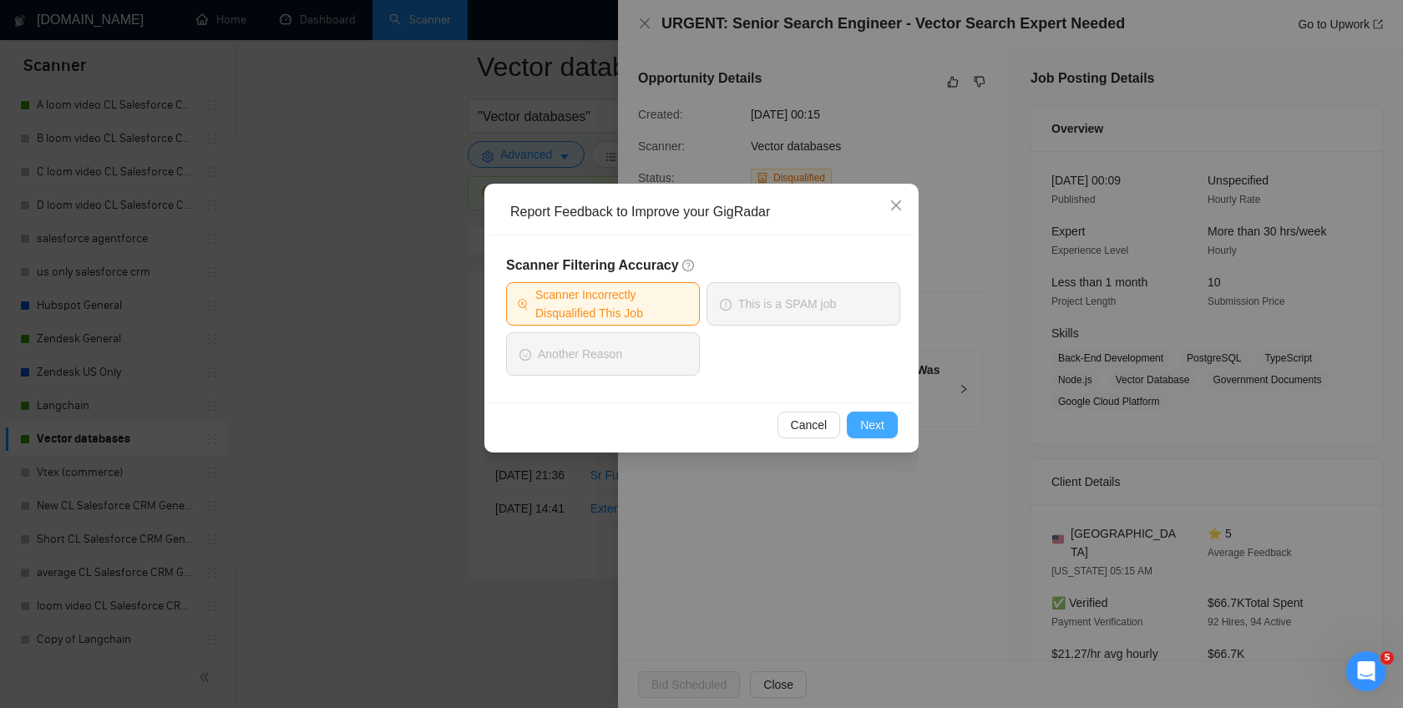
click at [858, 421] on button "Next" at bounding box center [872, 425] width 51 height 27
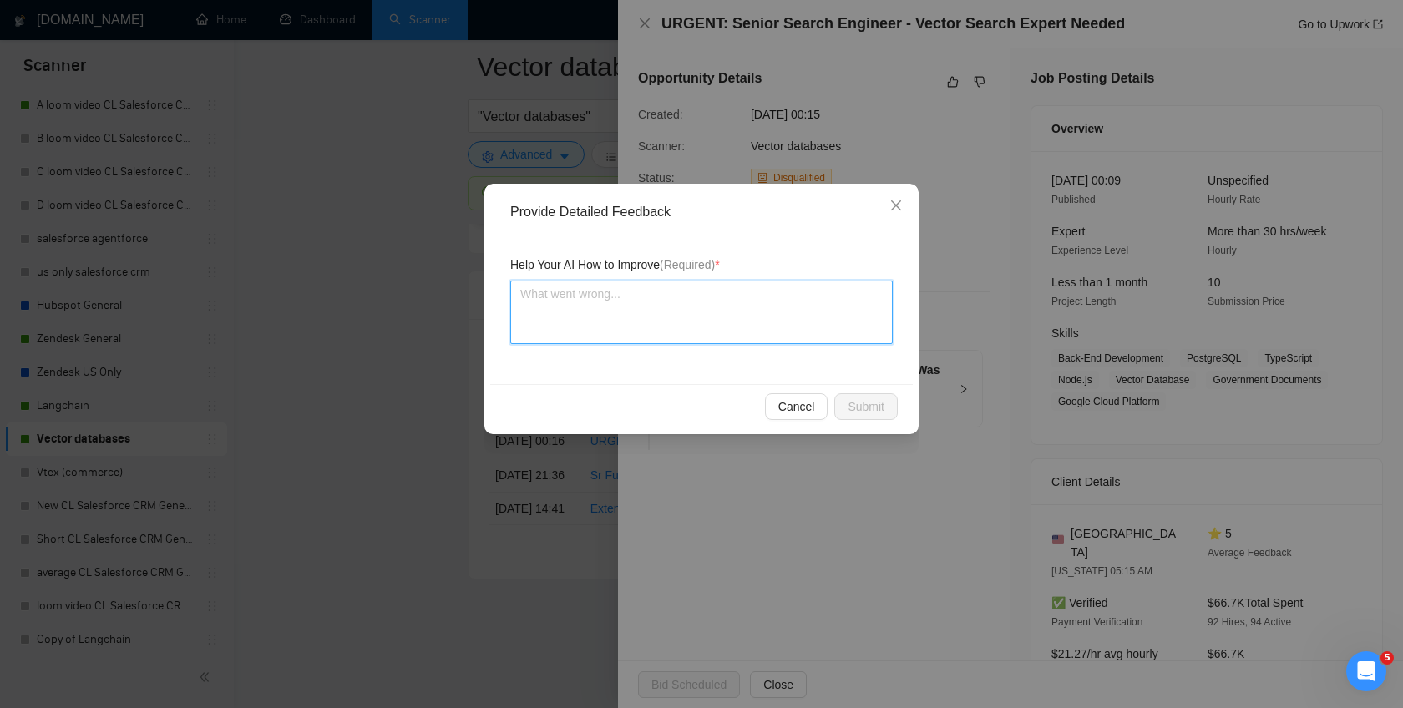
click at [729, 321] on textarea at bounding box center [701, 312] width 383 height 63
type textarea "IN"
type textarea "INf"
type textarea "INfo"
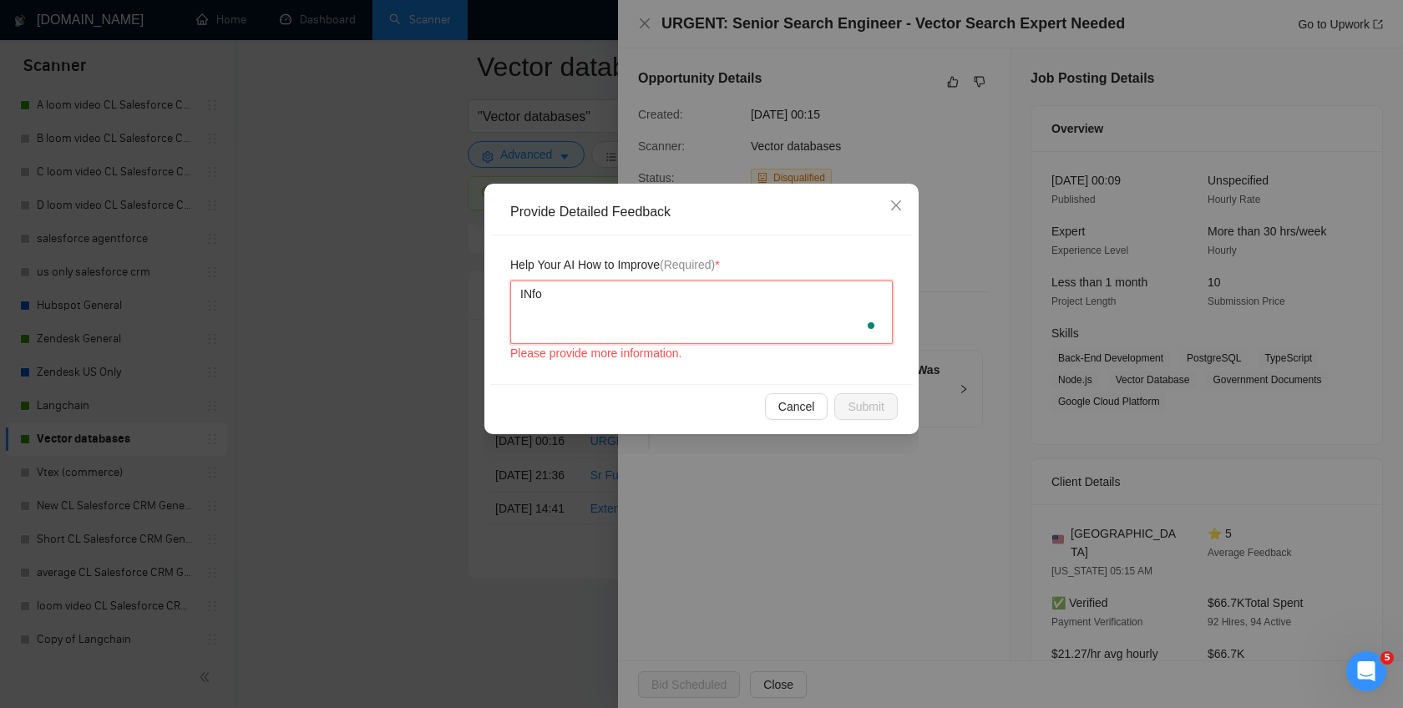
type textarea "INfoe"
type textarea "INfoer"
type textarea "INfoerg"
type textarea "INfoerge"
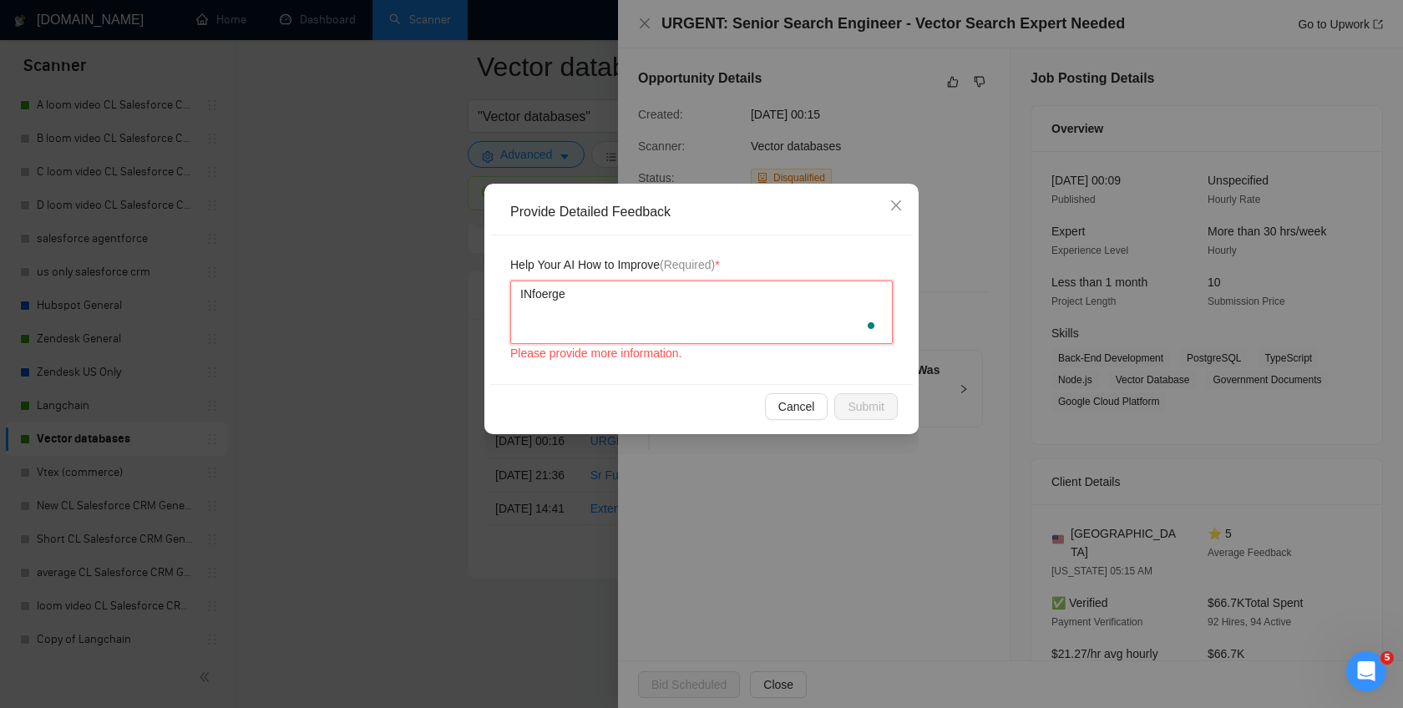
type textarea "INfoerge c"
type textarea "INfoerge ca"
type textarea "INfoerge can"
type textarea "INfoerge can d"
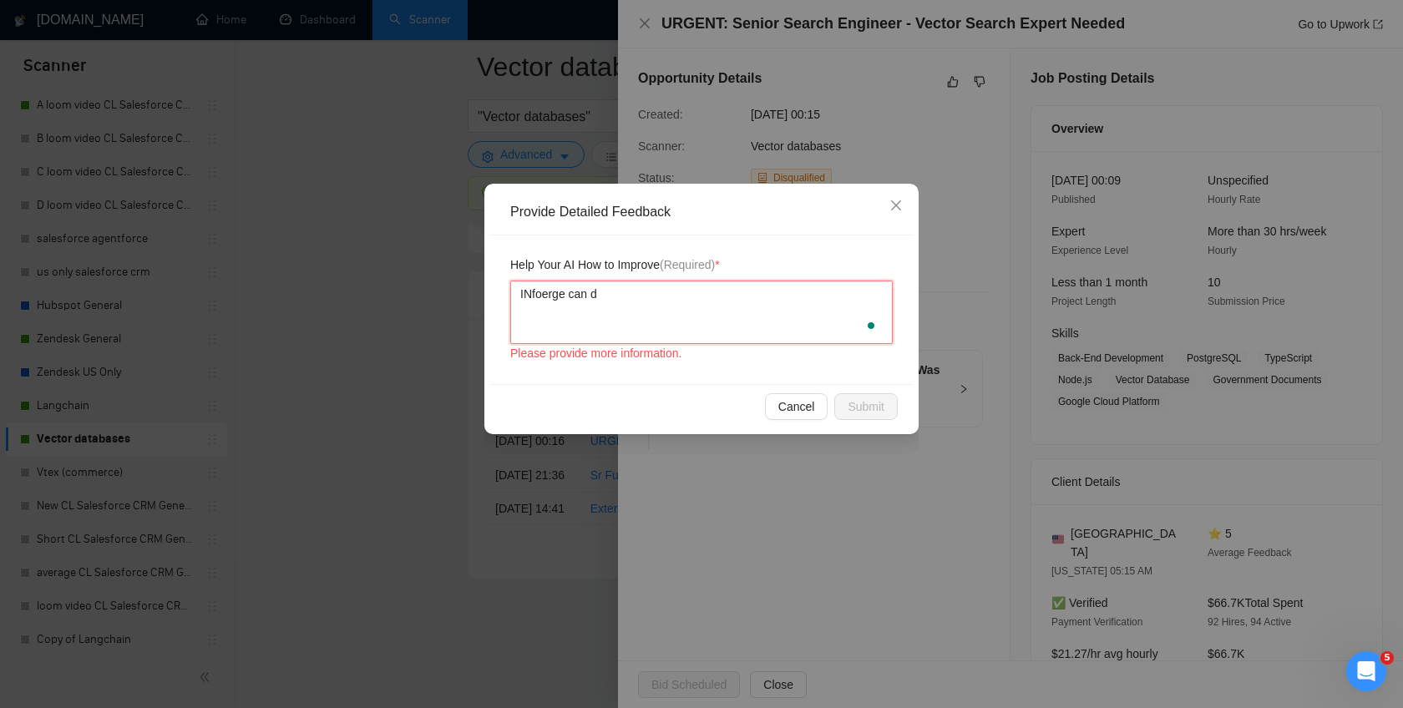
type textarea "INfoerge can do"
type textarea "INfoerge can do th"
type textarea "INfoerge can do thi"
type textarea "INfoerge can do this"
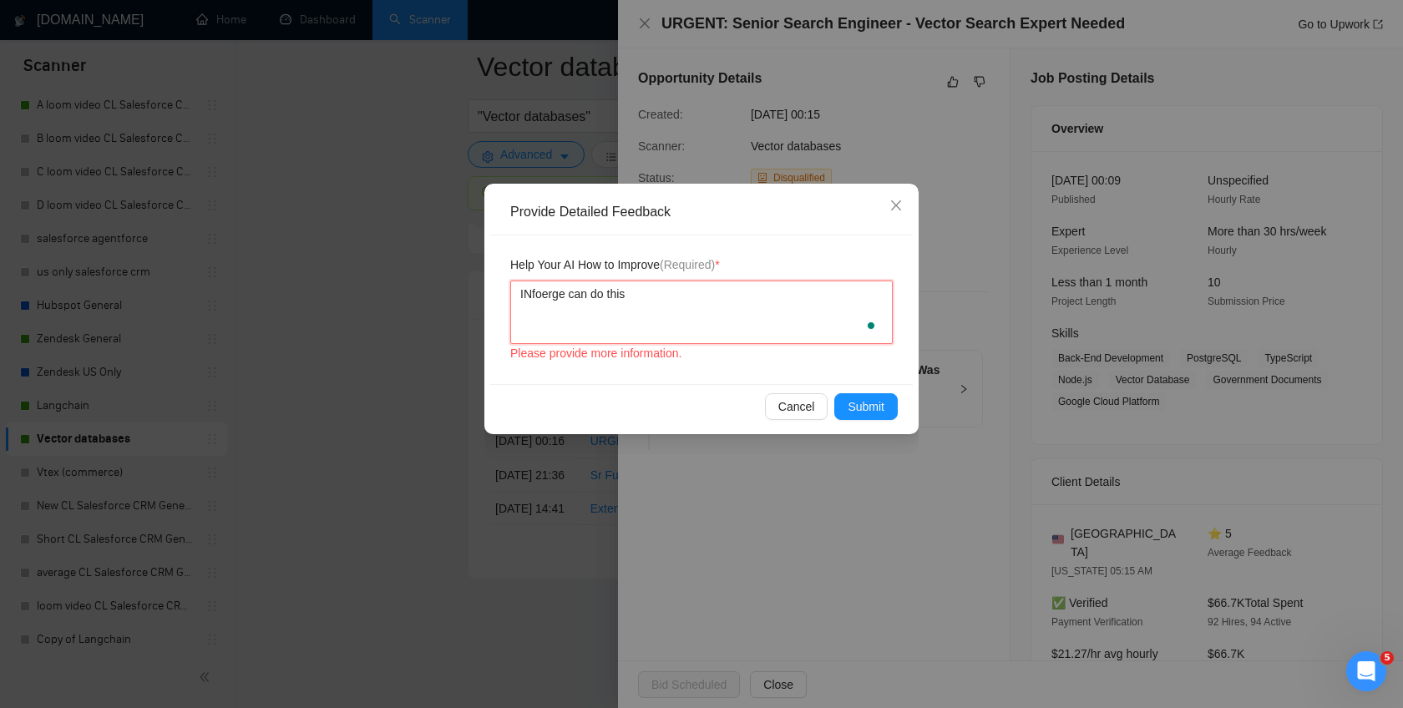
type textarea "INfoerge can do this"
type textarea "INfoerge can do this j"
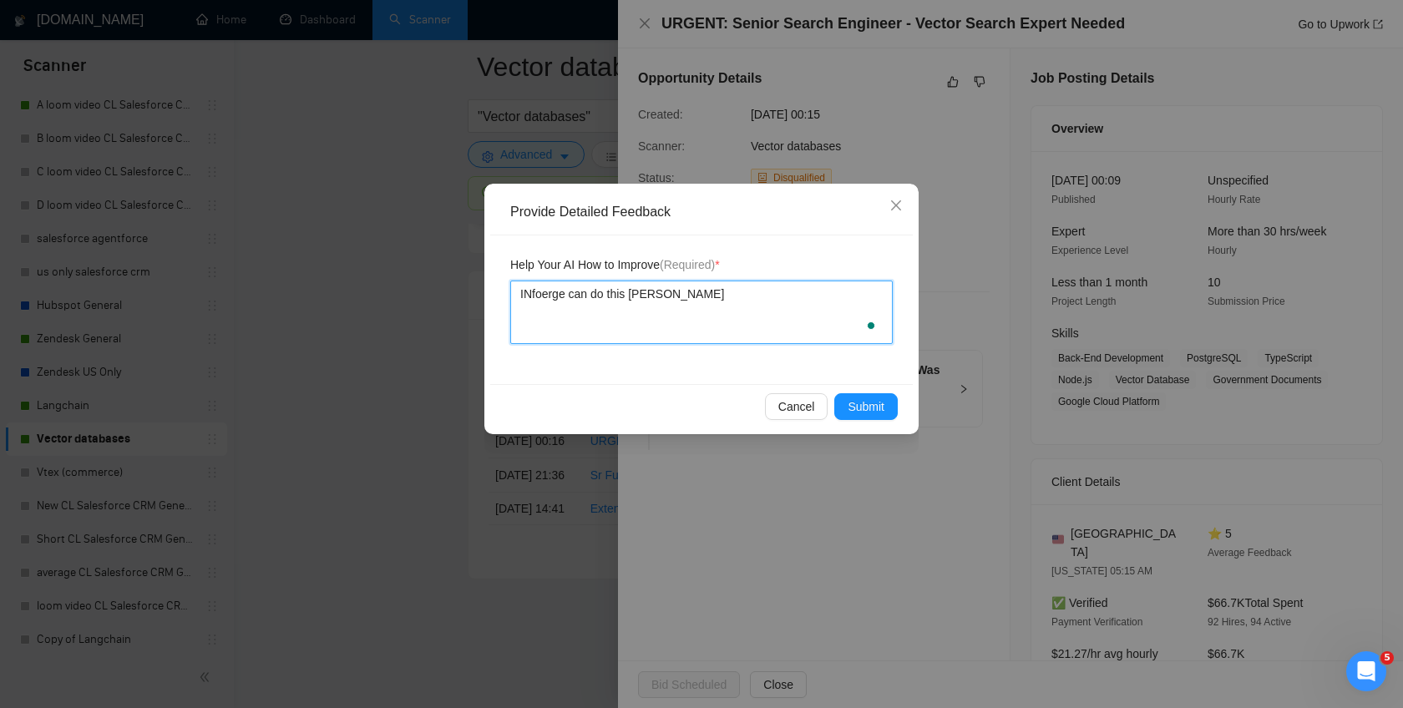
type textarea "INfoerge can do this jonb"
click at [839, 400] on button "Submit" at bounding box center [865, 406] width 63 height 27
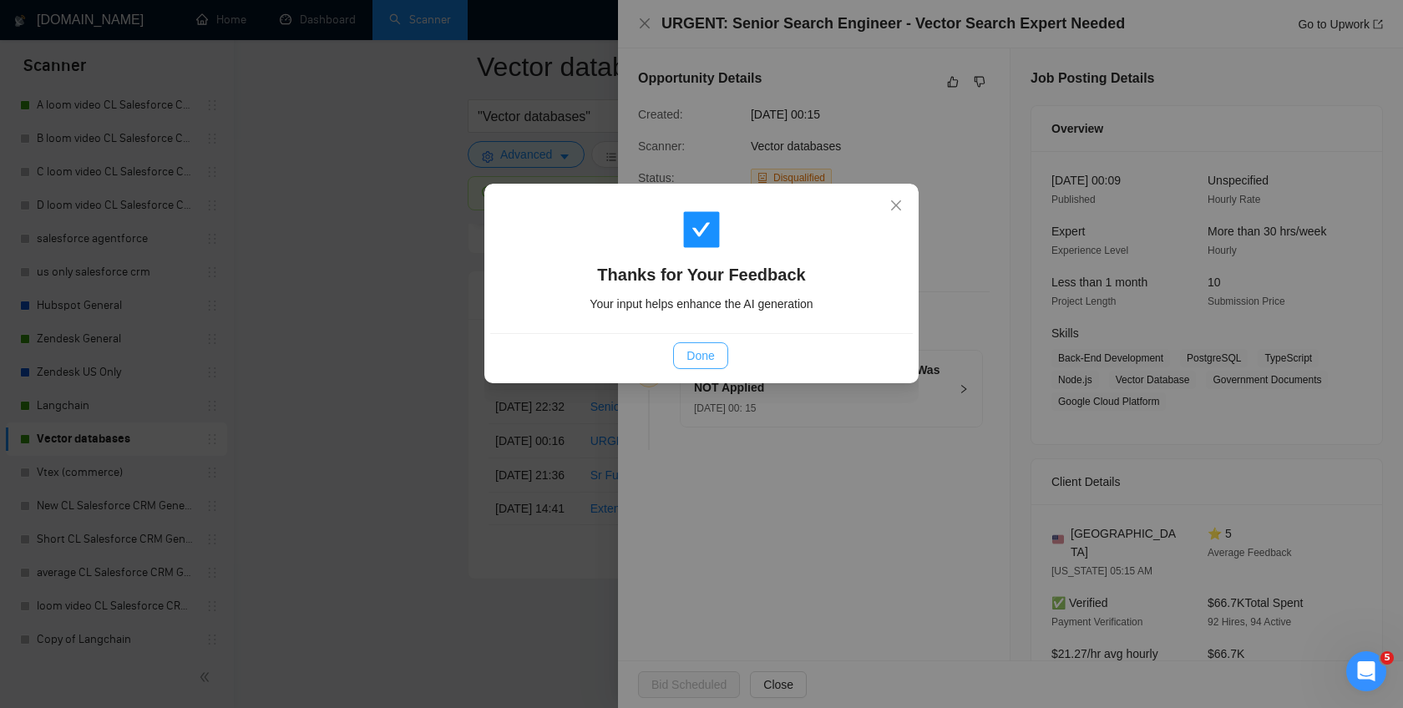
click at [721, 367] on button "Done" at bounding box center [700, 355] width 54 height 27
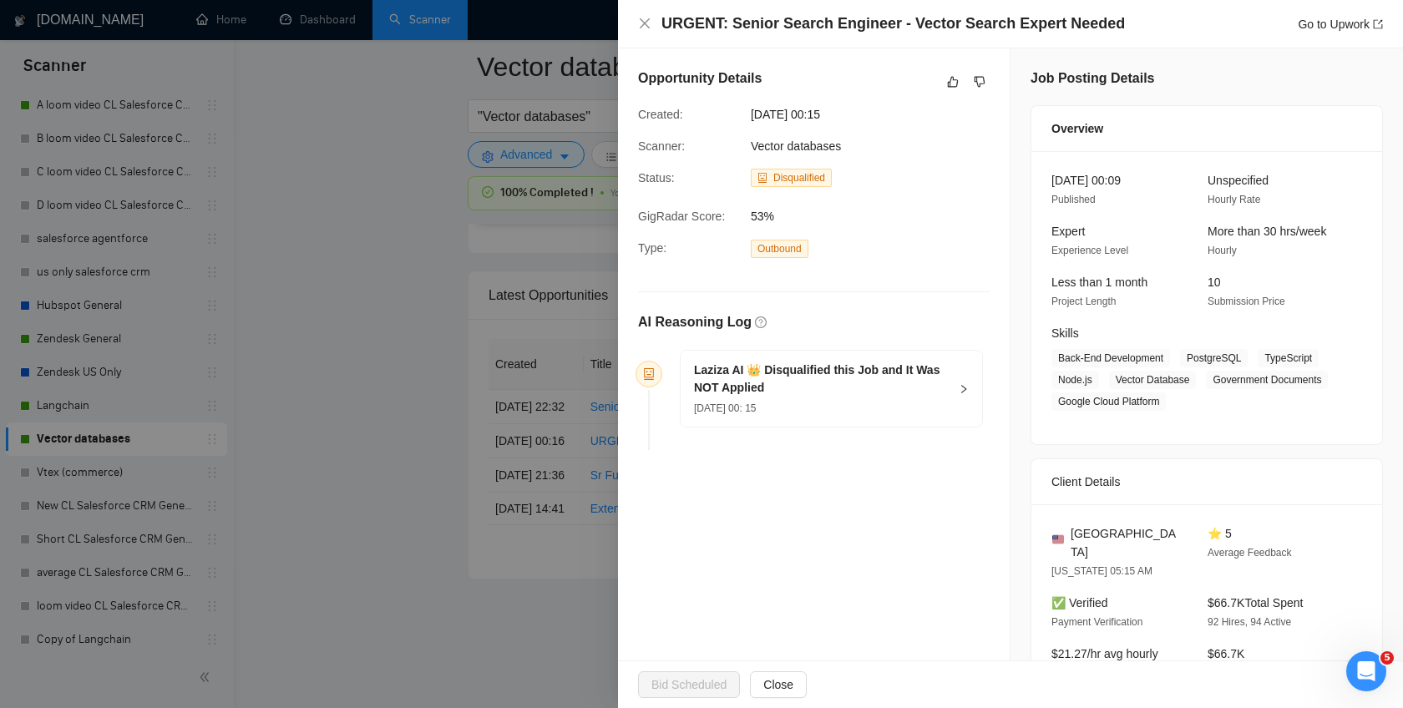
click at [426, 446] on div at bounding box center [701, 354] width 1403 height 708
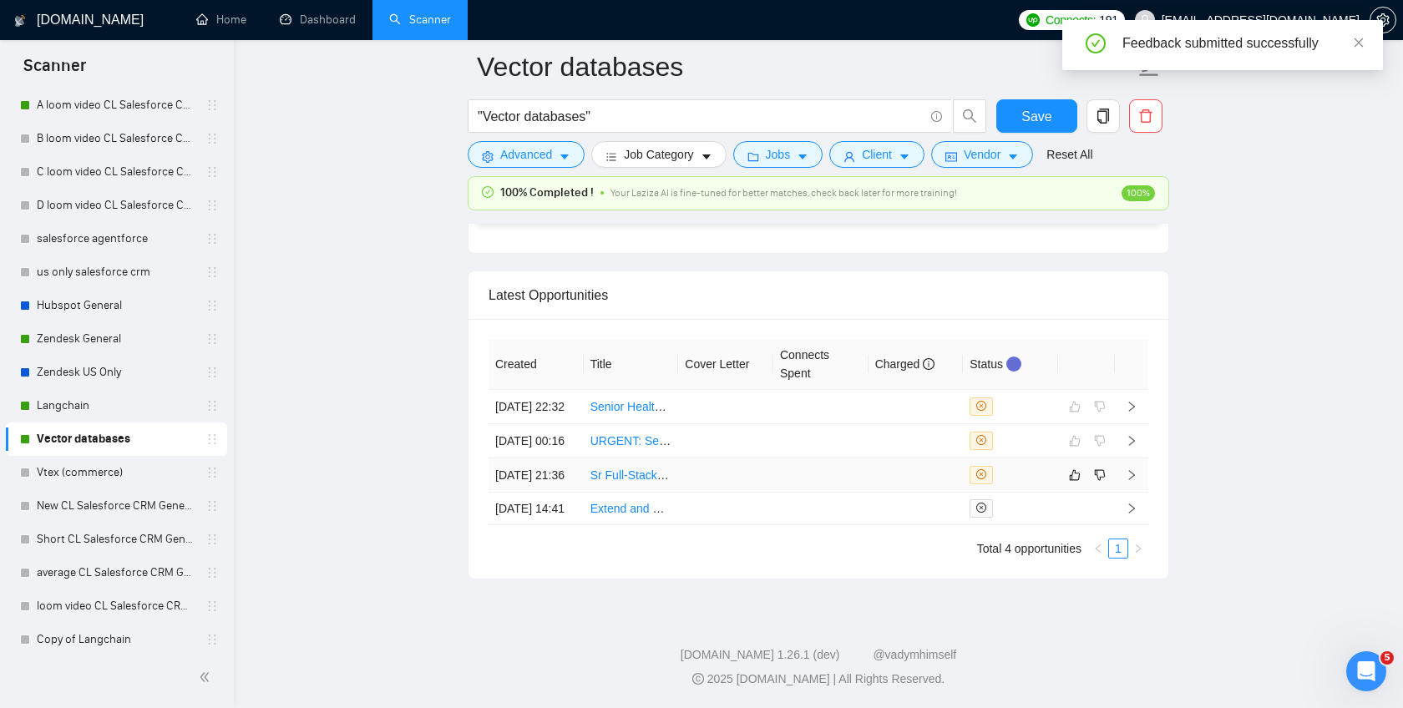
click at [1044, 484] on div at bounding box center [1011, 475] width 82 height 18
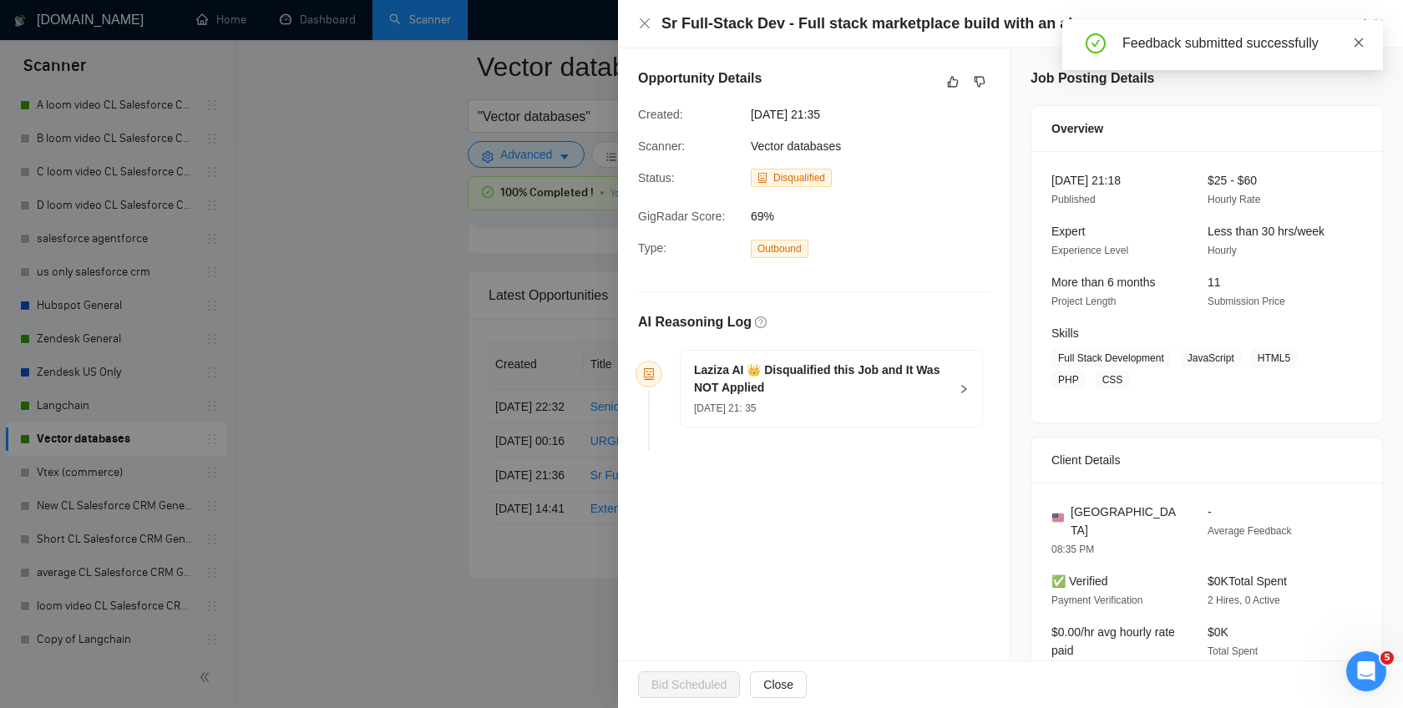
click at [1356, 43] on icon "close" at bounding box center [1359, 43] width 12 height 12
click at [986, 92] on div at bounding box center [980, 82] width 20 height 20
click at [980, 86] on icon "dislike" at bounding box center [980, 82] width 11 height 11
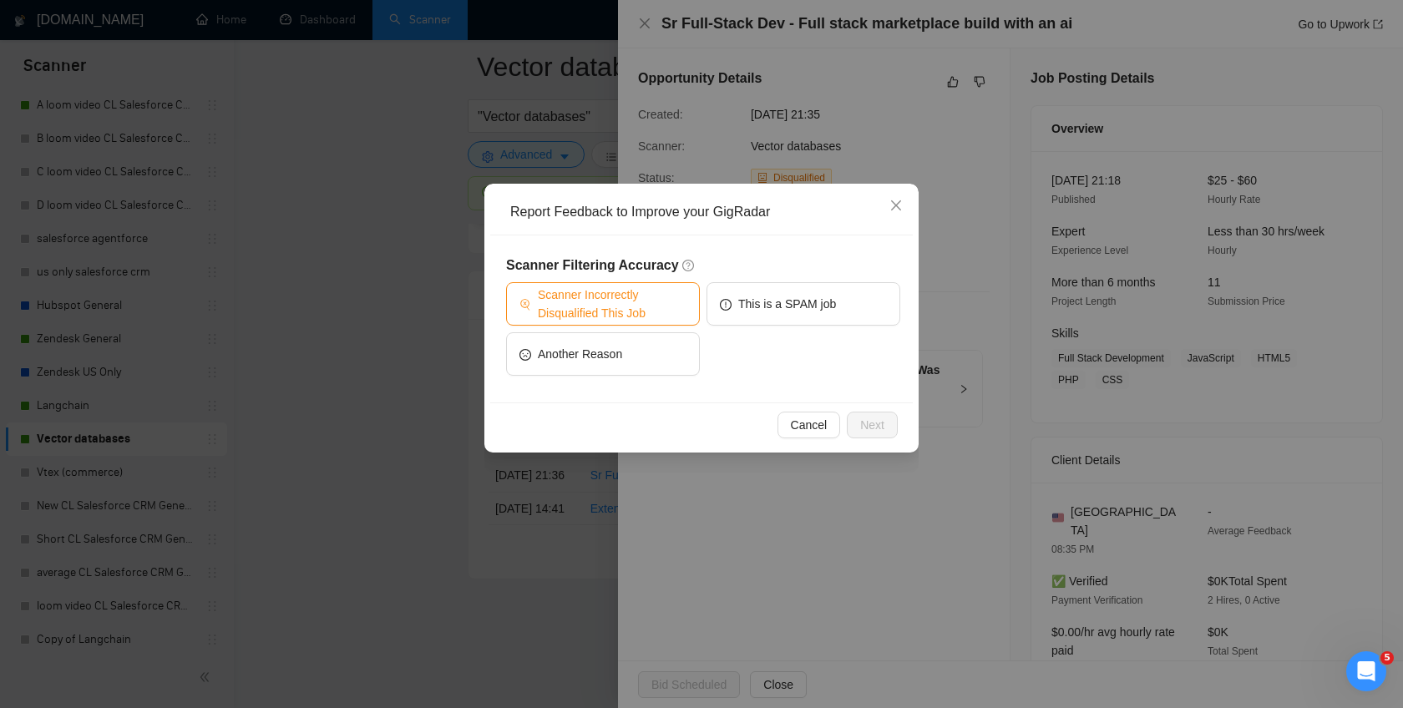
click at [639, 300] on span "Scanner Incorrectly Disqualified This Job" at bounding box center [612, 304] width 149 height 37
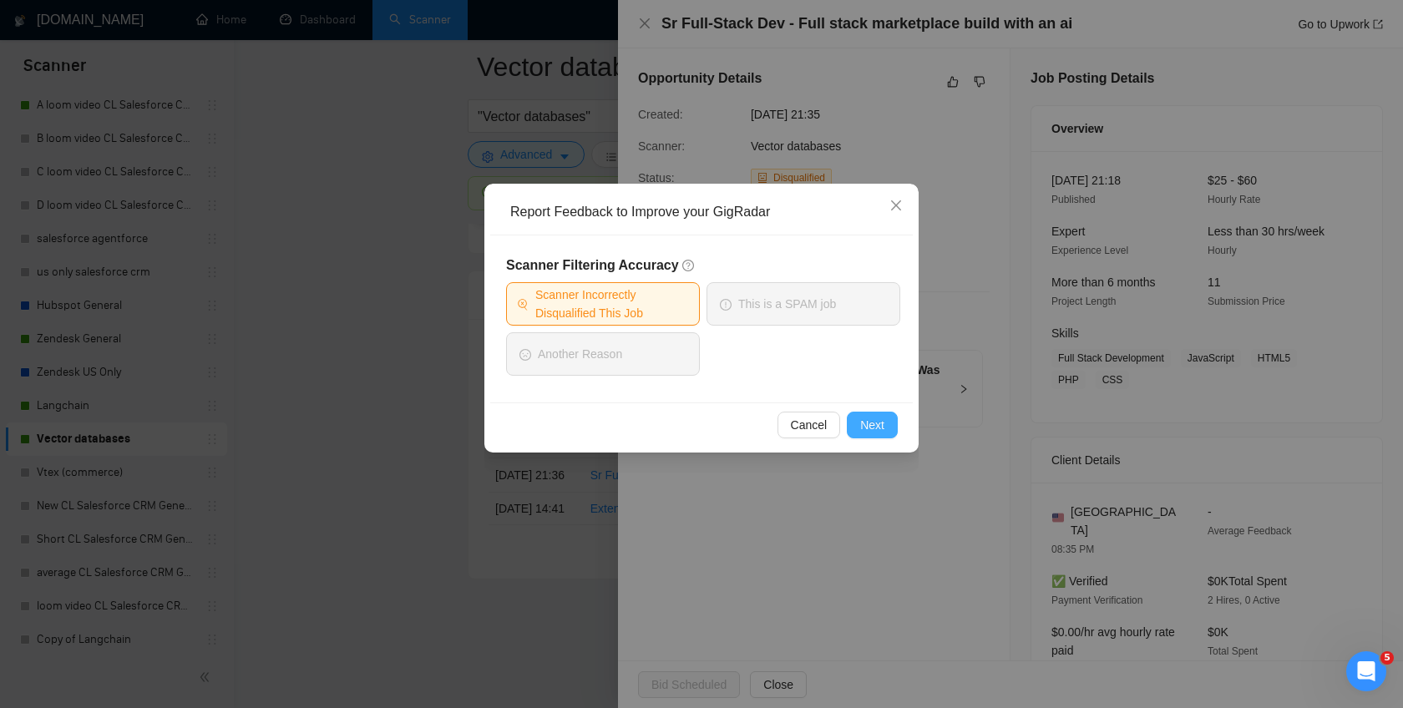
click at [872, 420] on span "Next" at bounding box center [872, 425] width 24 height 18
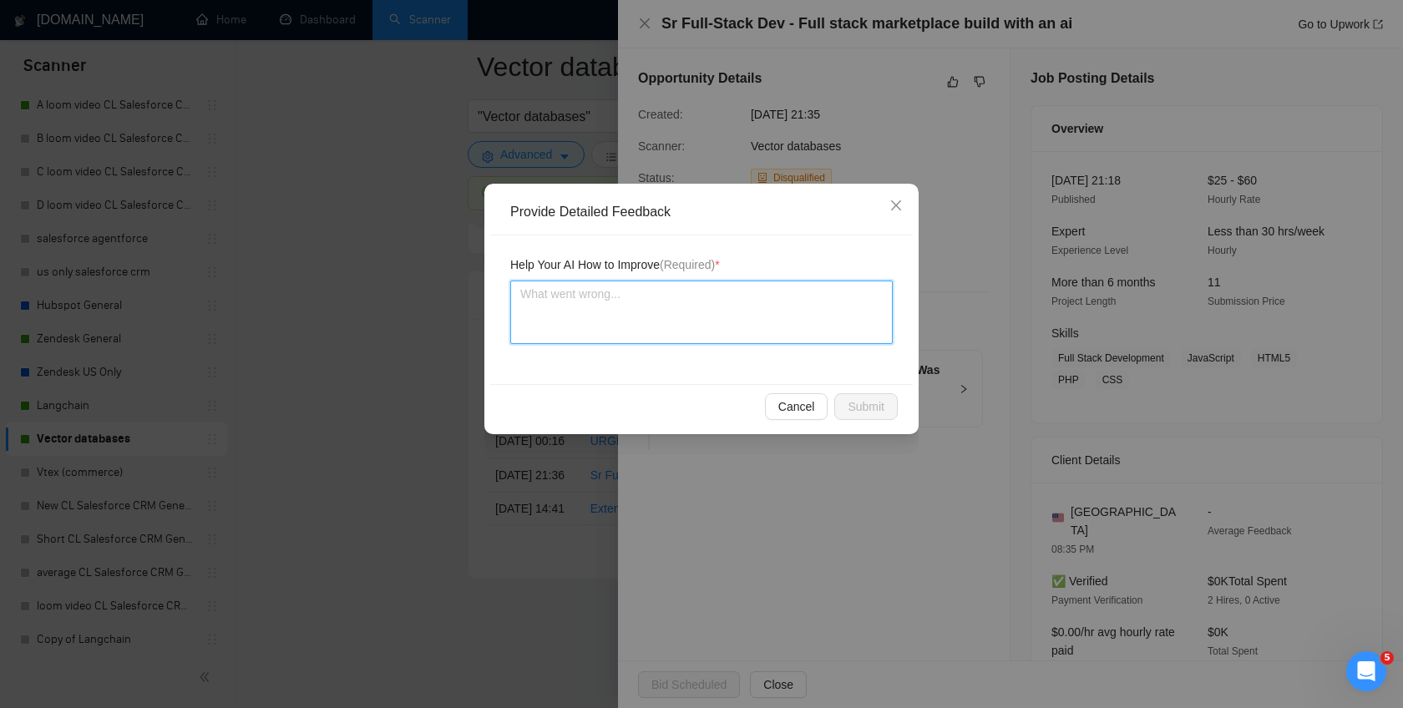
click at [679, 323] on textarea at bounding box center [701, 312] width 383 height 63
type textarea "IN"
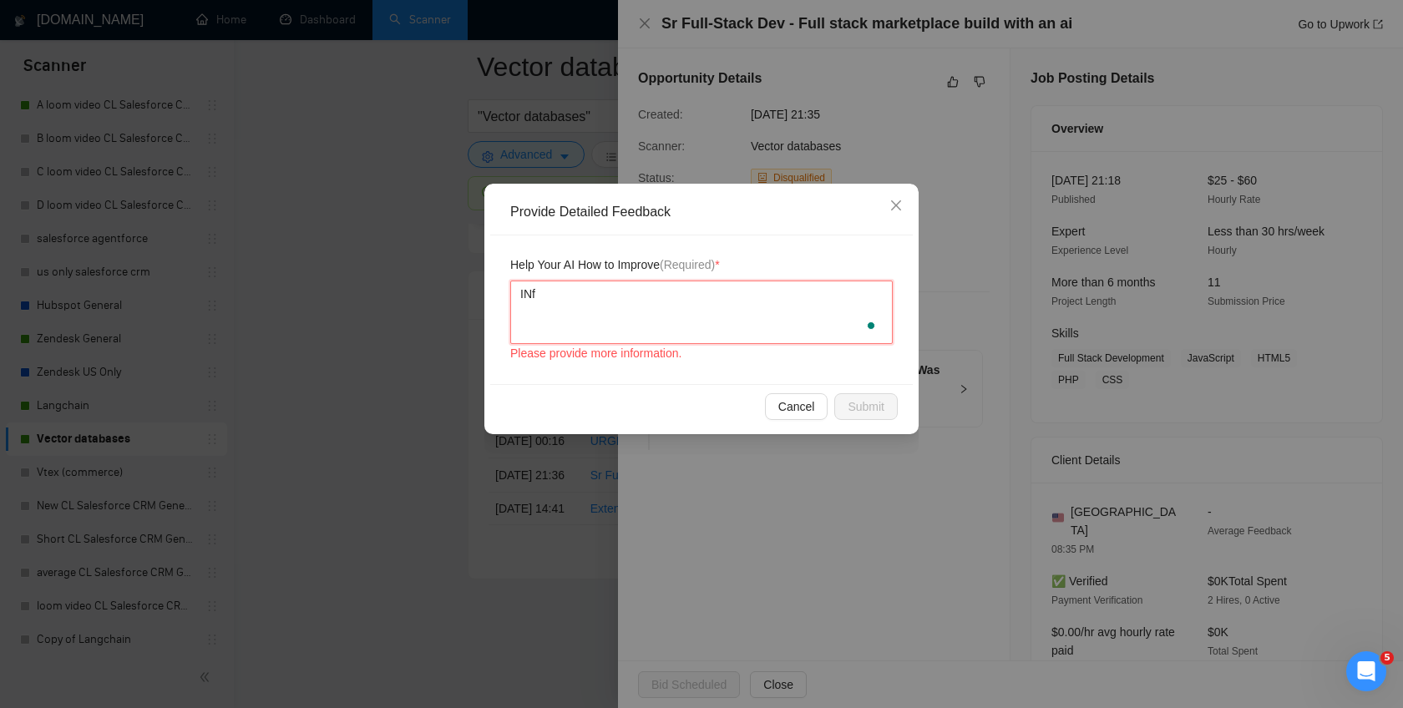
type textarea "INfo"
type textarea "INfor"
type textarea "INforg"
type textarea "INforge"
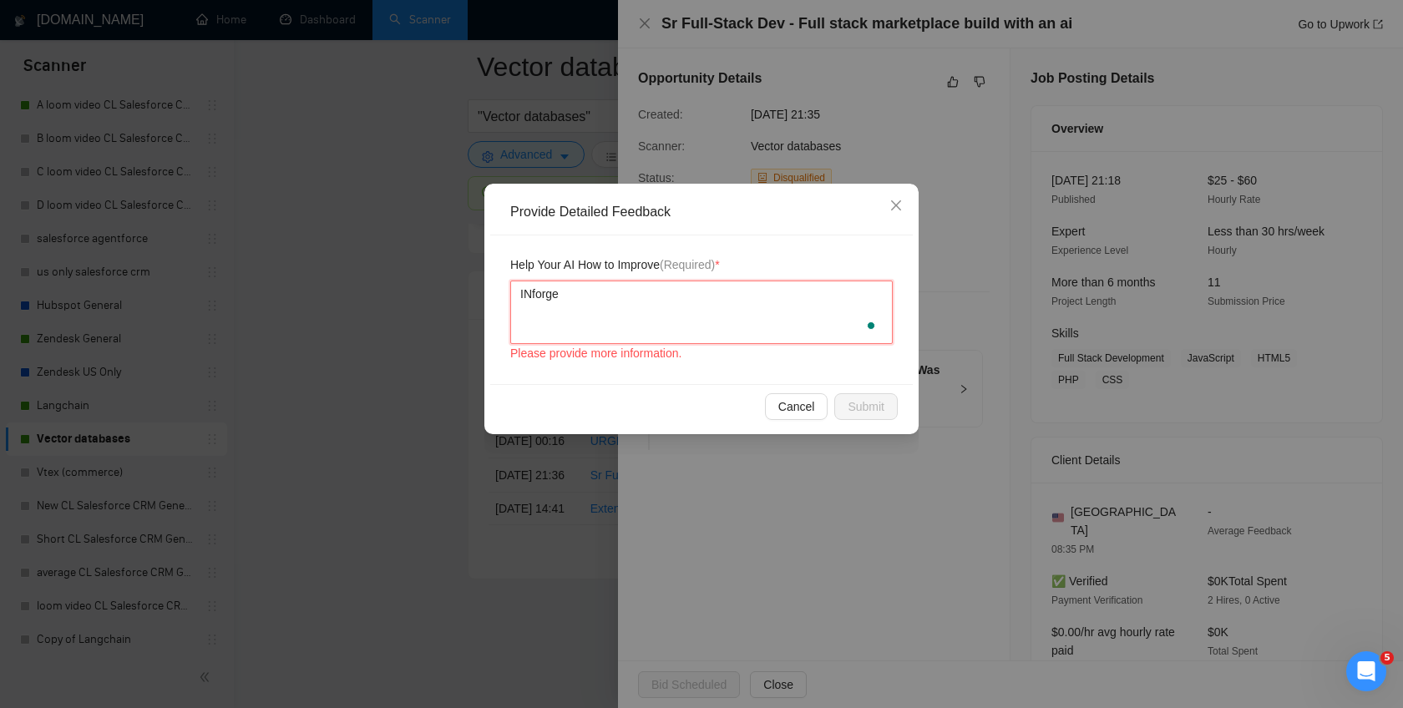
type textarea "INforge c"
type textarea "INforge ca"
type textarea "INforge can"
type textarea "INforge can d"
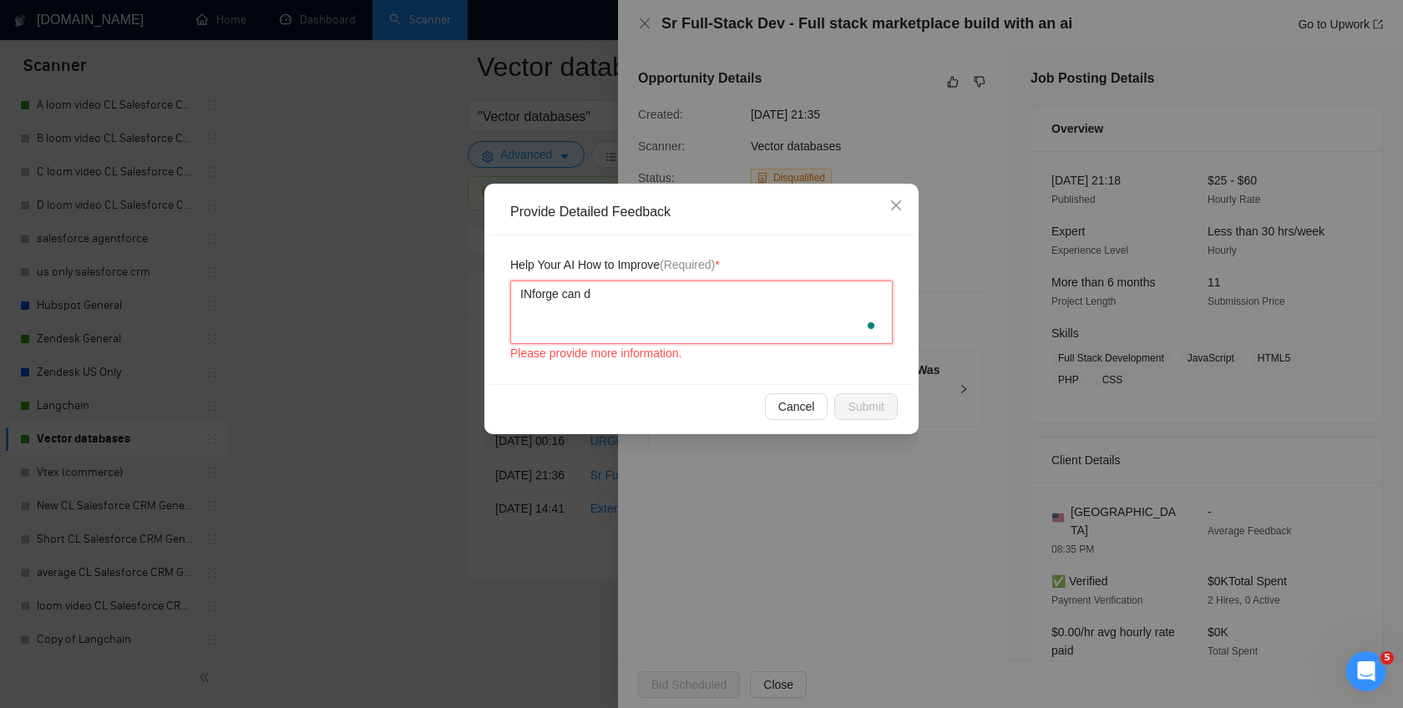
type textarea "INforge can do"
type textarea "INforge can do t"
type textarea "INforge can do th"
type textarea "INforge can do thi"
type textarea "INforge can do this"
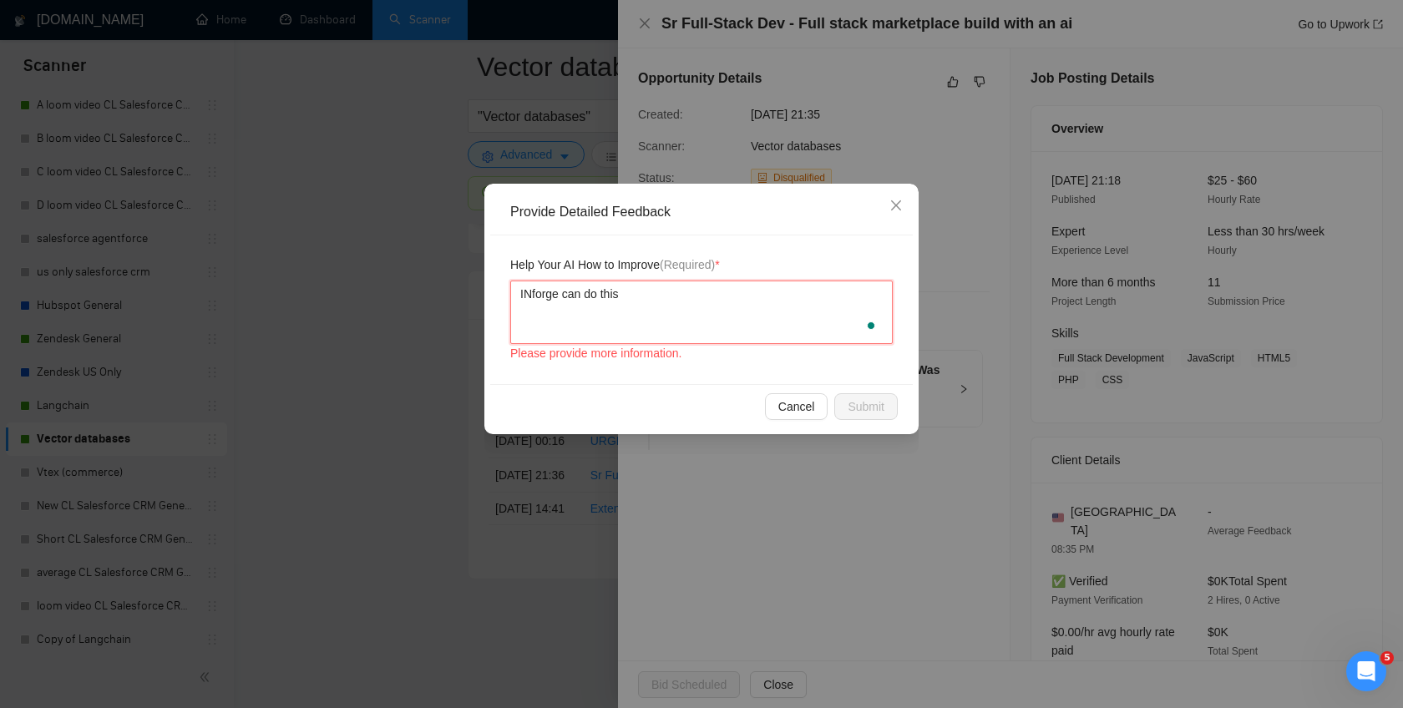
type textarea "INforge can do this"
type textarea "INforge can do this jo"
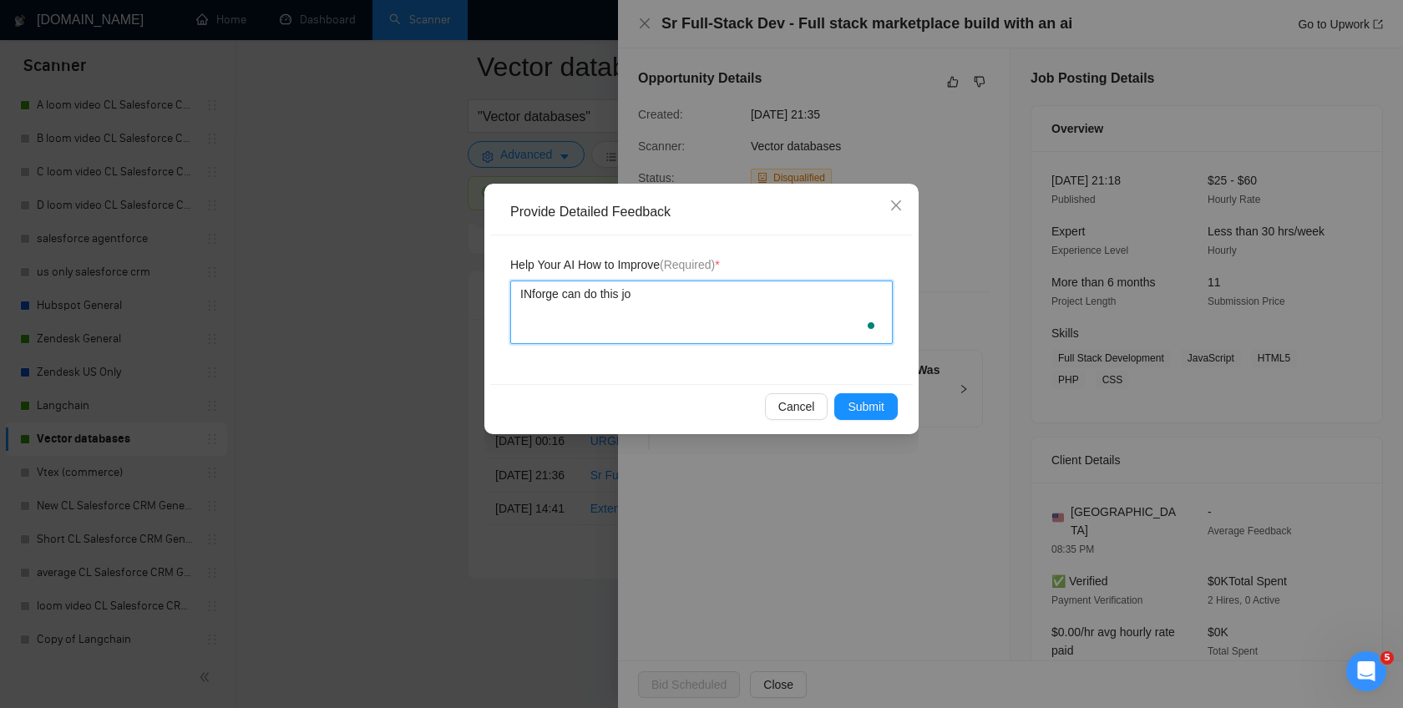
type textarea "INforge can do this job"
type textarea "INforge can do this job,"
type textarea "INforge can do this job, w"
type textarea "INforge can do this job, we"
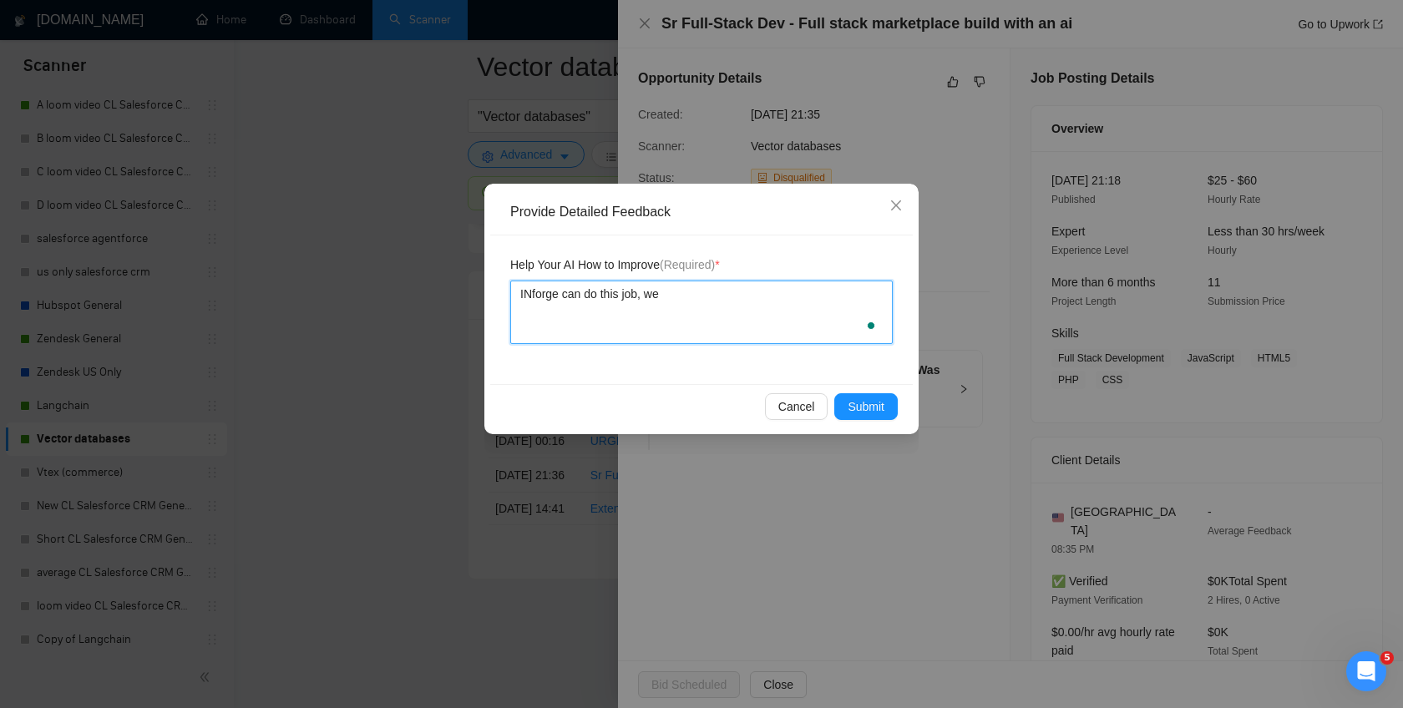
type textarea "INforge can do this job, we"
type textarea "INforge can do this job, we w"
type textarea "INforge can do this job, we wo"
type textarea "INforge can do this job, we wok"
type textarea "INforge can do this job, we wokr"
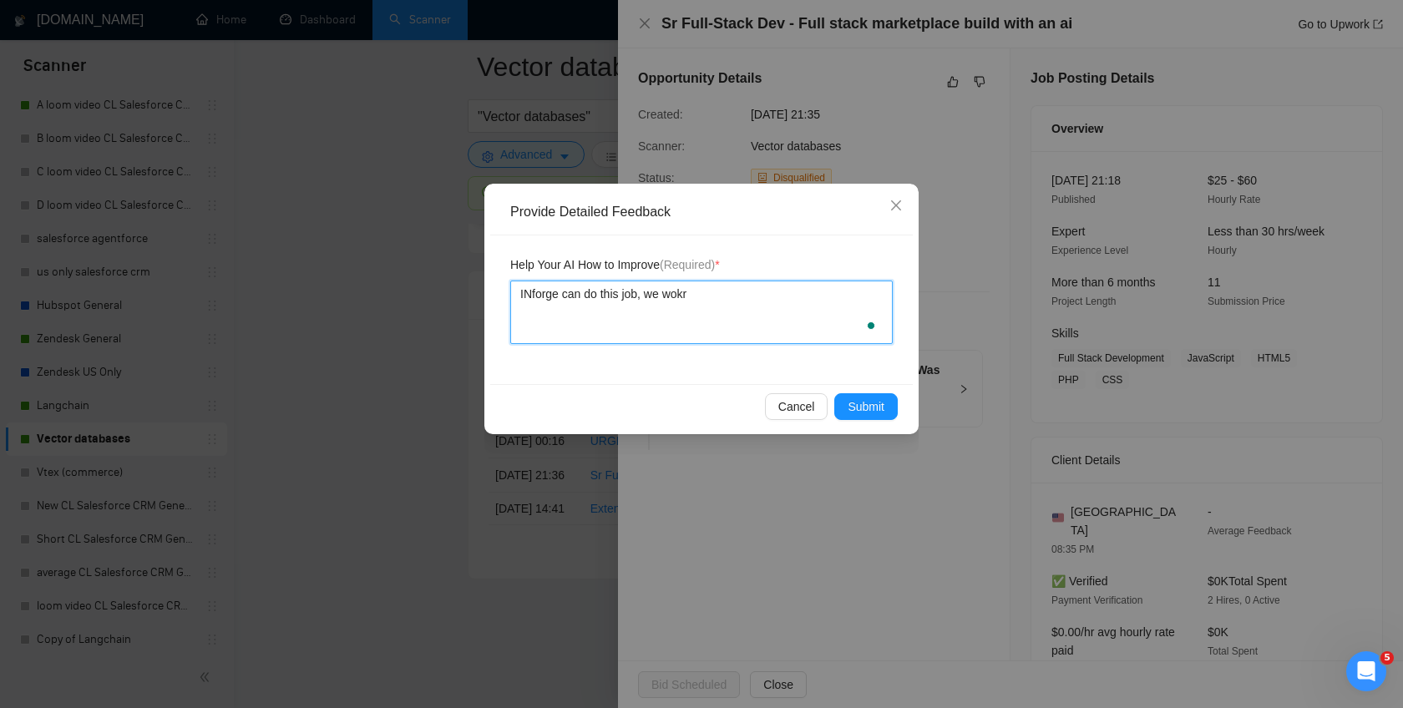
type textarea "INforge can do this job, we wokr w"
type textarea "INforge can do this job, we wokr w ve"
type textarea "INforge can do this job, we wokr w vec"
type textarea "INforge can do this job, we wokr w vect"
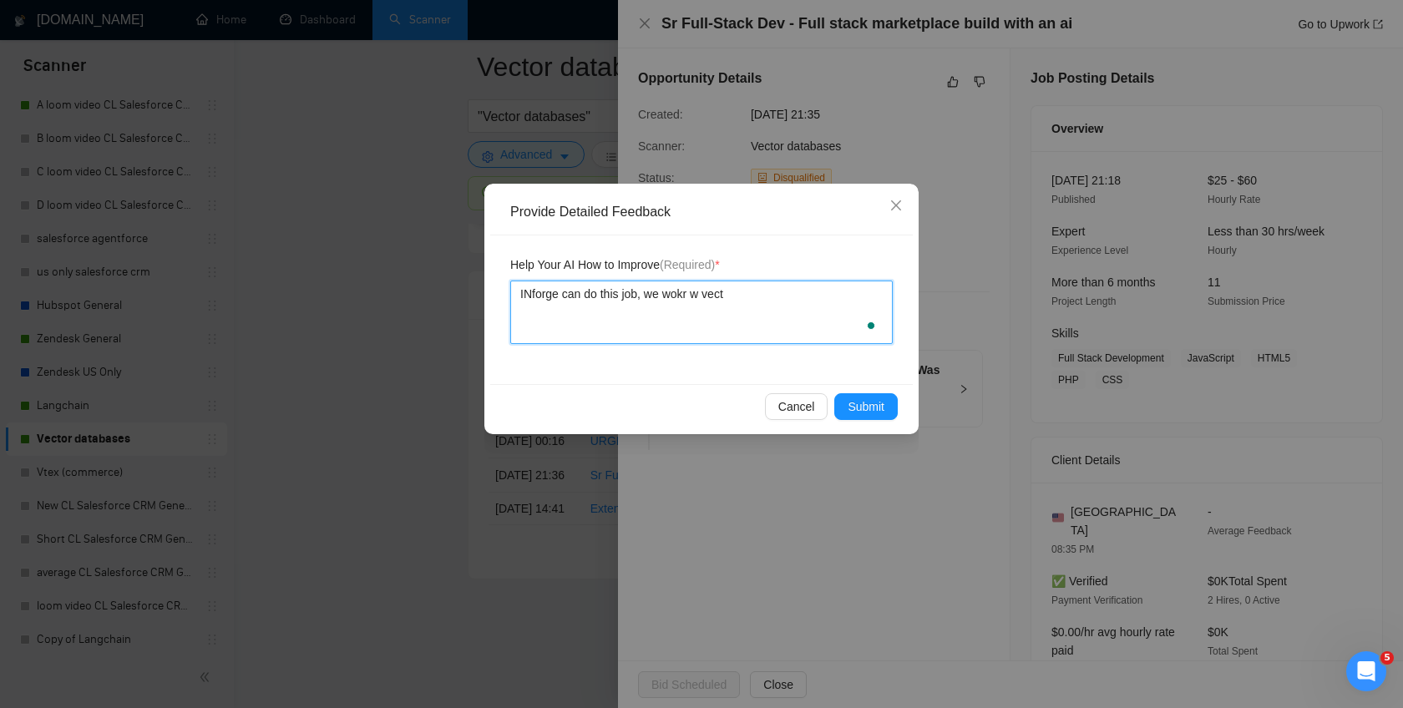
type textarea "INforge can do this job, we wokr w vecto"
type textarea "INforge can do this job, we wokr w vector"
type textarea "INforge can do this job, we wokr w vector d"
type textarea "INforge can do this job, we wokr w vector da"
type textarea "INforge can do this job, we wokr w vector dat"
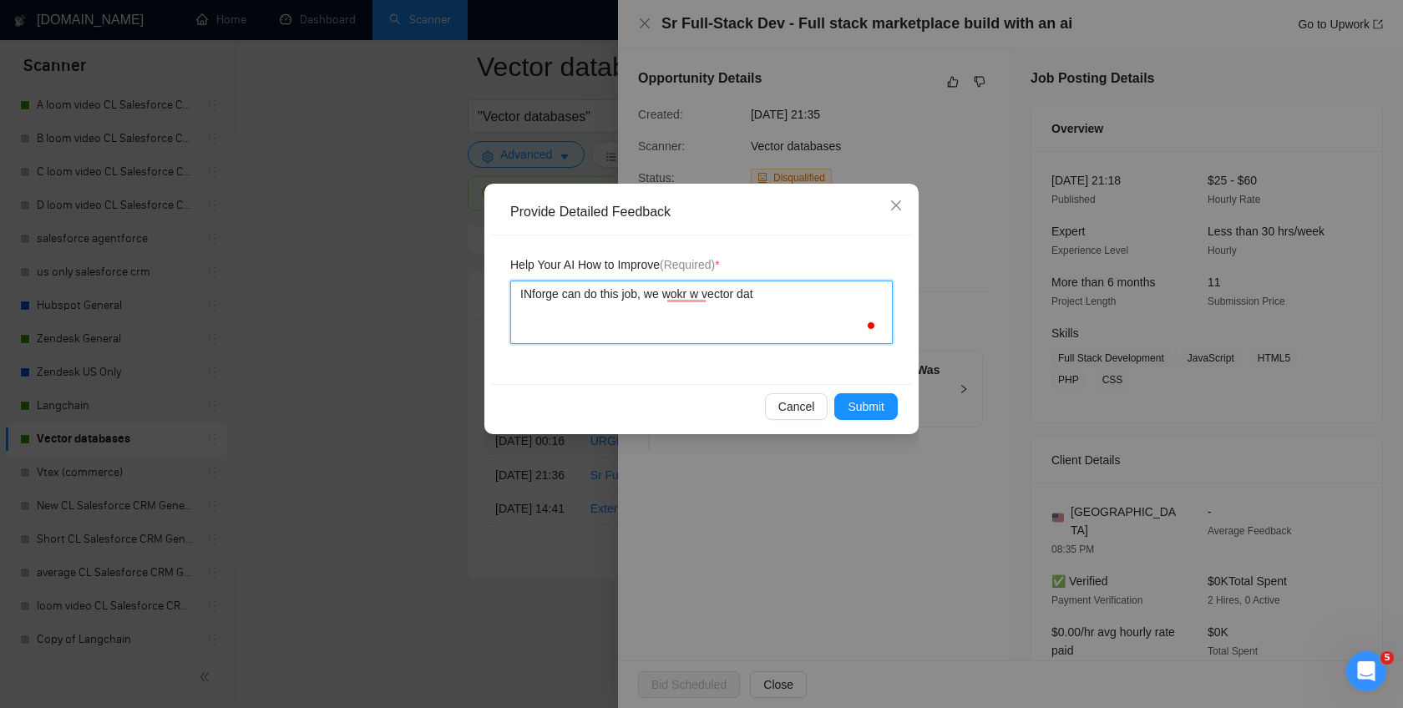
type textarea "INforge can do this job, we wokr w vector data"
type textarea "INforge can do this job, we wokr w vector datab"
type textarea "INforge can do this job, we wokr w vector databa"
type textarea "INforge can do this job, we wokr w vector databas"
type textarea "INforge can do this job, we wokr w vector database"
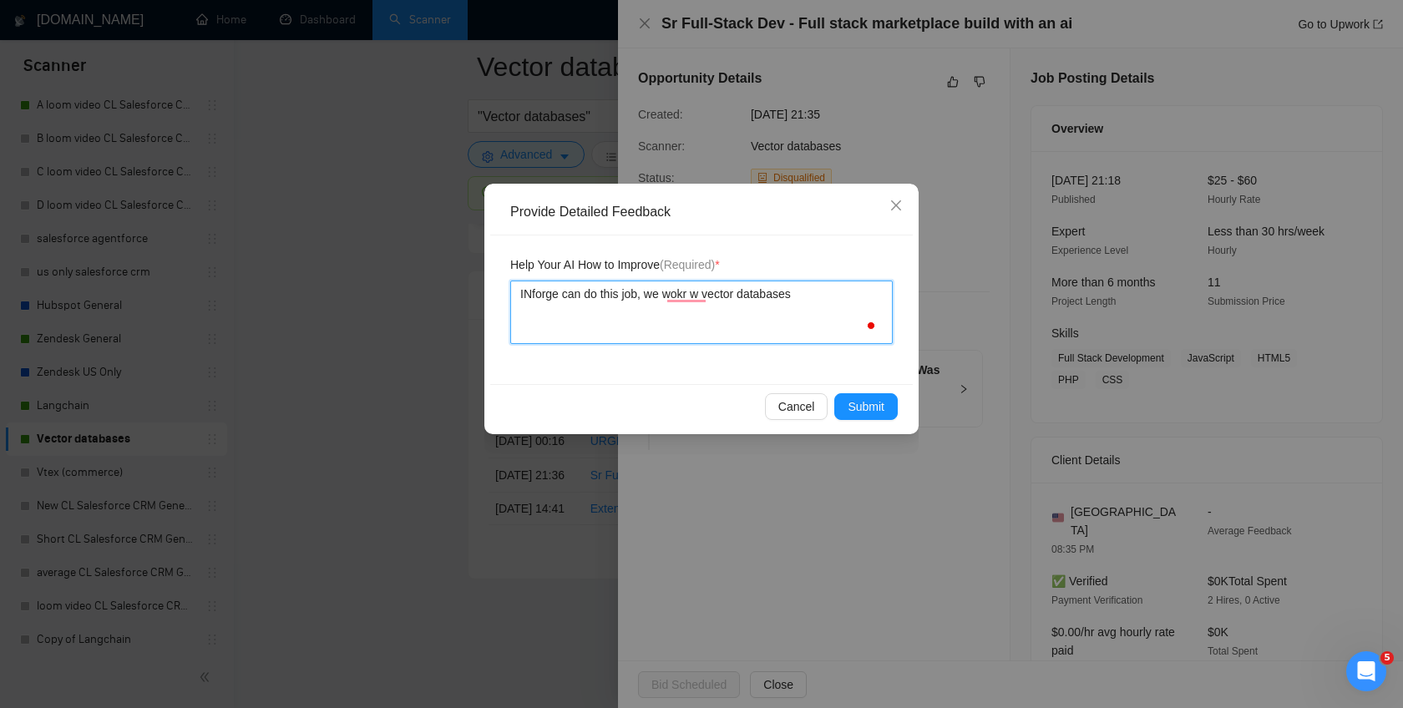
type textarea "INforge can do this job, we wokr w vector databases"
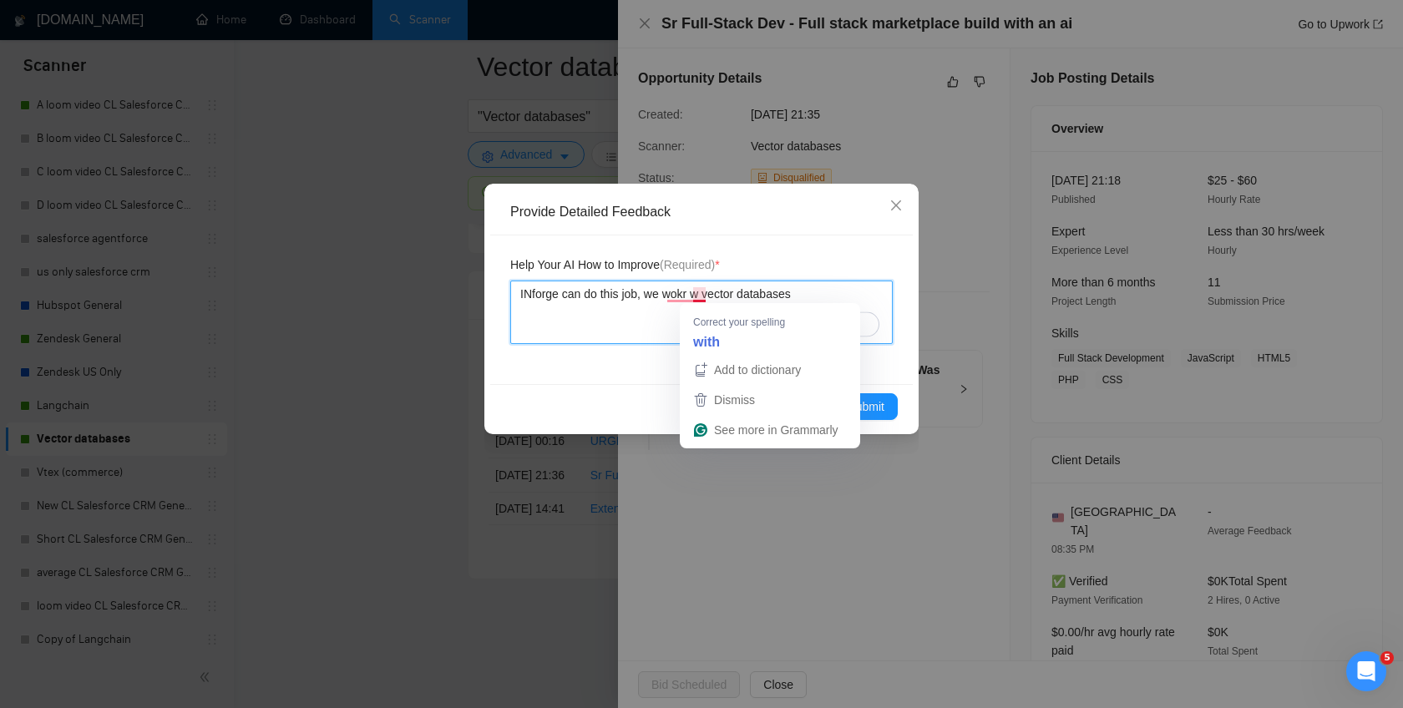
click at [709, 327] on textarea "INforge can do this job, we wokr w vector databases" at bounding box center [701, 312] width 383 height 63
type textarea "INforge can do this job, we wokr w vector databases"
type textarea "INforge can do this job, we work w vector databases"
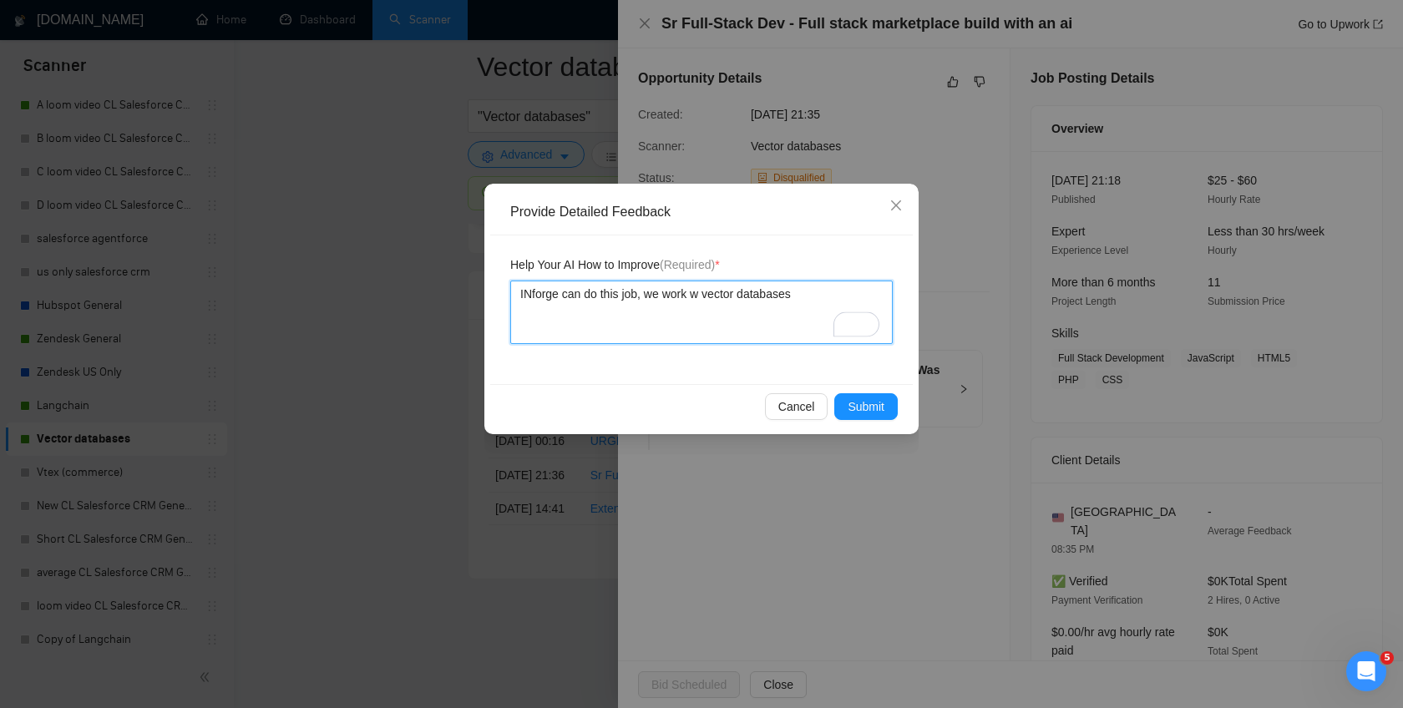
click at [702, 296] on textarea "INforge can do this job, we work w vector databases" at bounding box center [701, 312] width 383 height 63
type textarea "INforge can do this job, we work wi vector databases"
type textarea "INforge can do this job, we work wit vector databases"
type textarea "INforge can do this job, we work with vector databases"
click at [862, 405] on span "Submit" at bounding box center [866, 407] width 37 height 18
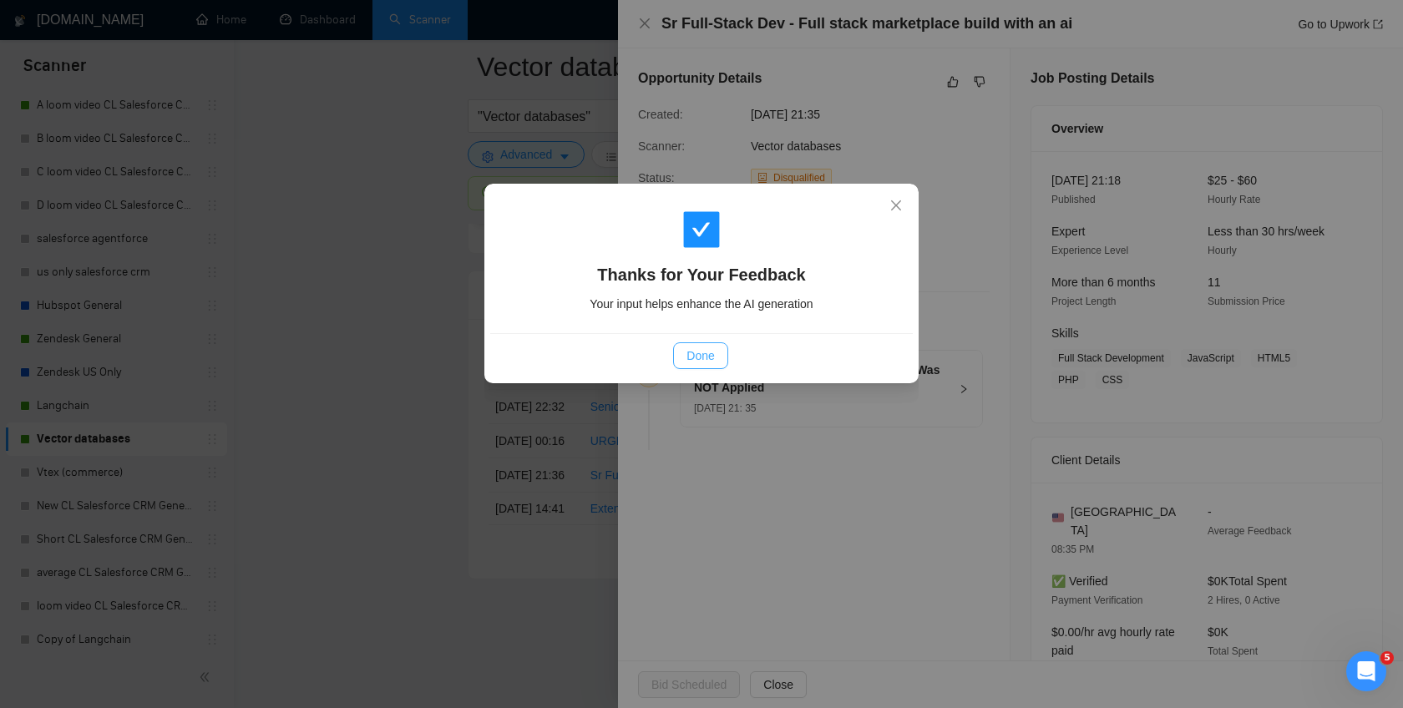
click at [701, 355] on span "Done" at bounding box center [701, 356] width 28 height 18
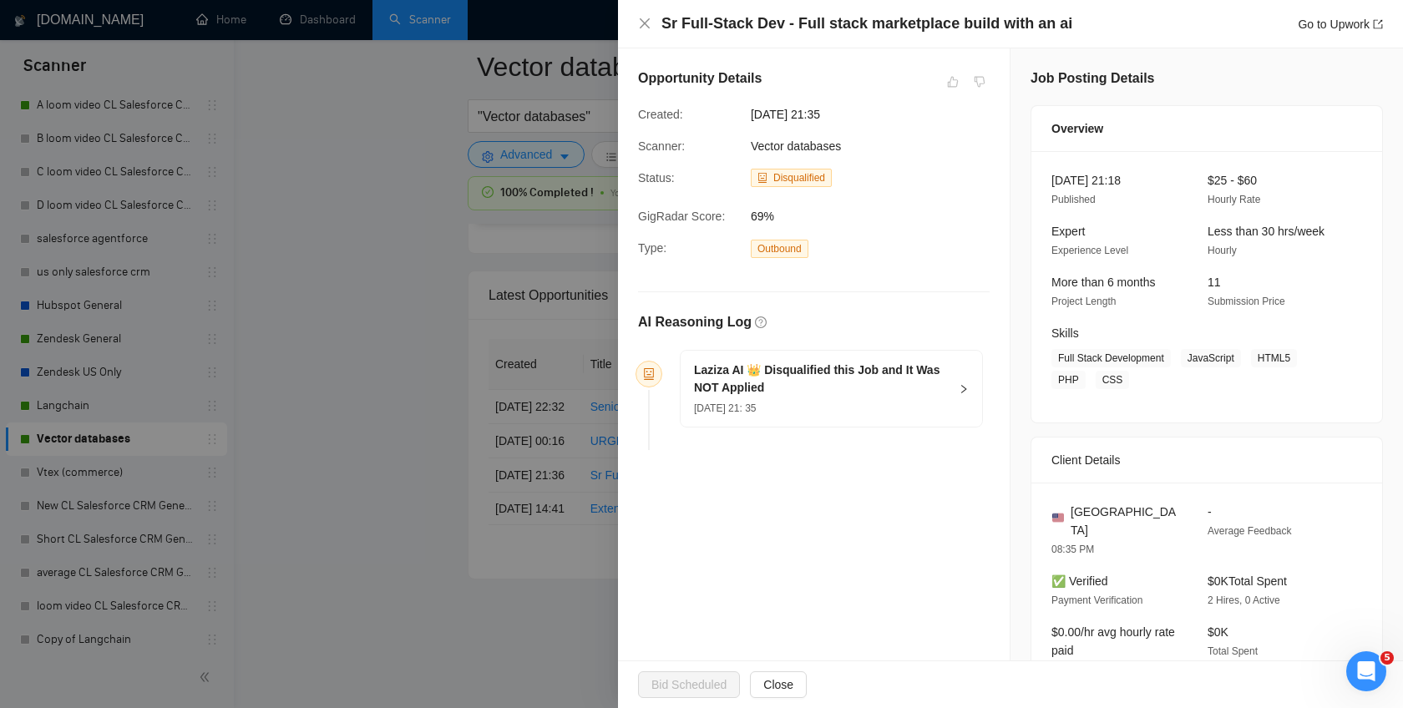
click at [636, 18] on div "Sr Full-Stack Dev - Full stack marketplace build with an ai Go to Upwork" at bounding box center [1010, 24] width 785 height 48
click at [647, 24] on icon "close" at bounding box center [644, 23] width 13 height 13
